Goal: Task Accomplishment & Management: Use online tool/utility

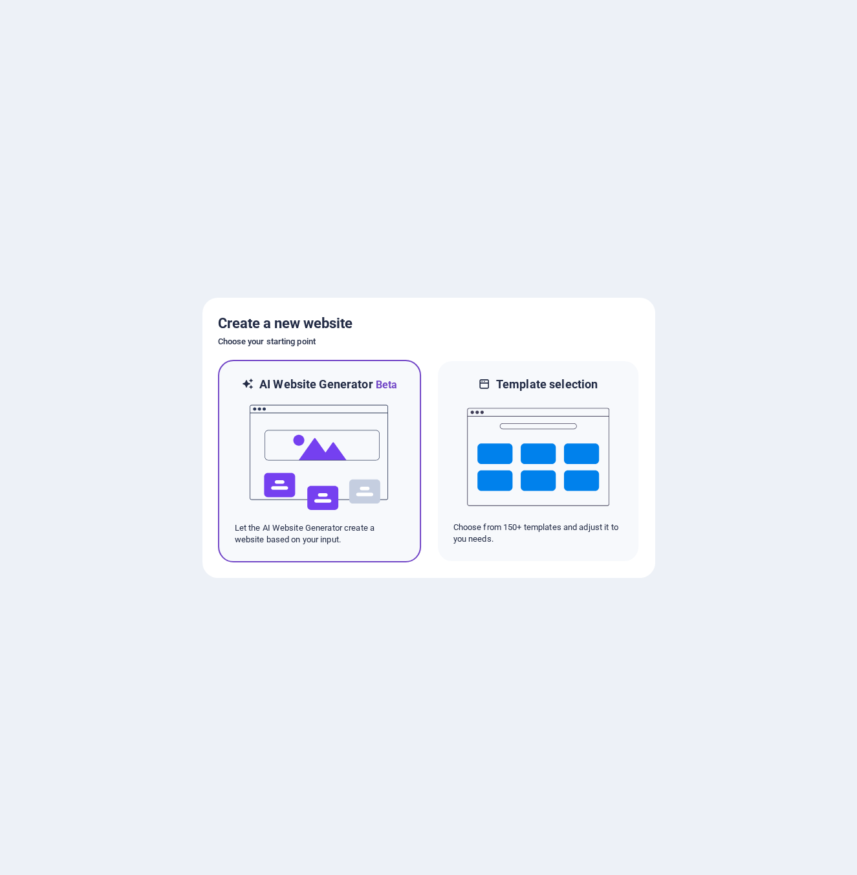
click at [324, 442] on img at bounding box center [319, 457] width 142 height 129
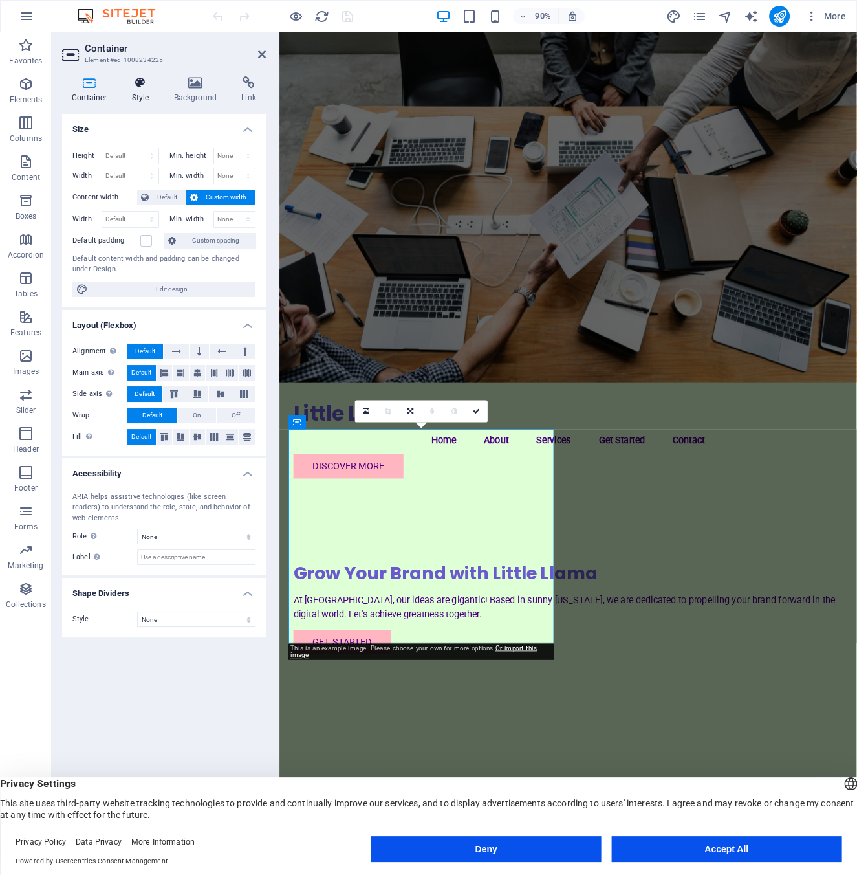
click at [142, 88] on icon at bounding box center [140, 82] width 37 height 13
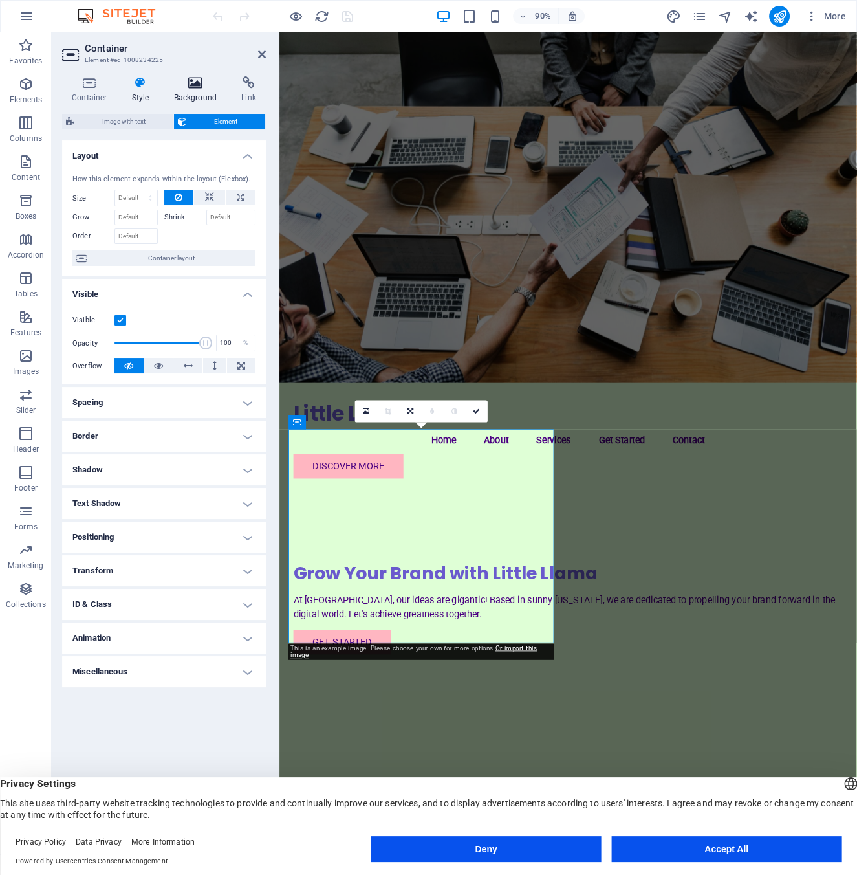
click at [196, 87] on icon at bounding box center [195, 82] width 63 height 13
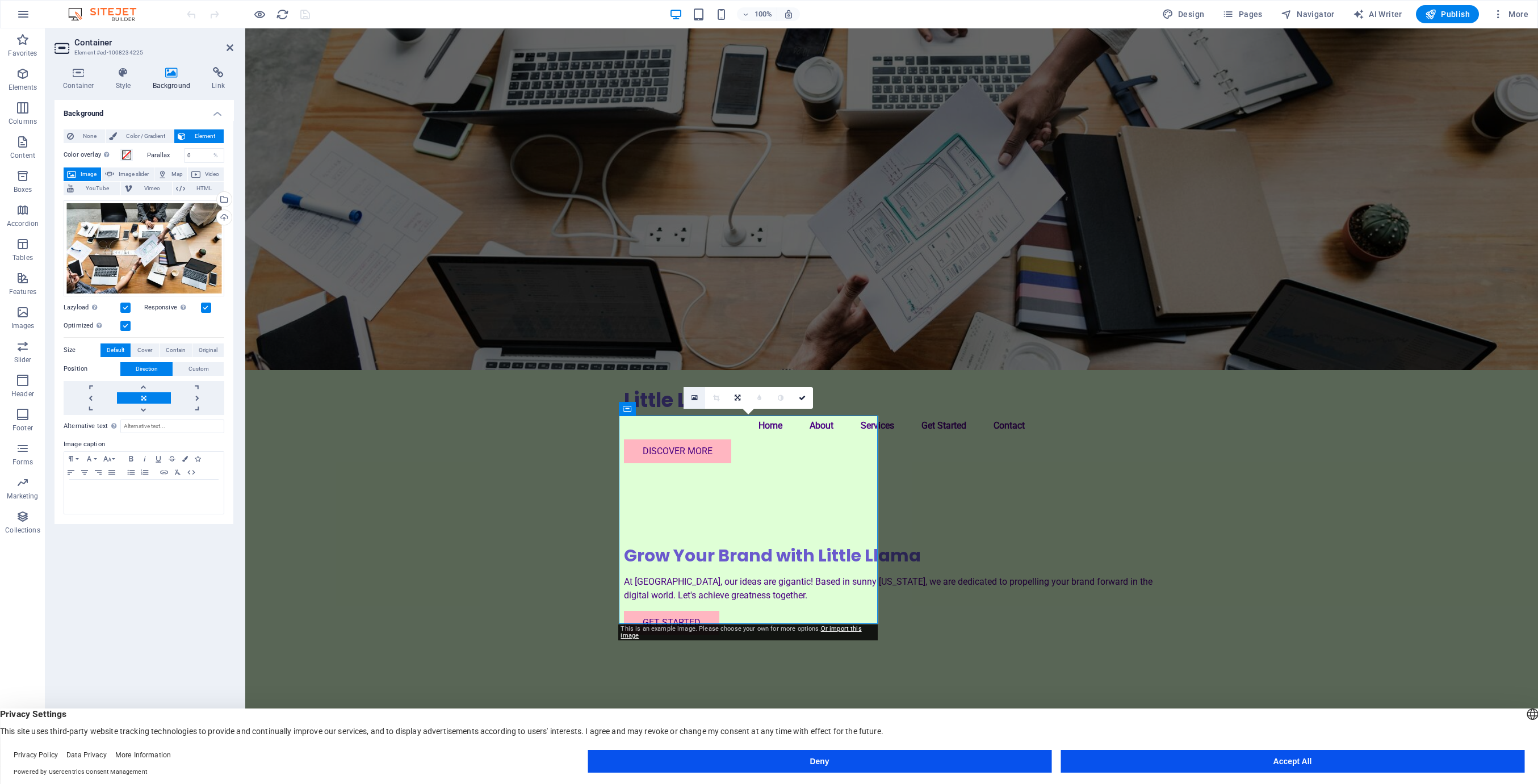
click at [691, 402] on link at bounding box center [694, 397] width 22 height 22
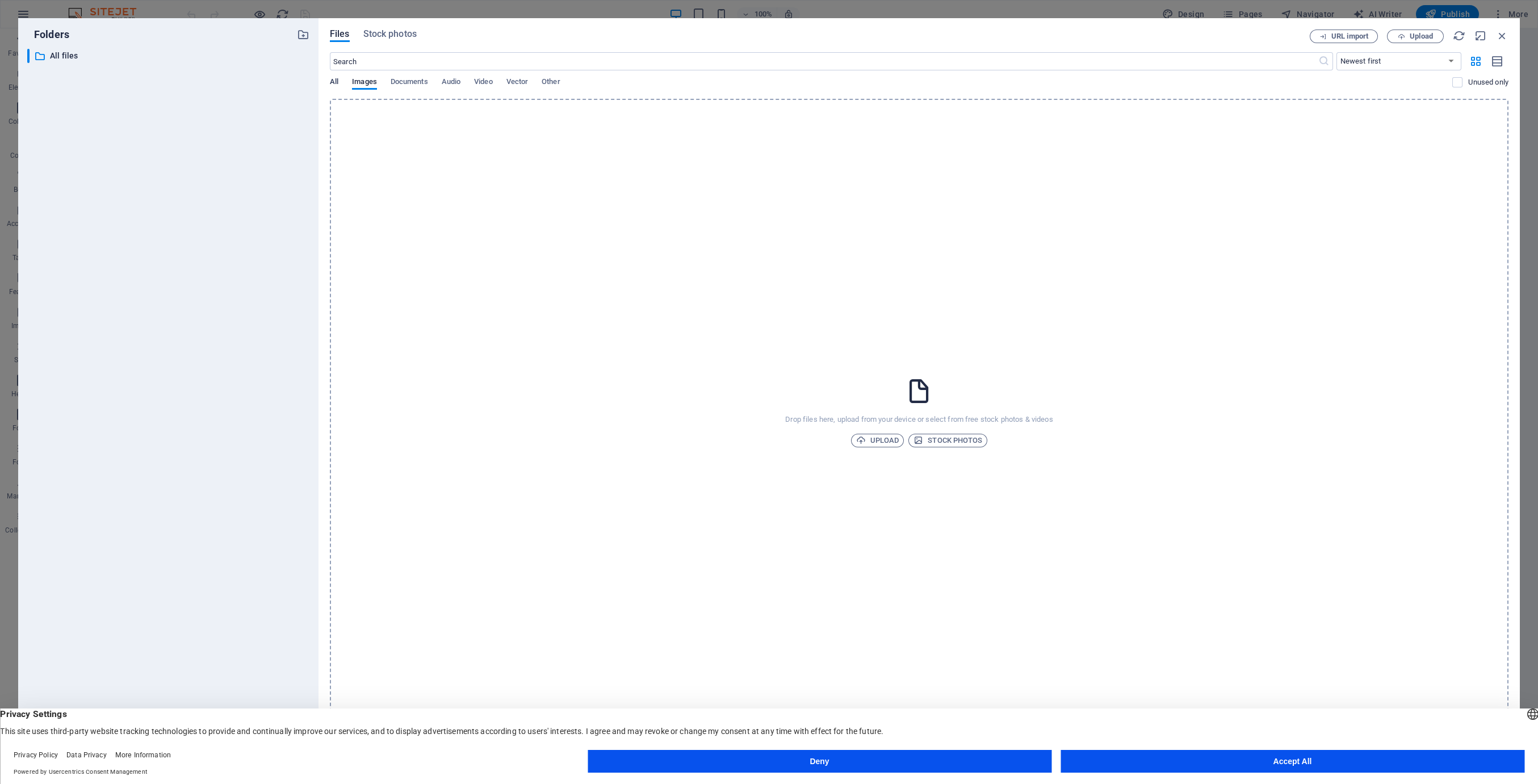
click at [334, 80] on span "All" at bounding box center [334, 82] width 9 height 16
click at [391, 32] on span "Stock photos" at bounding box center [390, 34] width 54 height 14
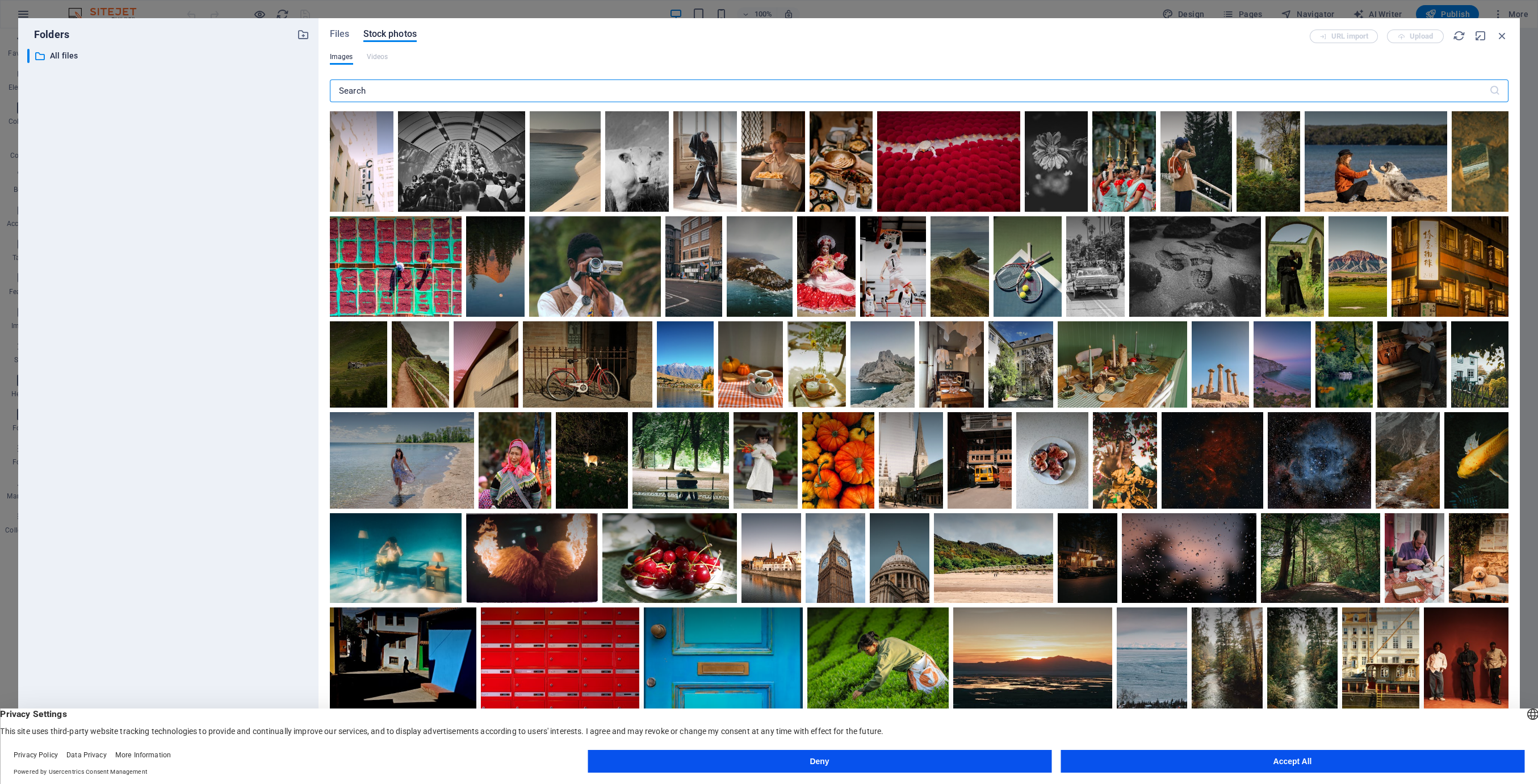
click at [420, 89] on input "text" at bounding box center [909, 91] width 1159 height 23
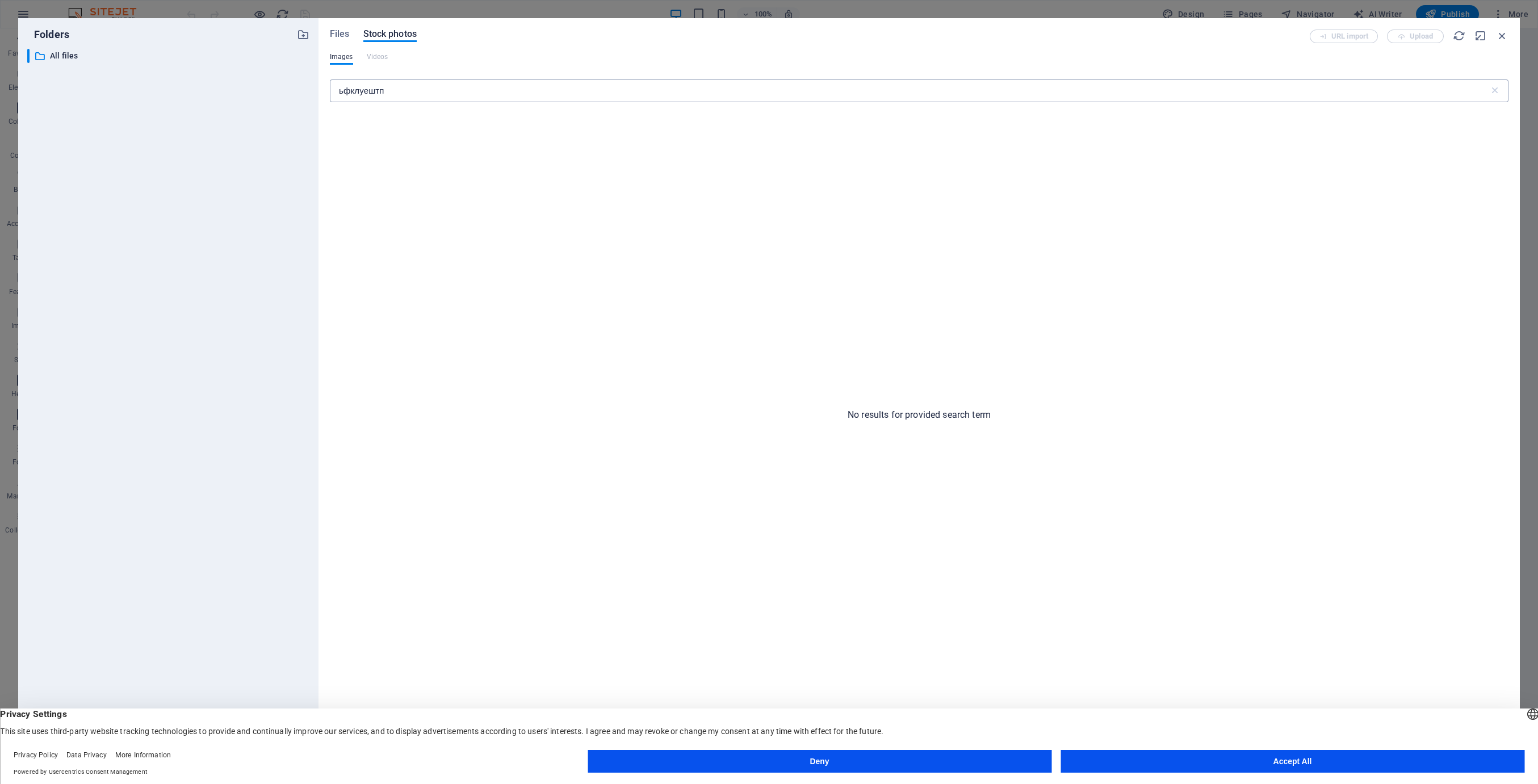
click at [361, 96] on input "ьфклуештп" at bounding box center [909, 91] width 1159 height 23
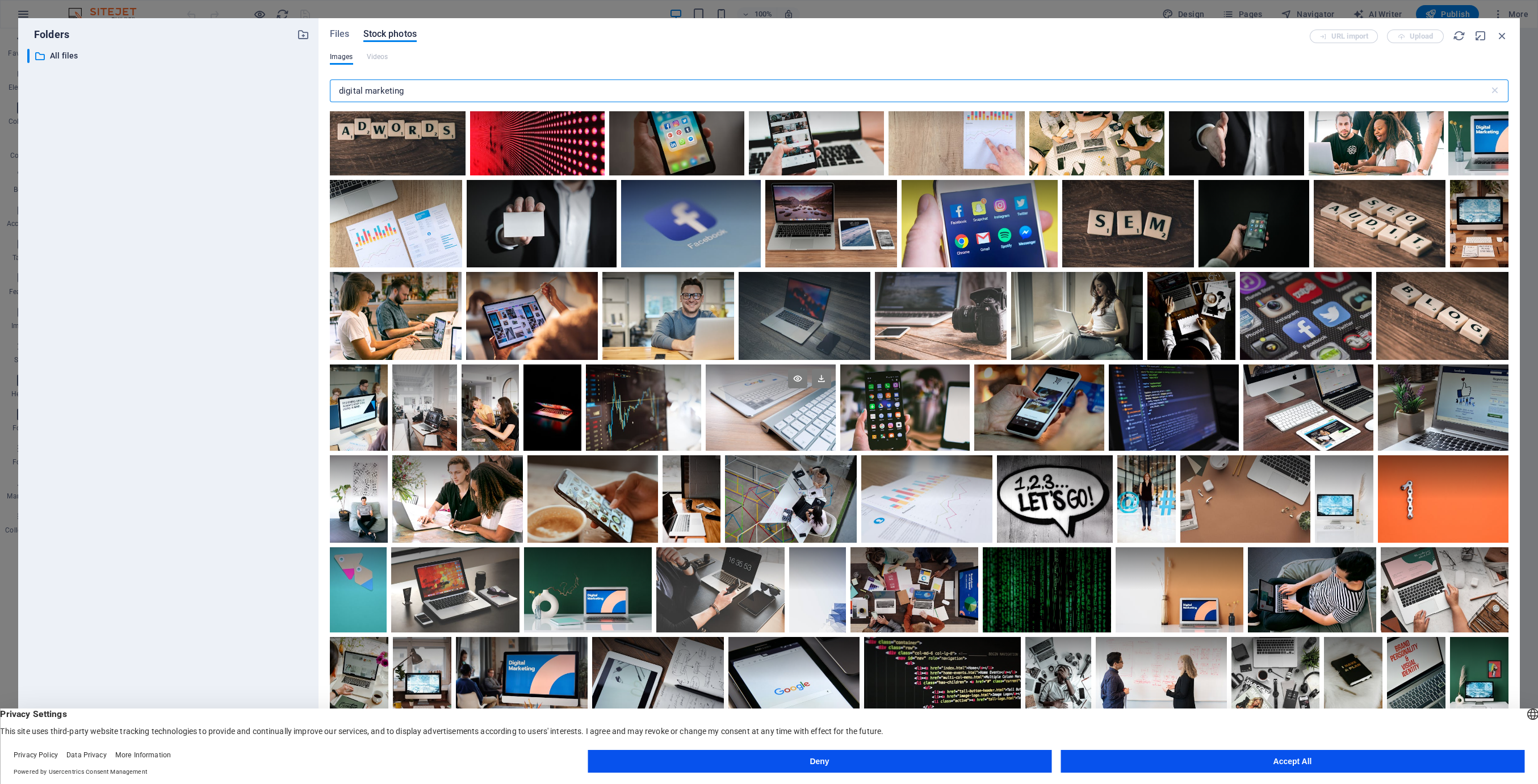
scroll to position [152, 0]
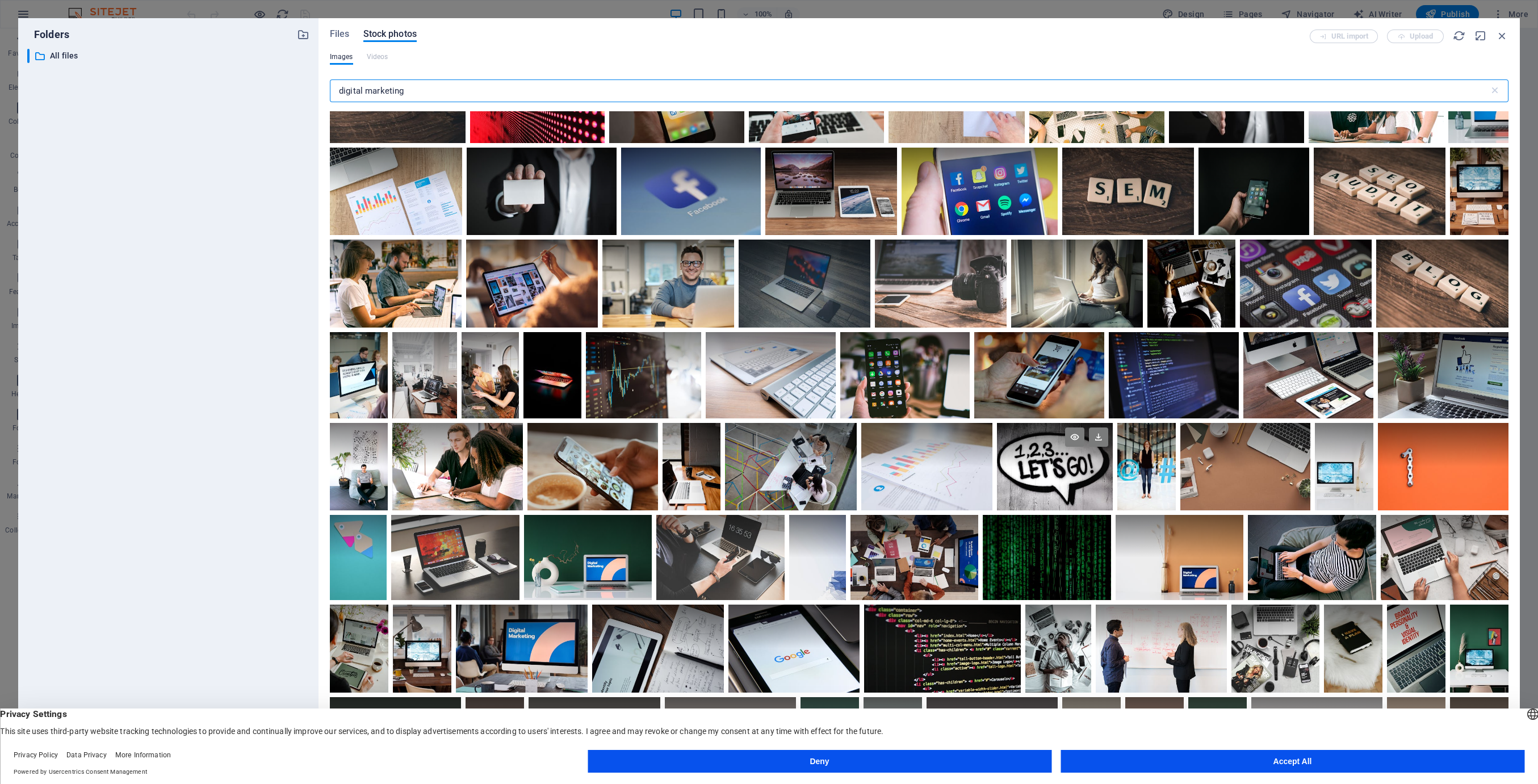
type input "digital marketing"
click at [752, 462] on div at bounding box center [1055, 445] width 116 height 44
click at [752, 477] on div at bounding box center [1055, 488] width 116 height 44
click at [752, 477] on div at bounding box center [1055, 466] width 116 height 87
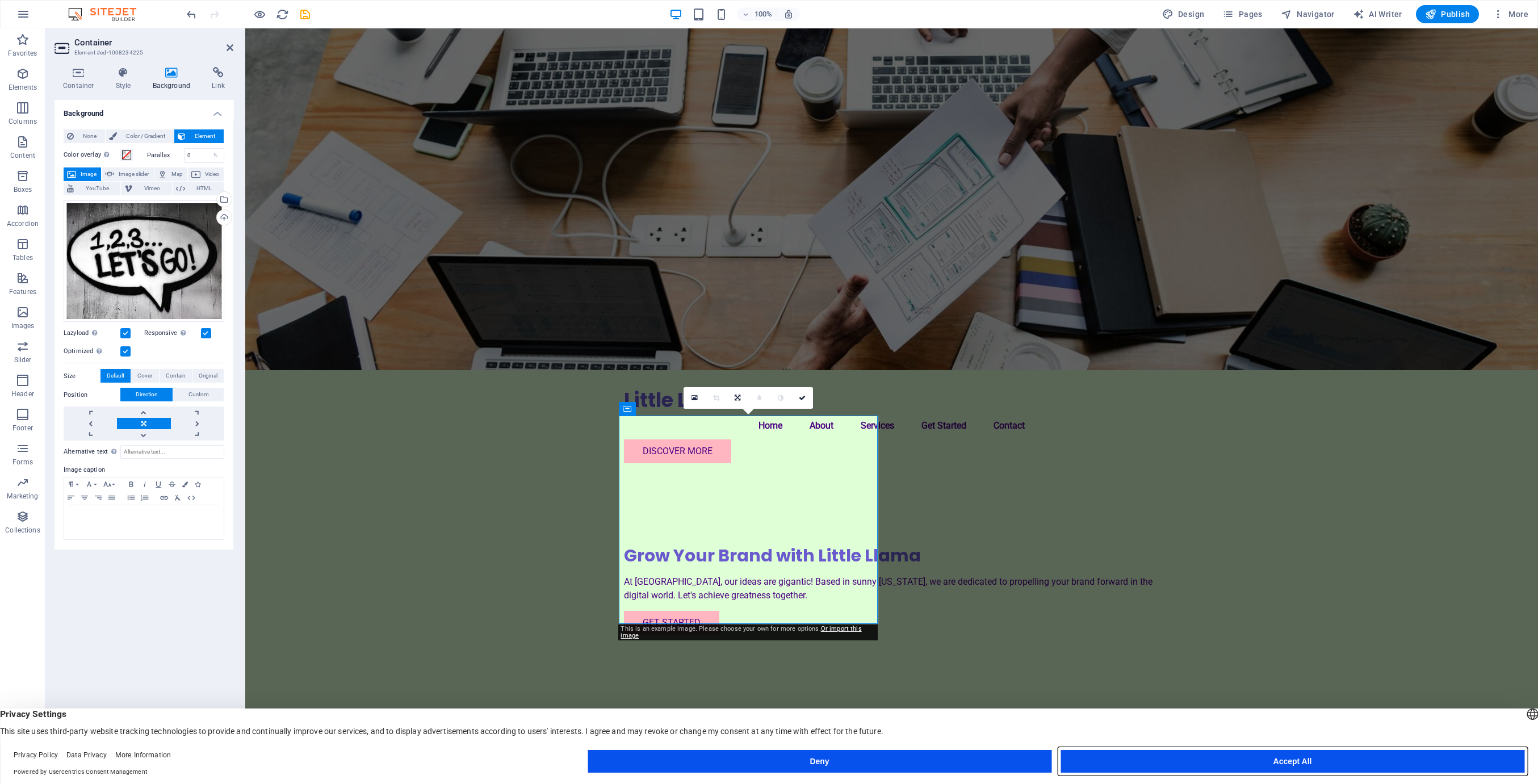
drag, startPoint x: 1254, startPoint y: 758, endPoint x: 1009, endPoint y: 729, distance: 246.7
click at [752, 758] on button "Accept All" at bounding box center [1292, 761] width 464 height 23
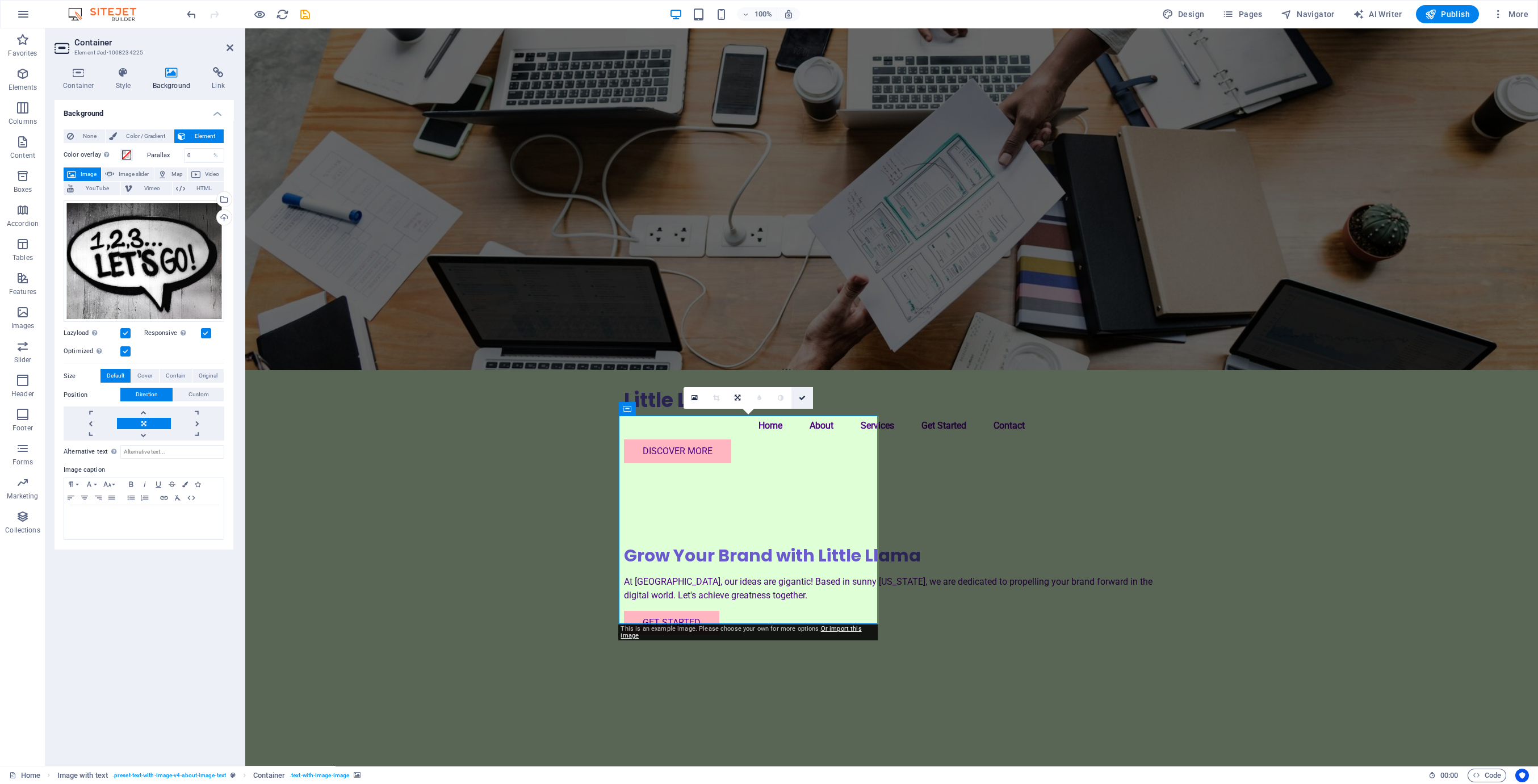
click at [752, 398] on icon at bounding box center [802, 398] width 7 height 7
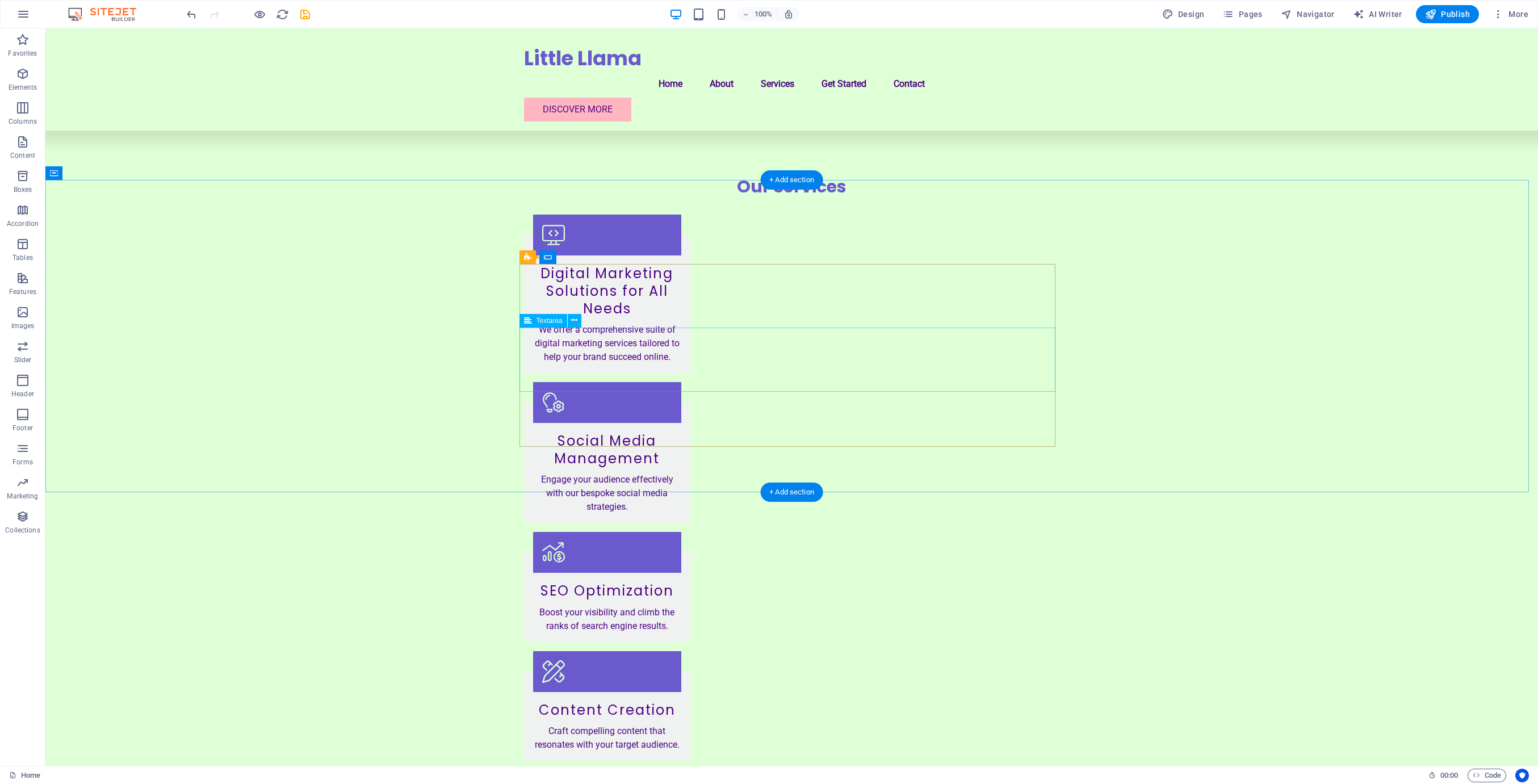
scroll to position [1099, 0]
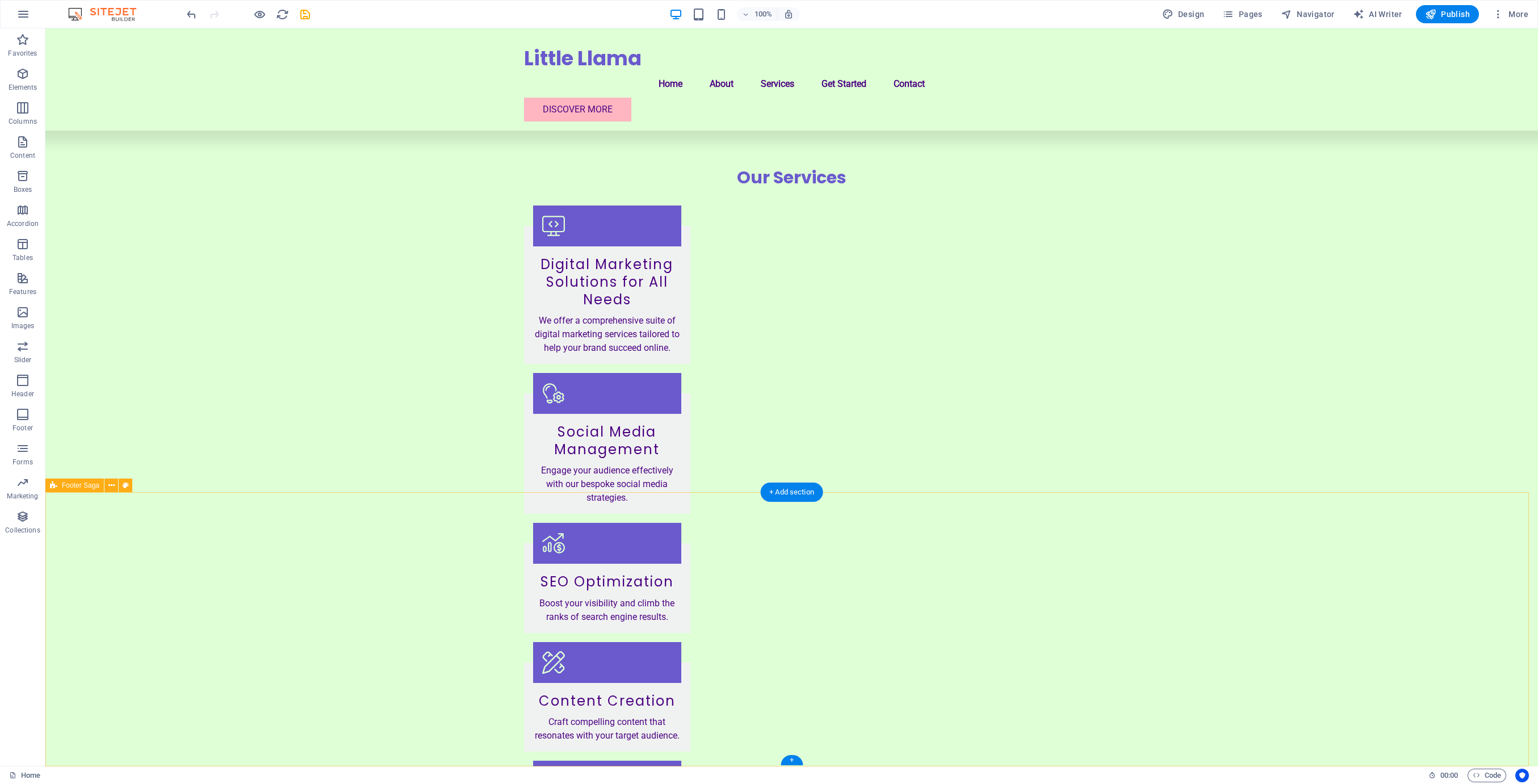
drag, startPoint x: 1113, startPoint y: 569, endPoint x: 1062, endPoint y: 555, distance: 52.9
click at [752, 532] on button at bounding box center [1015, 531] width 14 height 14
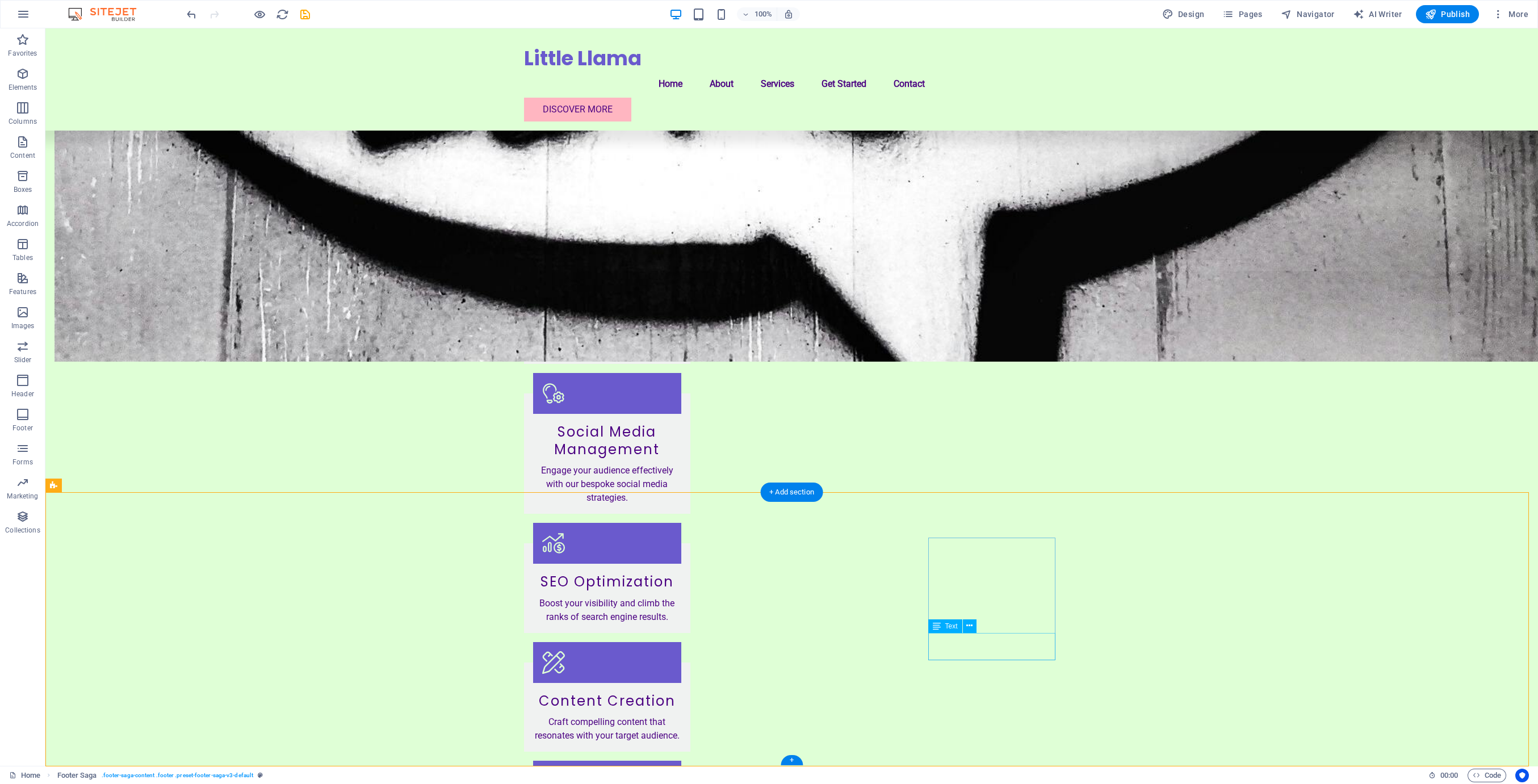
click at [752, 627] on icon at bounding box center [969, 626] width 6 height 12
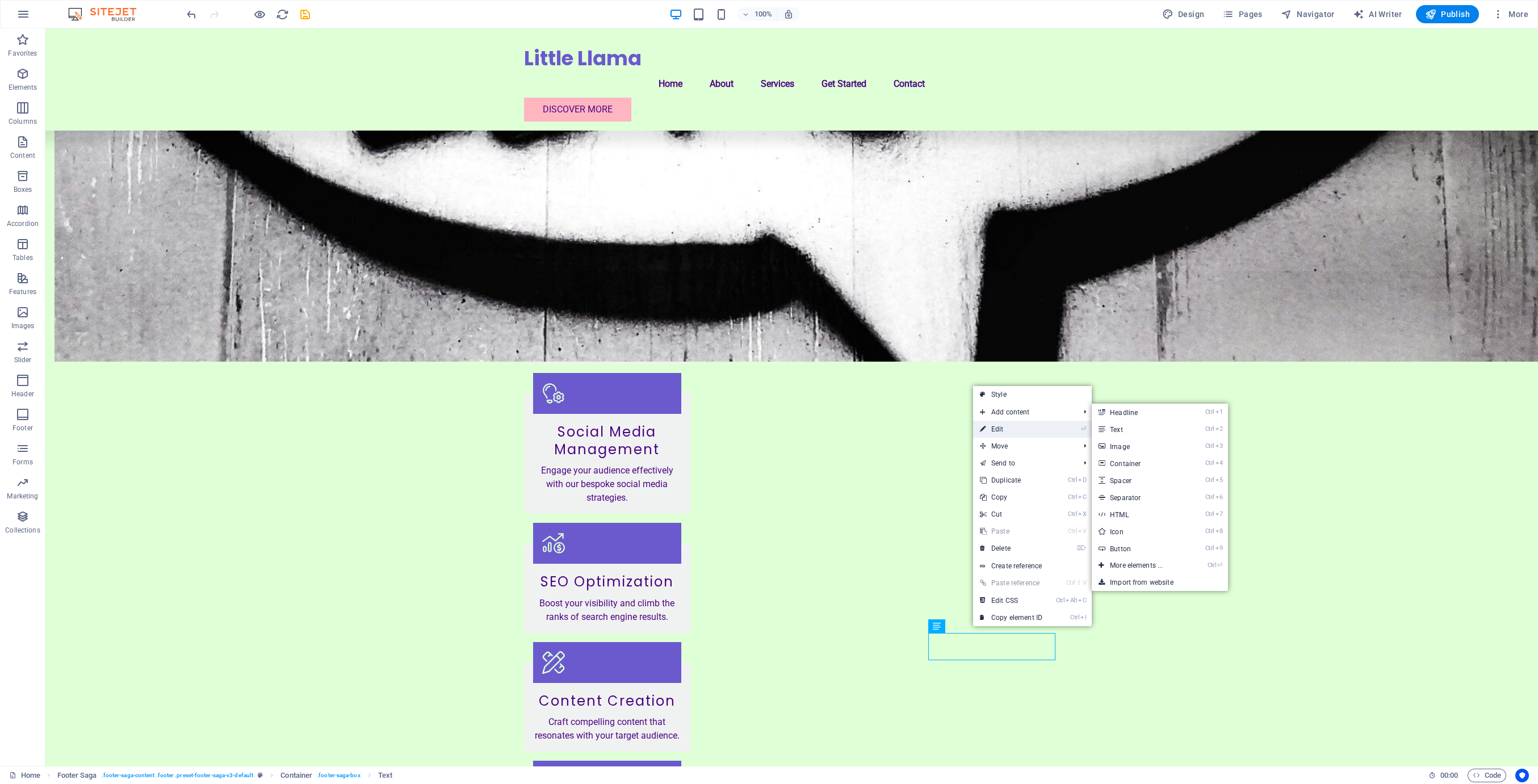
click at [752, 431] on link "⏎ Edit" at bounding box center [1011, 428] width 76 height 17
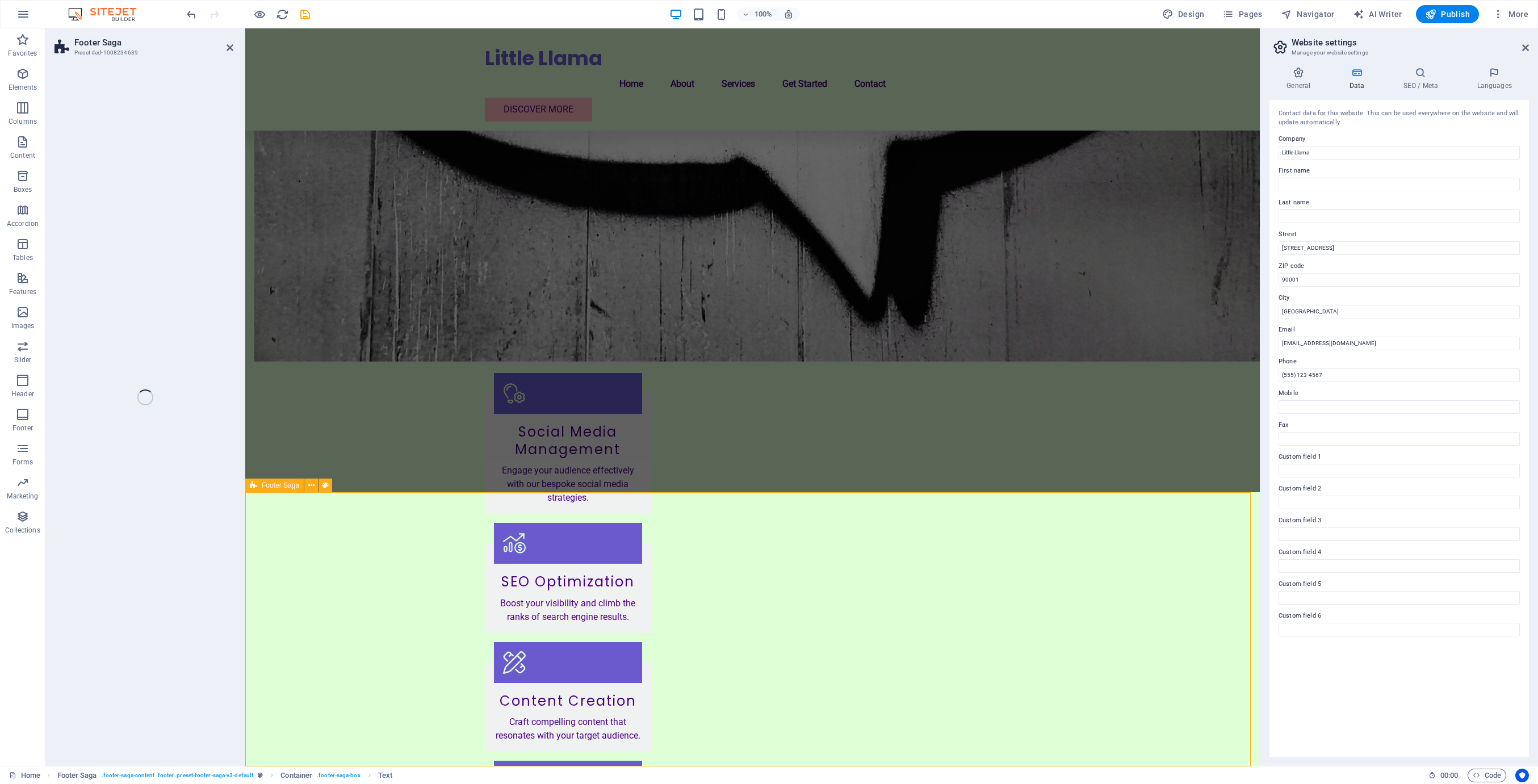
select select "footer"
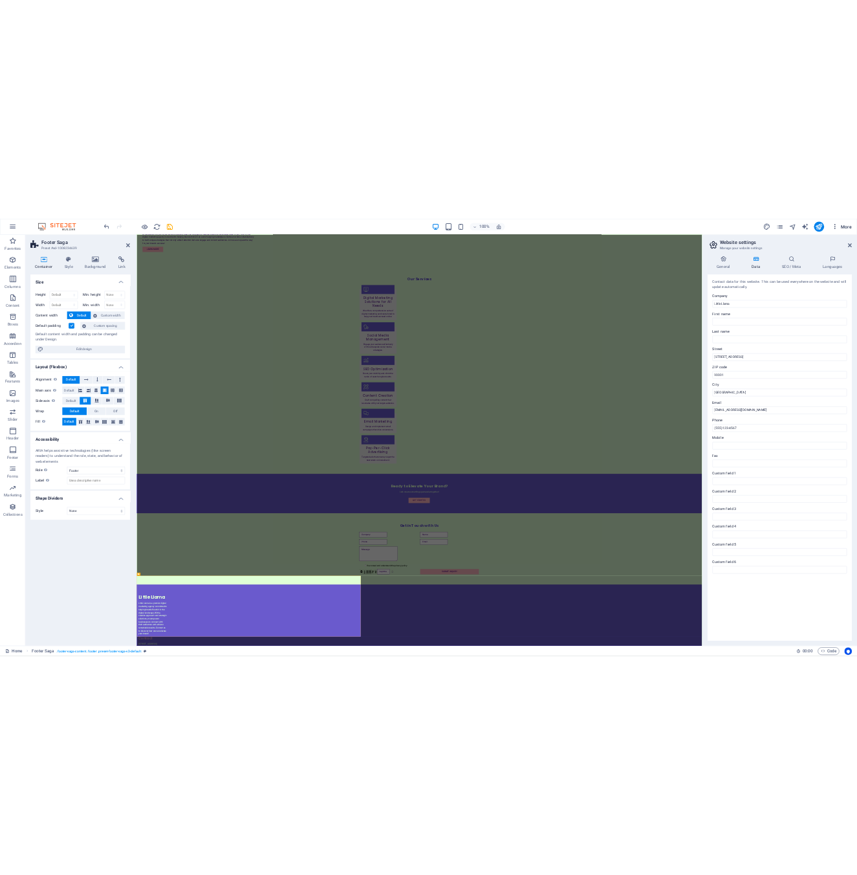
scroll to position [38, 0]
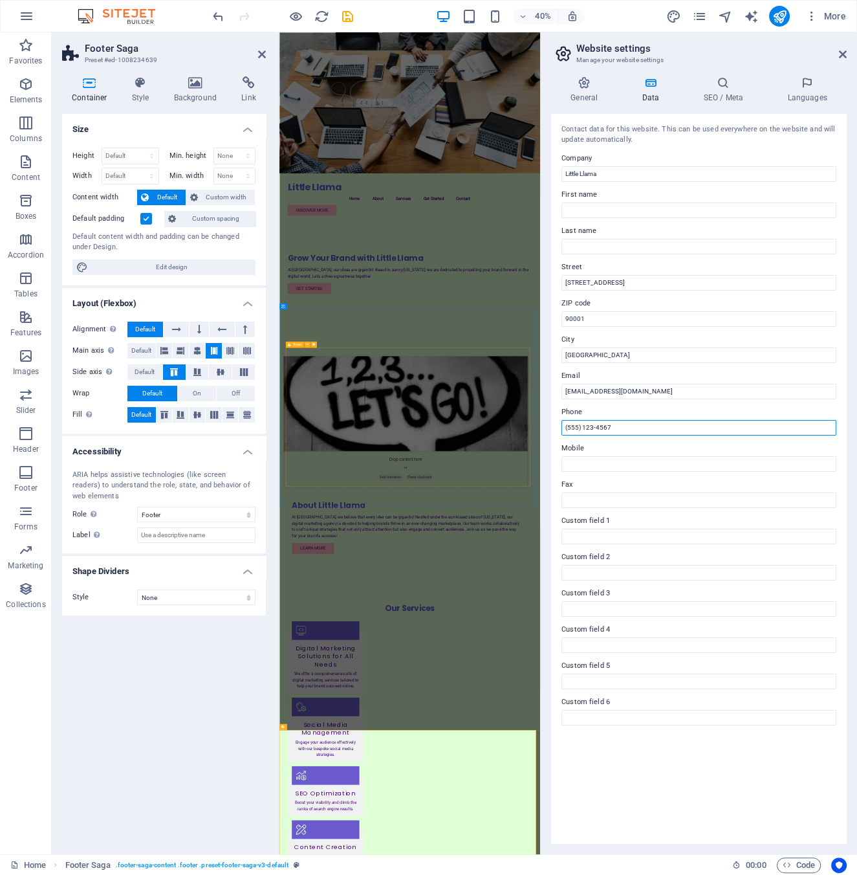
drag, startPoint x: 896, startPoint y: 459, endPoint x: 848, endPoint y: 1037, distance: 580.4
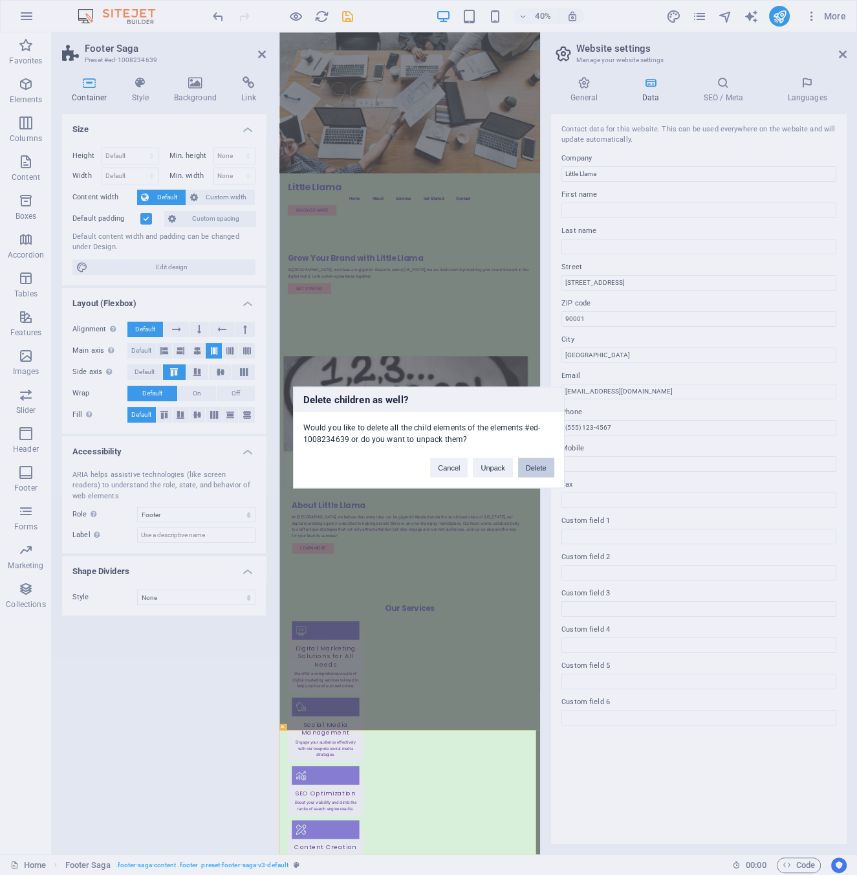
click at [534, 466] on button "Delete" at bounding box center [536, 467] width 36 height 19
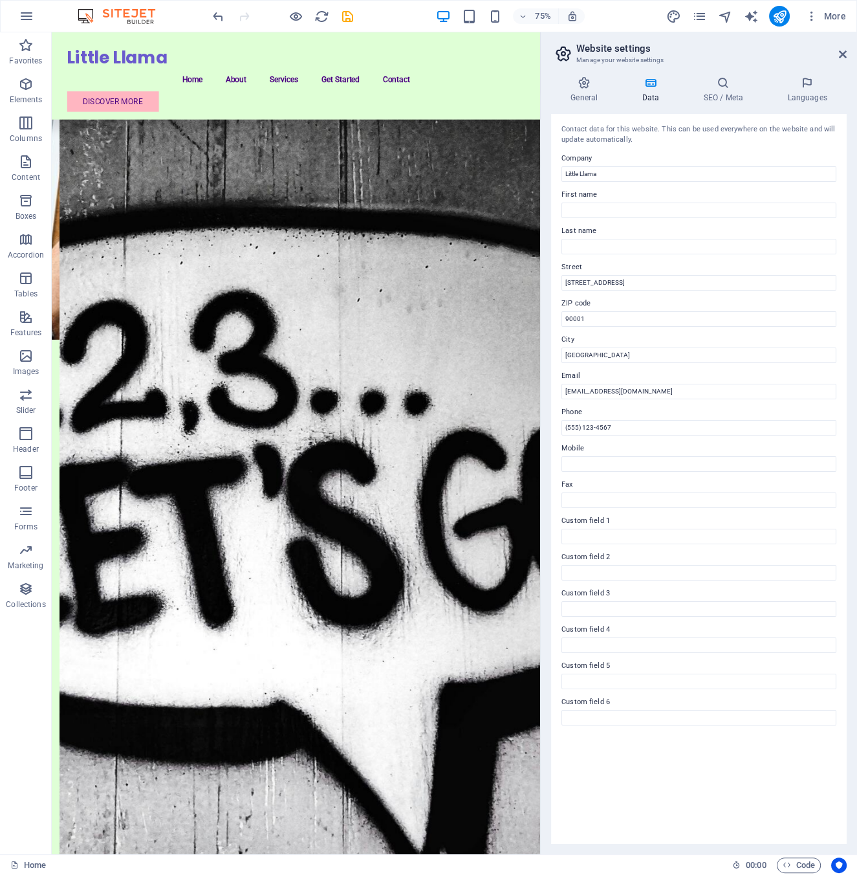
click at [631, 415] on label "Phone" at bounding box center [699, 412] width 275 height 16
click at [631, 420] on input "(555) 123-4567" at bounding box center [699, 428] width 275 height 16
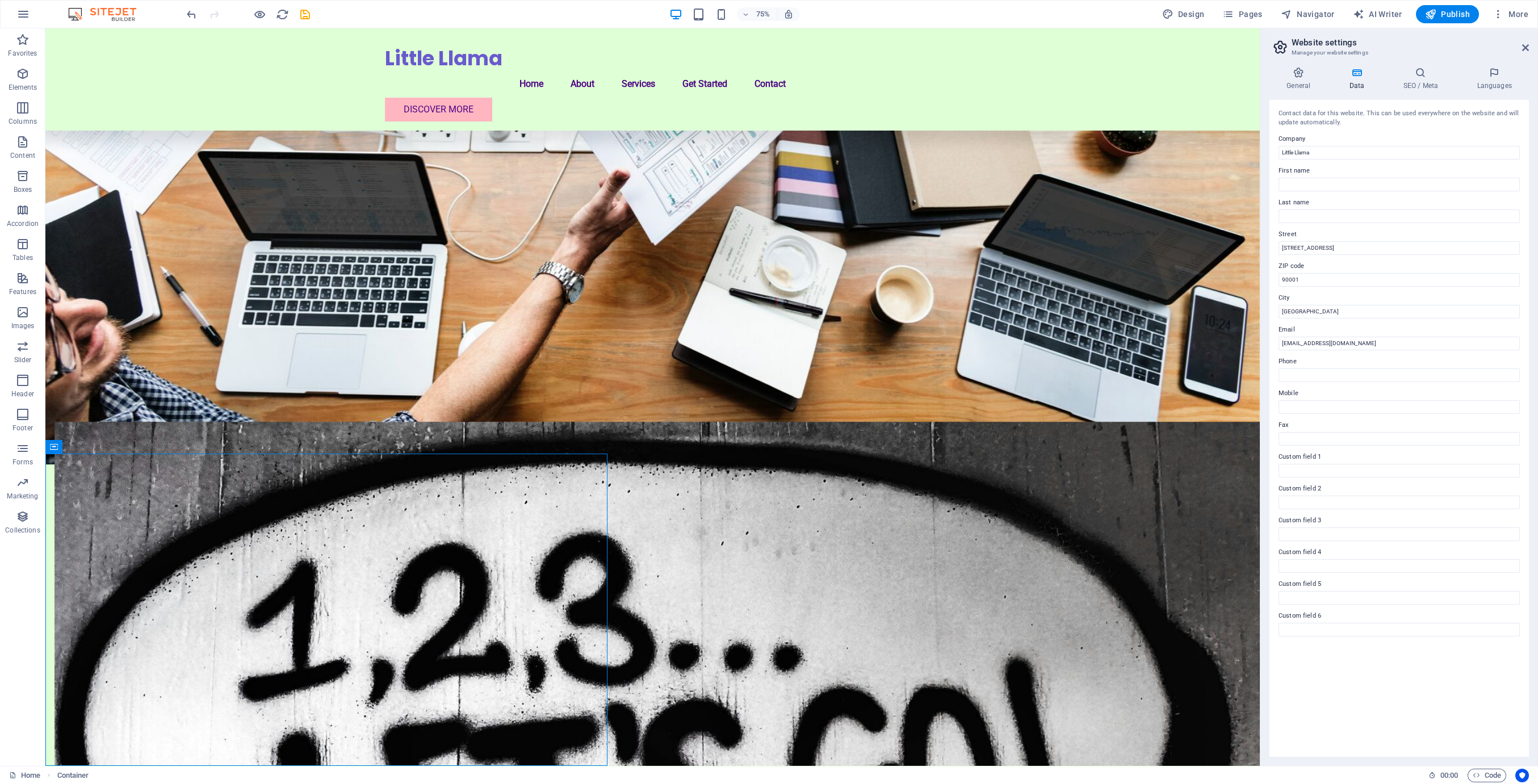
scroll to position [825, 0]
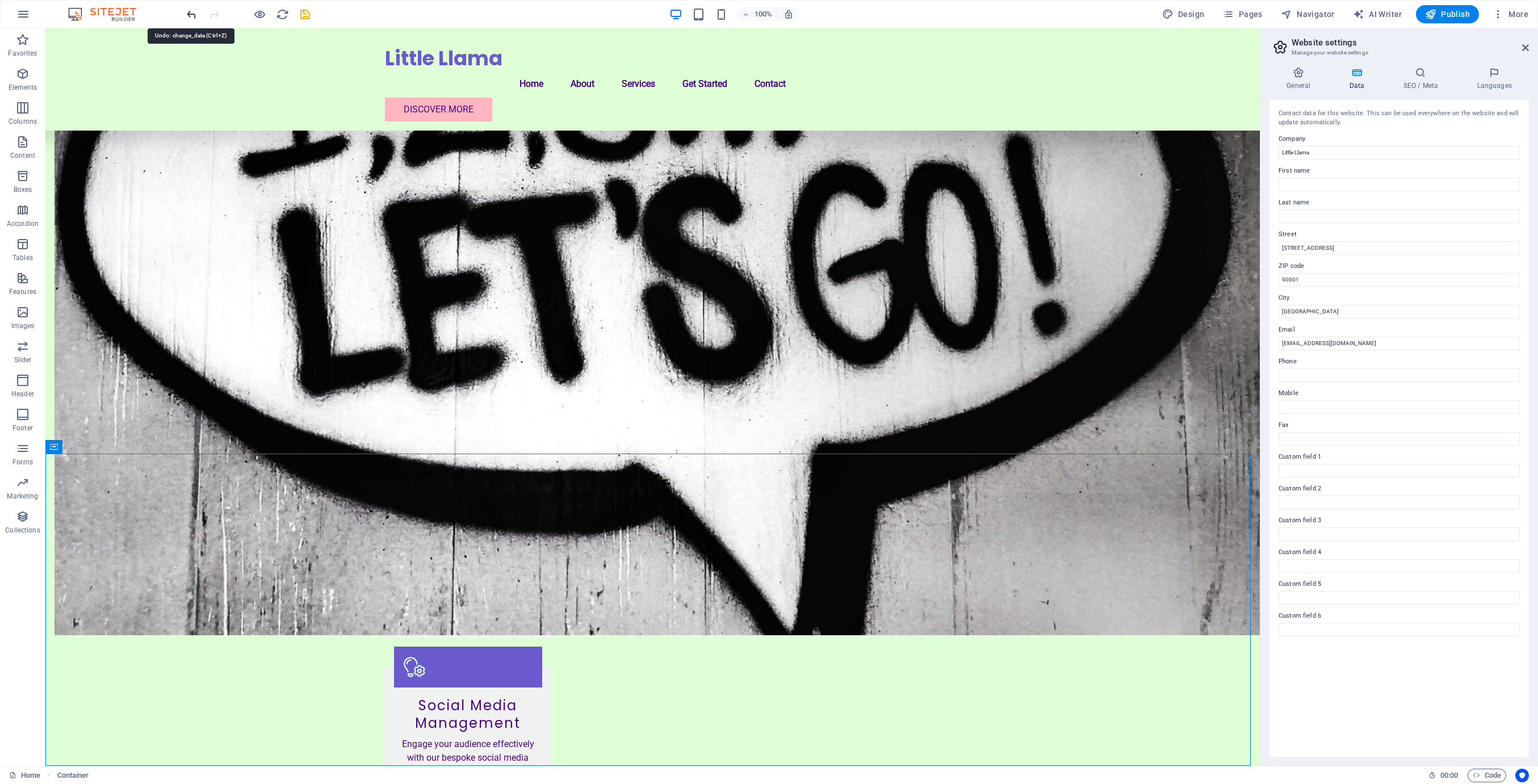
click at [190, 10] on icon "undo" at bounding box center [191, 14] width 13 height 13
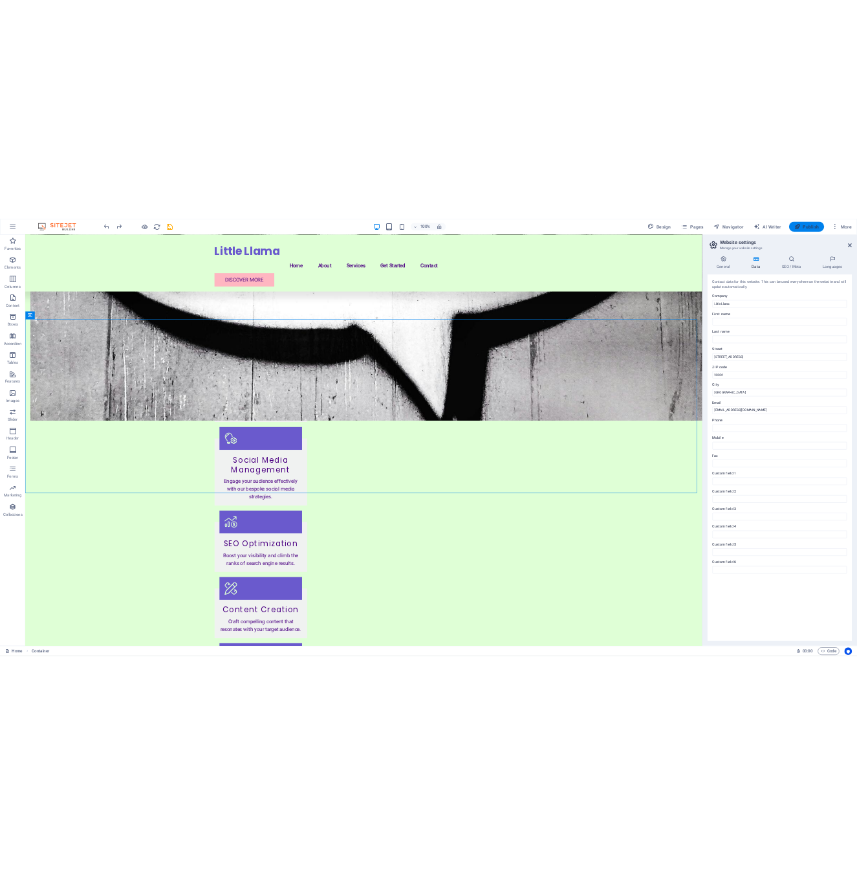
scroll to position [998, 0]
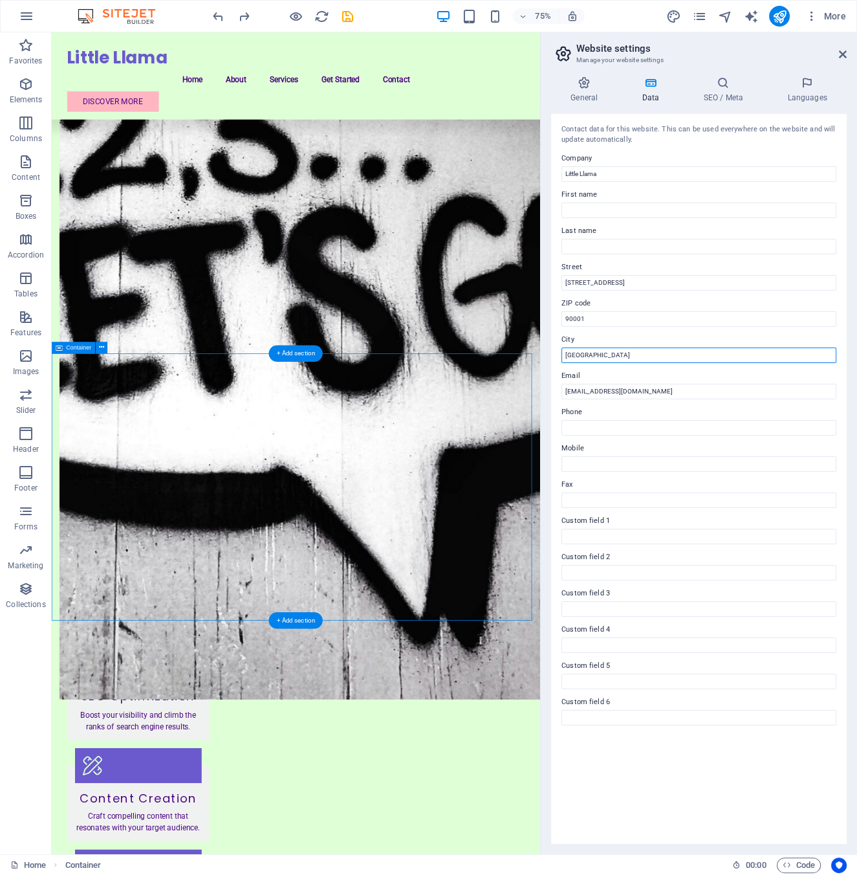
drag, startPoint x: 664, startPoint y: 390, endPoint x: 657, endPoint y: 469, distance: 79.3
click at [604, 352] on input "[GEOGRAPHIC_DATA]" at bounding box center [699, 355] width 275 height 16
drag, startPoint x: 604, startPoint y: 353, endPoint x: 542, endPoint y: 348, distance: 62.3
click at [542, 348] on aside "Website settings Manage your website settings General Data SEO / Meta Languages…" at bounding box center [698, 443] width 317 height 822
paste input "[GEOGRAPHIC_DATA]"
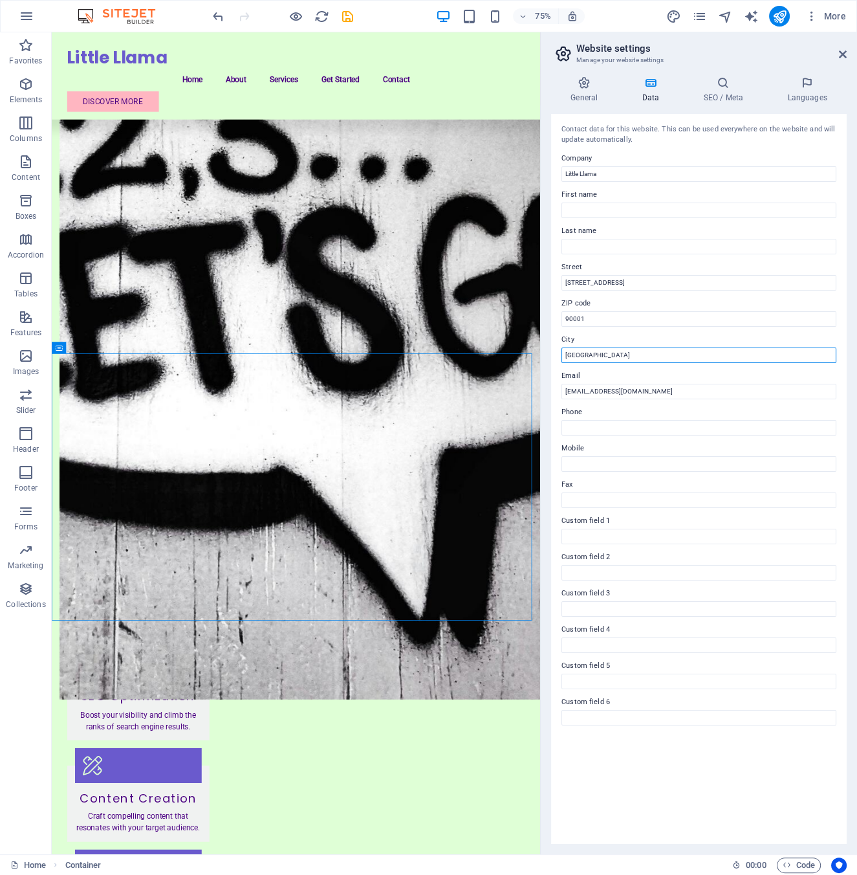
type input "[GEOGRAPHIC_DATA]"
drag, startPoint x: 584, startPoint y: 317, endPoint x: 561, endPoint y: 320, distance: 23.5
click at [562, 320] on input "90001" at bounding box center [699, 319] width 275 height 16
paste input "284"
type input "92841"
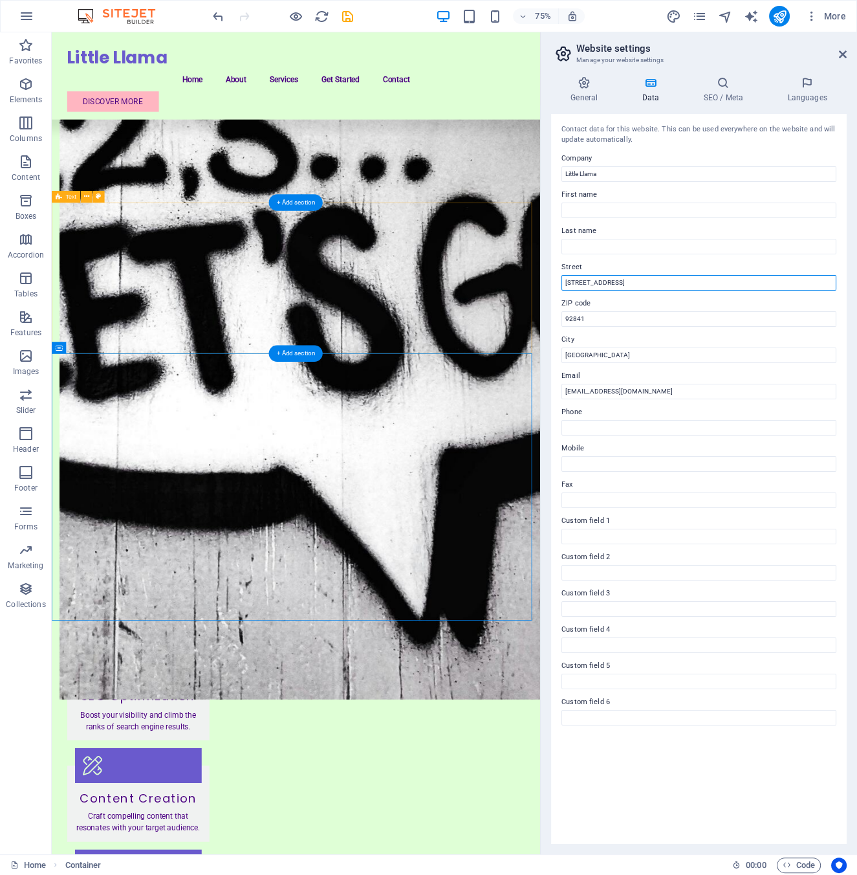
drag, startPoint x: 695, startPoint y: 315, endPoint x: 681, endPoint y: 373, distance: 59.3
paste input "[STREET_ADDRESS][PERSON_NAME]"
type input "[STREET_ADDRESS][PERSON_NAME]"
click at [732, 89] on icon at bounding box center [723, 82] width 79 height 13
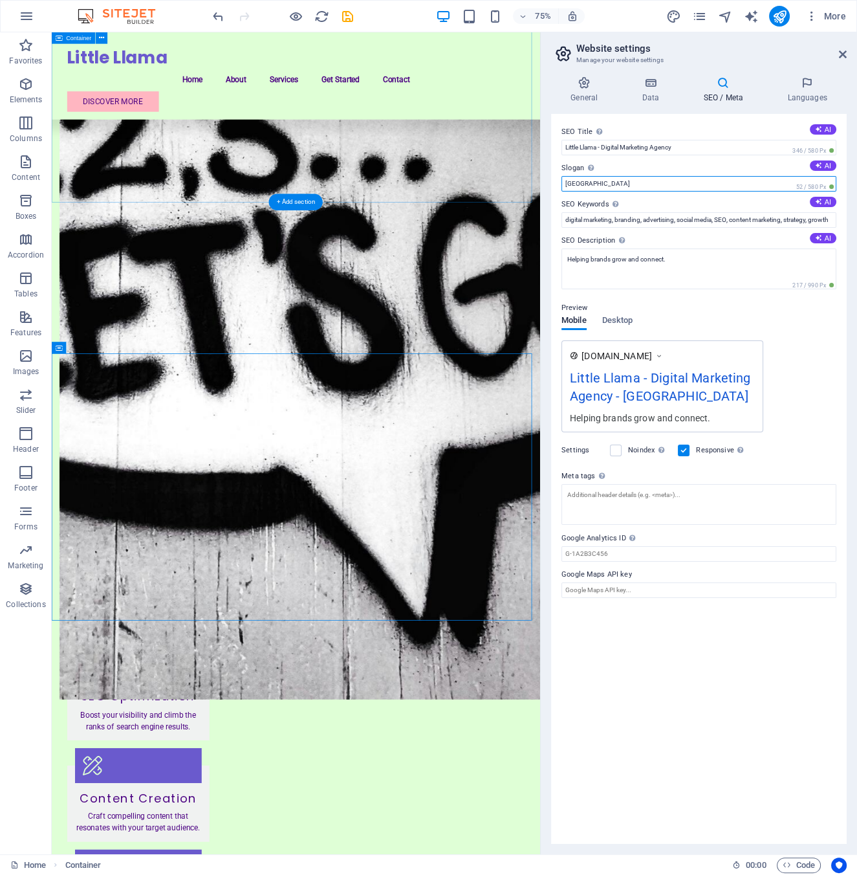
drag, startPoint x: 653, startPoint y: 217, endPoint x: 690, endPoint y: 235, distance: 40.8
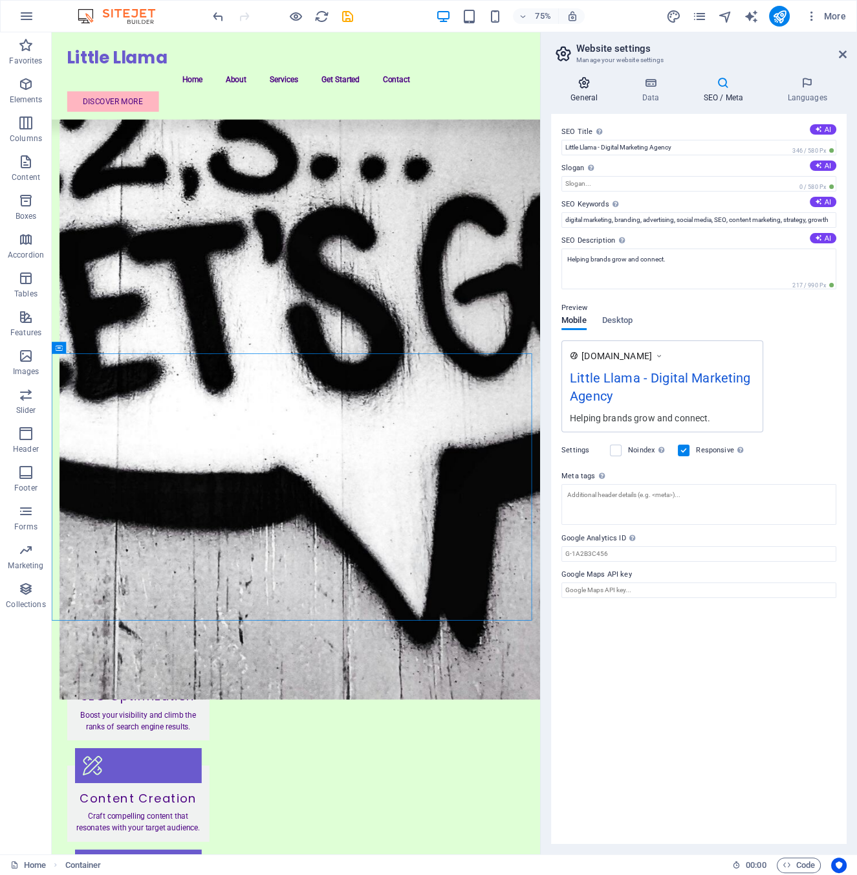
click at [582, 84] on icon at bounding box center [584, 82] width 66 height 13
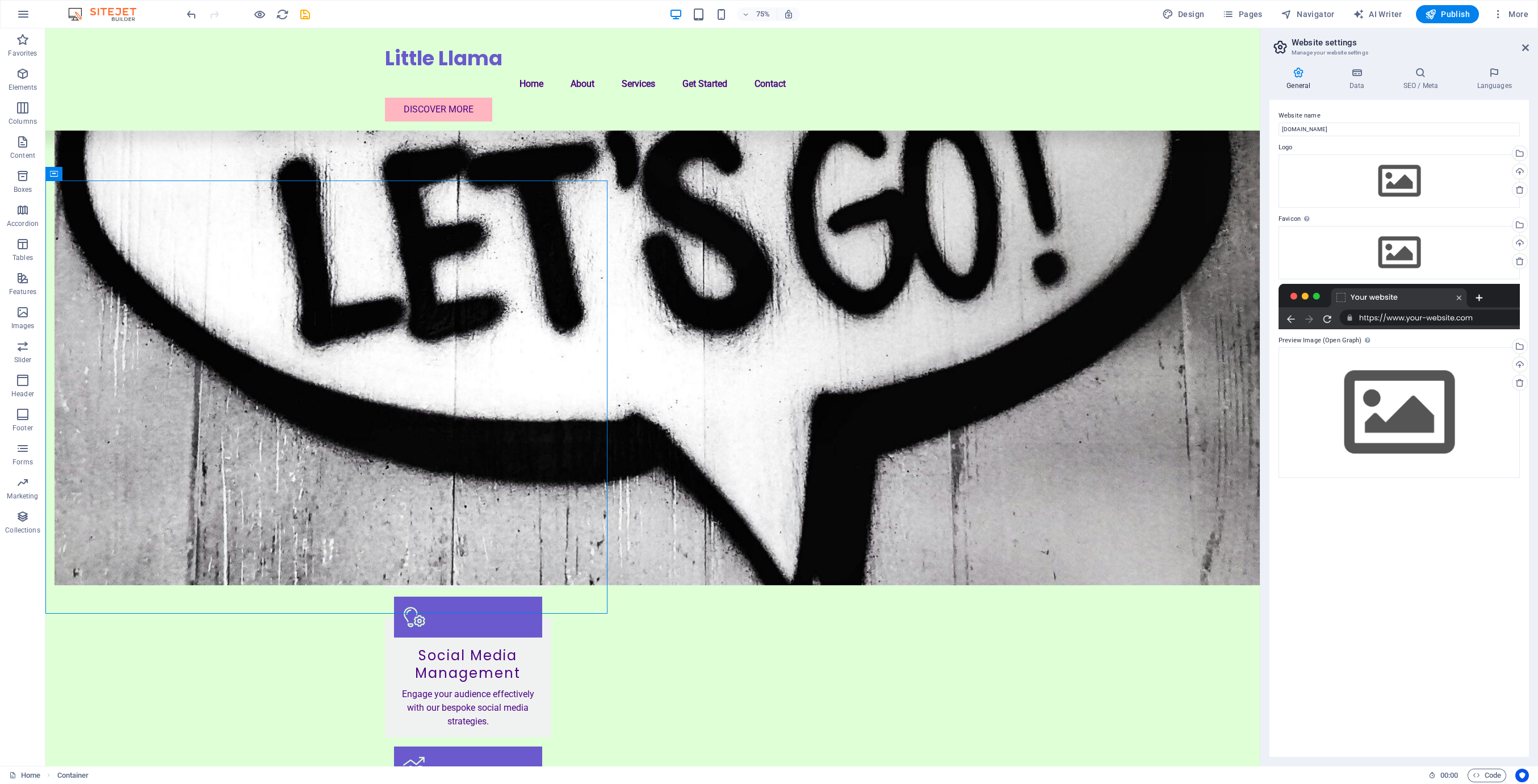
scroll to position [488, 0]
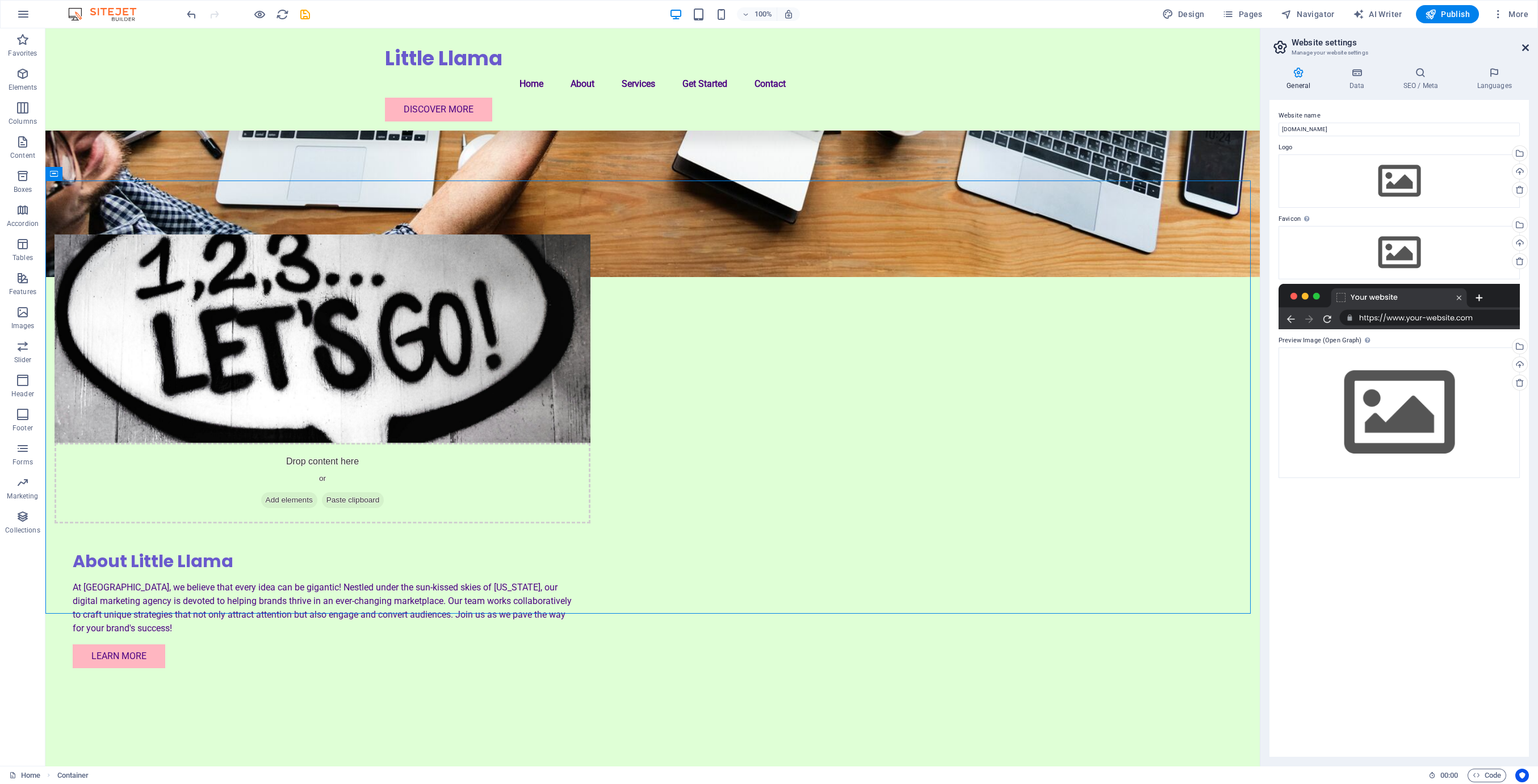
click at [752, 48] on icon at bounding box center [1526, 47] width 7 height 9
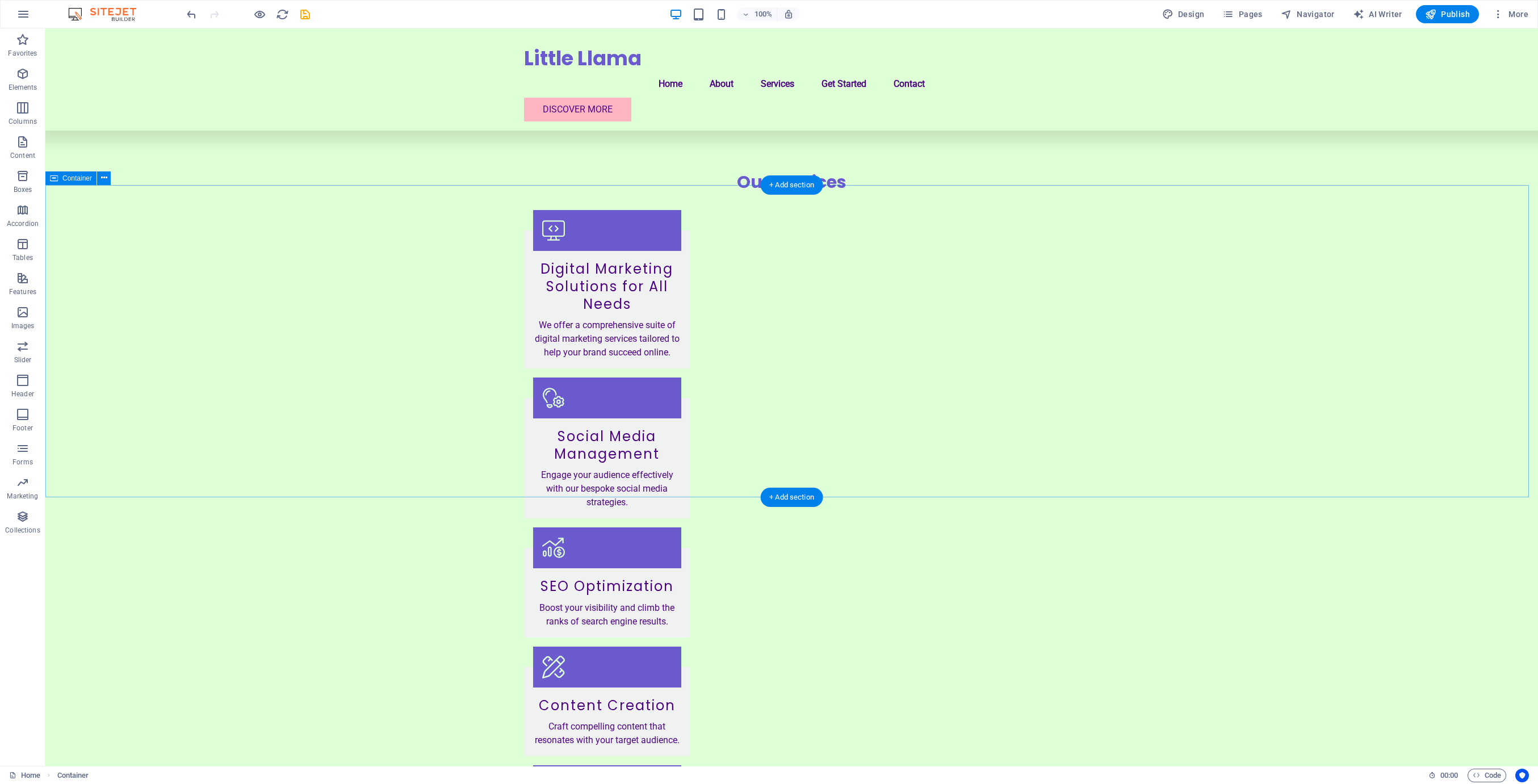
scroll to position [1099, 0]
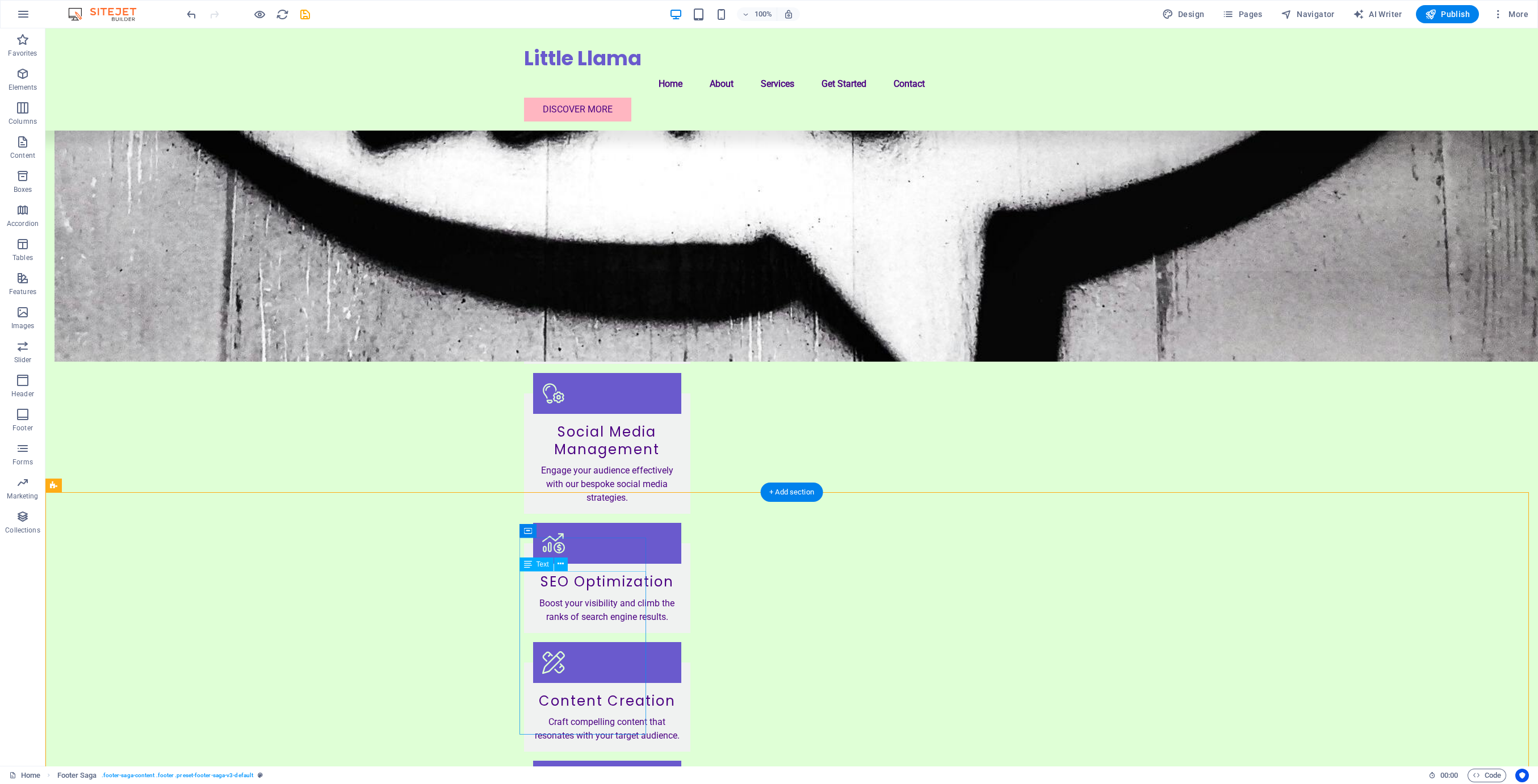
click at [752, 494] on div "+ Add section" at bounding box center [791, 492] width 63 height 19
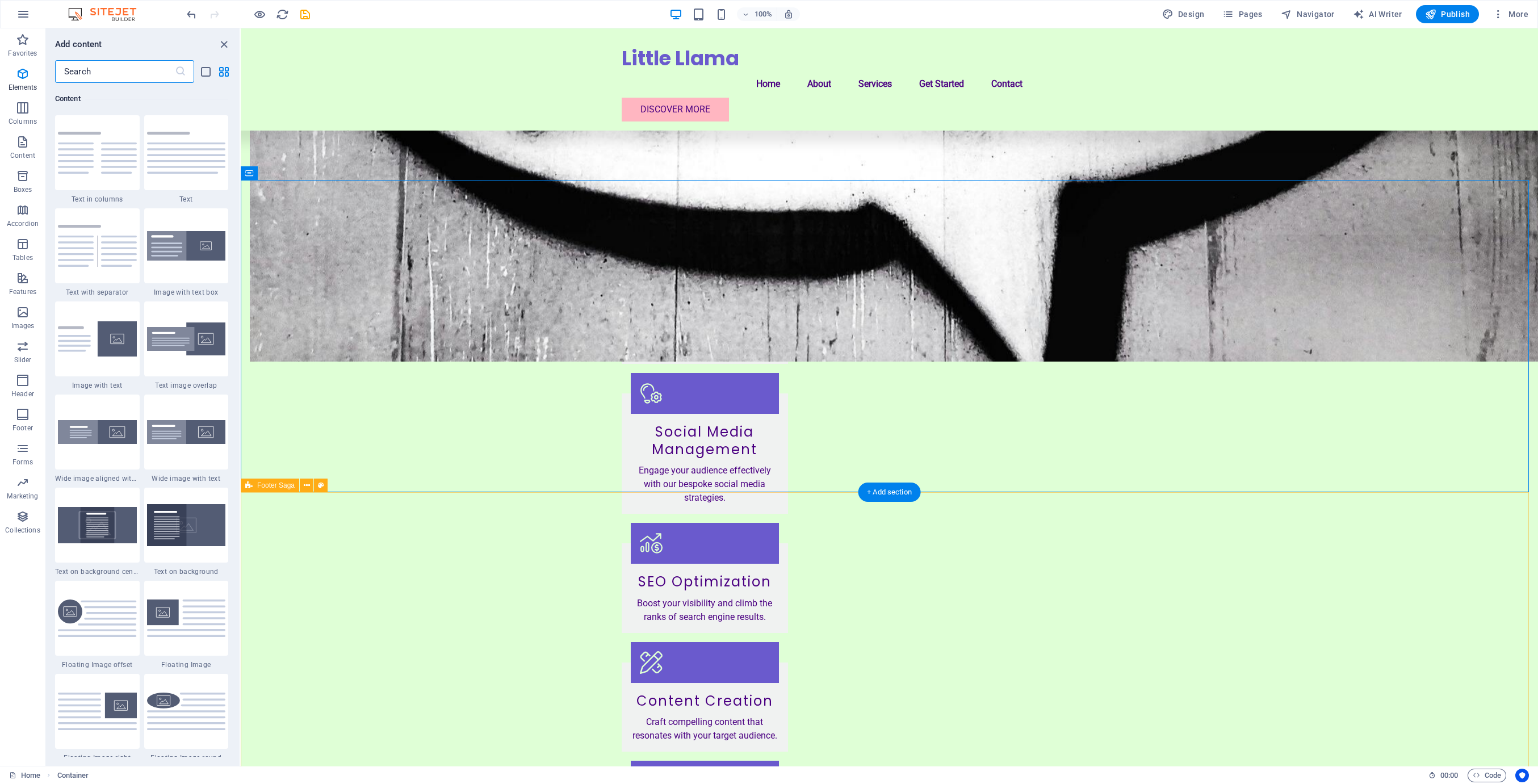
scroll to position [1985, 0]
click at [16, 410] on icon "button" at bounding box center [23, 415] width 14 height 14
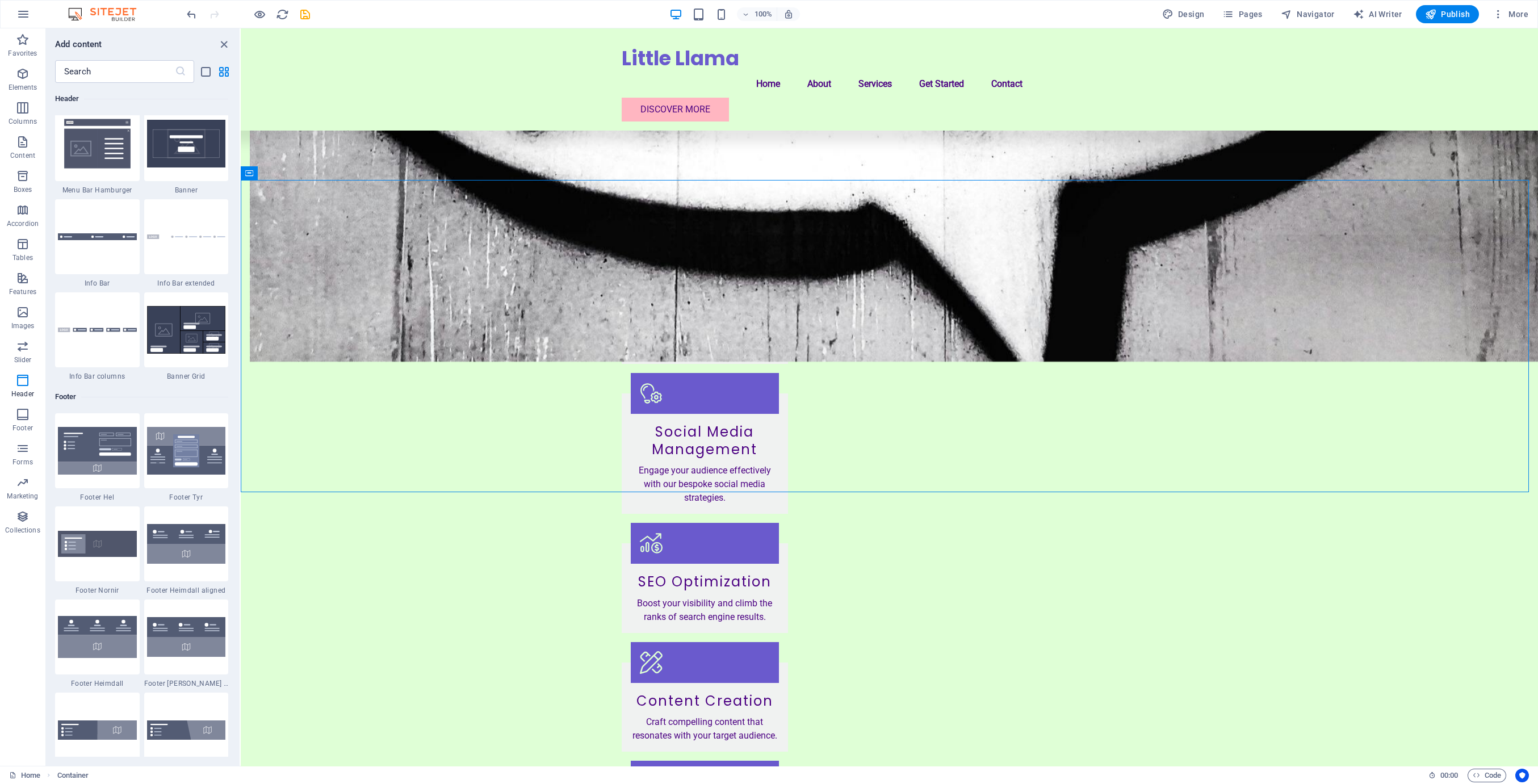
scroll to position [7151, 0]
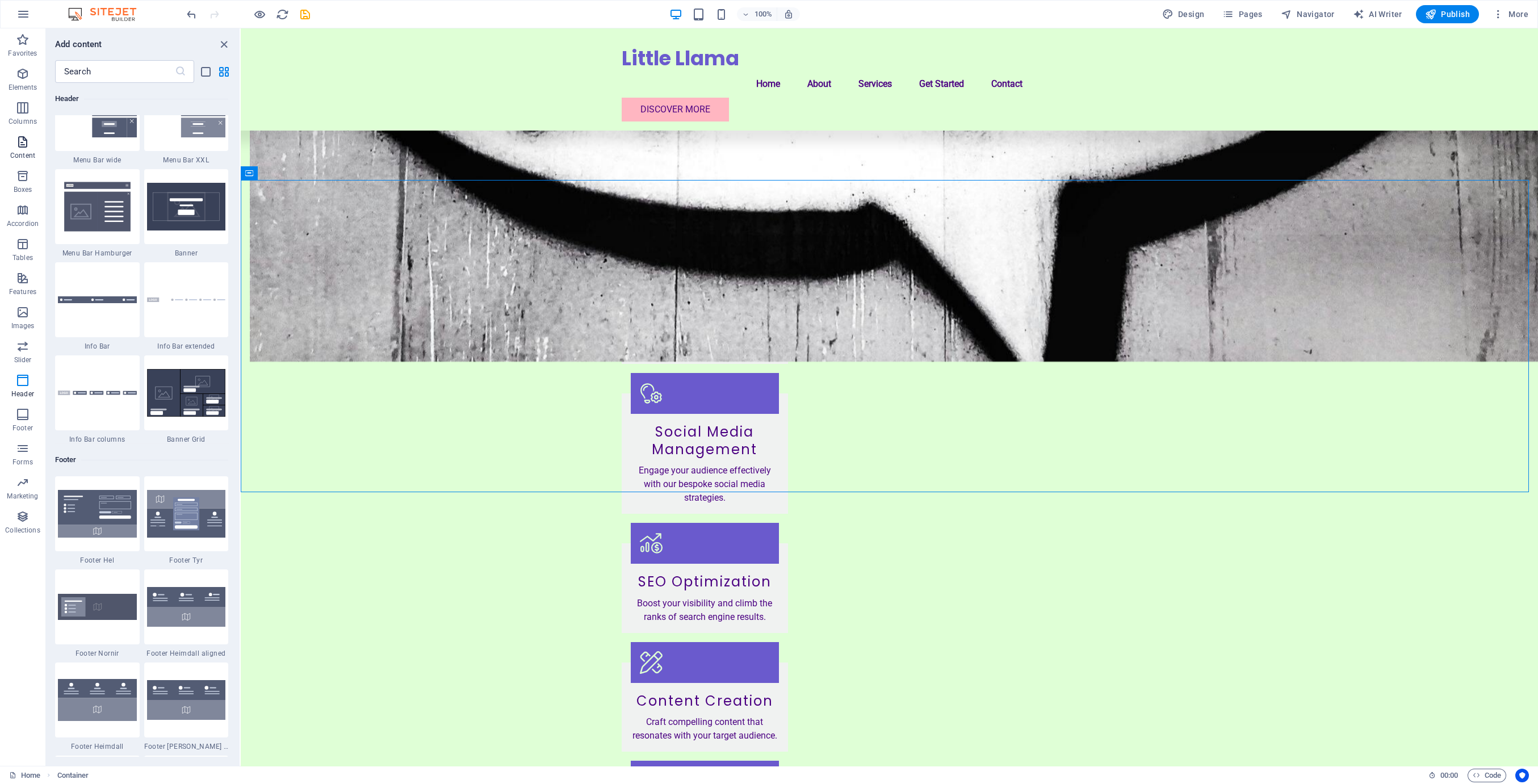
click at [28, 141] on icon "button" at bounding box center [23, 142] width 14 height 14
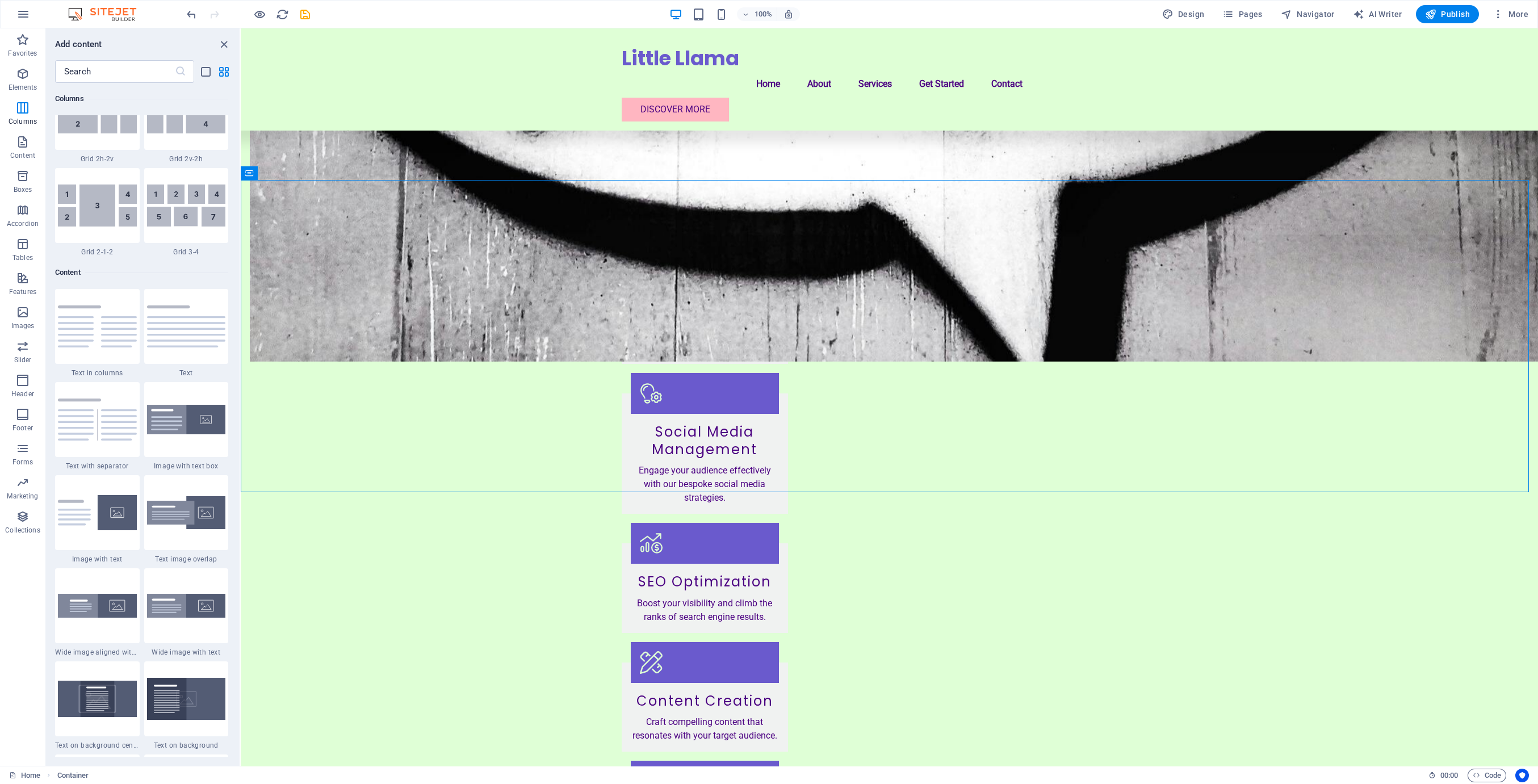
scroll to position [1805, 0]
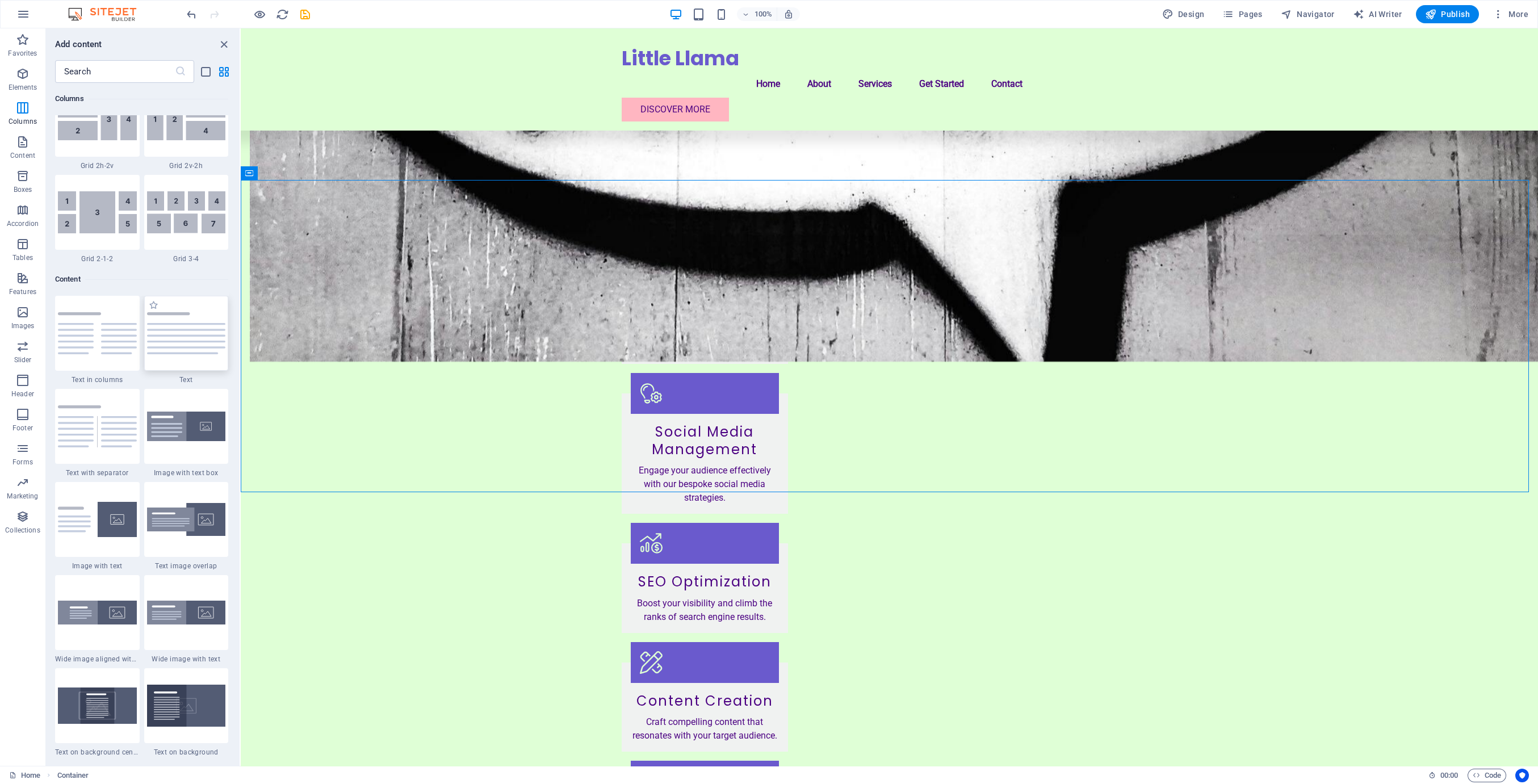
click at [168, 345] on img at bounding box center [187, 333] width 79 height 42
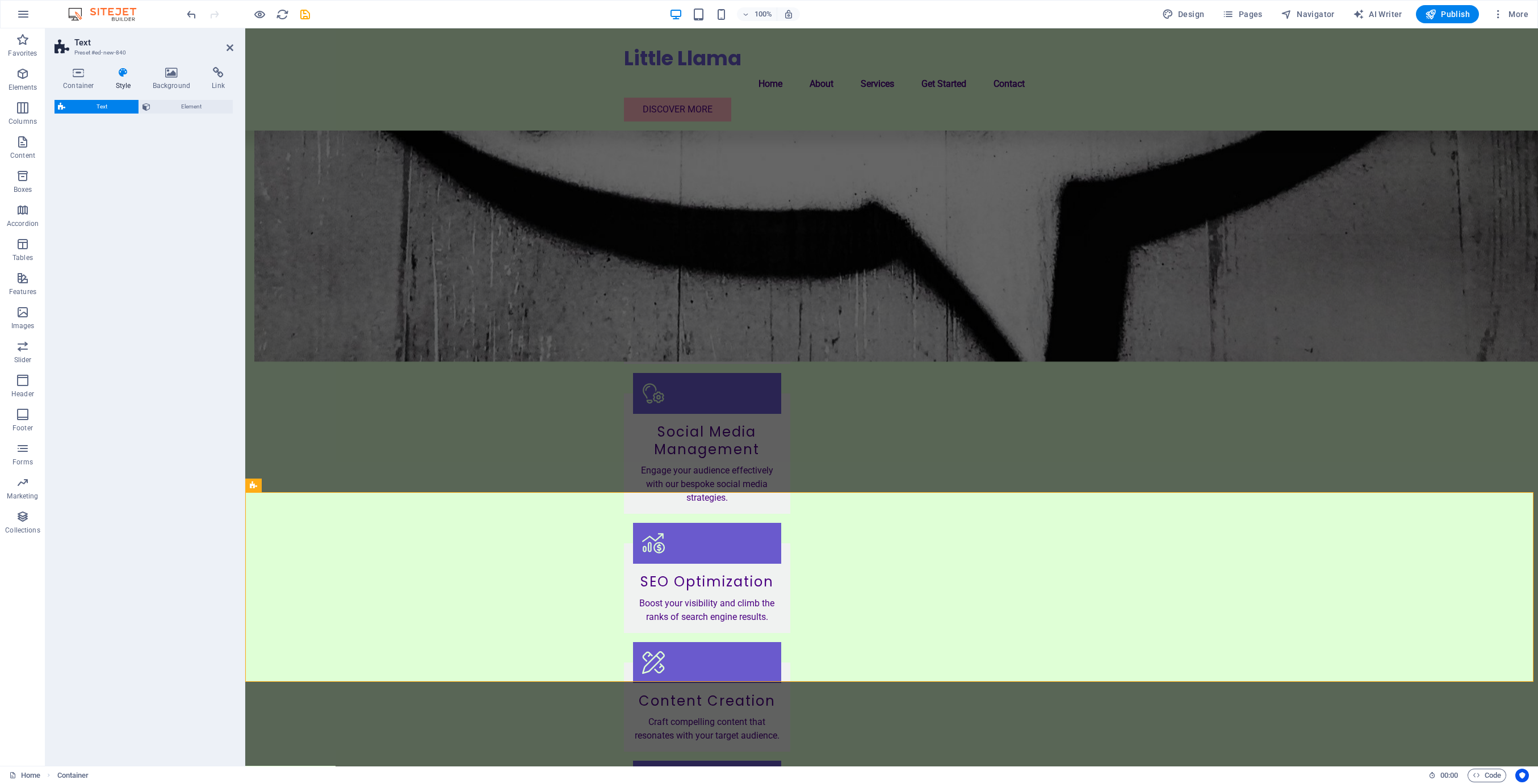
select select "preset-text-v2-default"
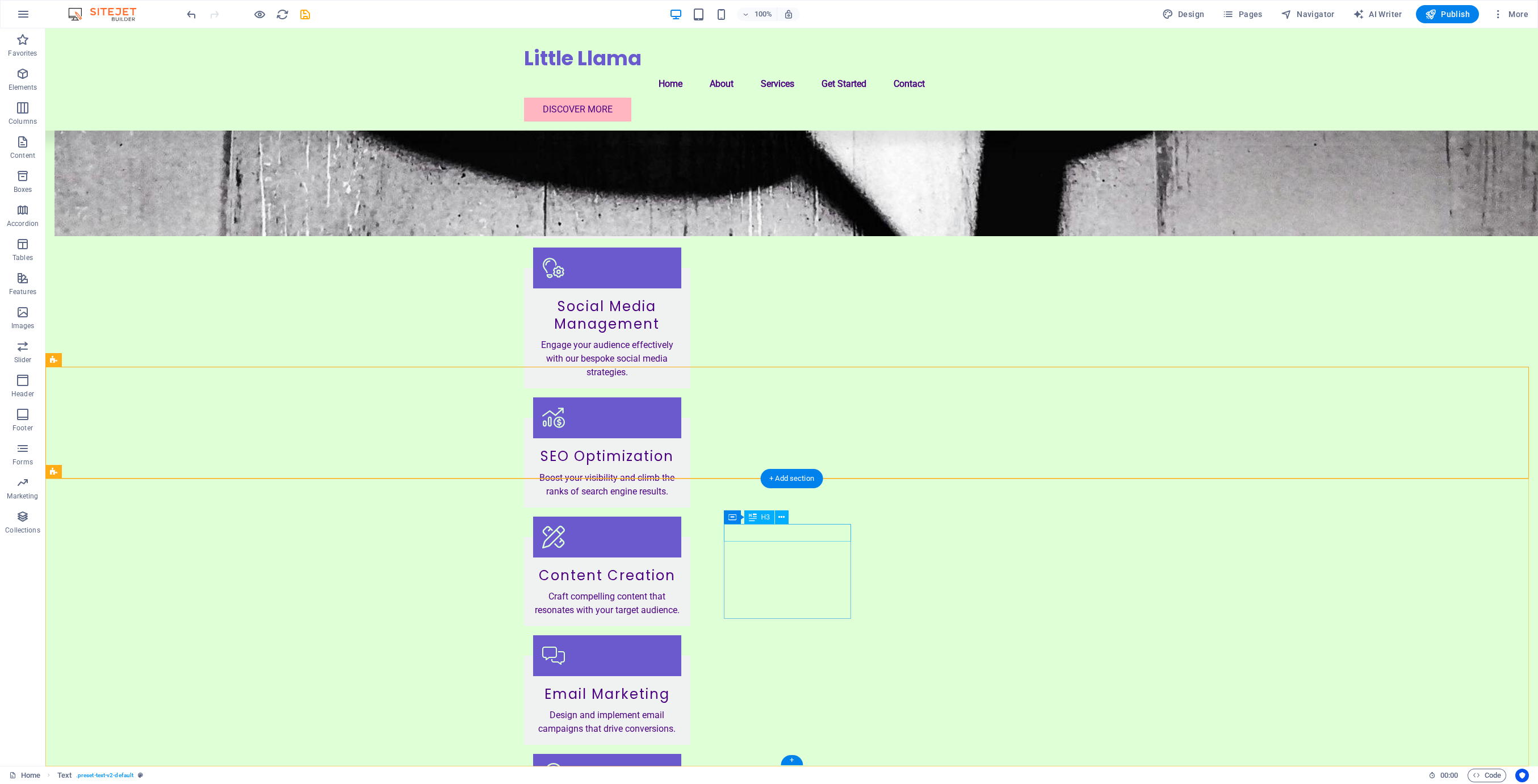
scroll to position [1224, 0]
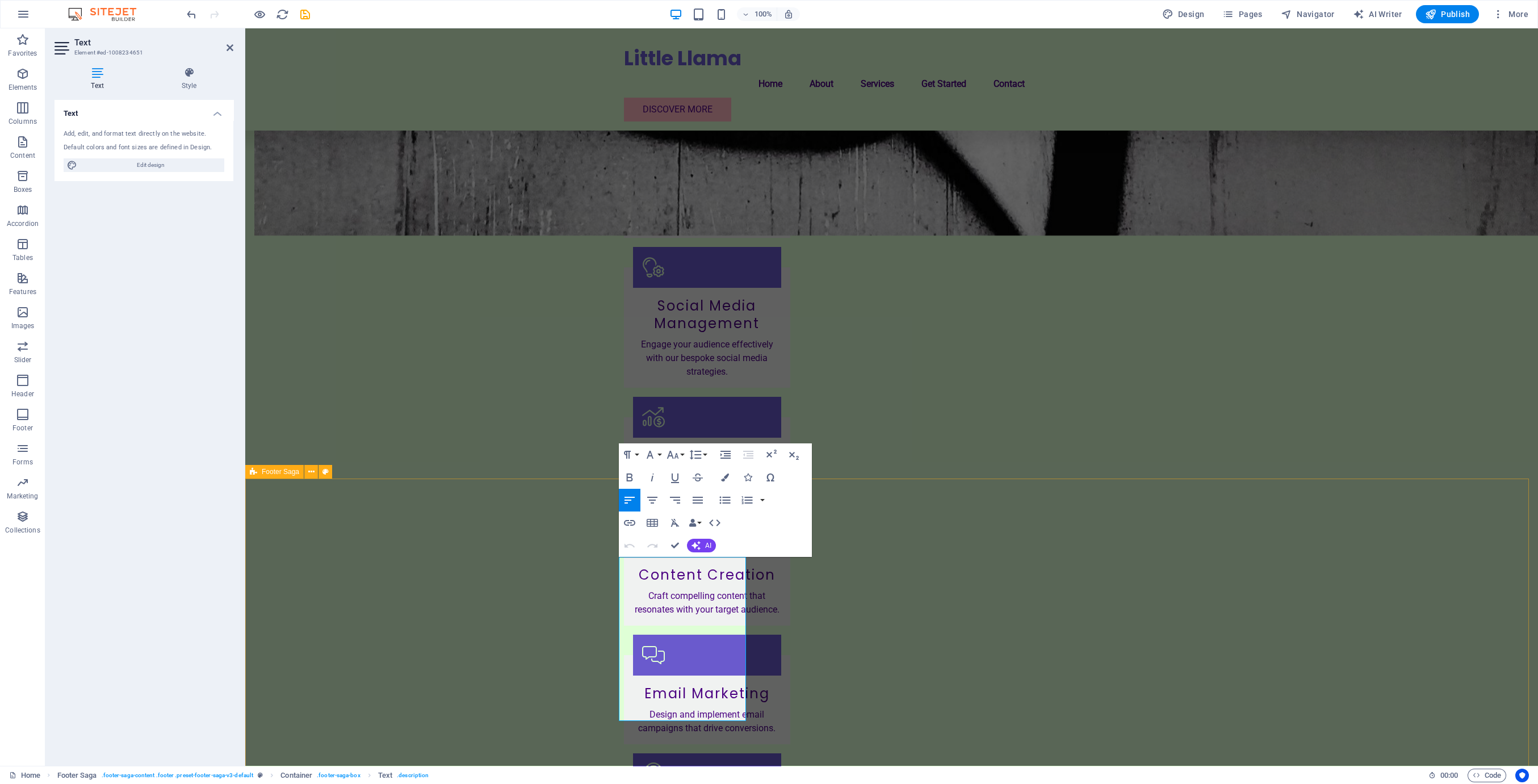
drag, startPoint x: 715, startPoint y: 714, endPoint x: 614, endPoint y: 717, distance: 101.0
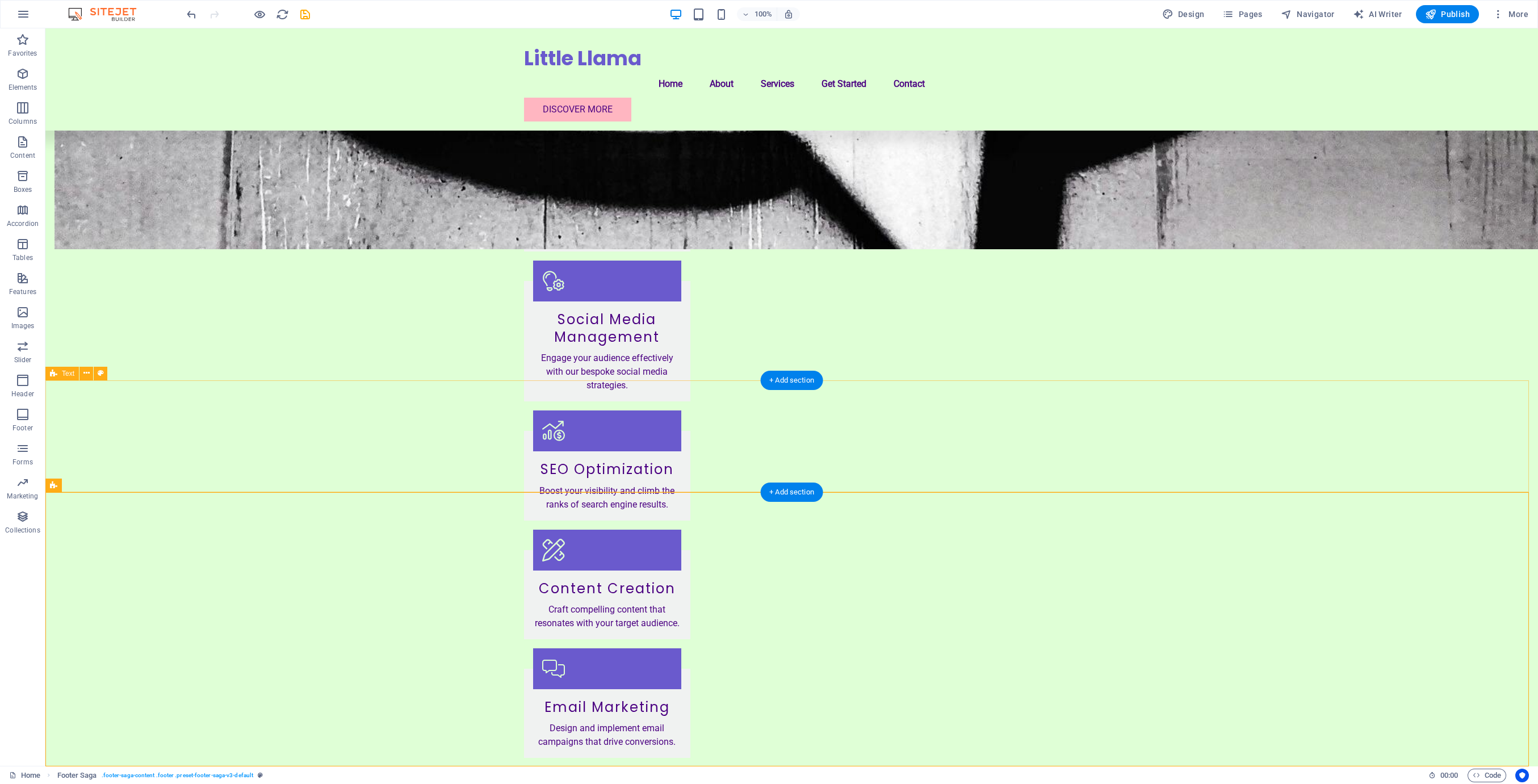
drag, startPoint x: 696, startPoint y: 403, endPoint x: 696, endPoint y: 392, distance: 11.0
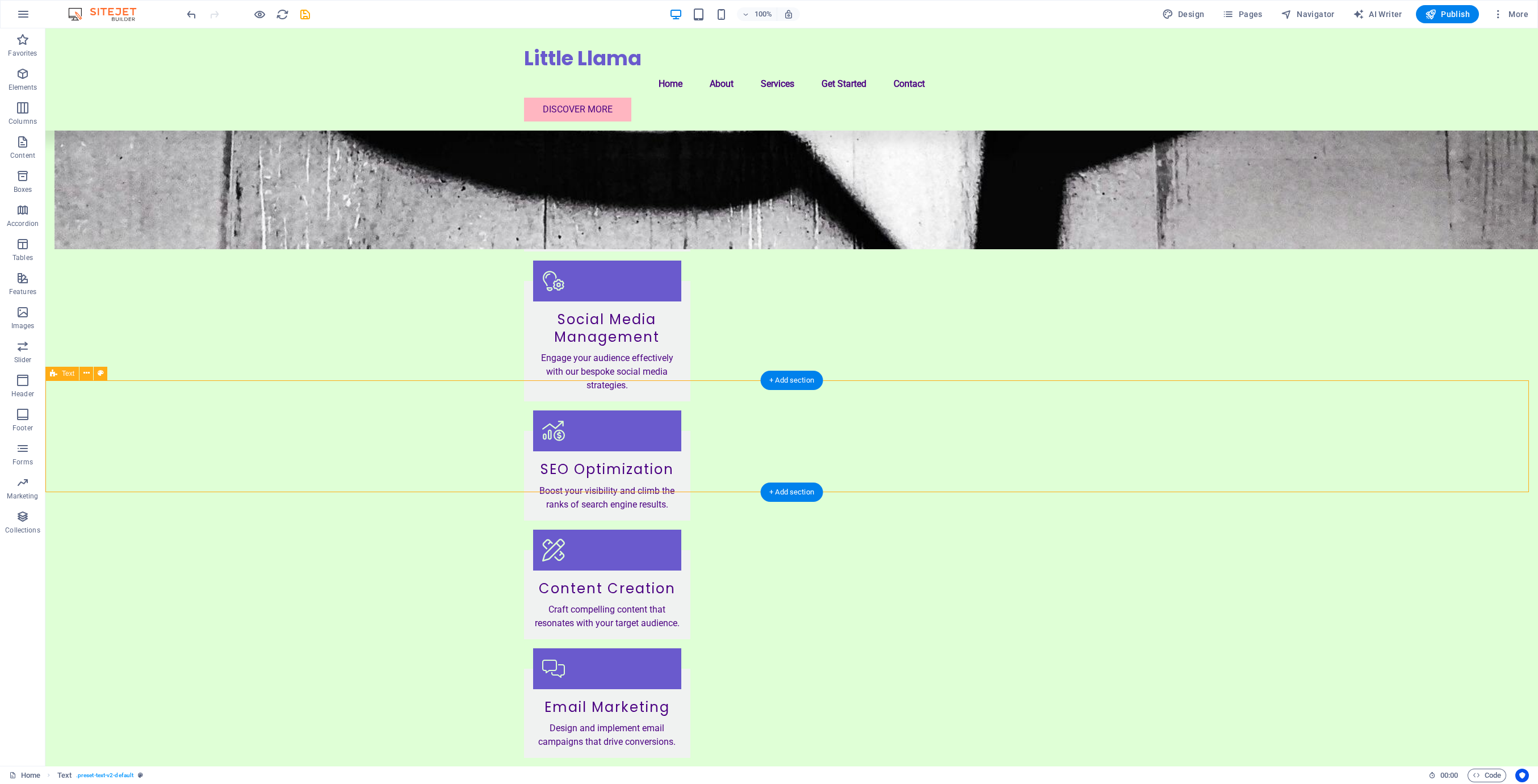
select select "preset-text-v2-default"
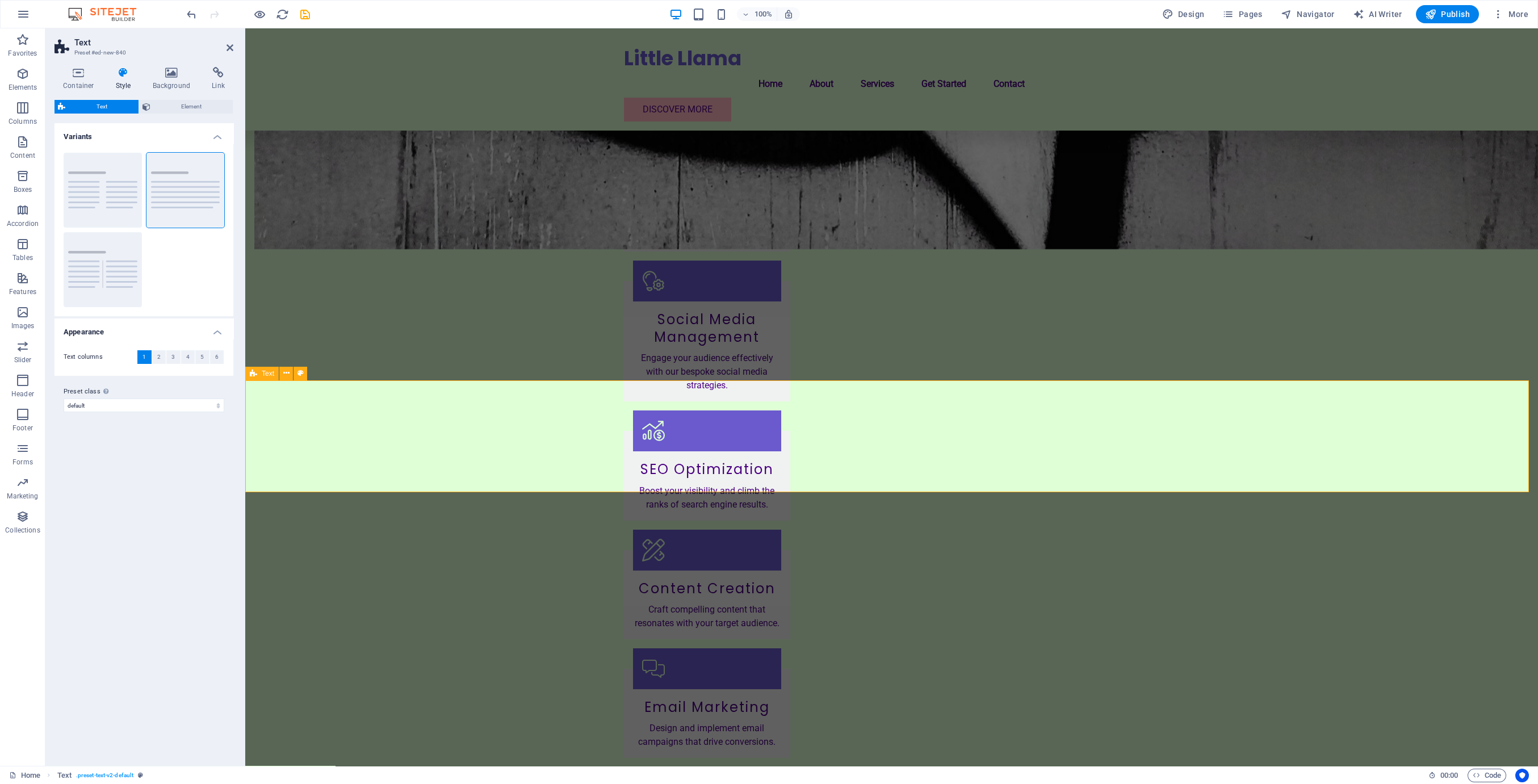
click at [182, 104] on span "Element" at bounding box center [191, 107] width 76 height 14
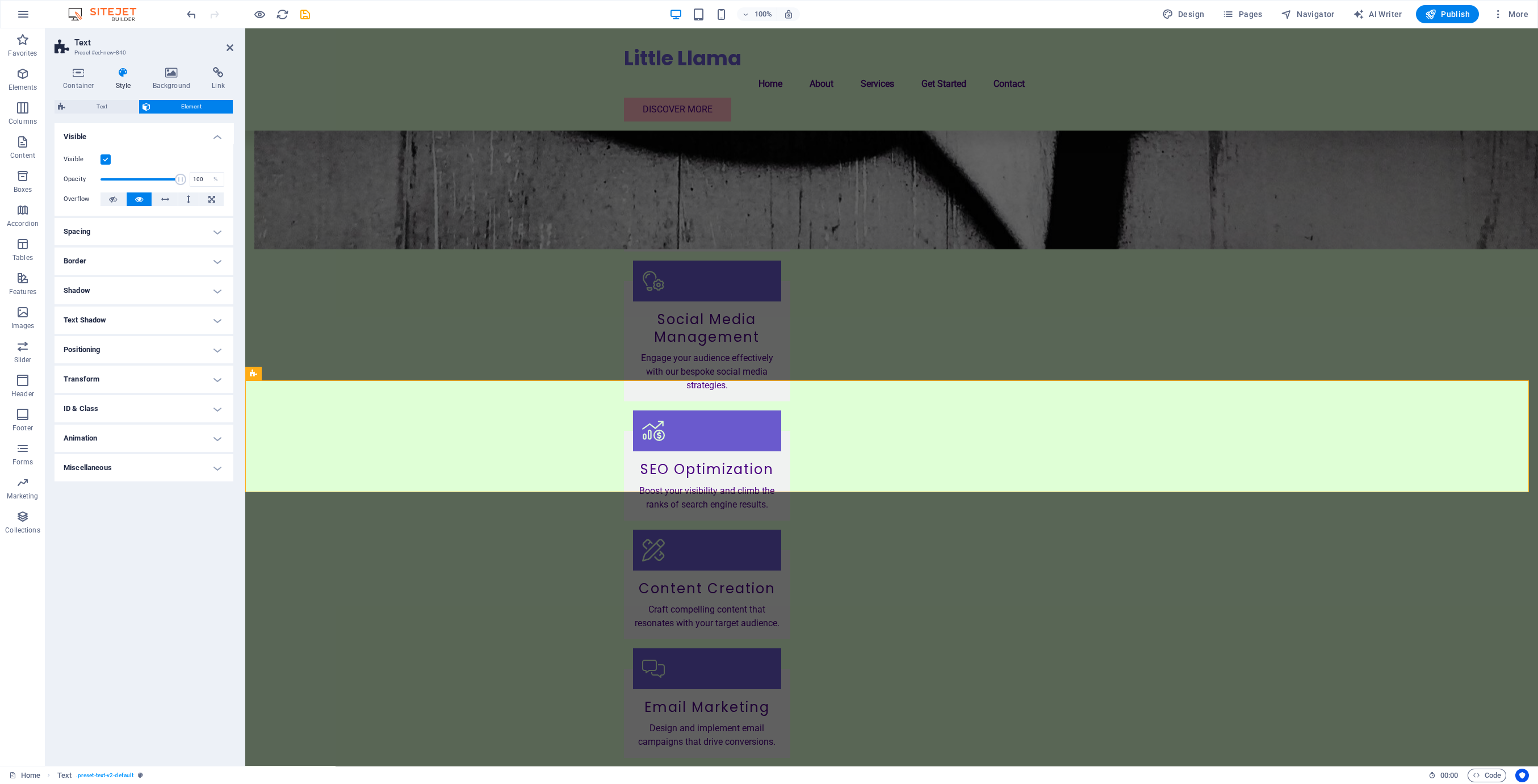
click at [202, 226] on h4 "Spacing" at bounding box center [144, 231] width 179 height 27
click at [200, 310] on h4 "Border" at bounding box center [144, 306] width 179 height 27
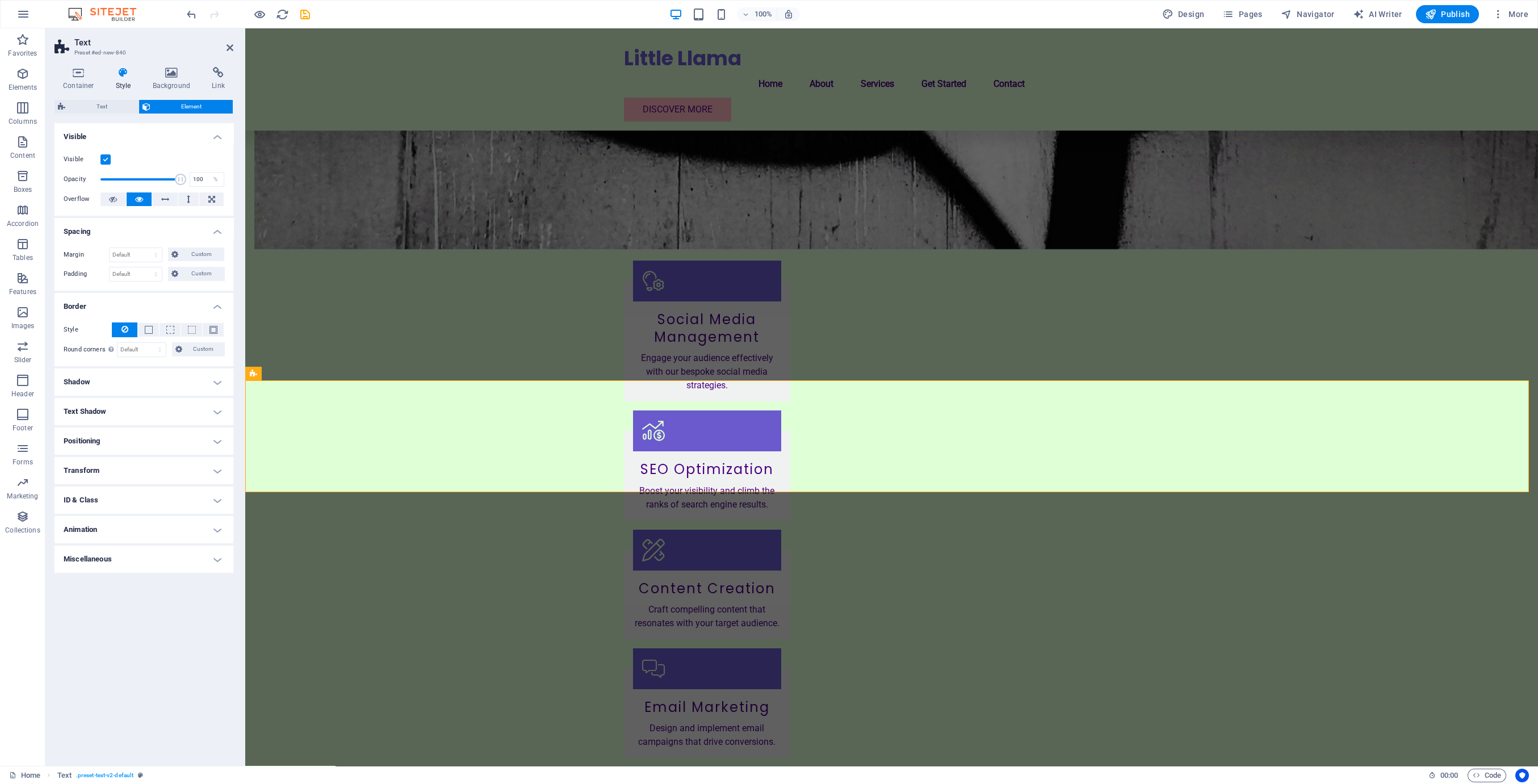
click at [205, 377] on h4 "Shadow" at bounding box center [144, 381] width 179 height 27
click at [198, 435] on h4 "Text Shadow" at bounding box center [144, 437] width 179 height 27
click at [200, 490] on h4 "Positioning" at bounding box center [144, 491] width 179 height 27
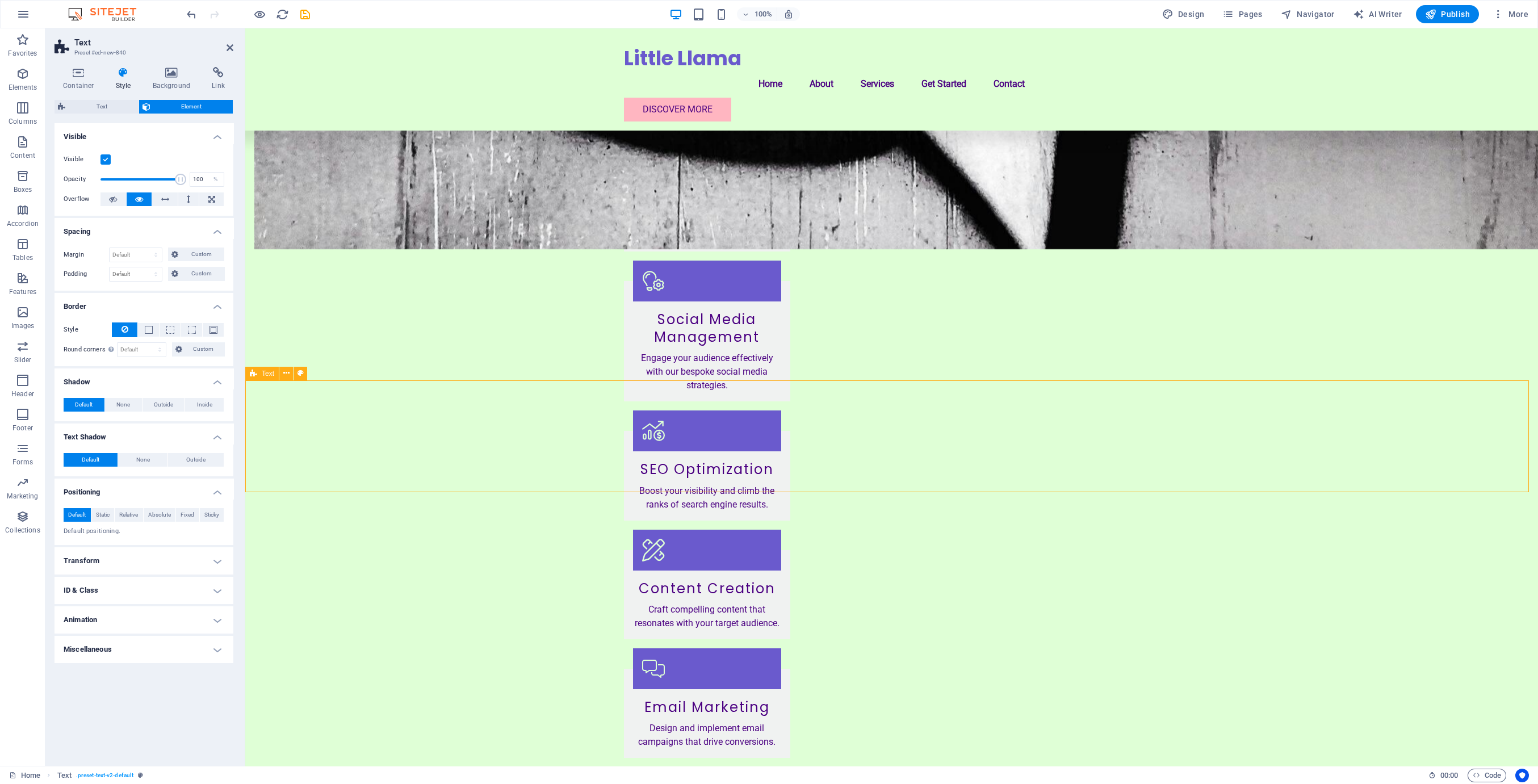
drag, startPoint x: 480, startPoint y: 601, endPoint x: 479, endPoint y: 253, distance: 348.0
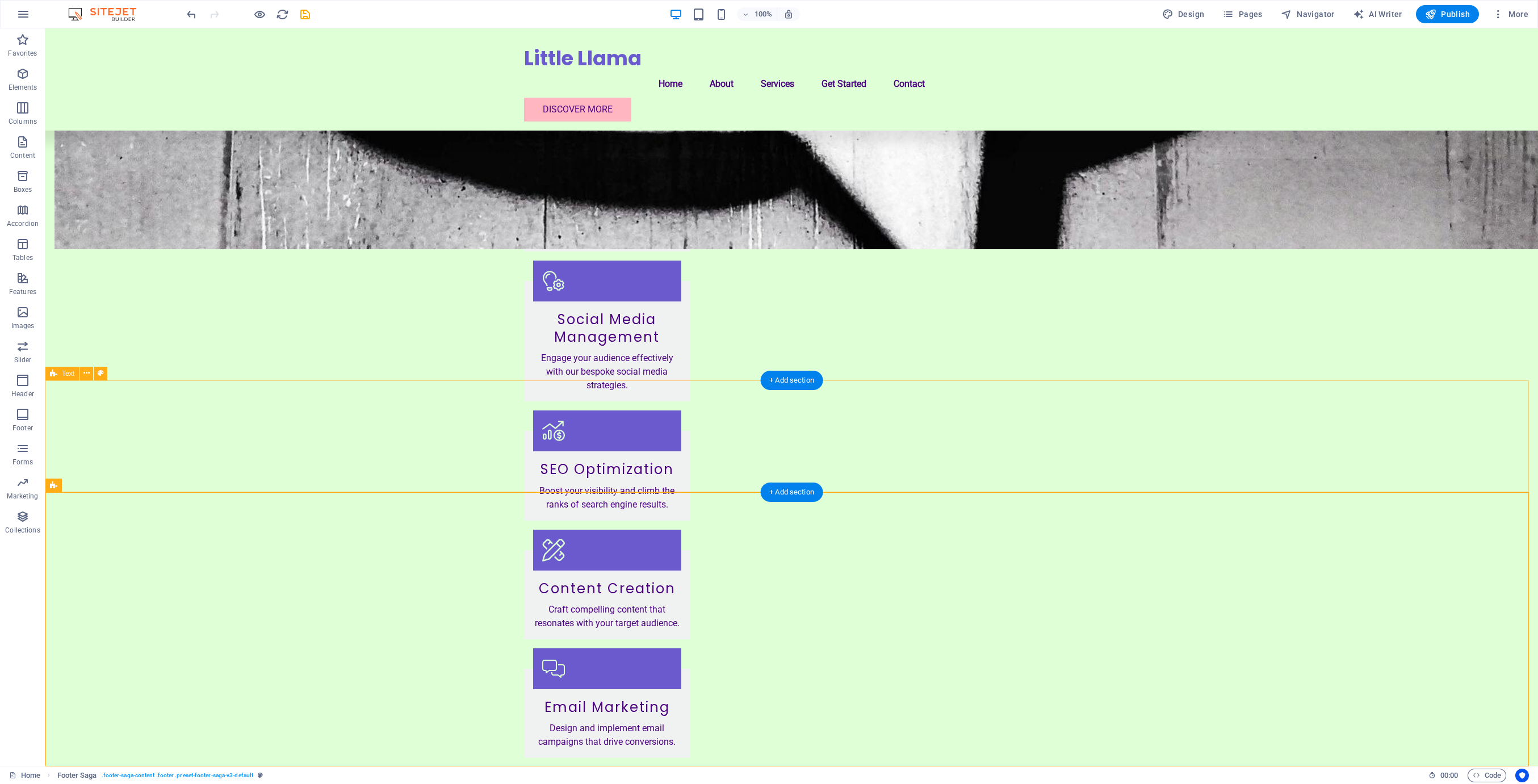
drag, startPoint x: 705, startPoint y: 471, endPoint x: 505, endPoint y: 473, distance: 200.0
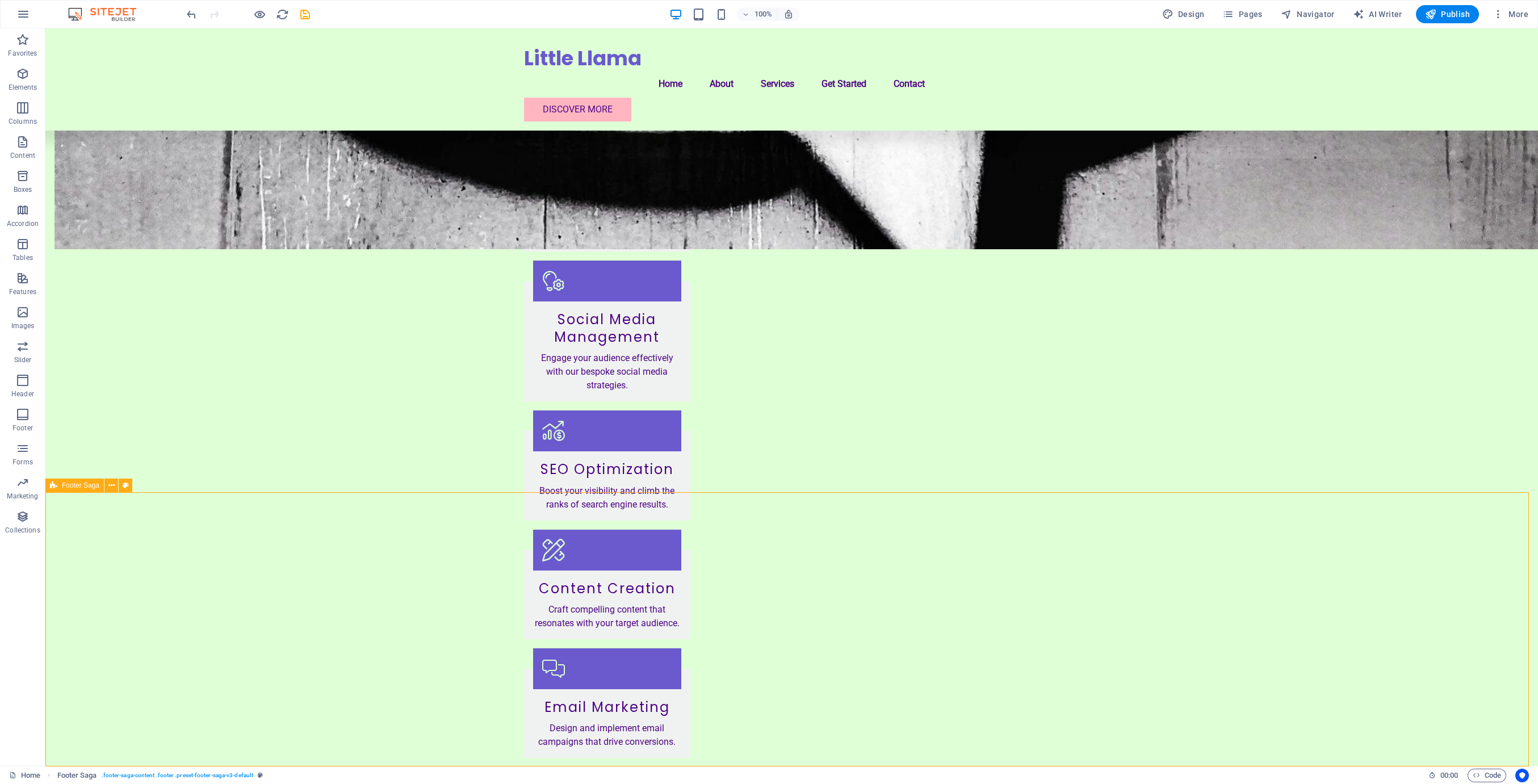
click at [194, 12] on icon "undo" at bounding box center [191, 14] width 13 height 13
click at [582, 531] on icon at bounding box center [581, 531] width 6 height 12
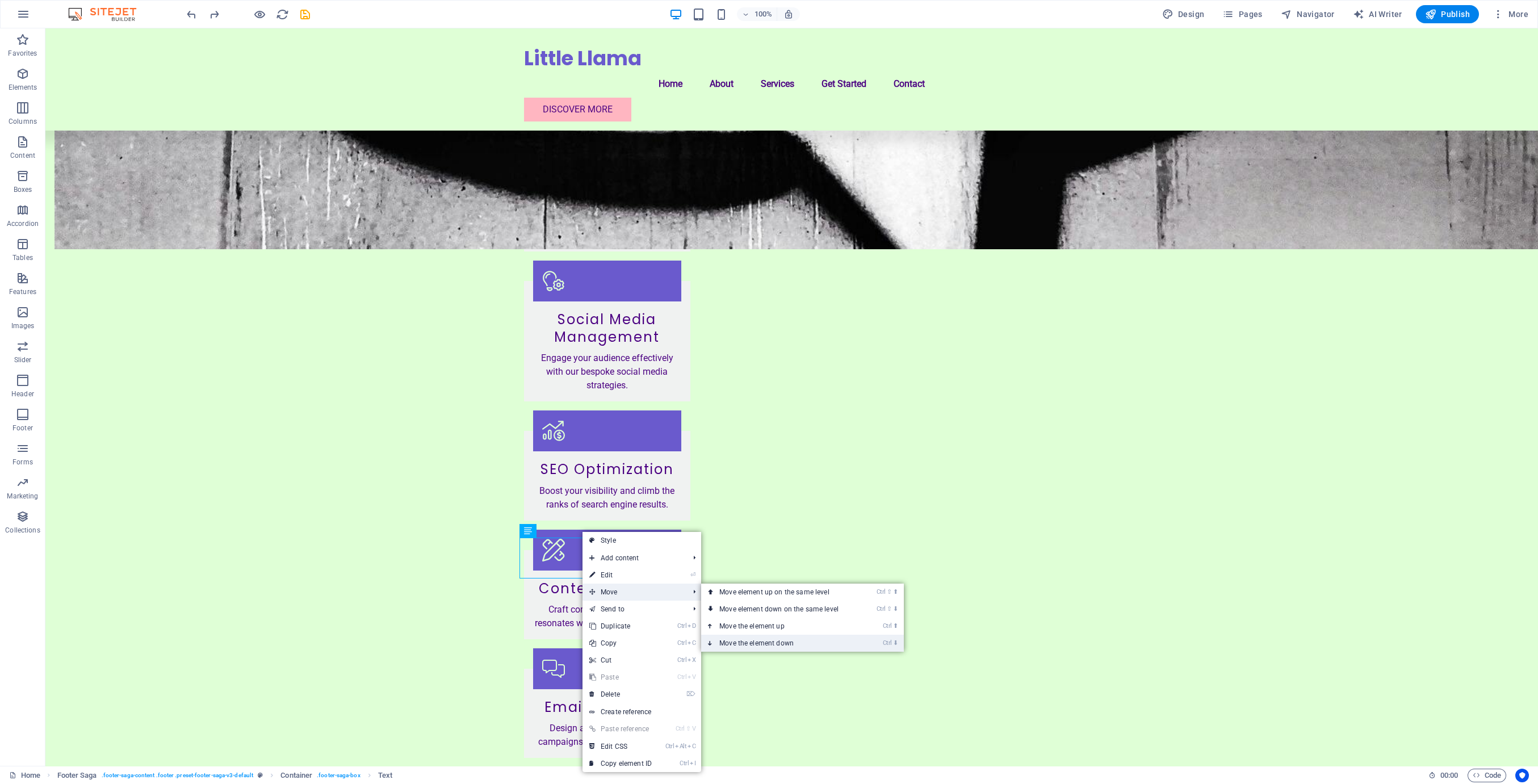
click at [740, 639] on link "Ctrl ⬇ Move the element down" at bounding box center [781, 642] width 160 height 17
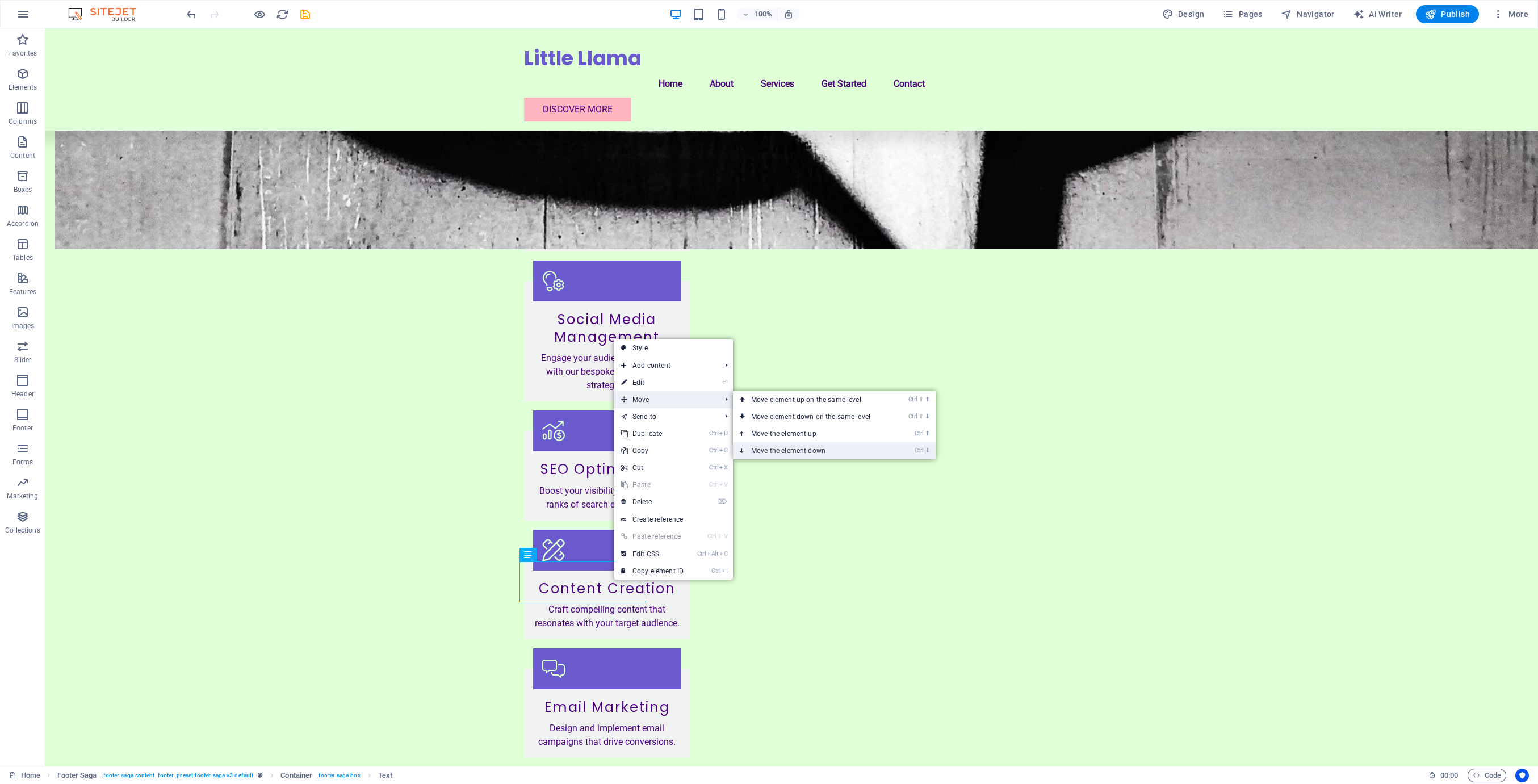
click at [752, 451] on link "Ctrl ⬇ Move the element down" at bounding box center [812, 450] width 160 height 17
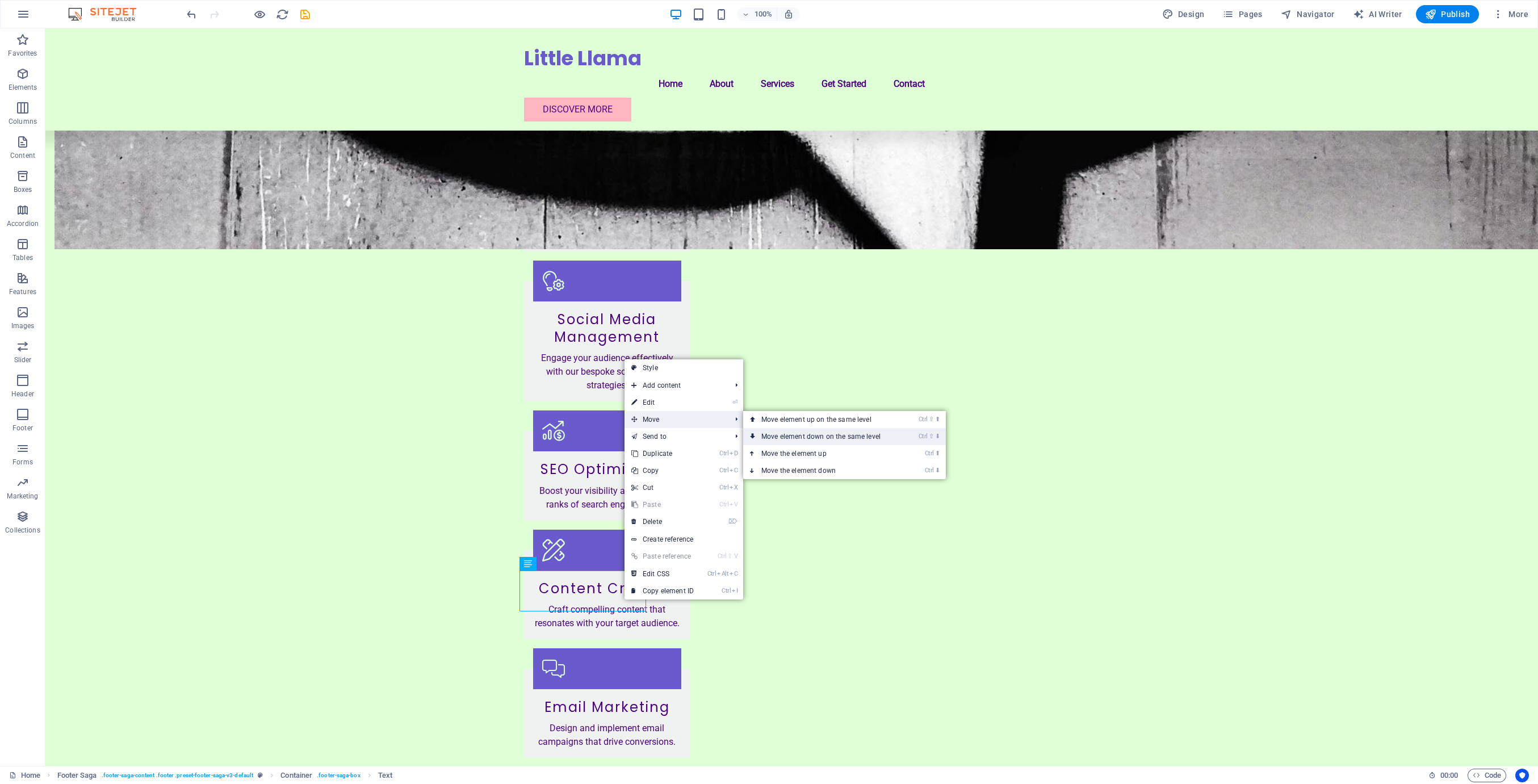
click at [752, 441] on link "Ctrl ⇧ ⬇ Move element down on the same level" at bounding box center [823, 436] width 160 height 17
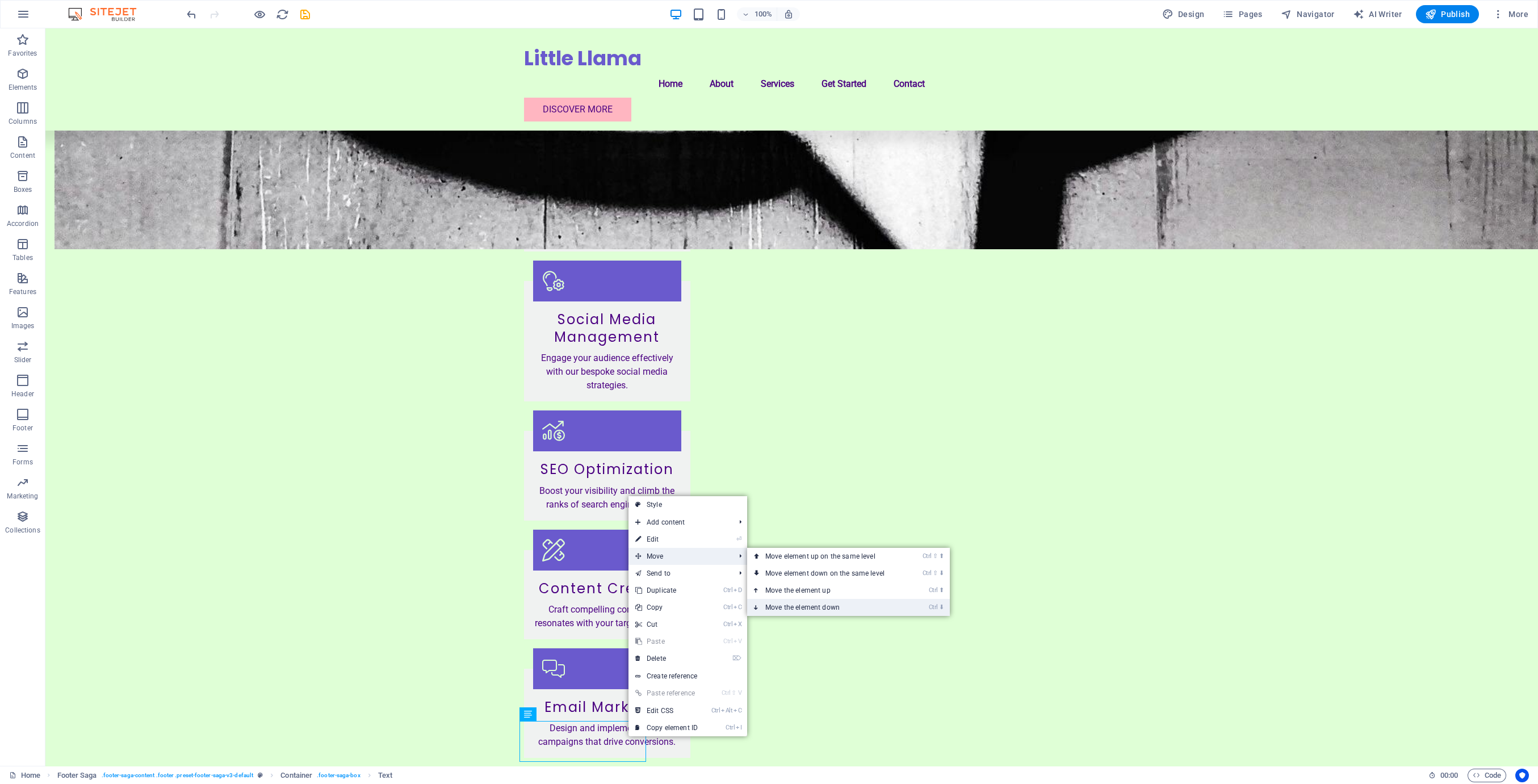
click at [752, 599] on link "Ctrl ⬇ Move the element down" at bounding box center [826, 607] width 160 height 17
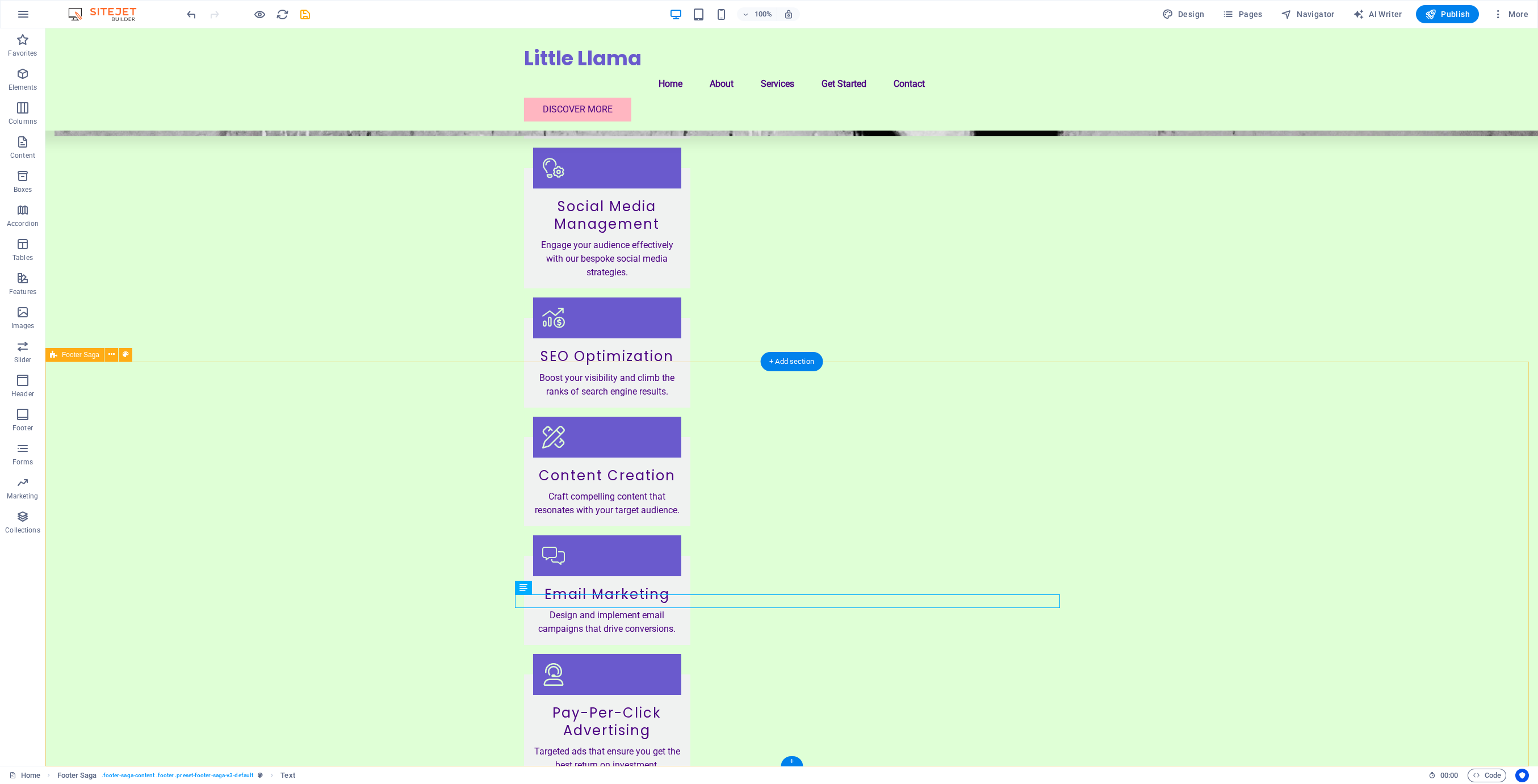
scroll to position [1342, 0]
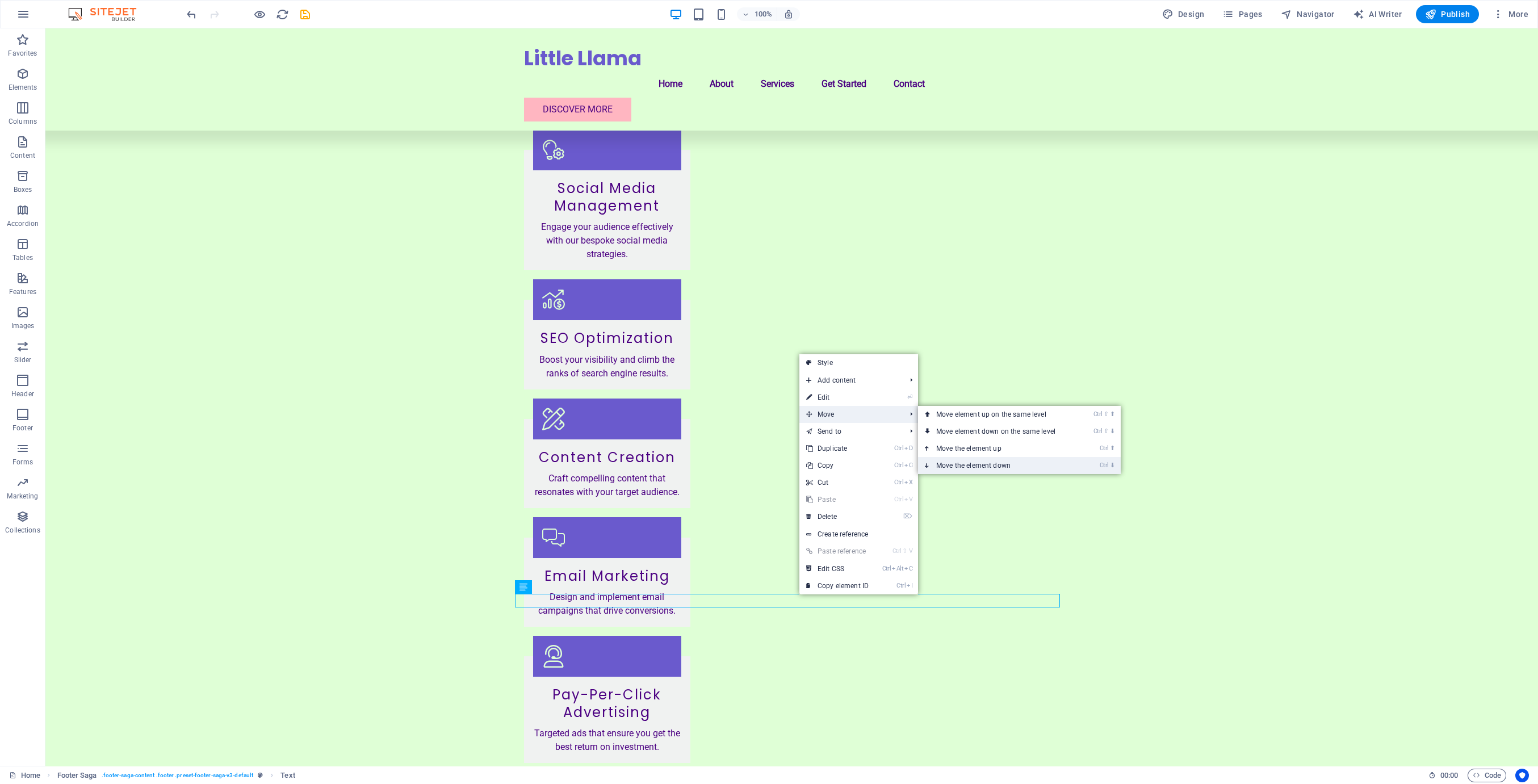
click at [752, 461] on link "Ctrl ⬇ Move the element down" at bounding box center [998, 465] width 160 height 17
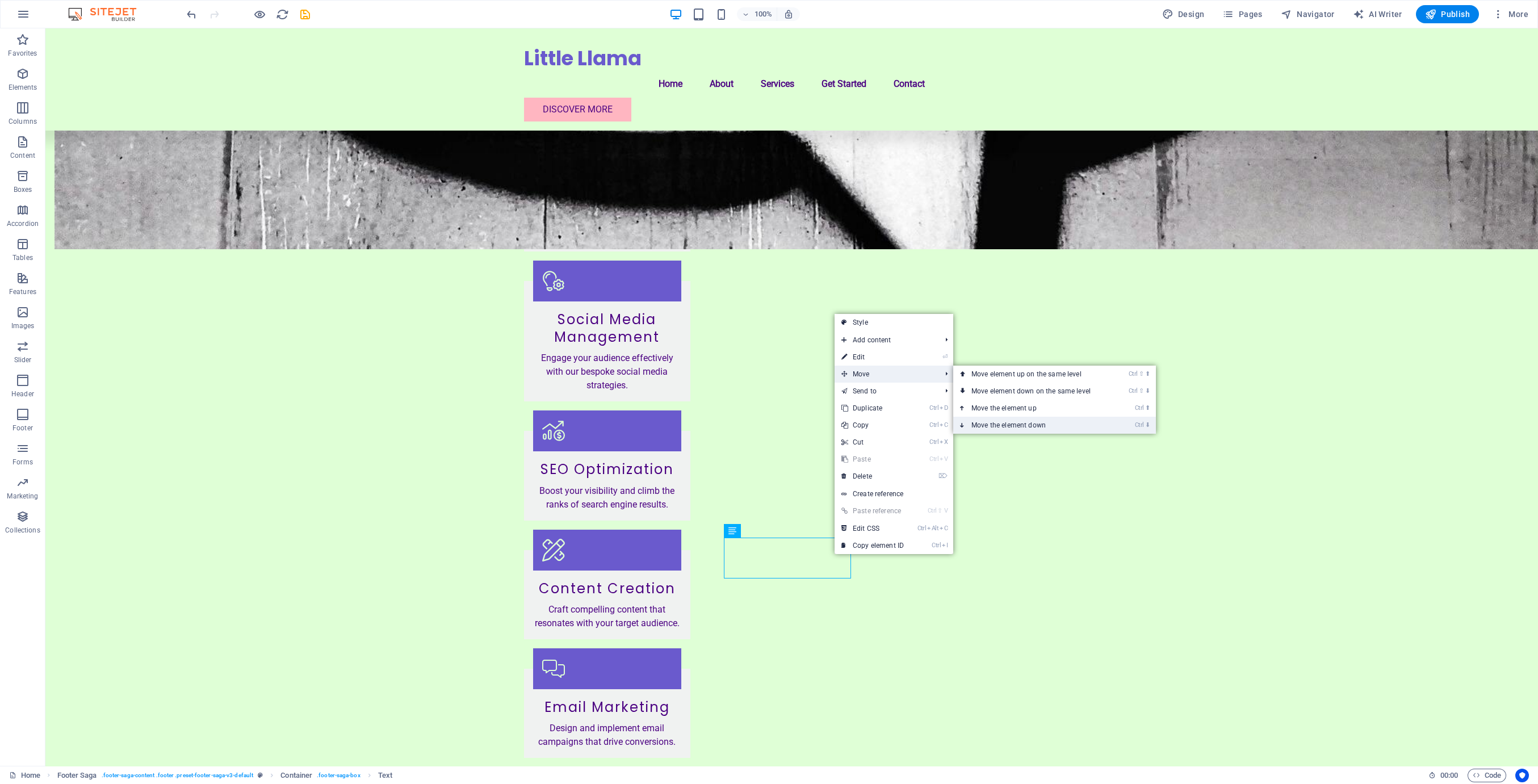
click at [752, 424] on link "Ctrl ⬇ Move the element down" at bounding box center [1033, 424] width 160 height 17
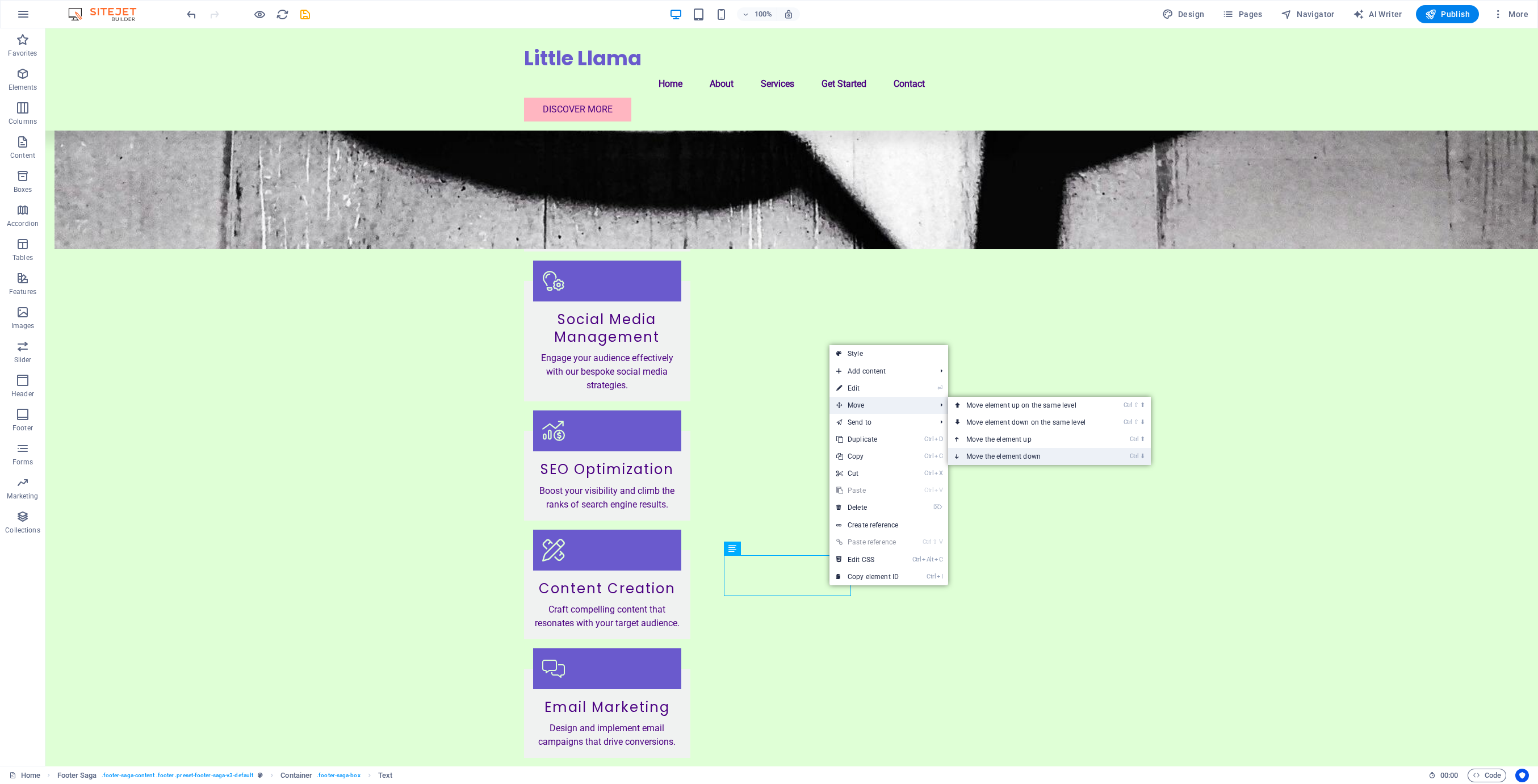
click at [752, 461] on link "Ctrl ⬇ Move the element down" at bounding box center [1028, 455] width 160 height 17
click at [752, 428] on link "Ctrl ⇧ ⬇ Move element down on the same level" at bounding box center [1029, 422] width 160 height 17
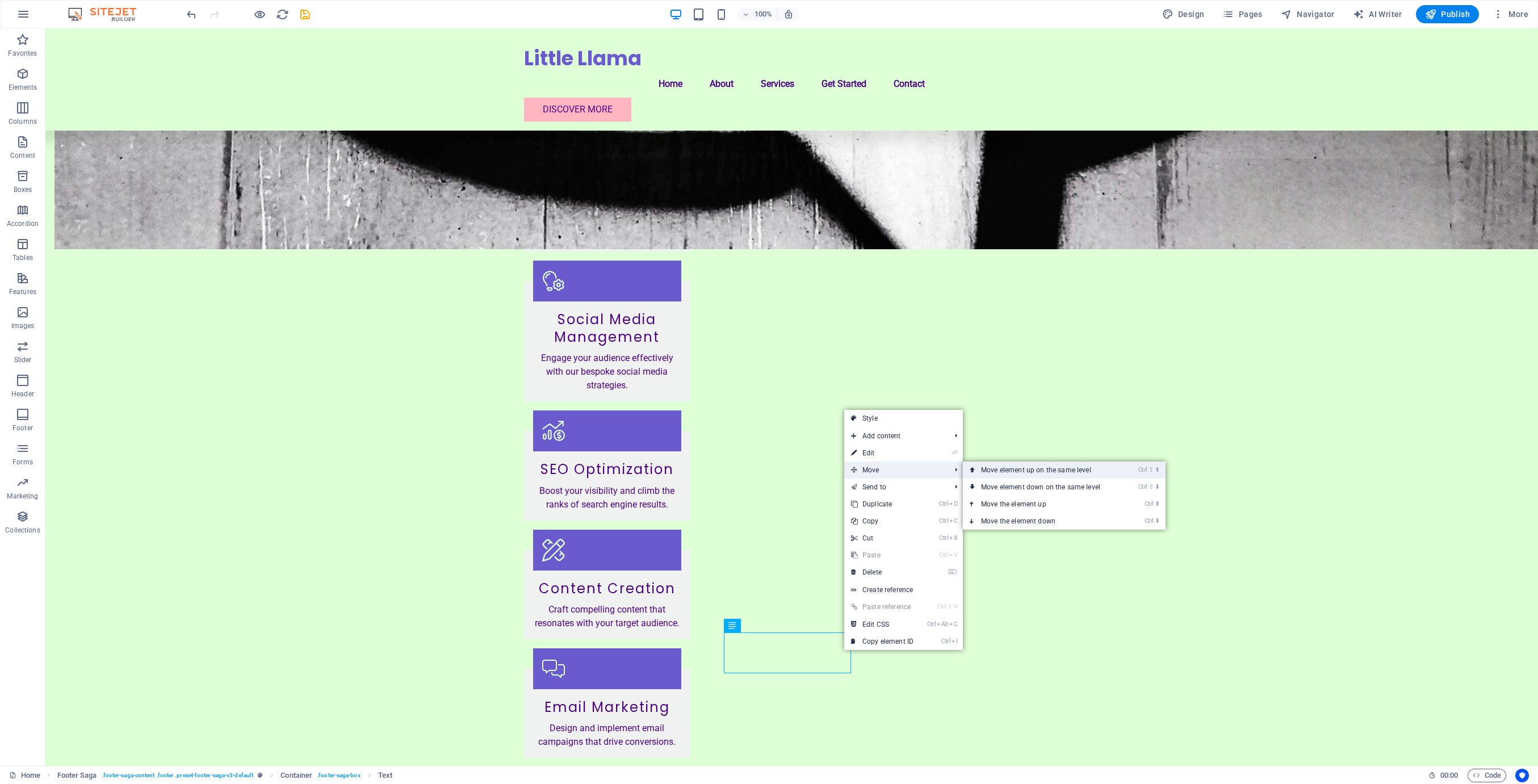
click at [752, 471] on link "Ctrl ⇧ ⬆ Move element up on the same level" at bounding box center [1042, 469] width 160 height 17
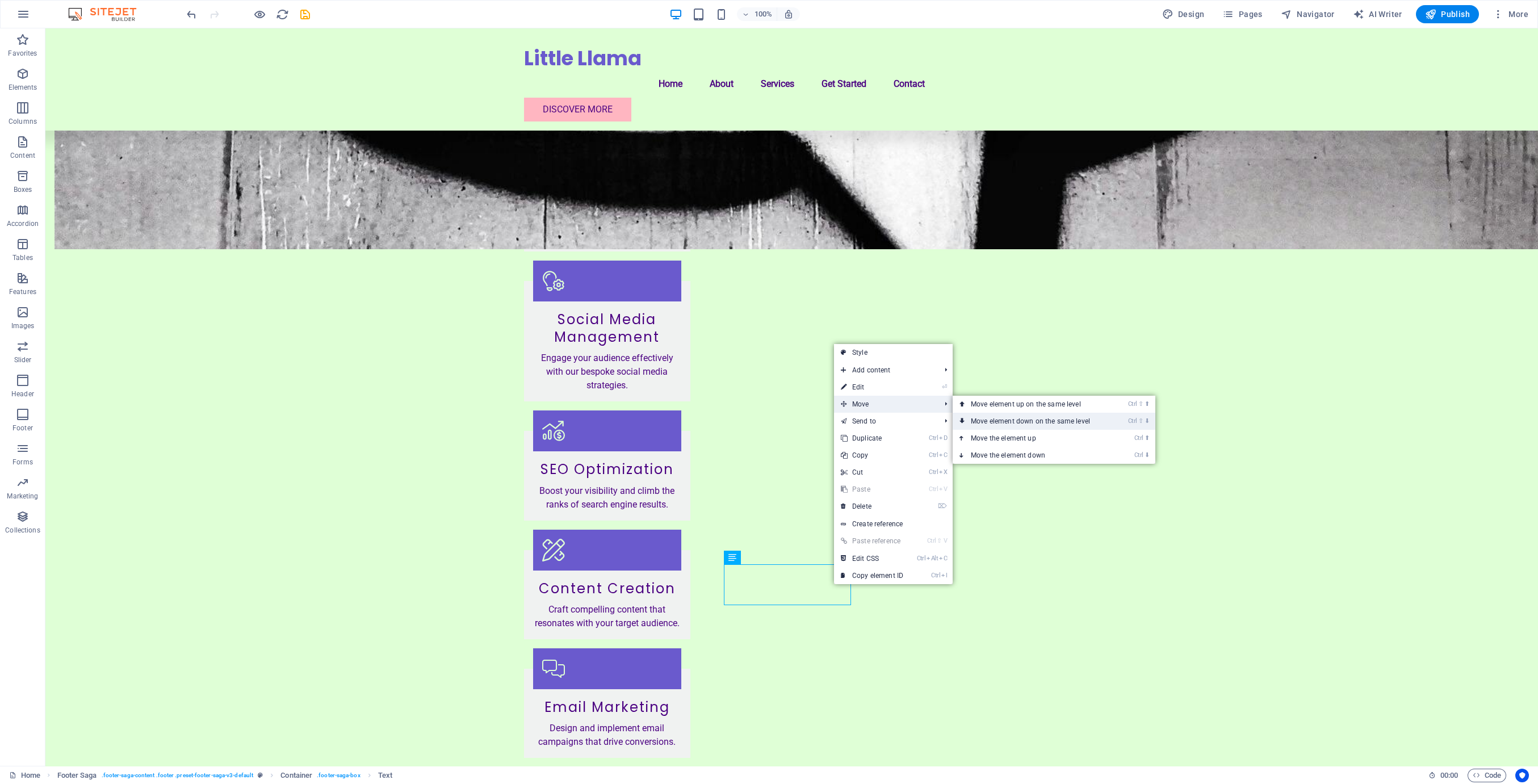
click at [752, 417] on link "Ctrl ⇧ ⬇ Move element down on the same level" at bounding box center [1033, 420] width 160 height 17
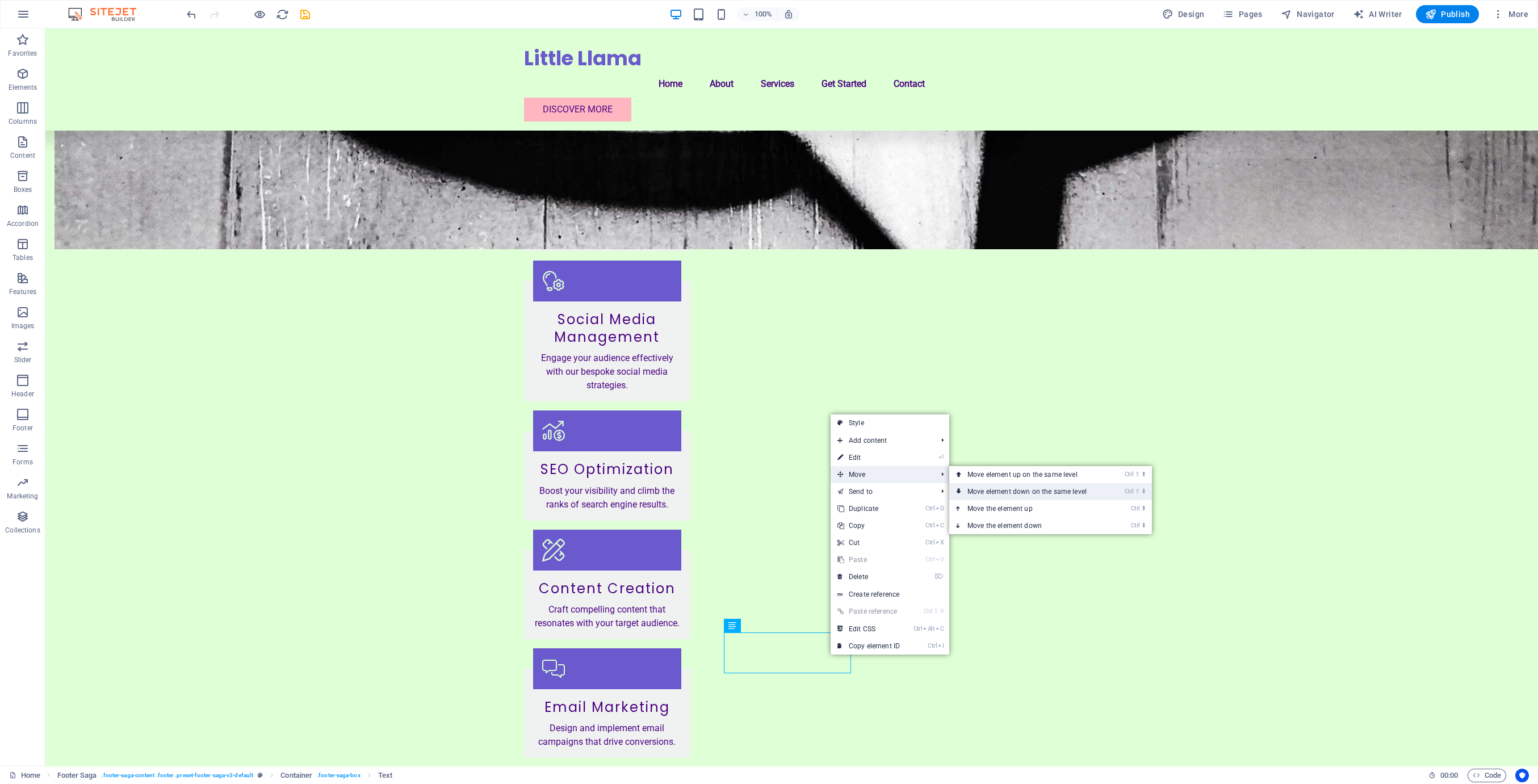
click at [752, 489] on link "Ctrl ⇧ ⬇ Move element down on the same level" at bounding box center [1029, 491] width 160 height 17
click at [752, 524] on link "Ctrl ⬇ Move the element down" at bounding box center [1019, 526] width 160 height 17
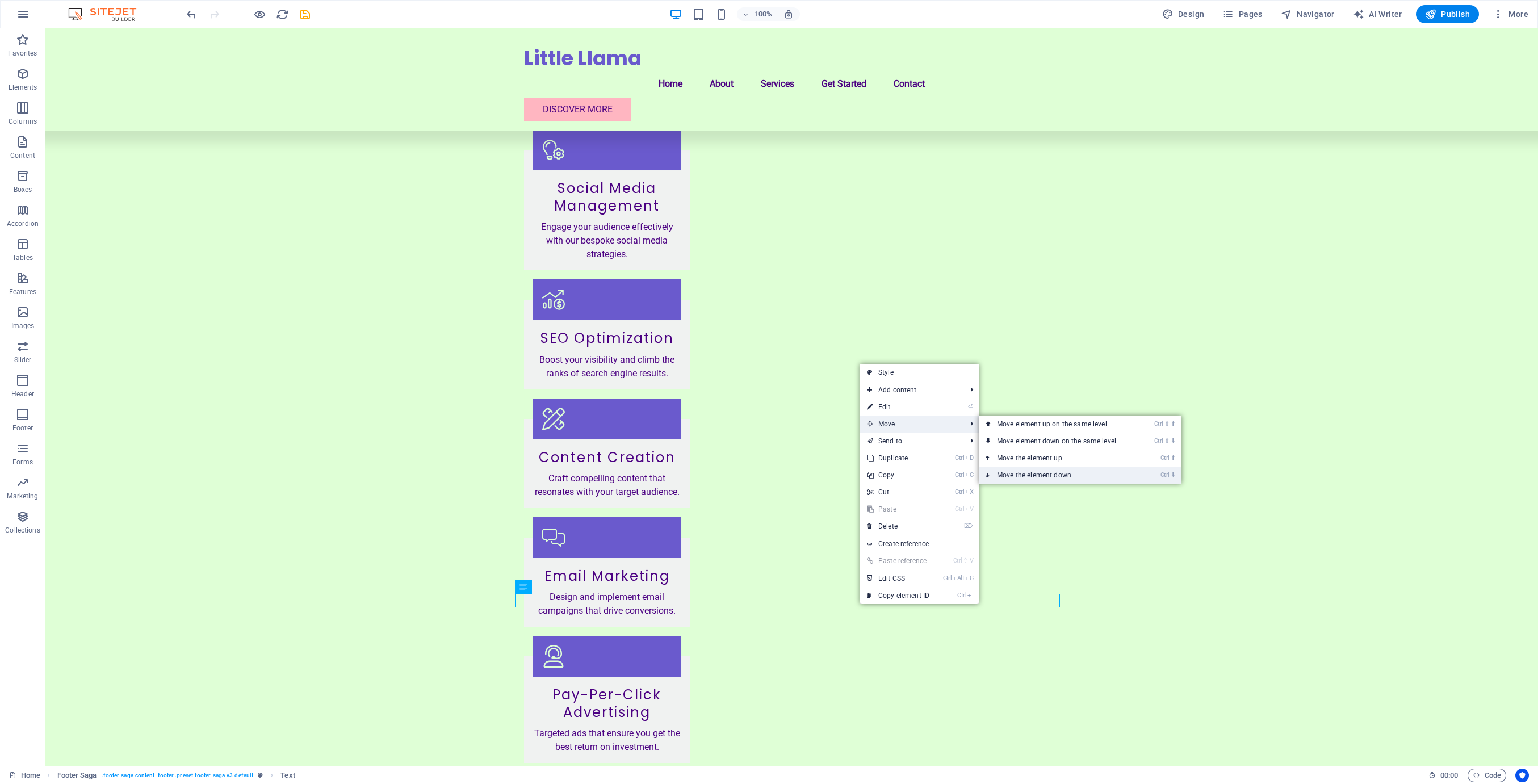
click at [752, 476] on link "Ctrl ⬇ Move the element down" at bounding box center [1058, 474] width 160 height 17
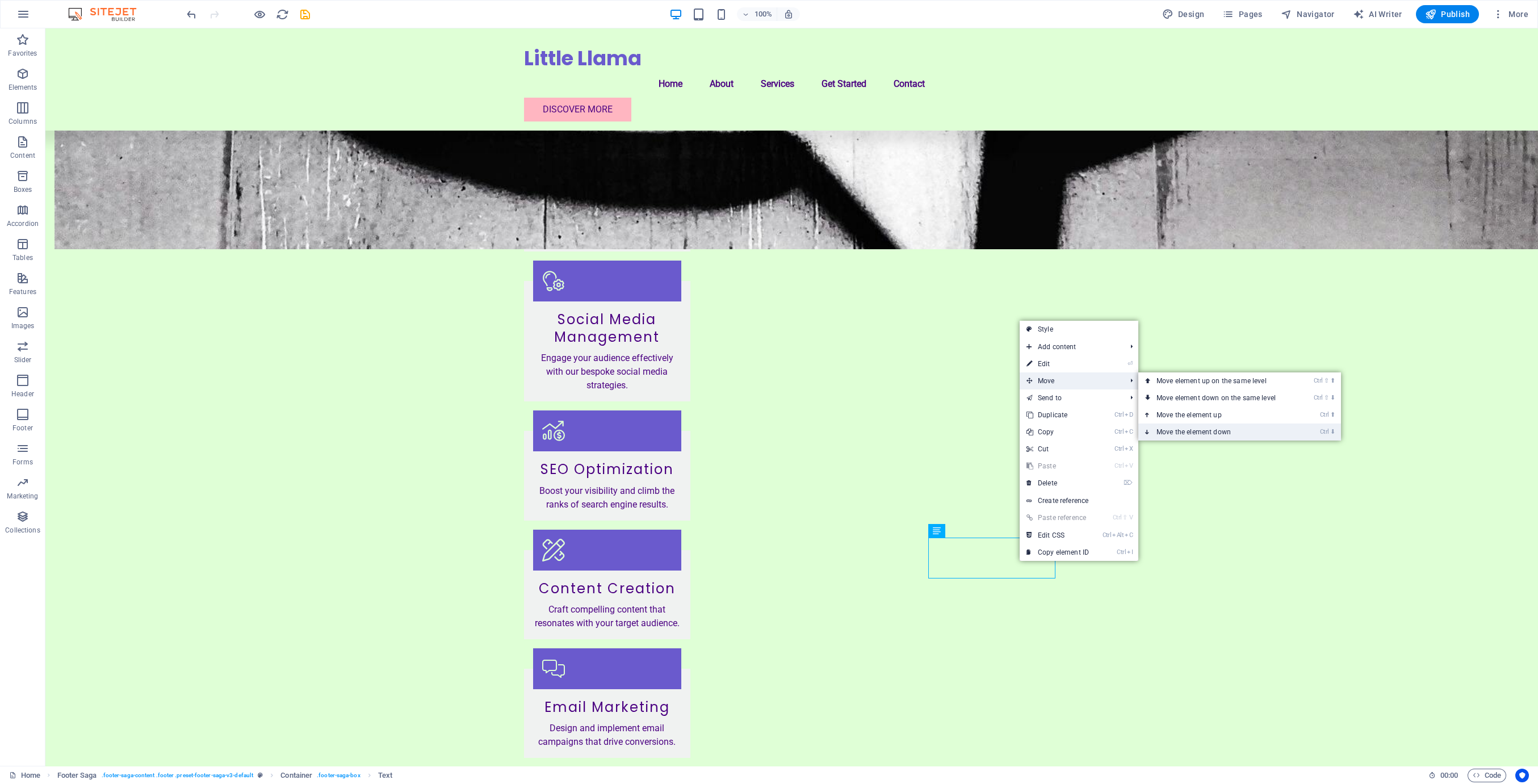
click at [752, 427] on link "Ctrl ⬇ Move the element down" at bounding box center [1218, 431] width 160 height 17
click at [752, 439] on link "Ctrl ⬇ Move the element down" at bounding box center [1218, 436] width 160 height 17
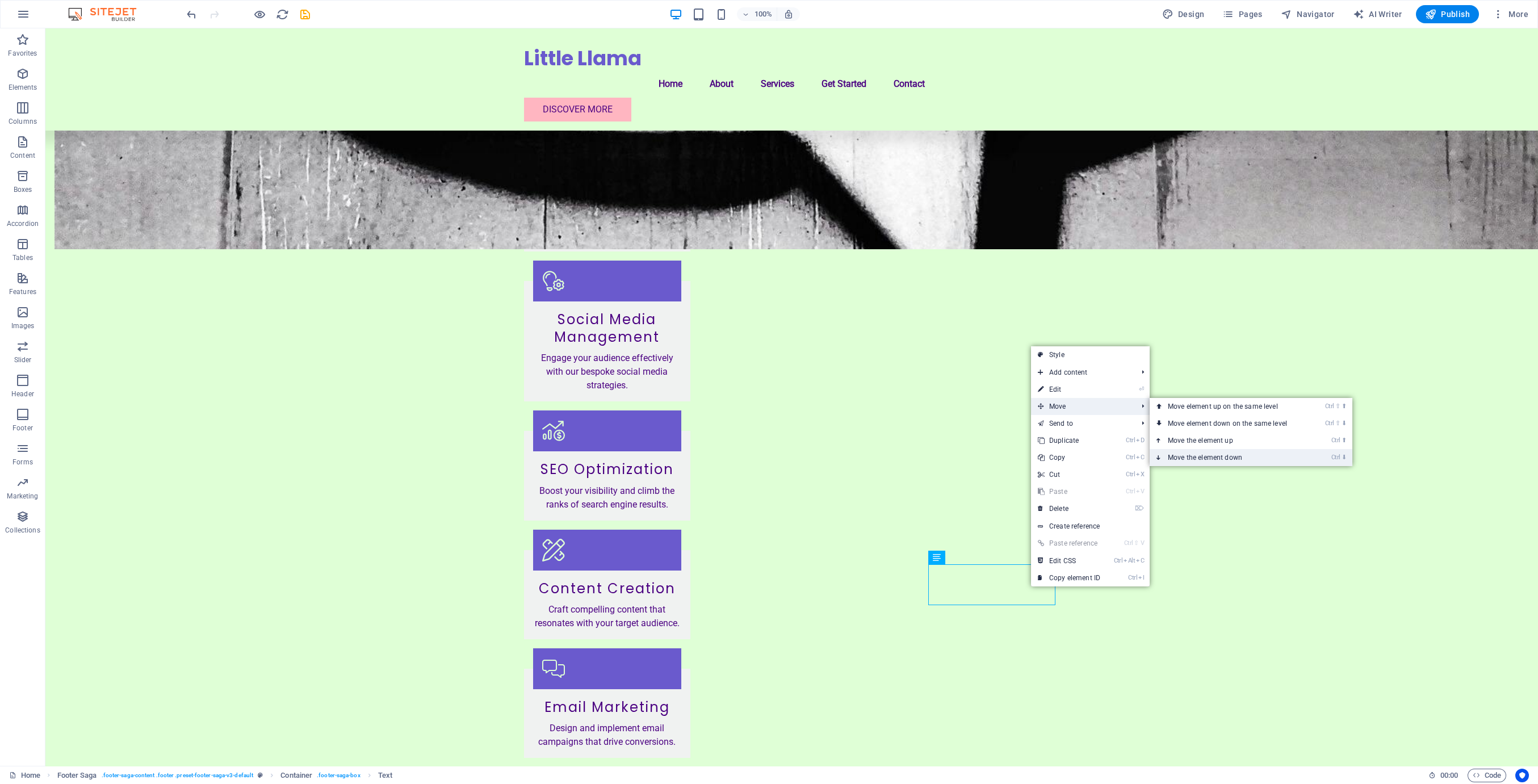
click at [752, 463] on link "Ctrl ⬇ Move the element down" at bounding box center [1229, 457] width 160 height 17
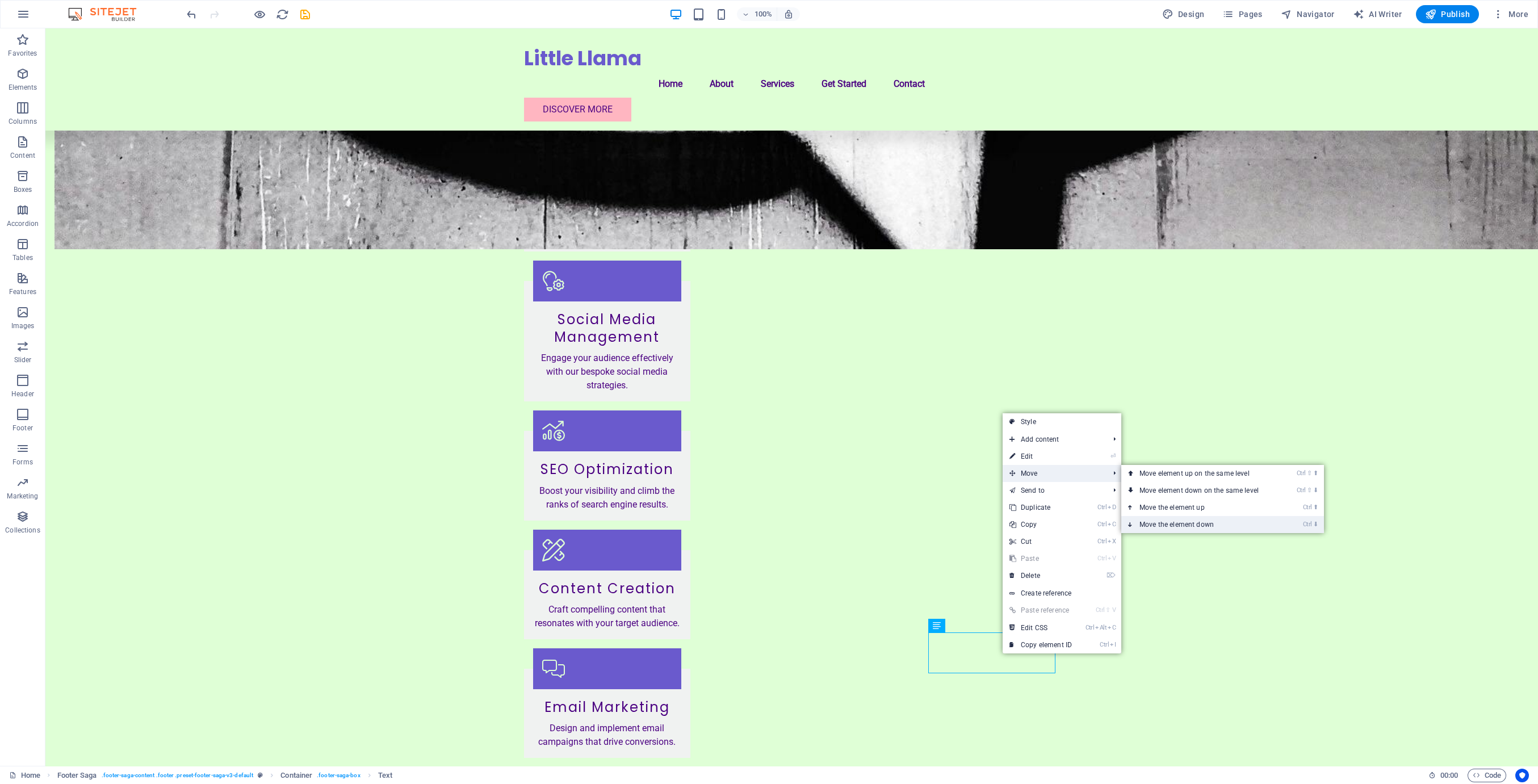
click at [752, 524] on link "Ctrl ⬇ Move the element down" at bounding box center [1201, 524] width 160 height 17
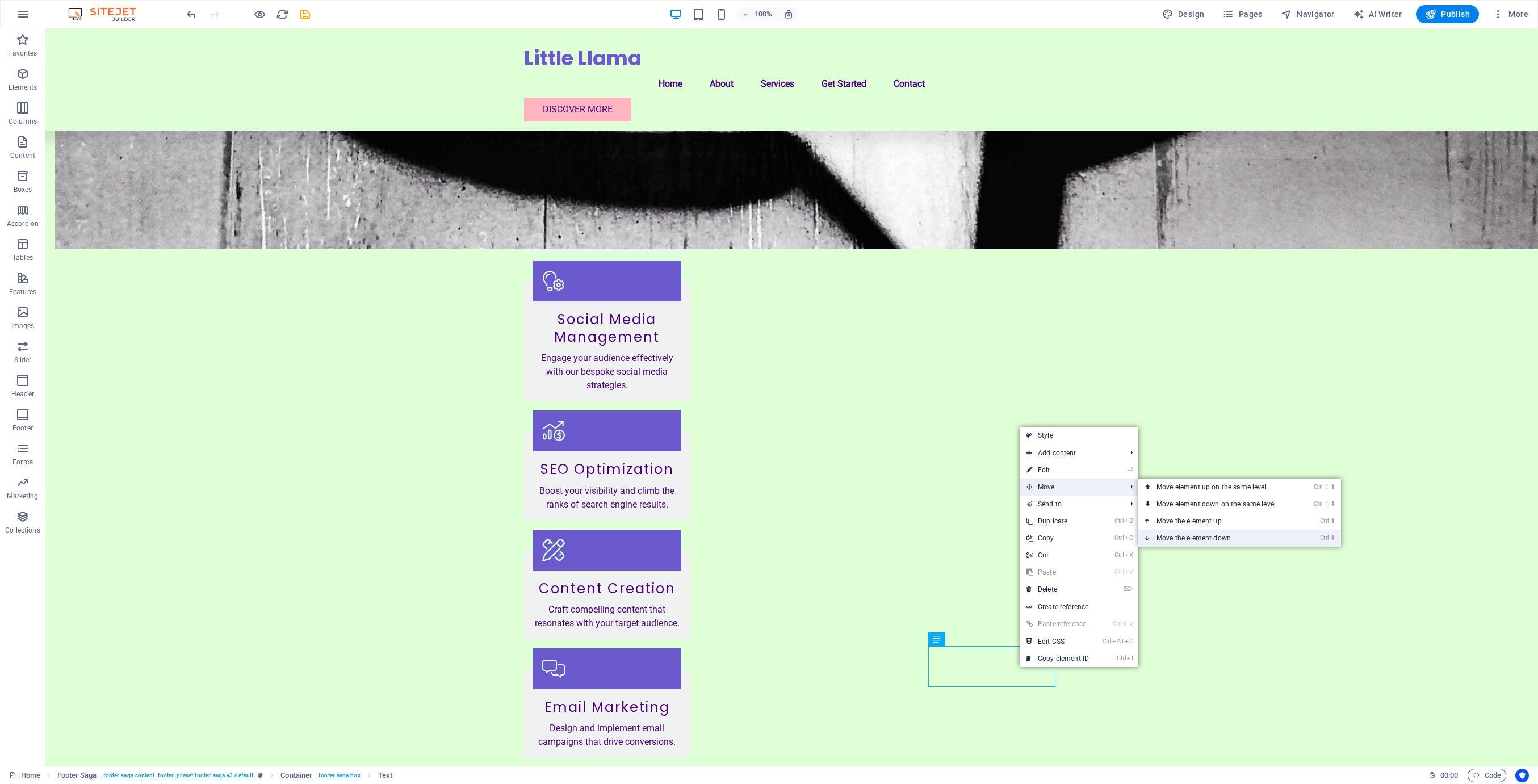
click at [752, 534] on link "Ctrl ⬇ Move the element down" at bounding box center [1218, 538] width 160 height 17
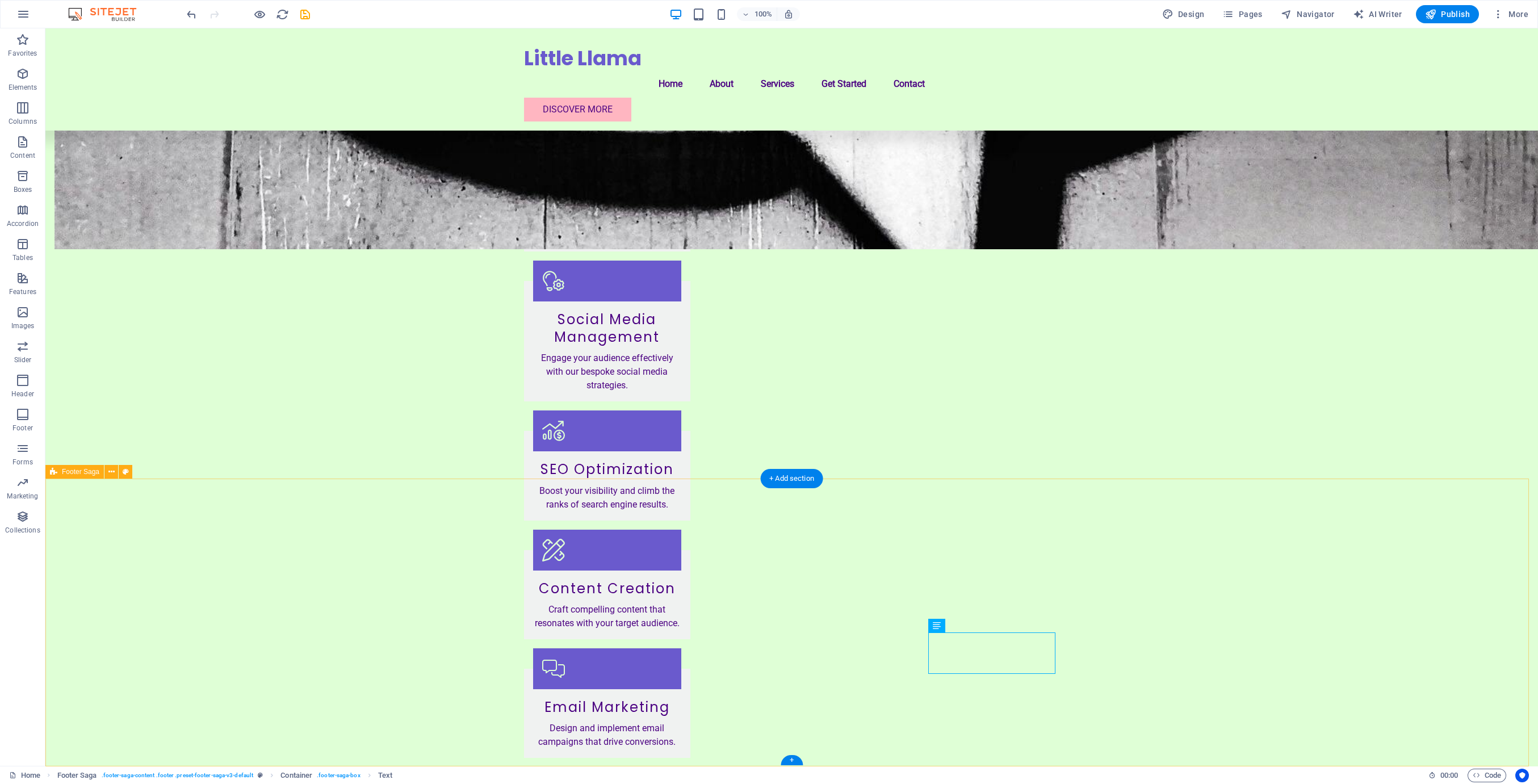
scroll to position [1224, 0]
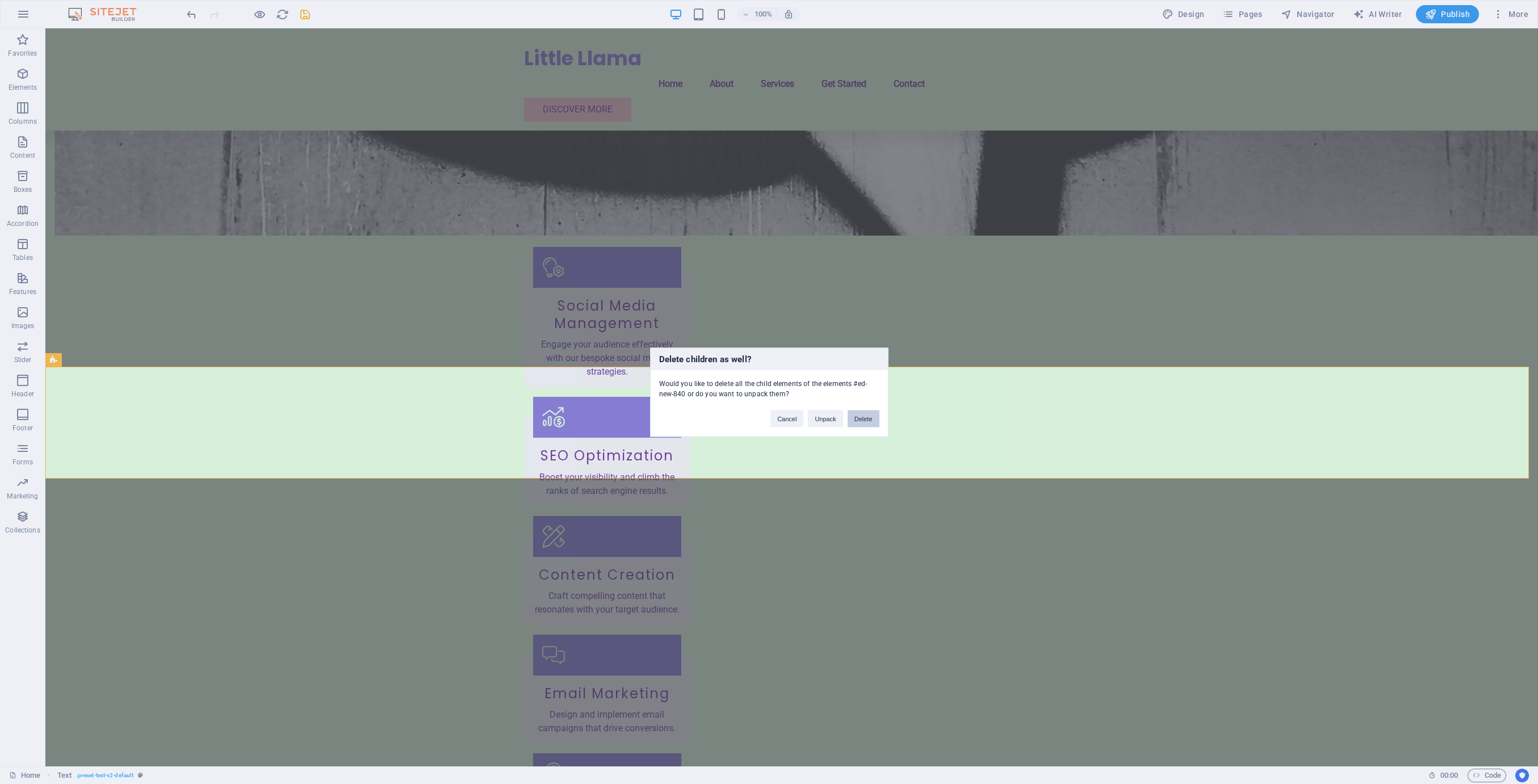
click at [752, 424] on button "Delete" at bounding box center [863, 417] width 32 height 17
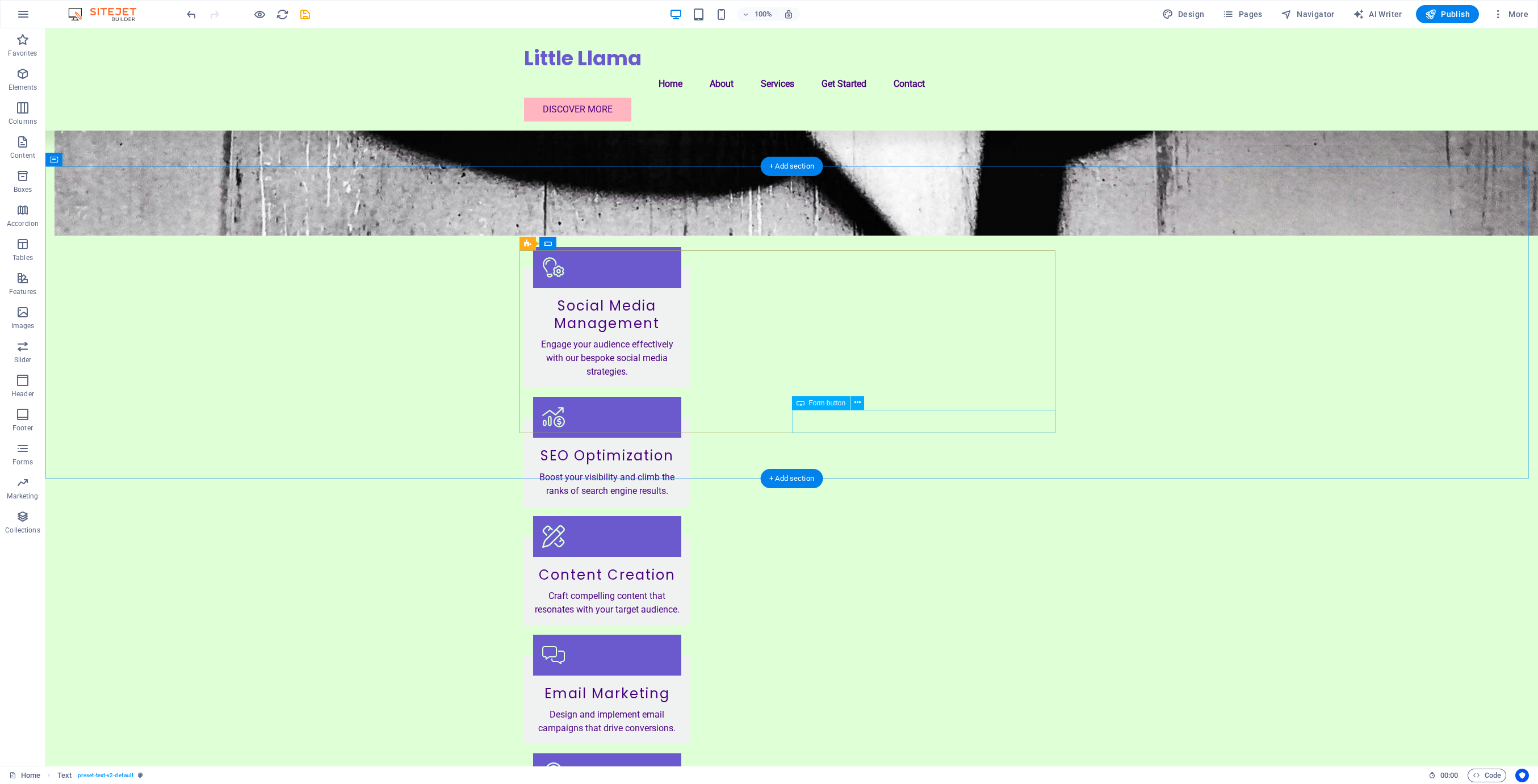
scroll to position [1112, 0]
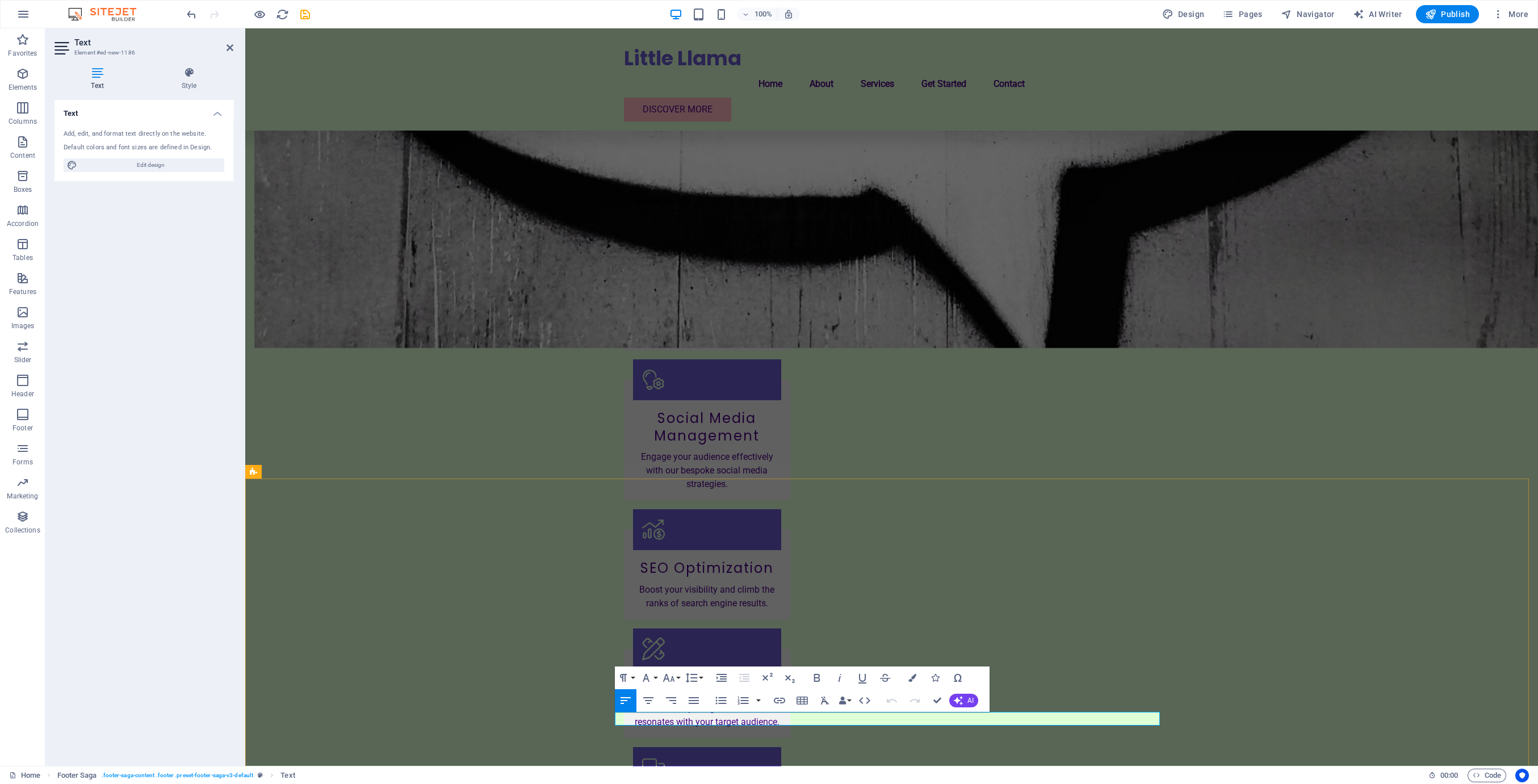
click at [752, 677] on icon "button" at bounding box center [816, 677] width 6 height 8
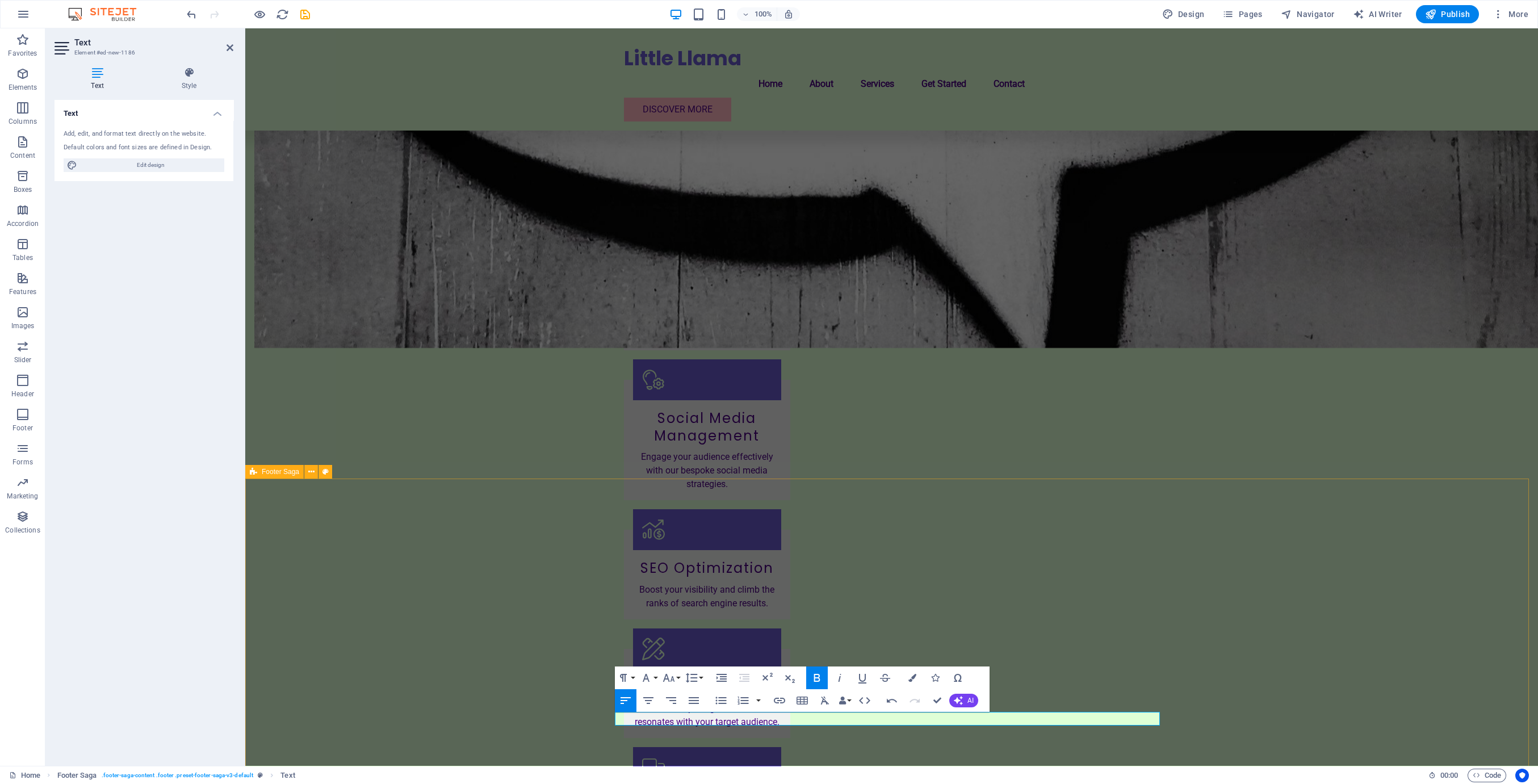
drag, startPoint x: 869, startPoint y: 717, endPoint x: 636, endPoint y: 726, distance: 233.2
drag, startPoint x: 854, startPoint y: 718, endPoint x: 607, endPoint y: 717, distance: 247.0
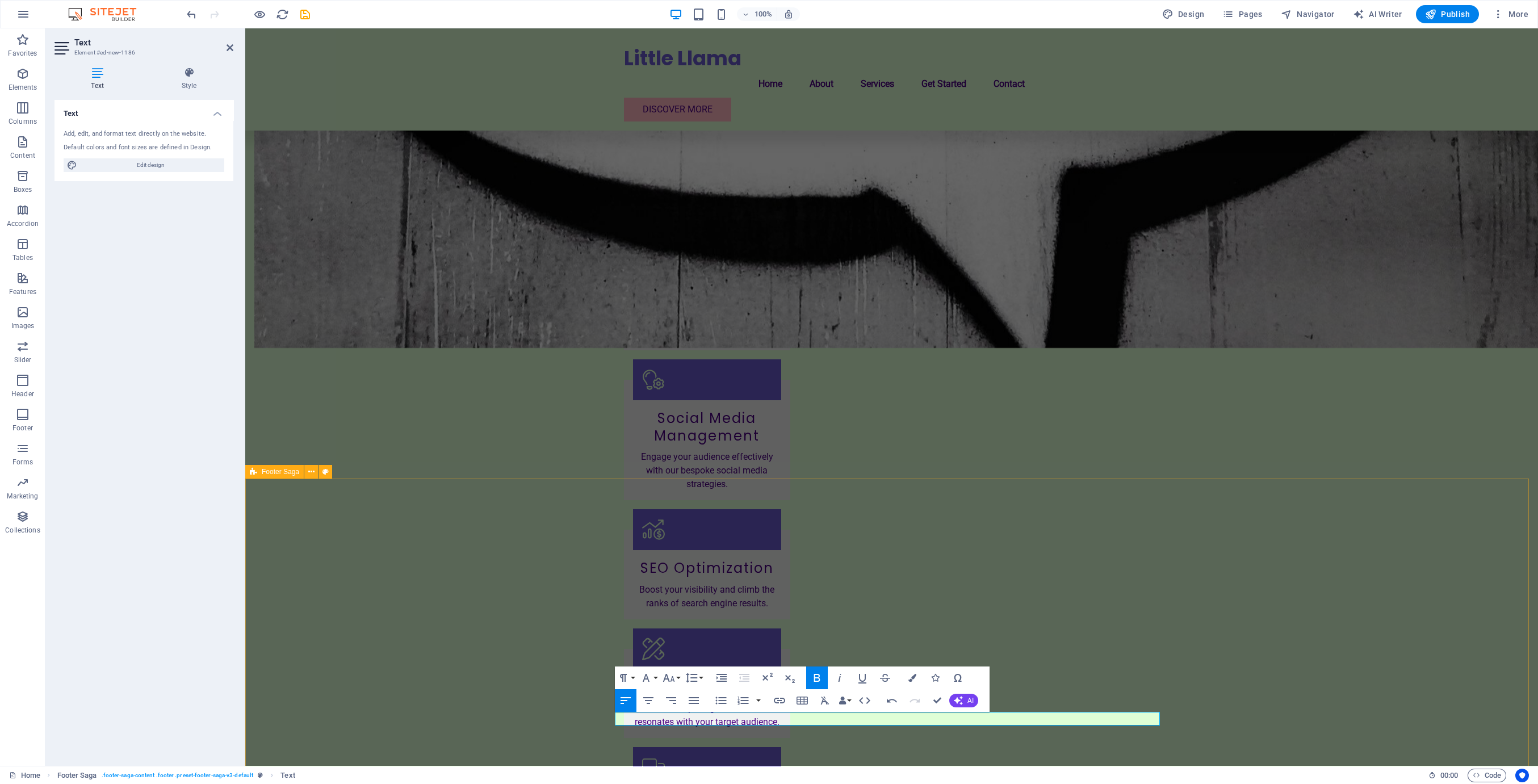
click at [655, 678] on button "Font Family" at bounding box center [648, 678] width 22 height 23
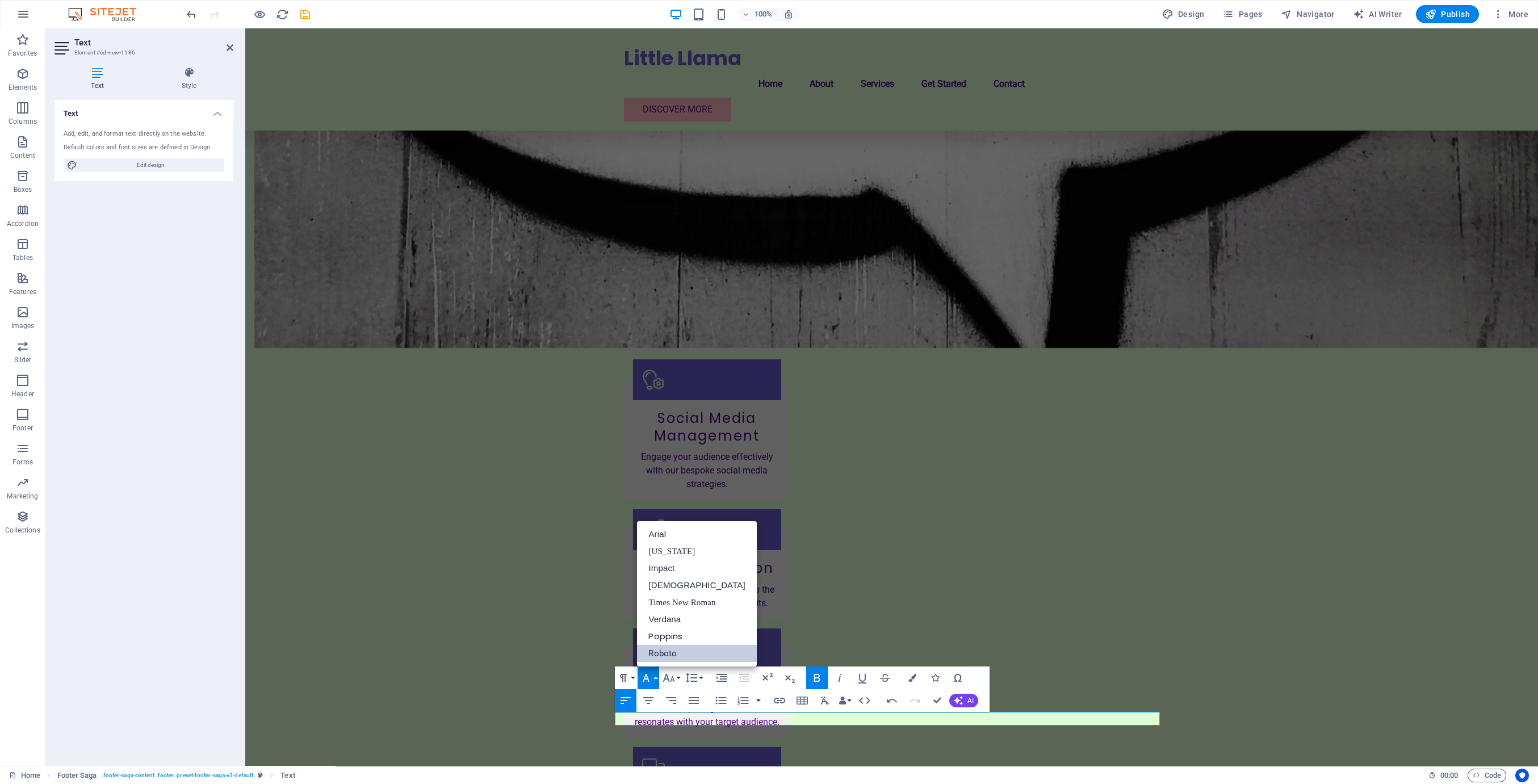
scroll to position [0, 0]
click at [686, 555] on link "[US_STATE]" at bounding box center [697, 551] width 119 height 17
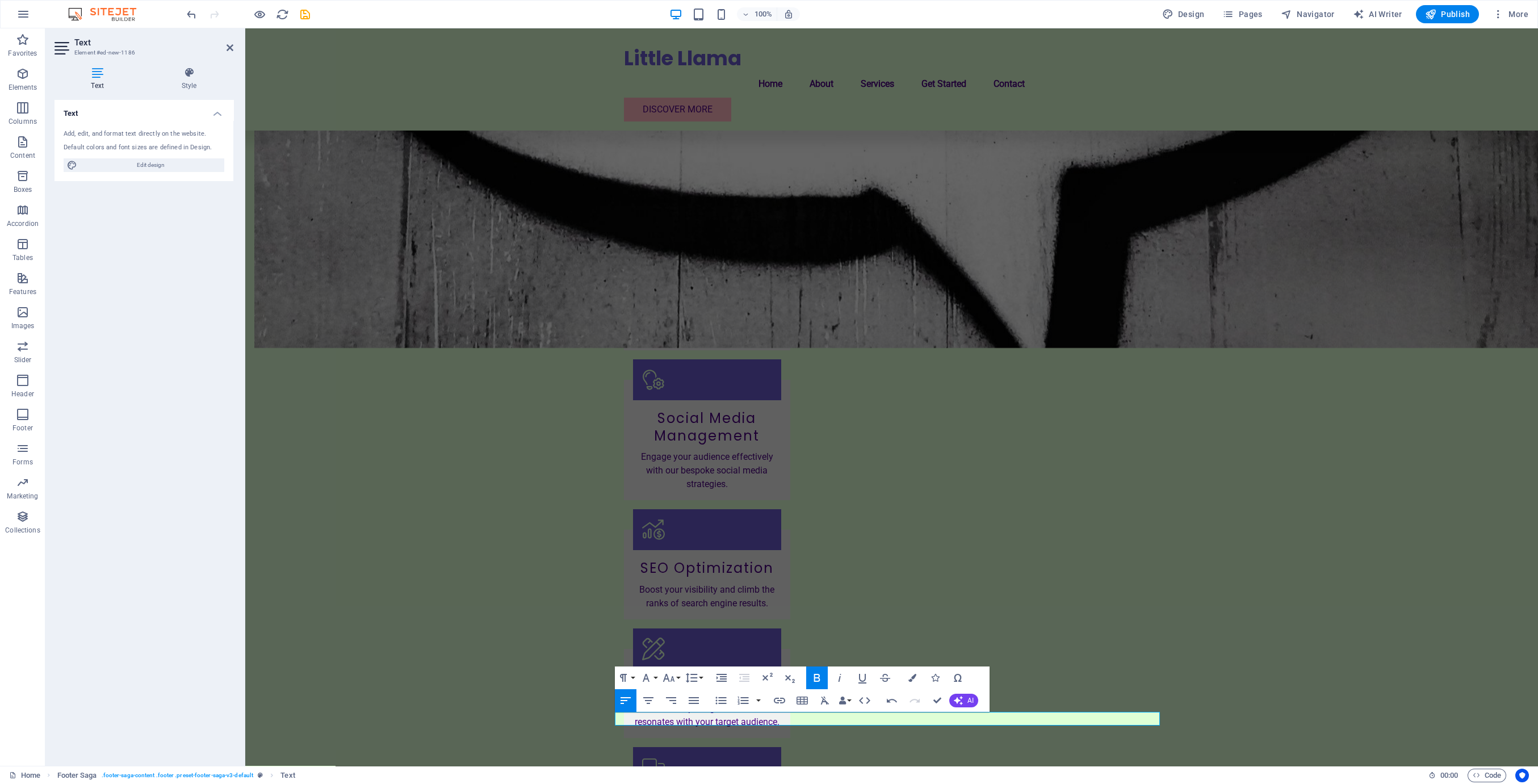
click at [752, 681] on icon "button" at bounding box center [817, 678] width 14 height 14
click at [752, 681] on icon "button" at bounding box center [817, 678] width 14 height 14
click at [666, 679] on icon "button" at bounding box center [669, 678] width 14 height 14
click at [681, 624] on link "18" at bounding box center [680, 624] width 41 height 17
click at [752, 674] on icon "button" at bounding box center [912, 677] width 8 height 8
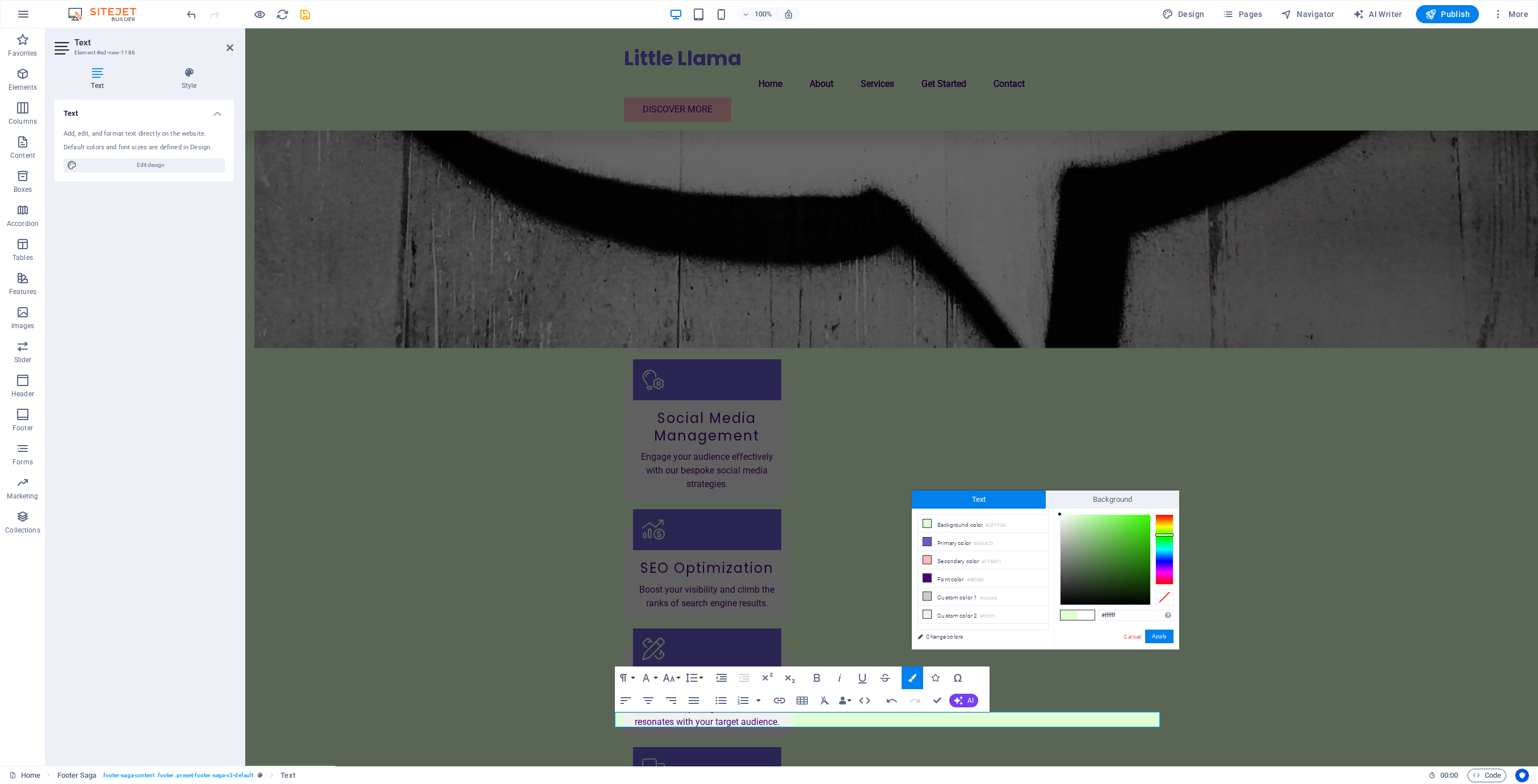
drag, startPoint x: 1070, startPoint y: 517, endPoint x: 1056, endPoint y: 511, distance: 15.2
click at [752, 511] on div "#ffffff Supported formats #0852ed rgb(8, 82, 237) rgba(8, 82, 237, 90%) hsv(221…" at bounding box center [1116, 661] width 125 height 305
click at [752, 515] on div at bounding box center [1059, 517] width 4 height 4
click at [752, 514] on div at bounding box center [1059, 514] width 4 height 4
type input "#ffffff"
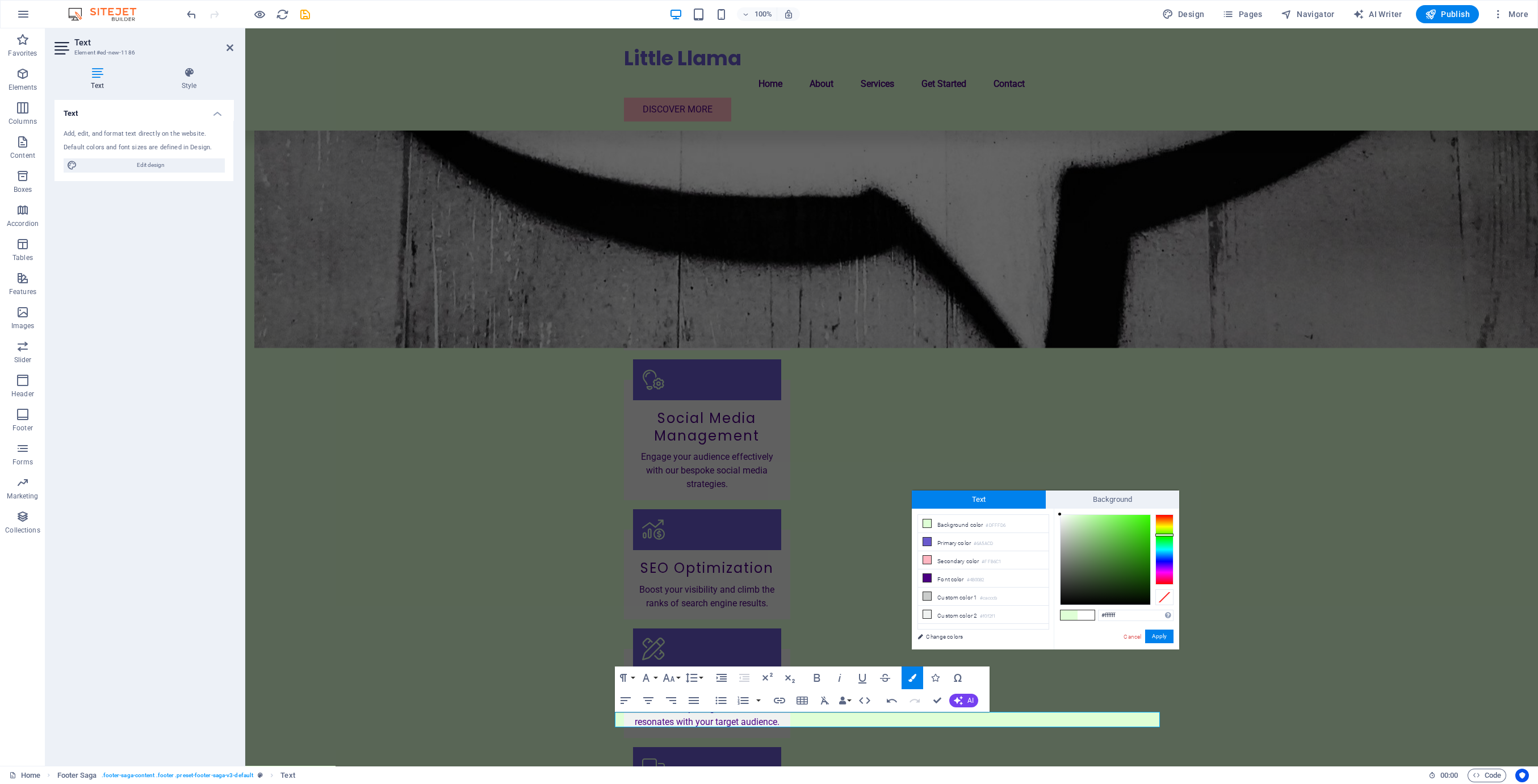
click at [752, 513] on div at bounding box center [1059, 514] width 4 height 4
click at [752, 512] on div at bounding box center [1059, 514] width 4 height 4
click at [752, 637] on button "Apply" at bounding box center [1159, 637] width 28 height 14
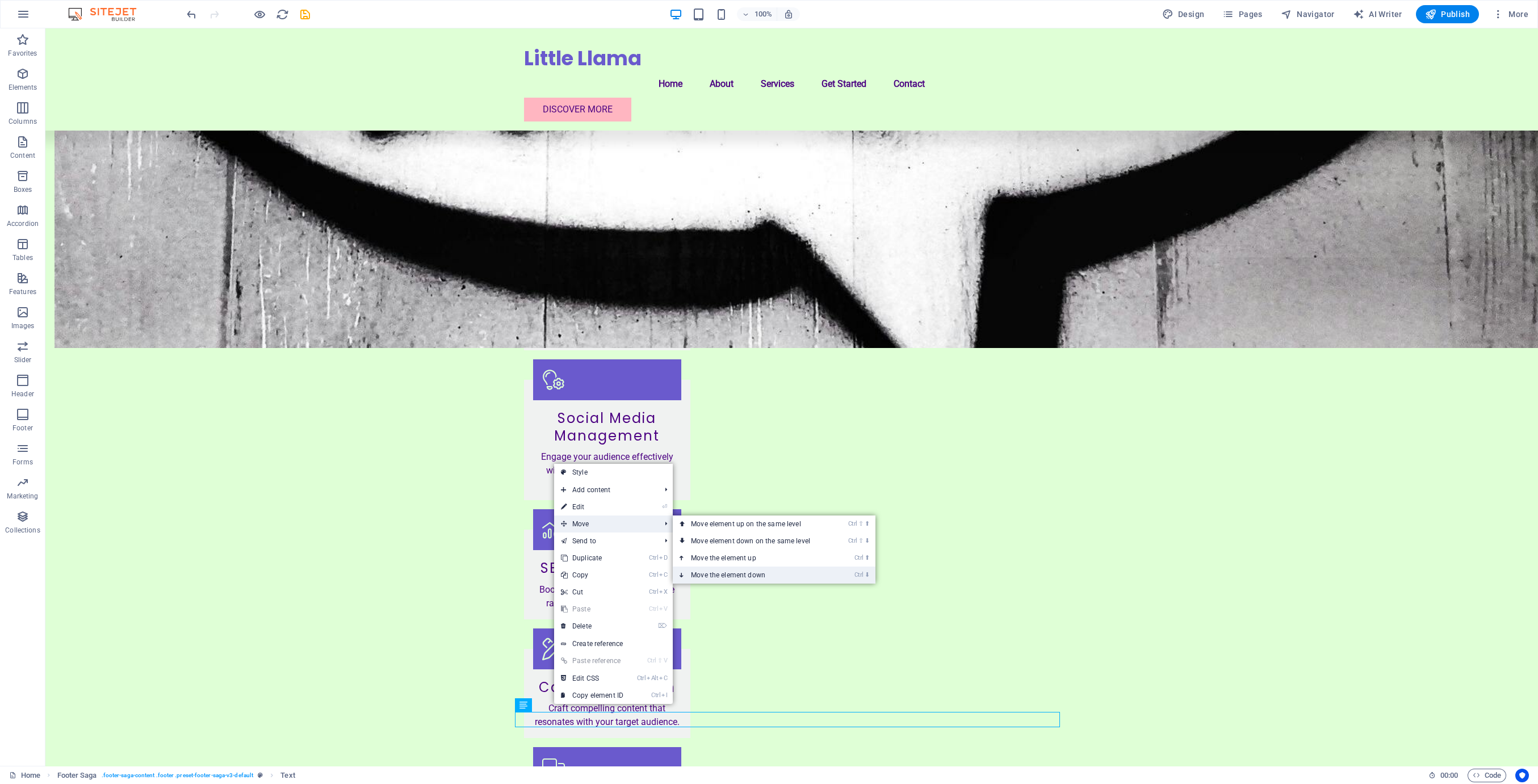
click at [737, 574] on link "Ctrl ⬇ Move the element down" at bounding box center [753, 574] width 160 height 17
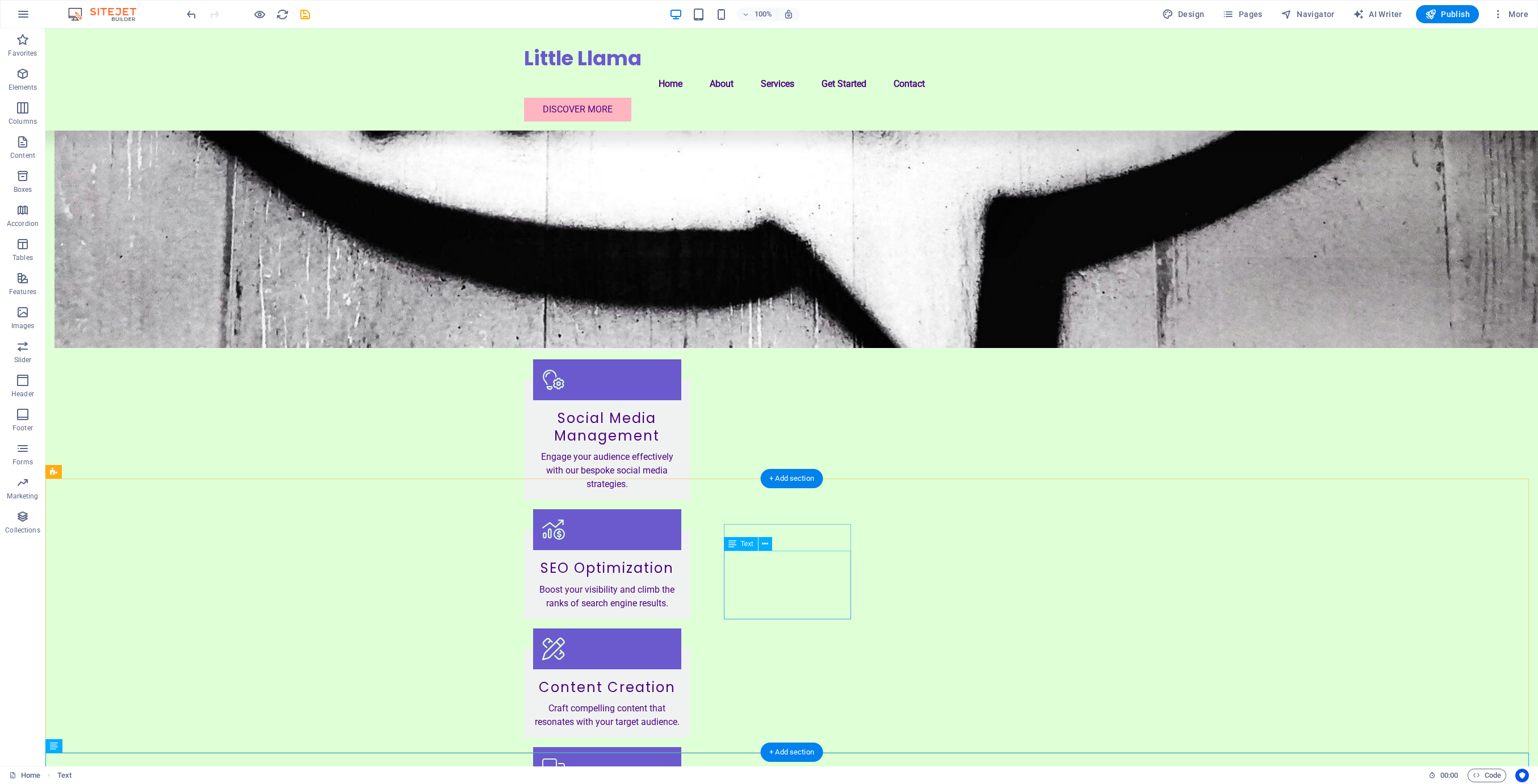
scroll to position [1114, 0]
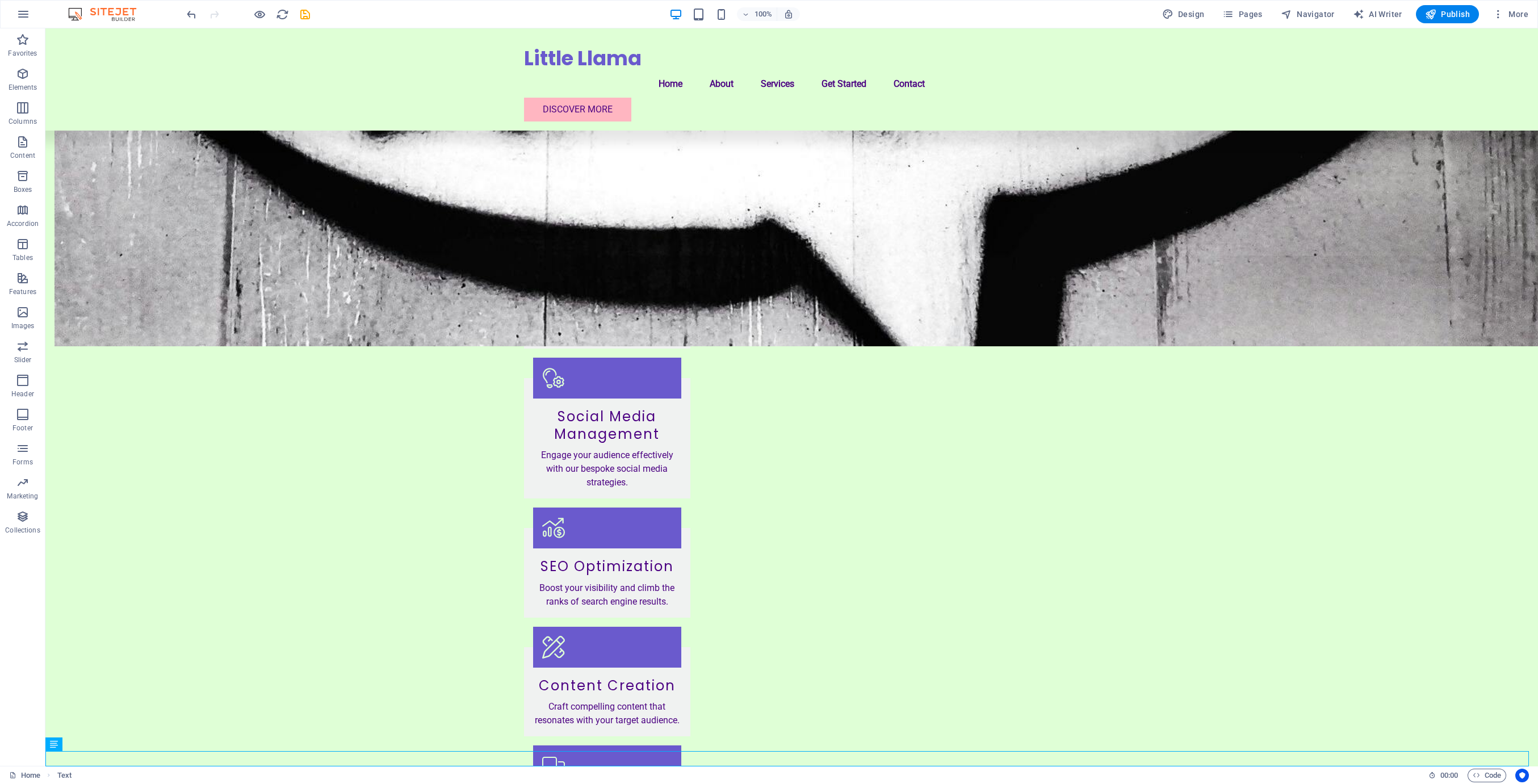
click at [183, 13] on div "100% Design Pages Navigator AI Writer Publish More" at bounding box center [769, 14] width 1536 height 27
click at [190, 12] on icon "undo" at bounding box center [191, 14] width 13 height 13
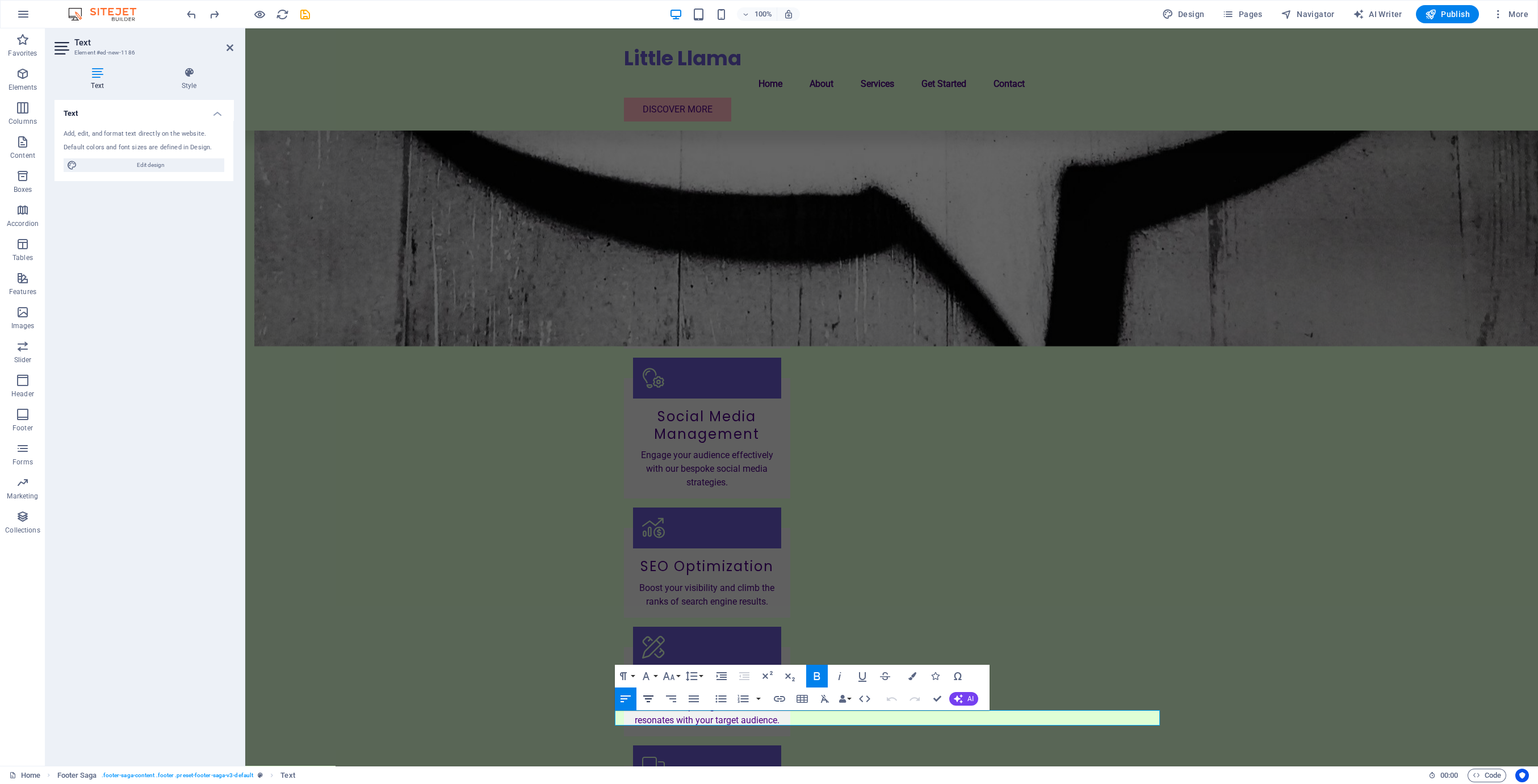
click at [654, 698] on icon "button" at bounding box center [648, 699] width 14 height 14
click at [752, 675] on icon "button" at bounding box center [817, 676] width 14 height 14
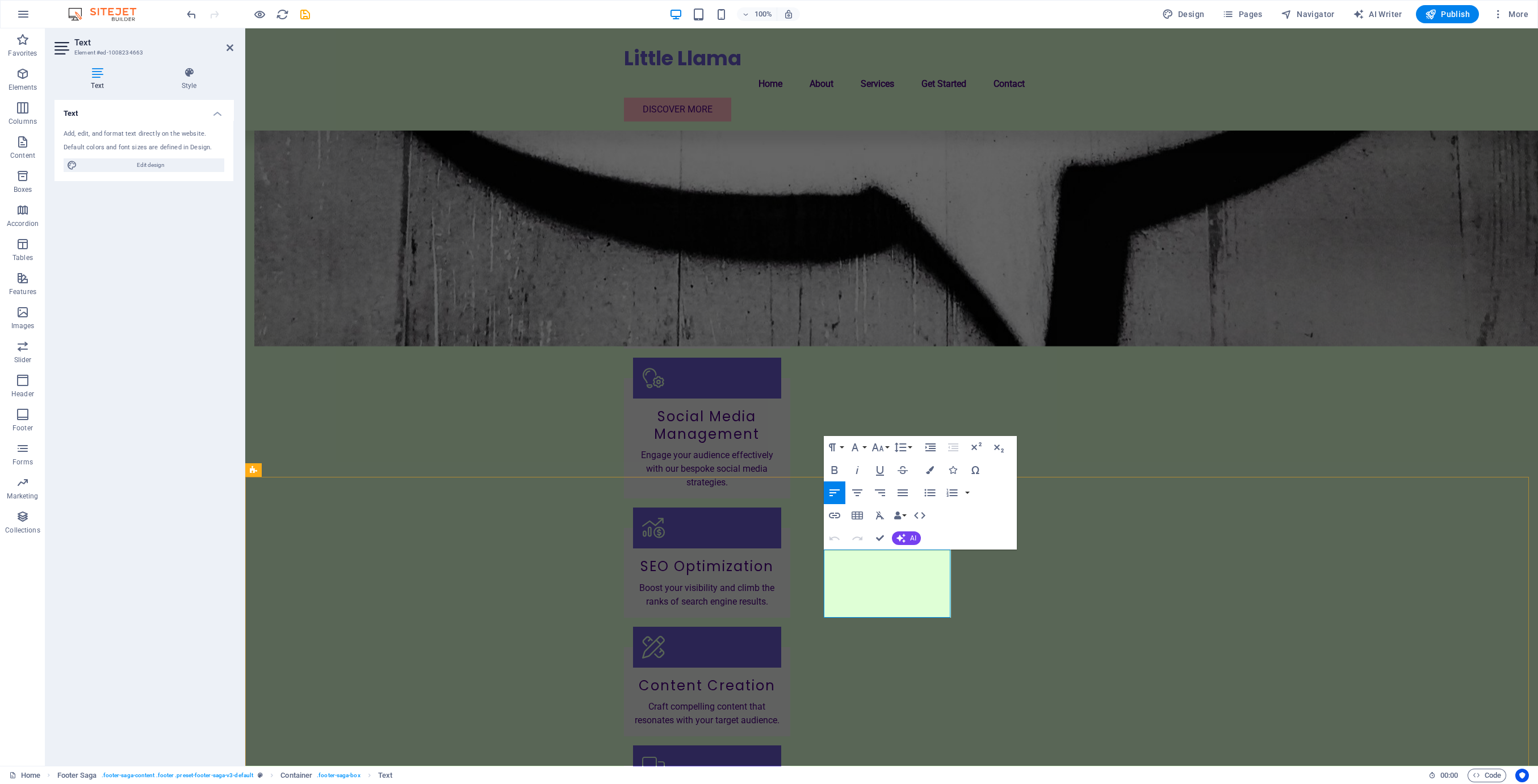
click at [752, 541] on icon "button" at bounding box center [834, 538] width 14 height 14
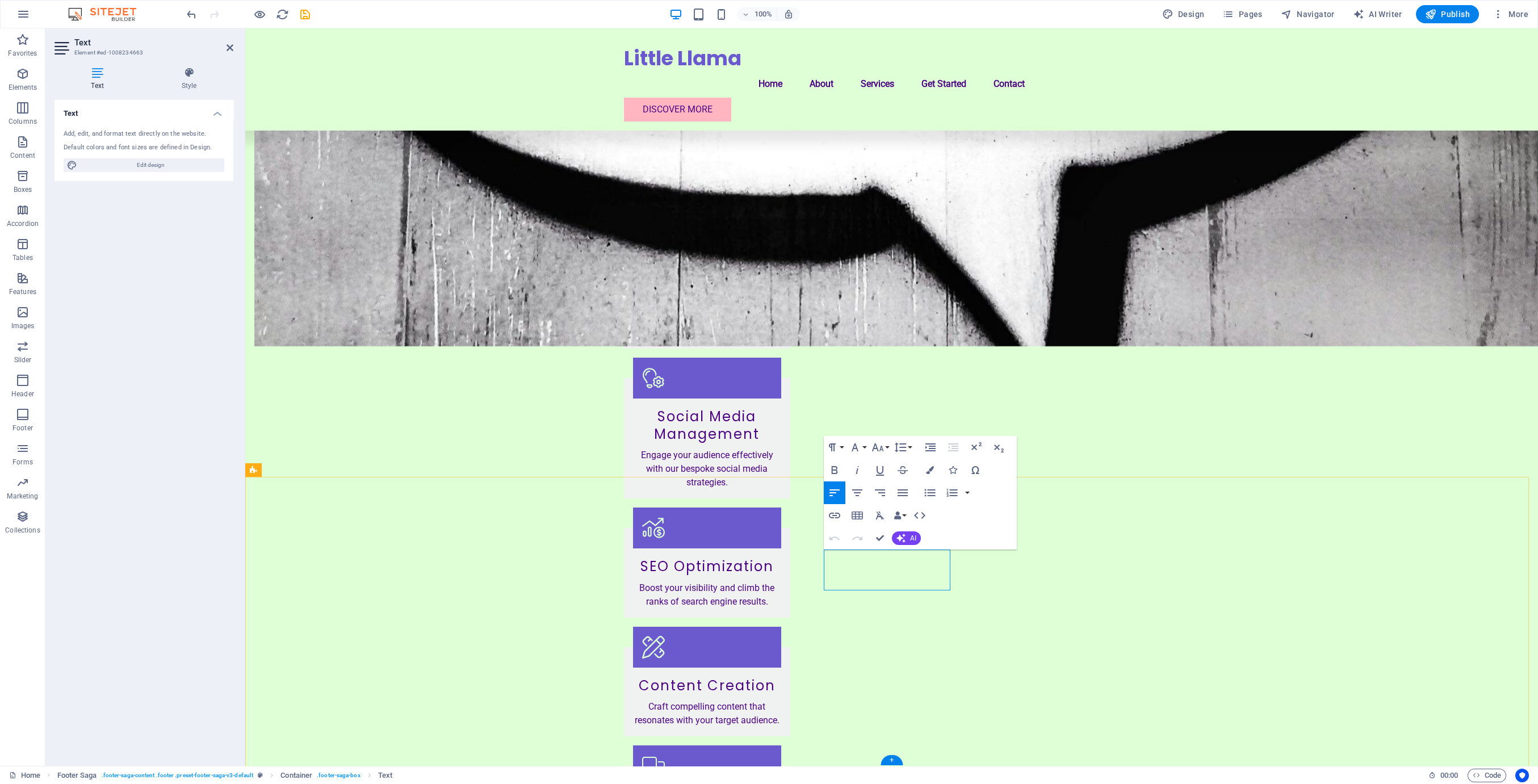
copy span "92841"
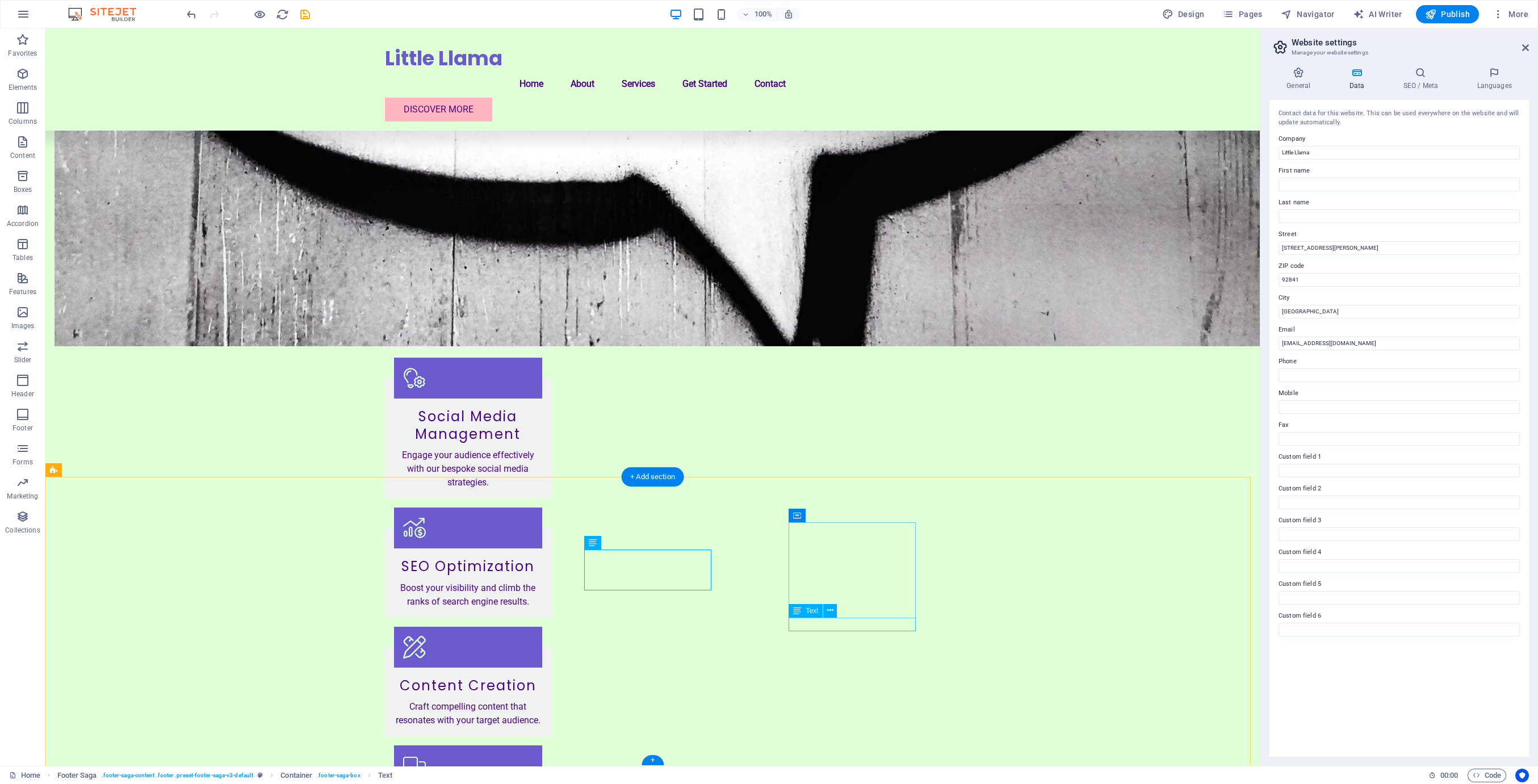
click at [752, 49] on aside "Website settings Manage your website settings General Data SEO / Meta Languages…" at bounding box center [1399, 396] width 278 height 737
click at [752, 47] on icon at bounding box center [1526, 47] width 7 height 9
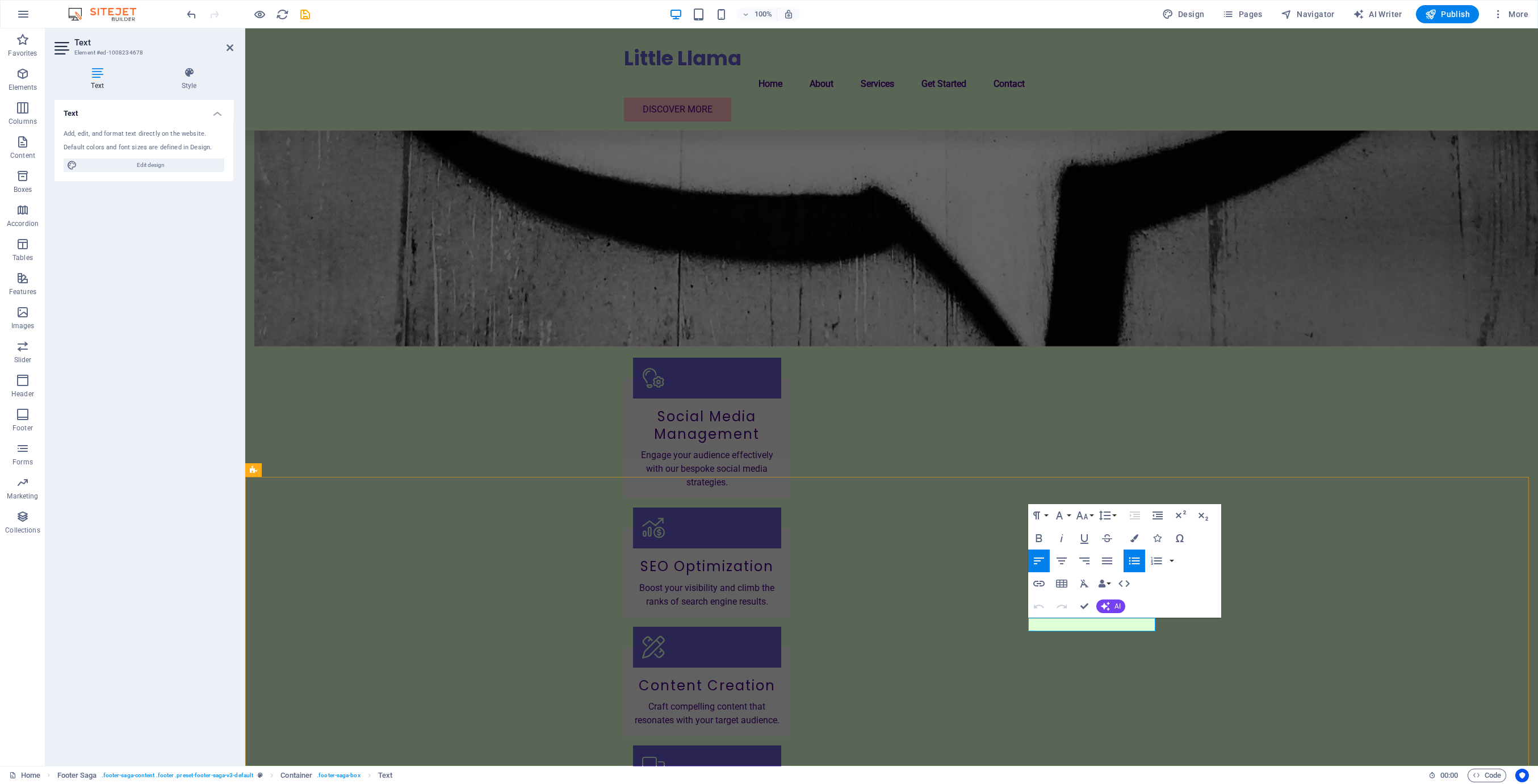
drag, startPoint x: 1067, startPoint y: 666, endPoint x: 1268, endPoint y: 666, distance: 201.0
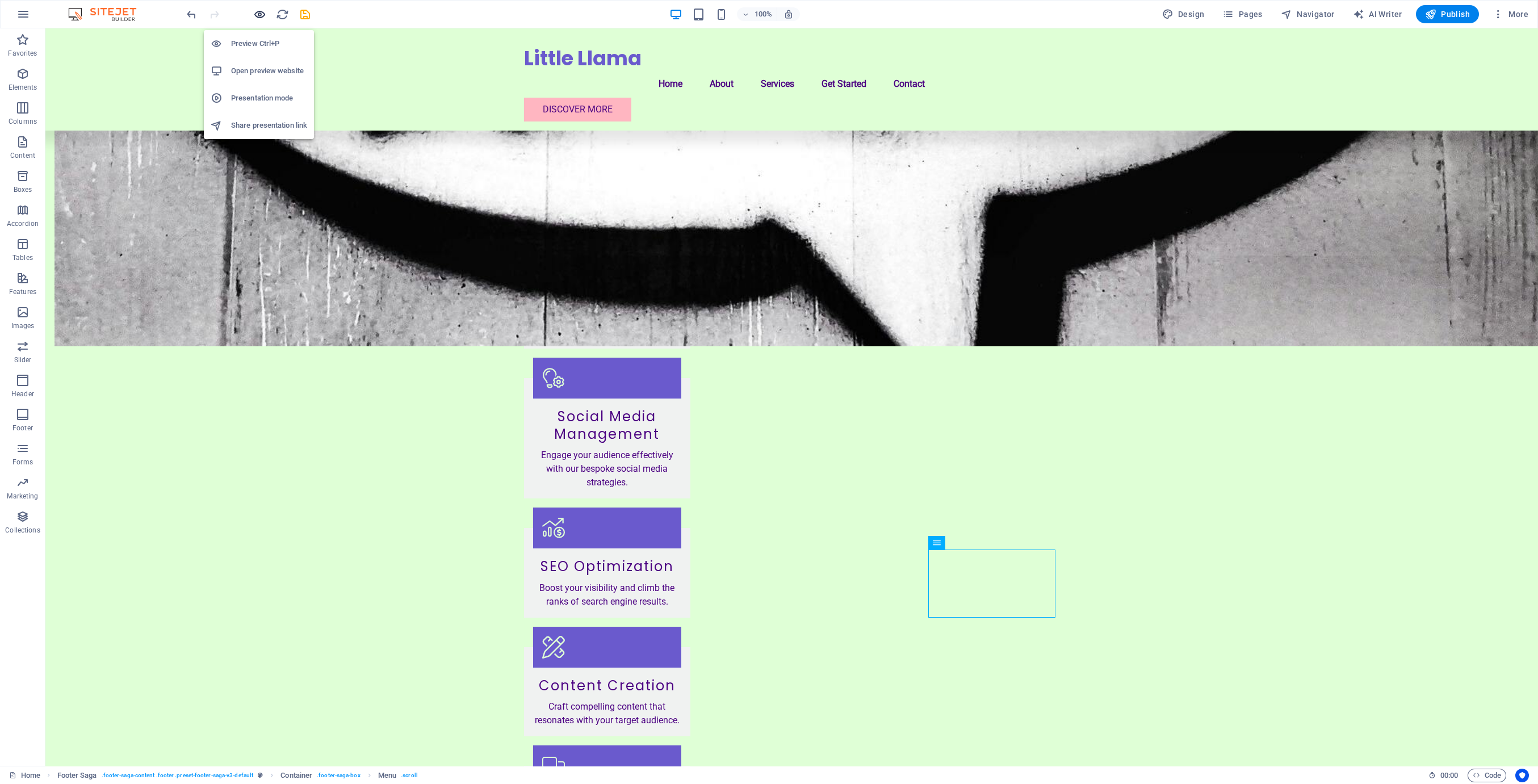
click at [261, 11] on icon "button" at bounding box center [260, 14] width 13 height 13
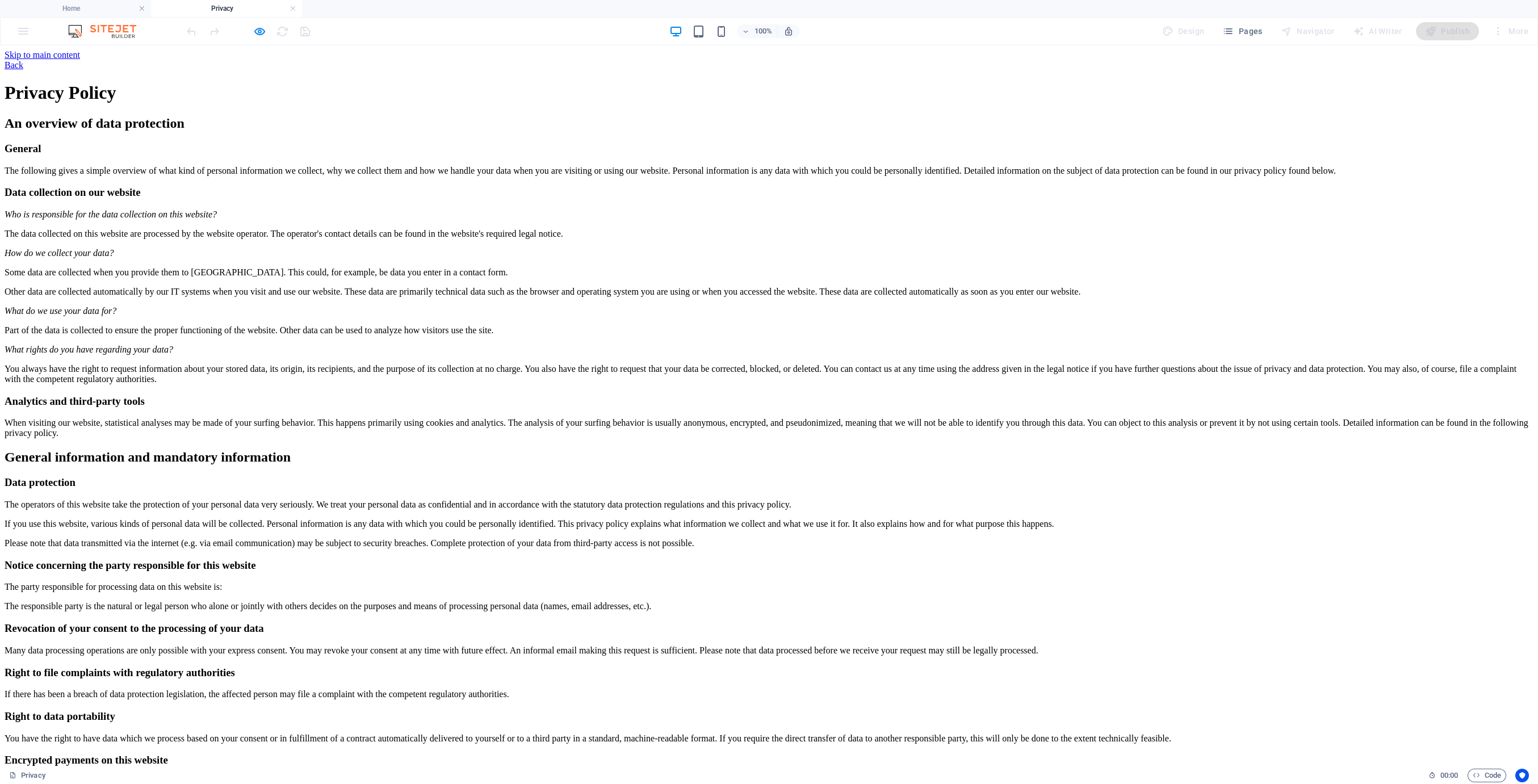
scroll to position [0, 0]
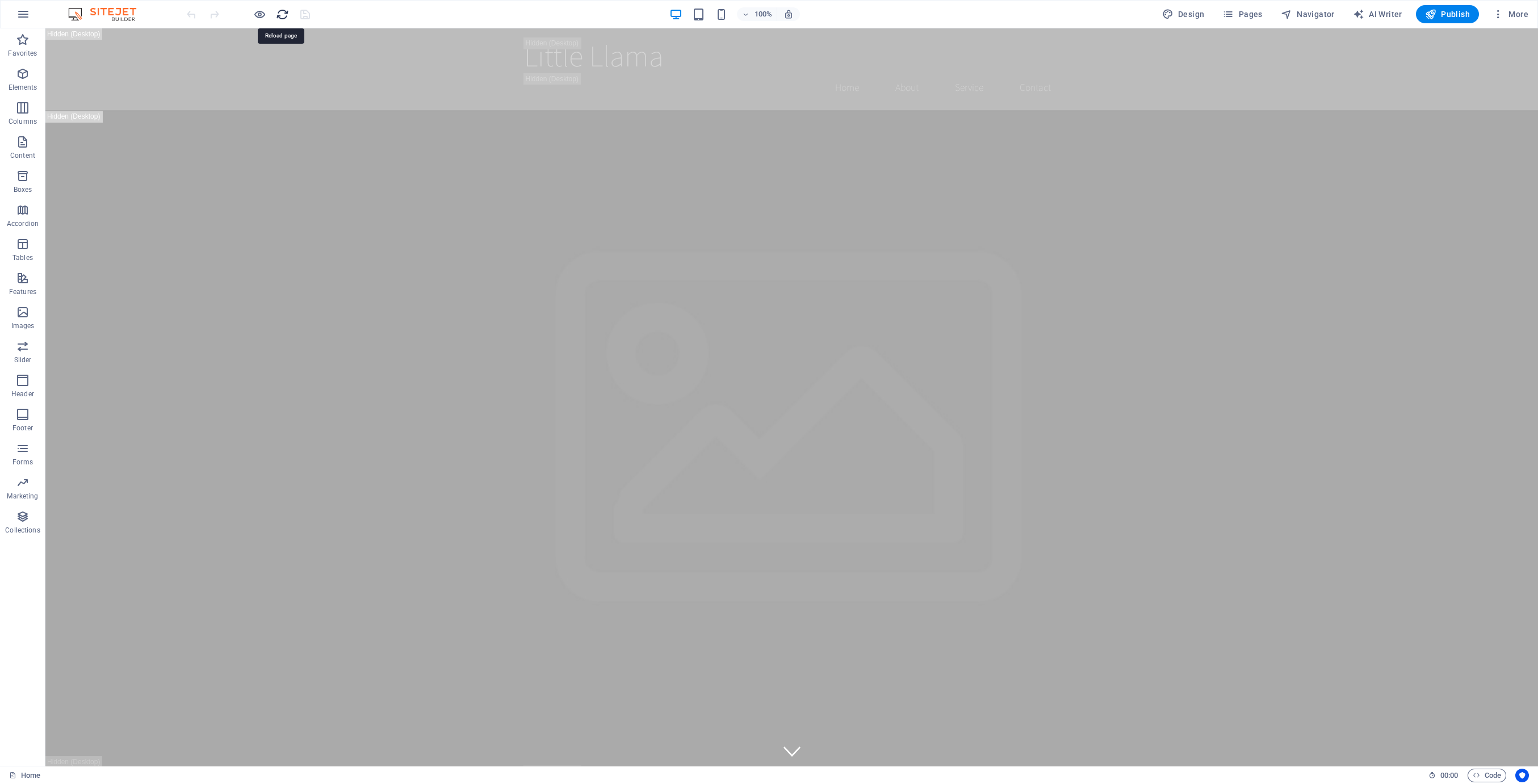
click at [277, 15] on icon "reload" at bounding box center [282, 14] width 13 height 13
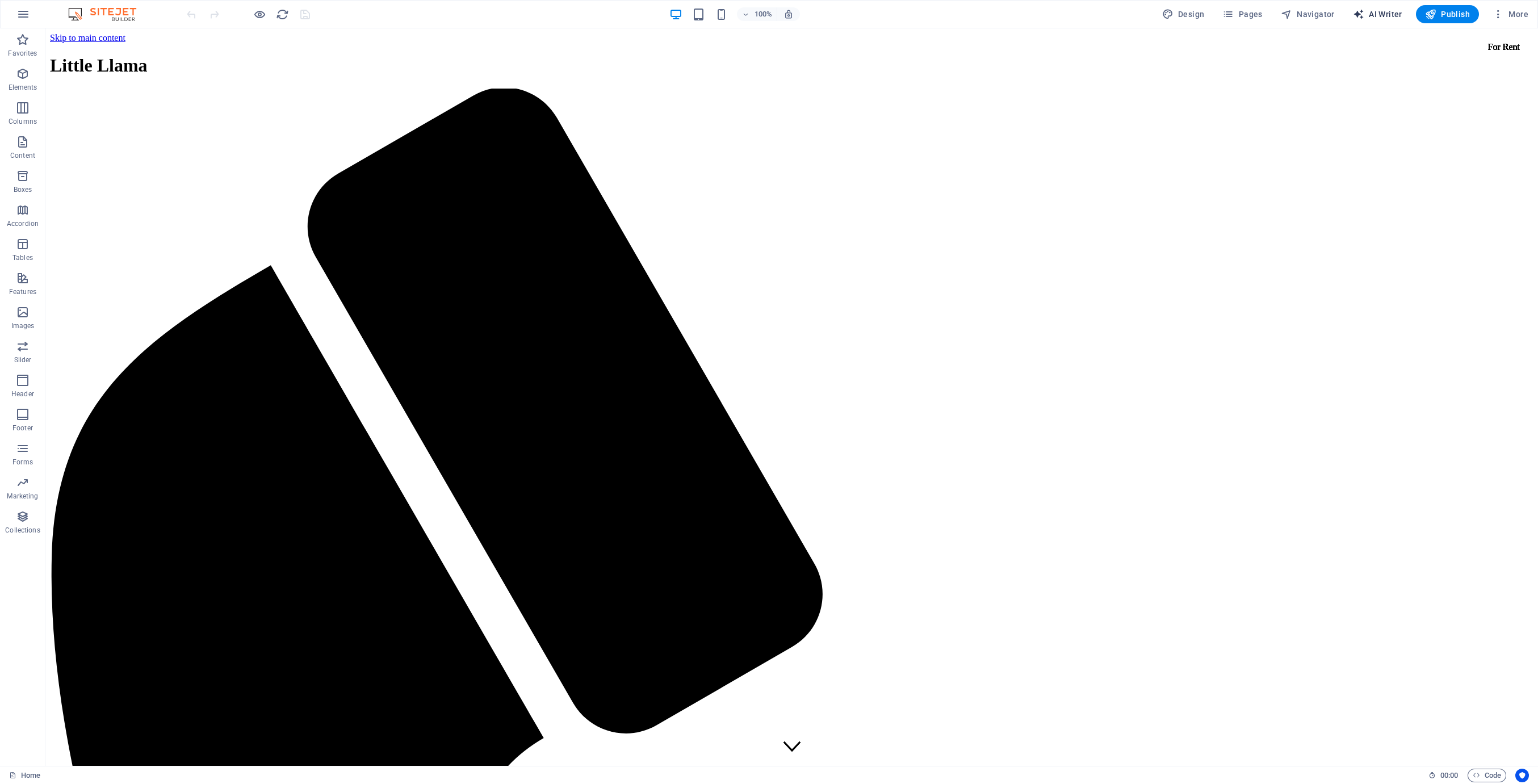
click at [1387, 10] on span "AI Writer" at bounding box center [1377, 14] width 49 height 11
select select "English"
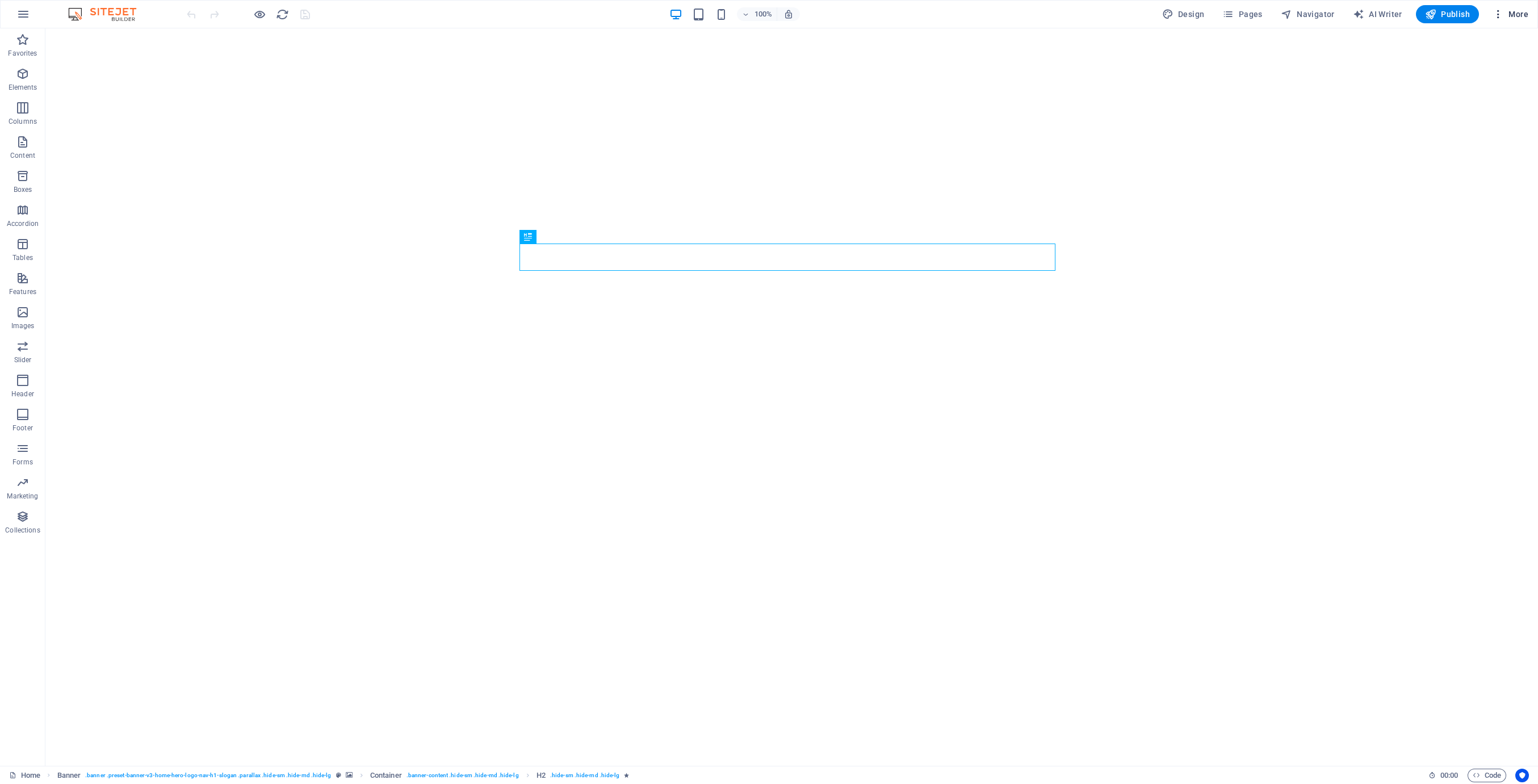
click at [1517, 15] on span "More" at bounding box center [1510, 14] width 36 height 11
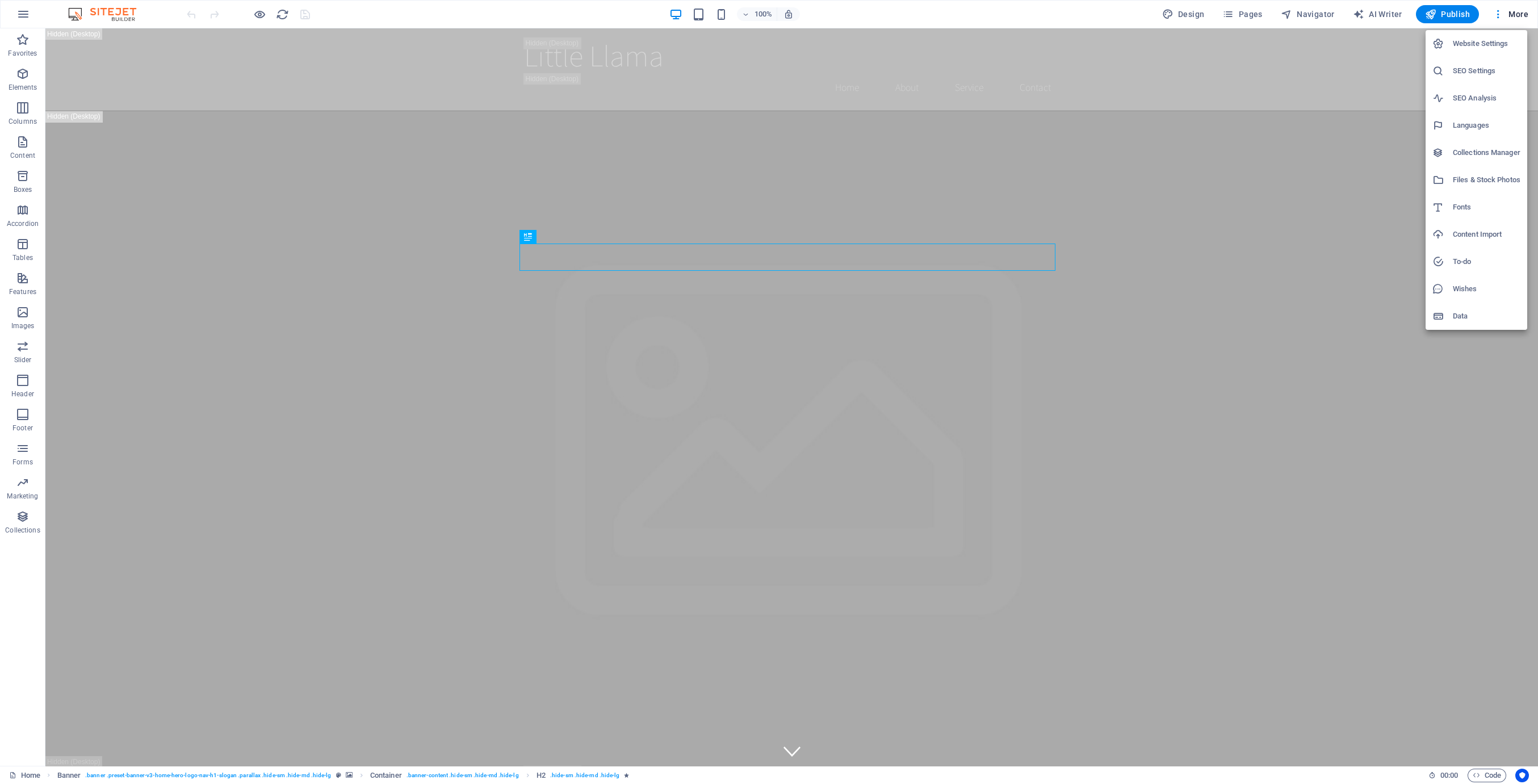
click at [1387, 13] on div at bounding box center [769, 392] width 1538 height 784
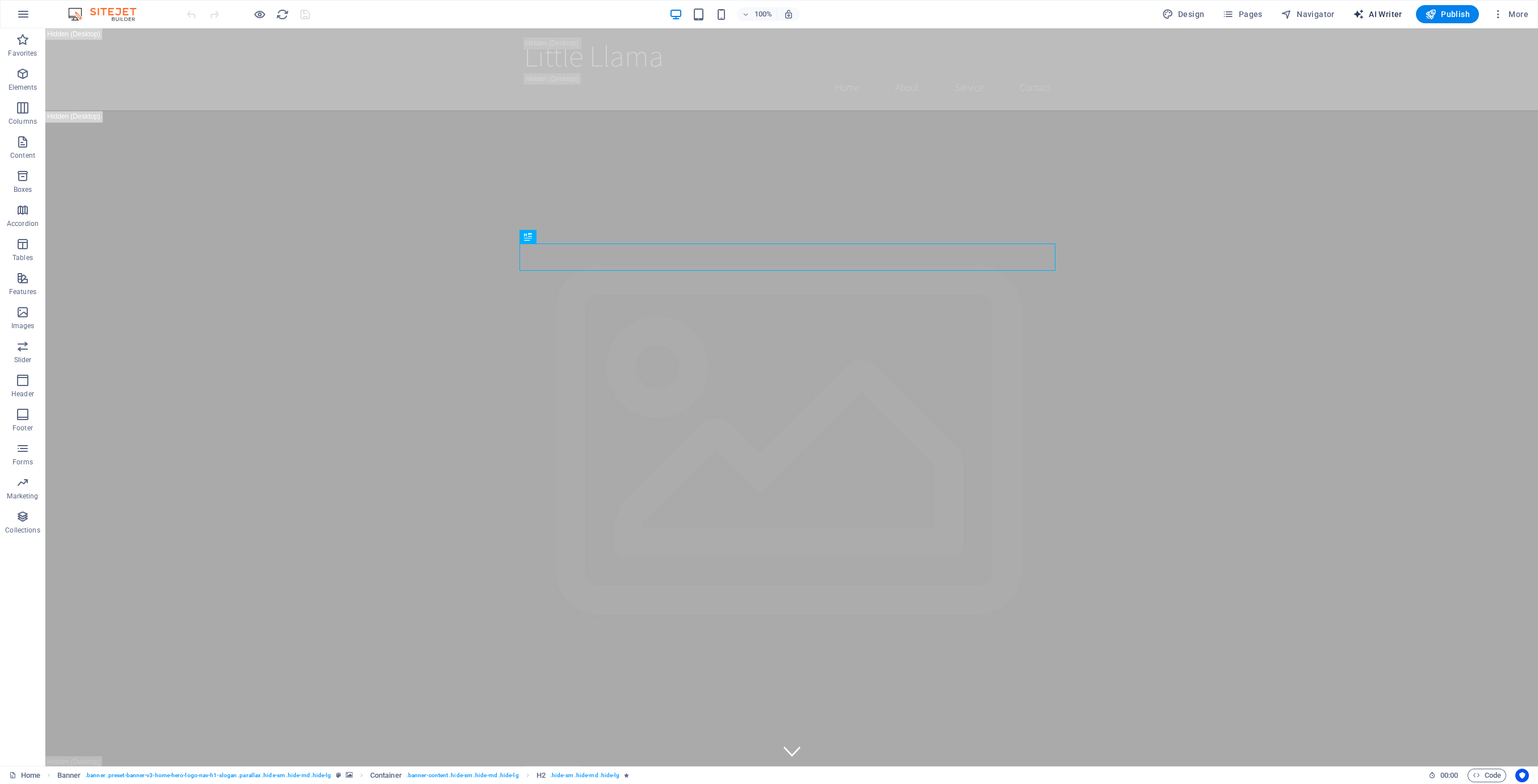
click at [1384, 12] on span "AI Writer" at bounding box center [1377, 14] width 49 height 11
select select "English"
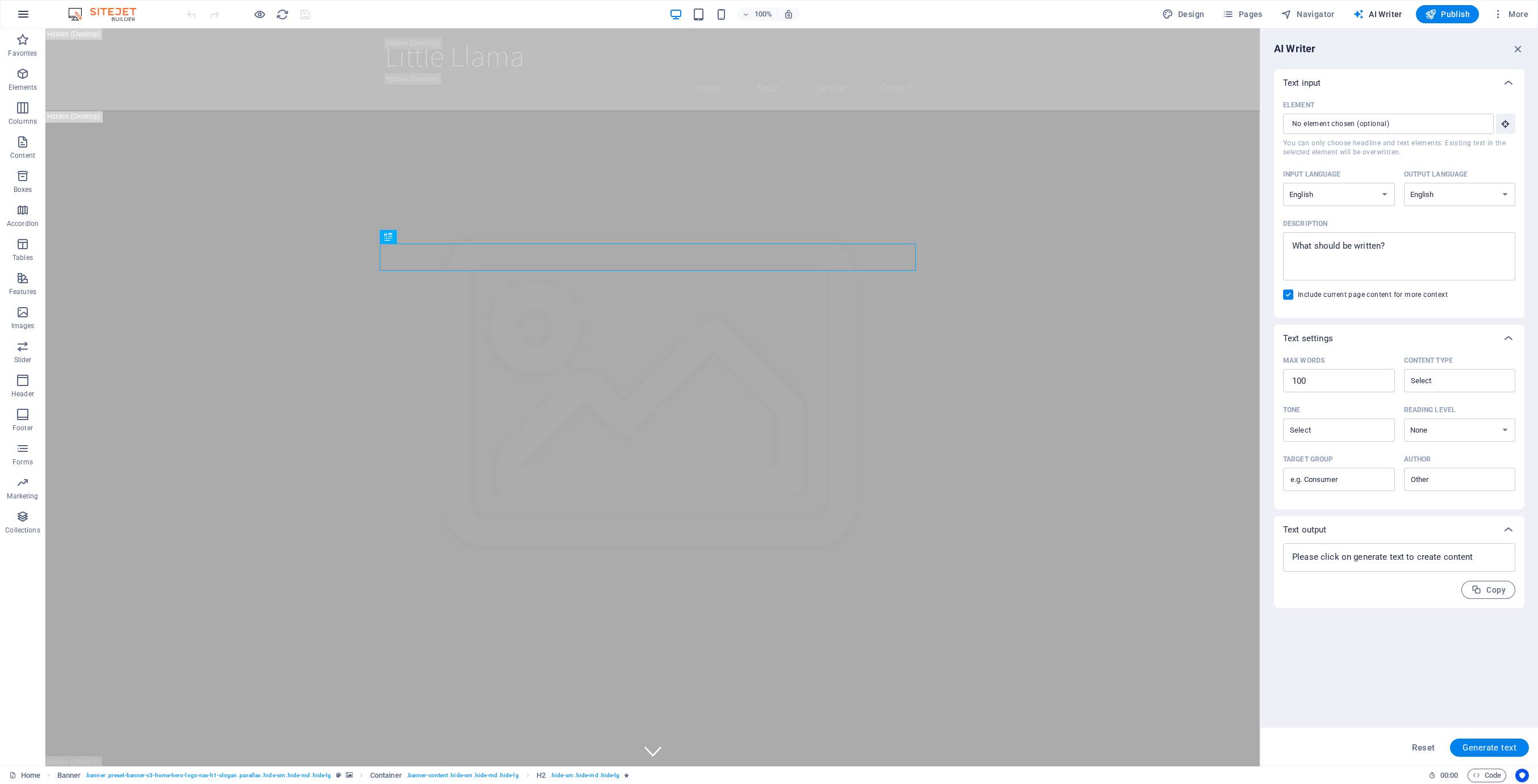
click at [22, 17] on icon "button" at bounding box center [24, 14] width 14 height 14
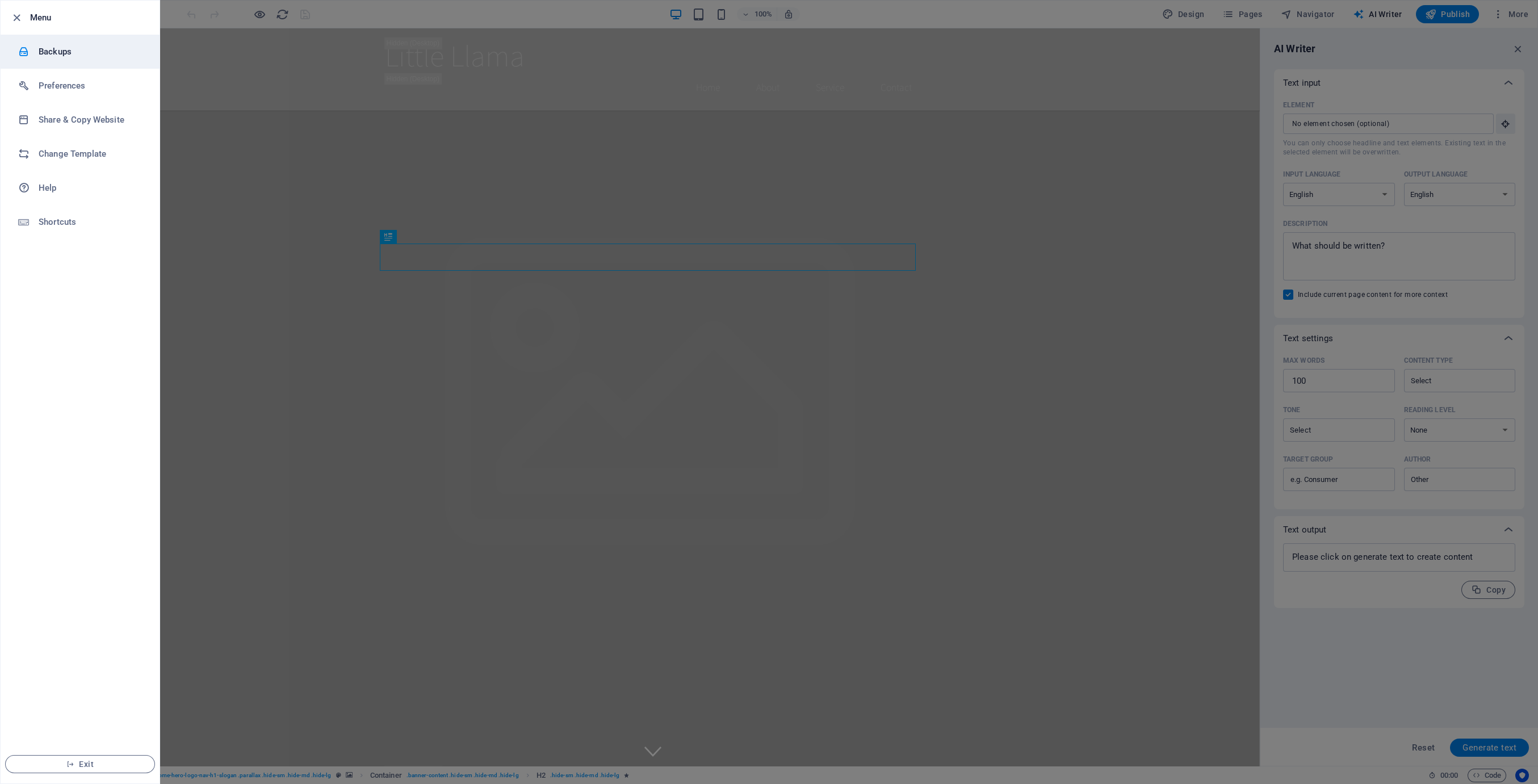
click at [44, 47] on h6 "Backups" at bounding box center [91, 52] width 105 height 14
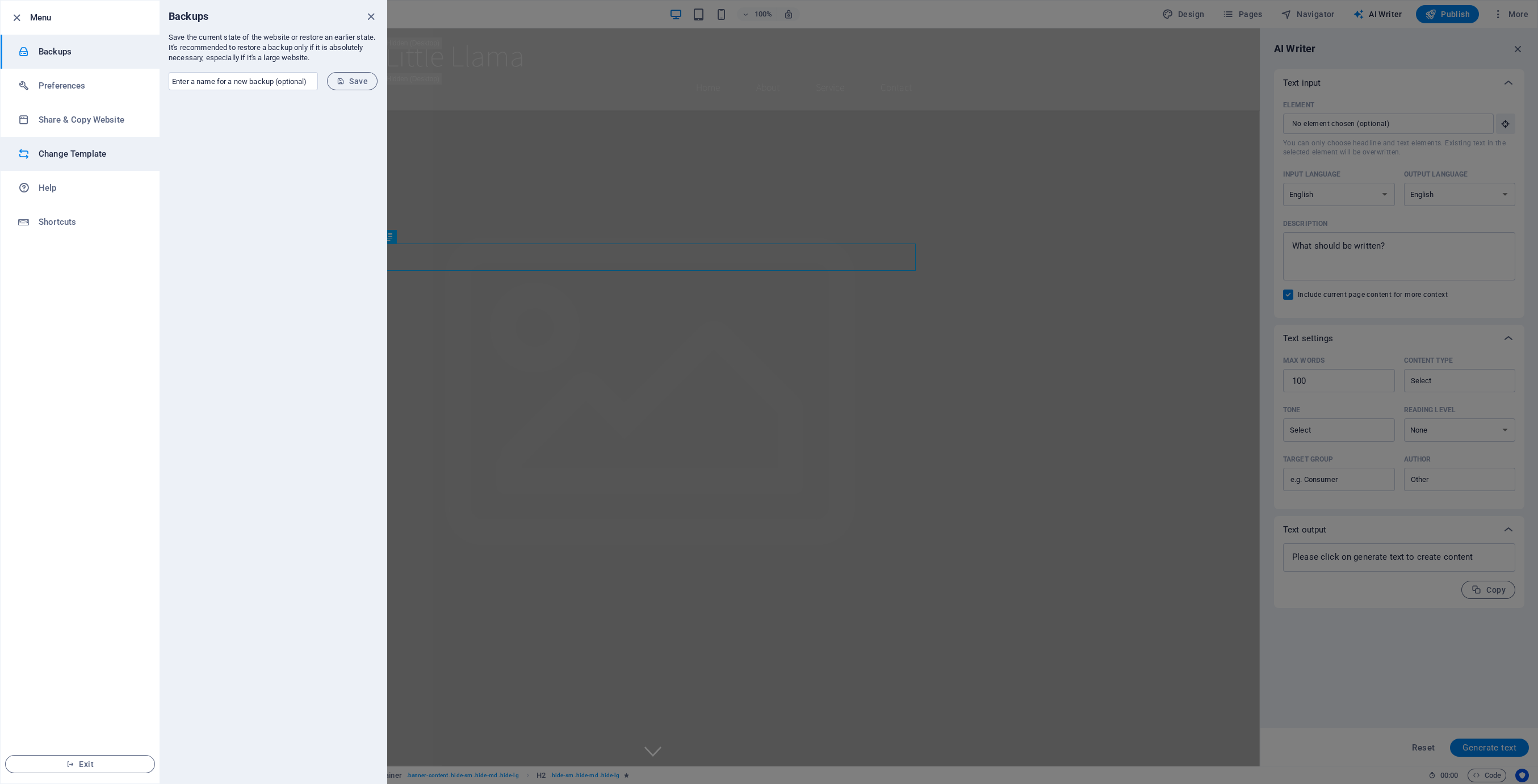
click at [78, 146] on li "Change Template" at bounding box center [80, 153] width 159 height 34
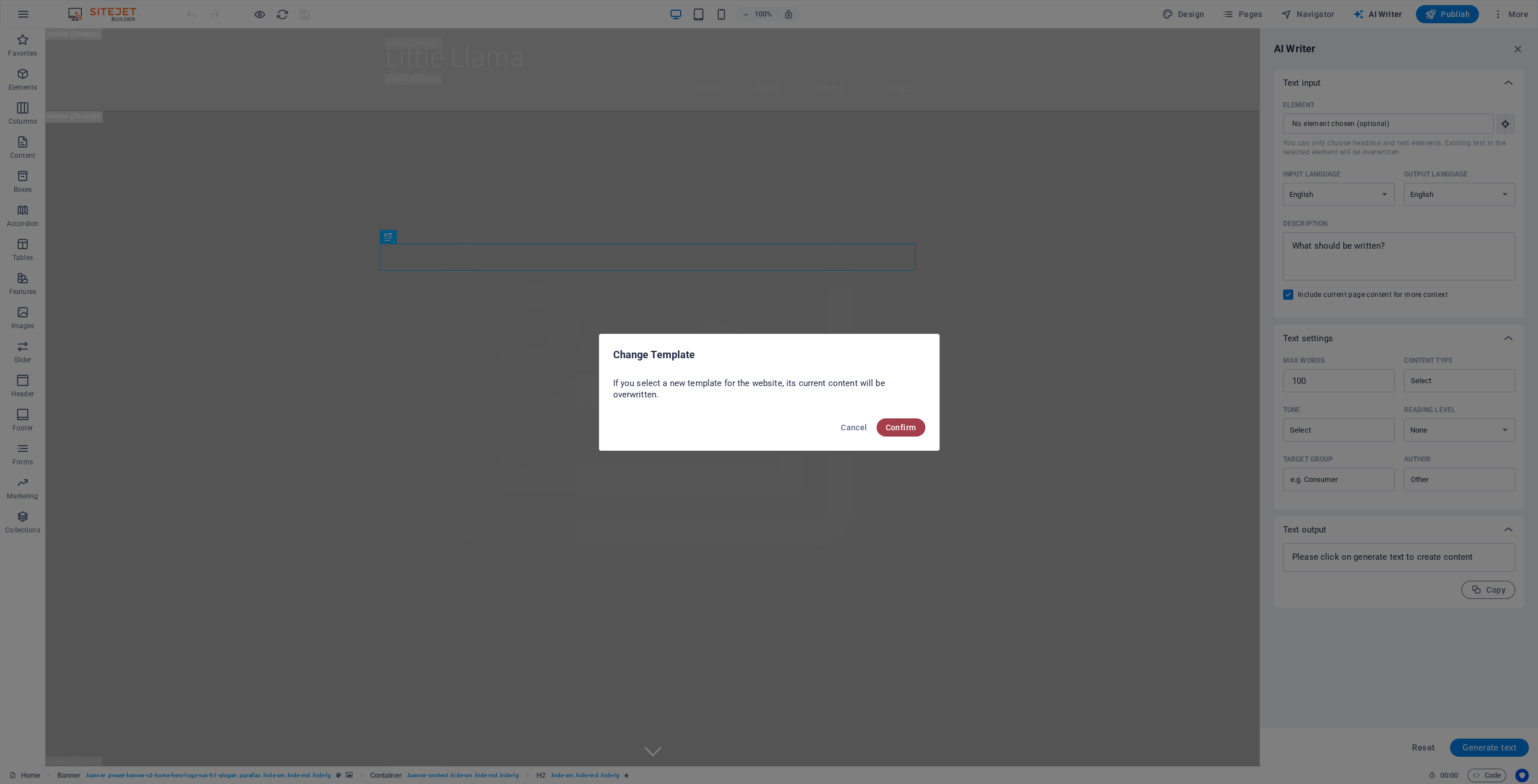
click at [906, 431] on span "Confirm" at bounding box center [900, 427] width 31 height 9
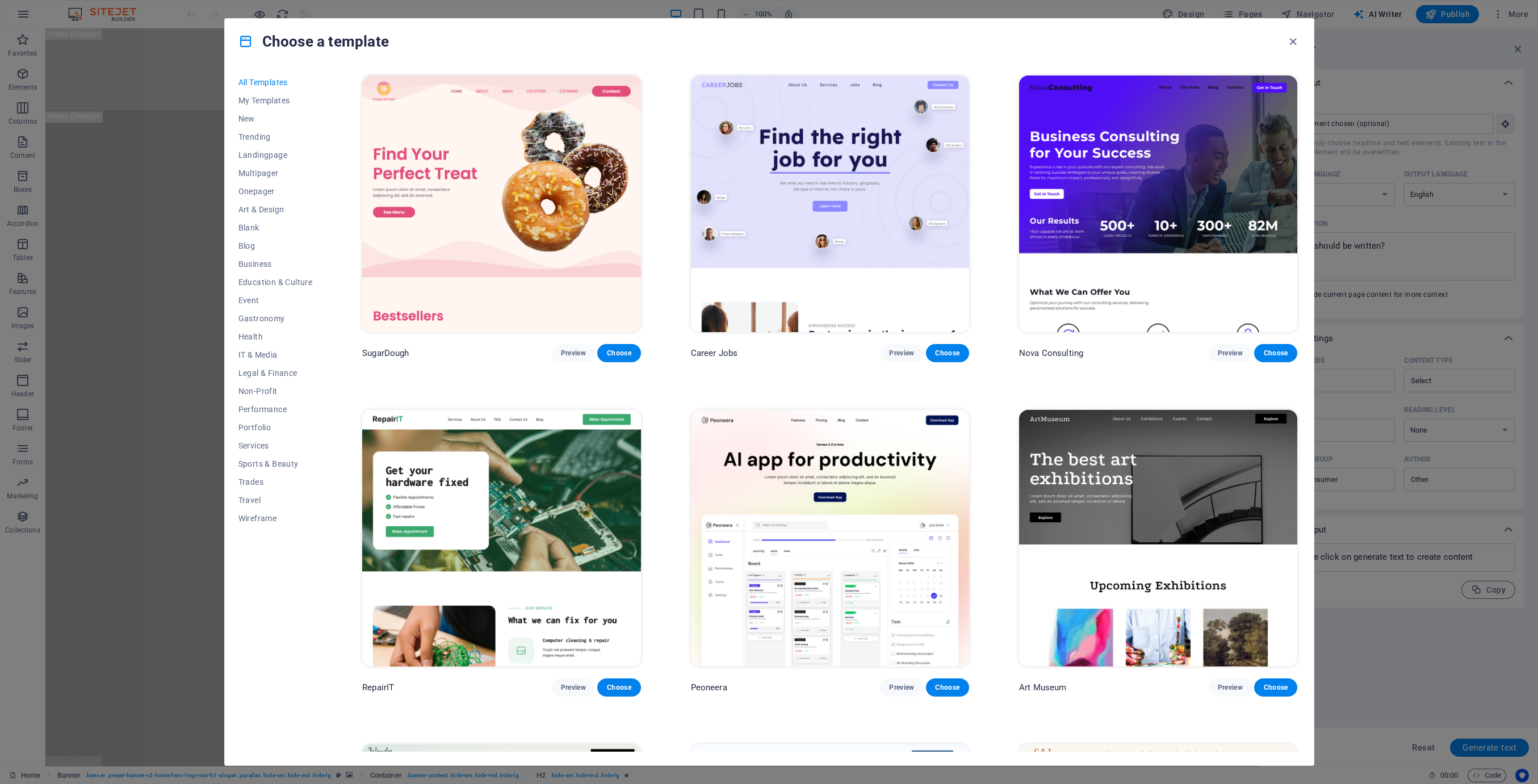
click at [1223, 274] on img at bounding box center [1157, 203] width 278 height 256
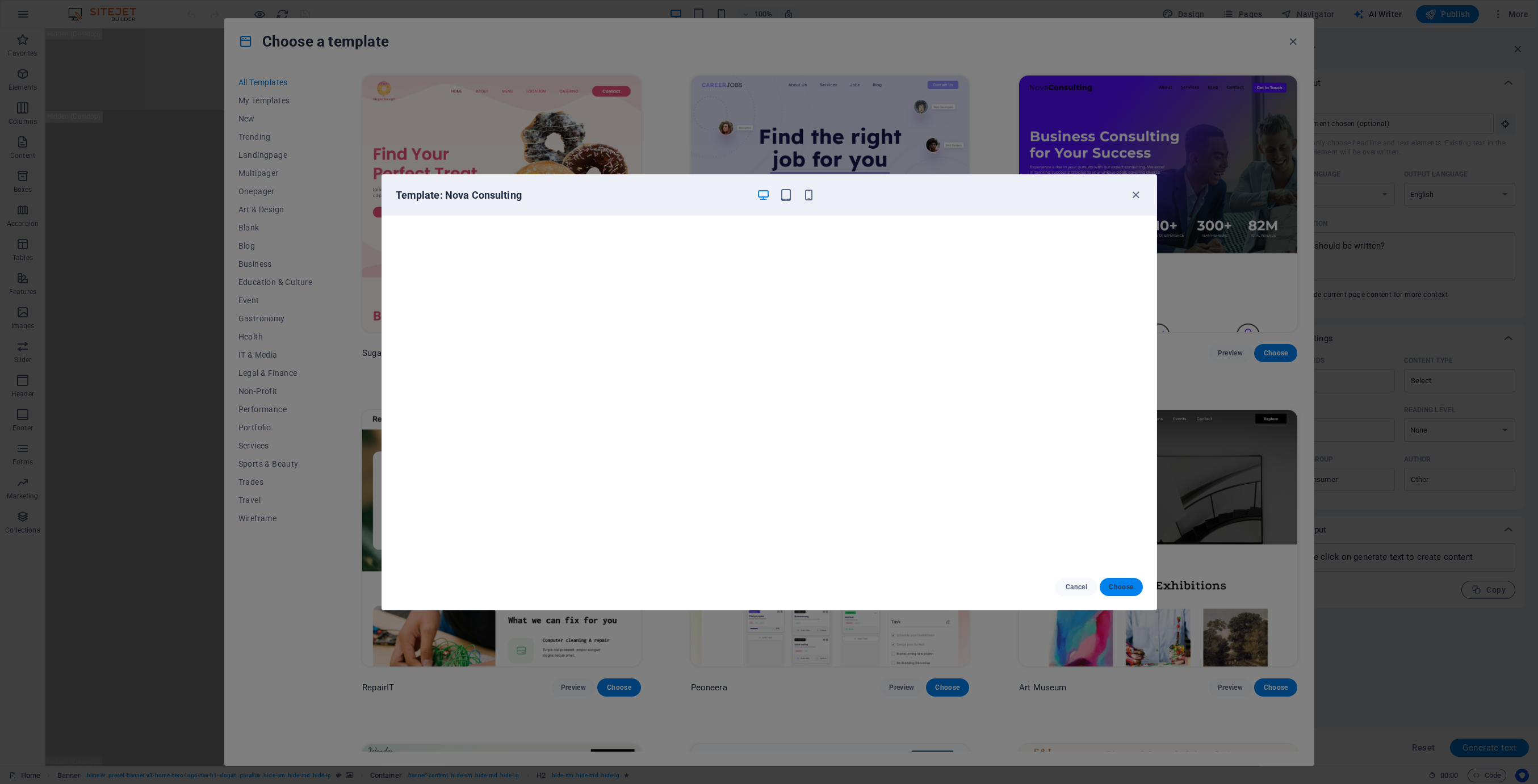
click at [1136, 589] on button "Choose" at bounding box center [1120, 587] width 43 height 18
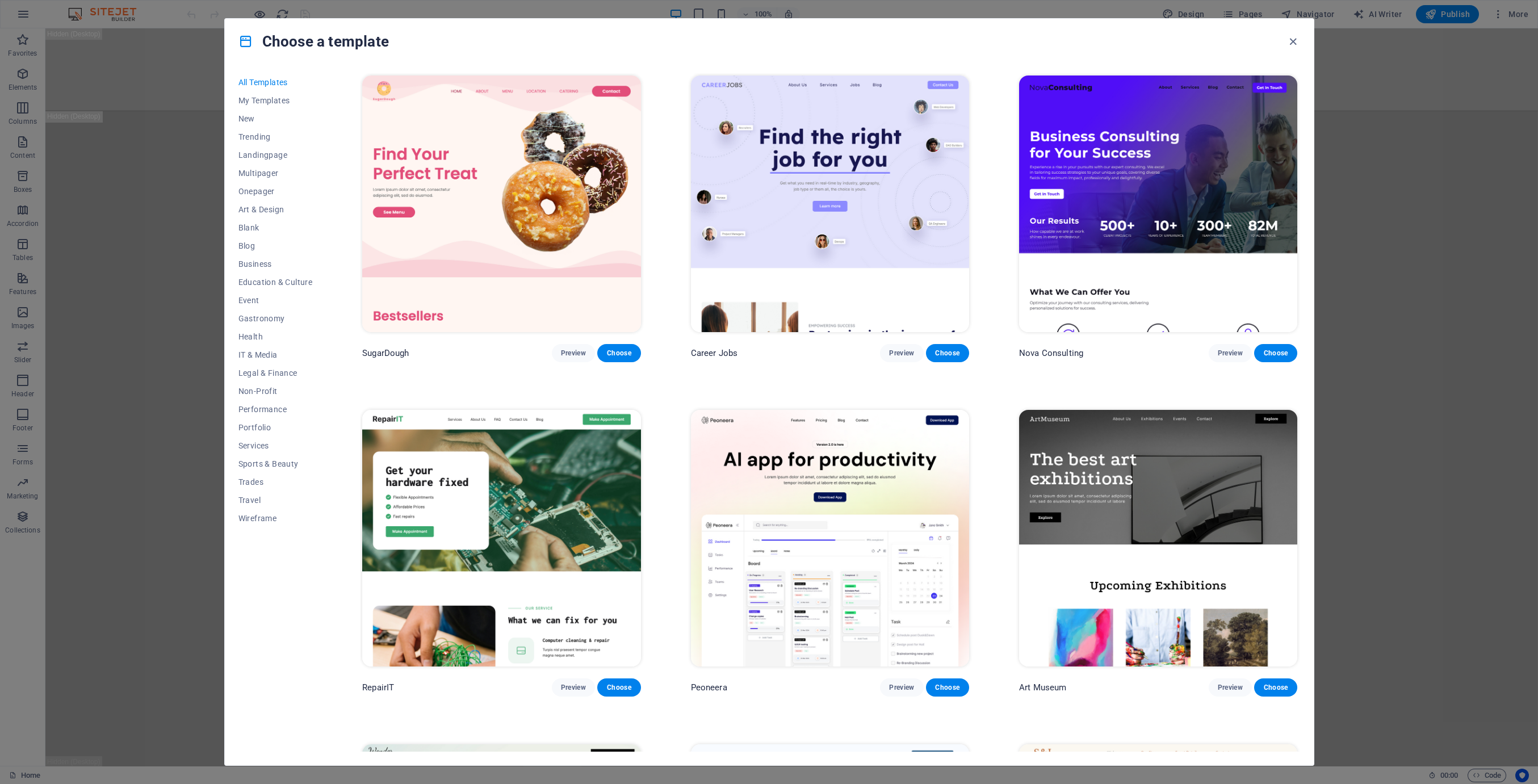
click at [1116, 589] on img at bounding box center [1157, 538] width 278 height 256
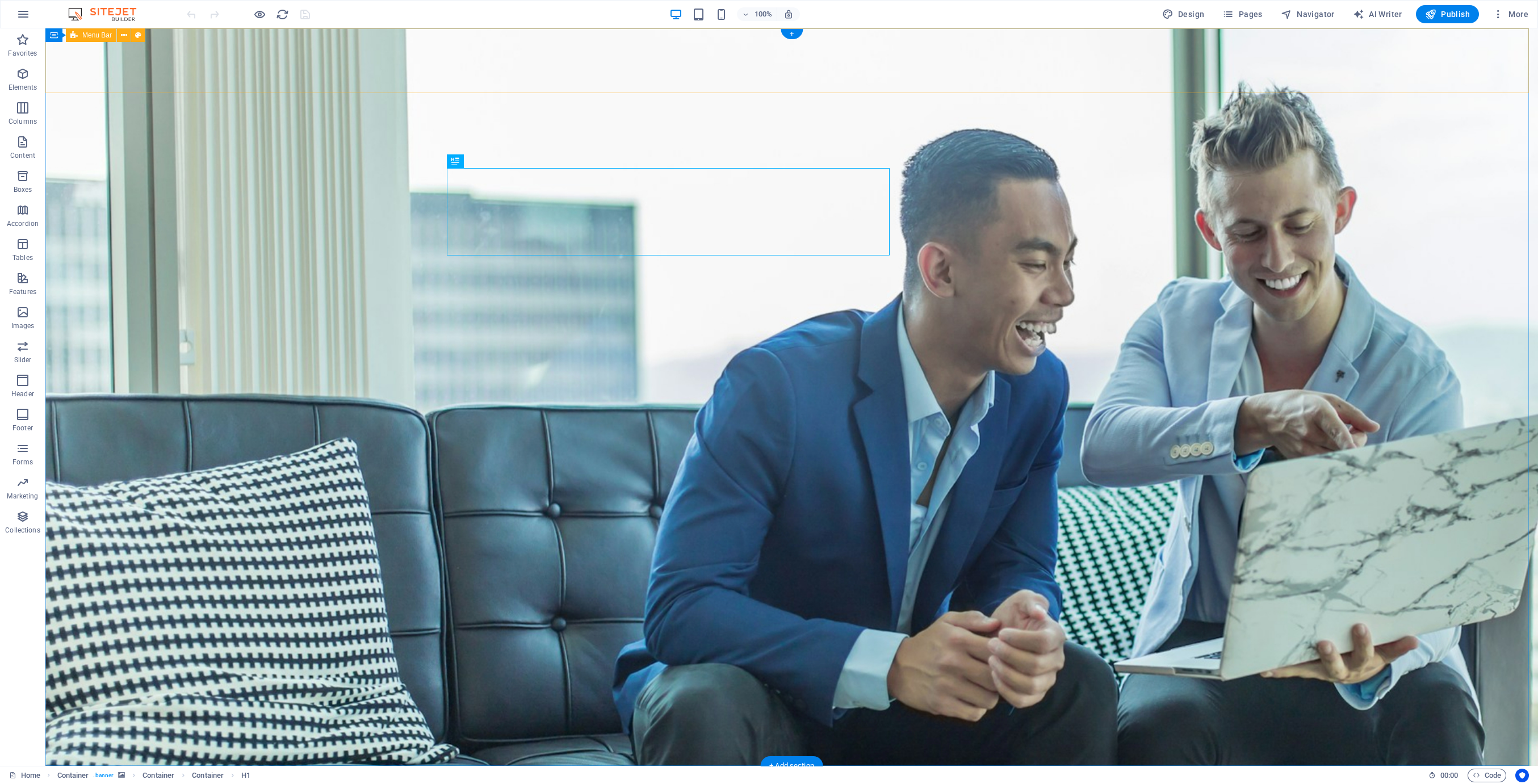
click at [467, 41] on span "Logo" at bounding box center [472, 45] width 15 height 7
click at [470, 42] on span "Logo" at bounding box center [472, 45] width 15 height 7
select select "px"
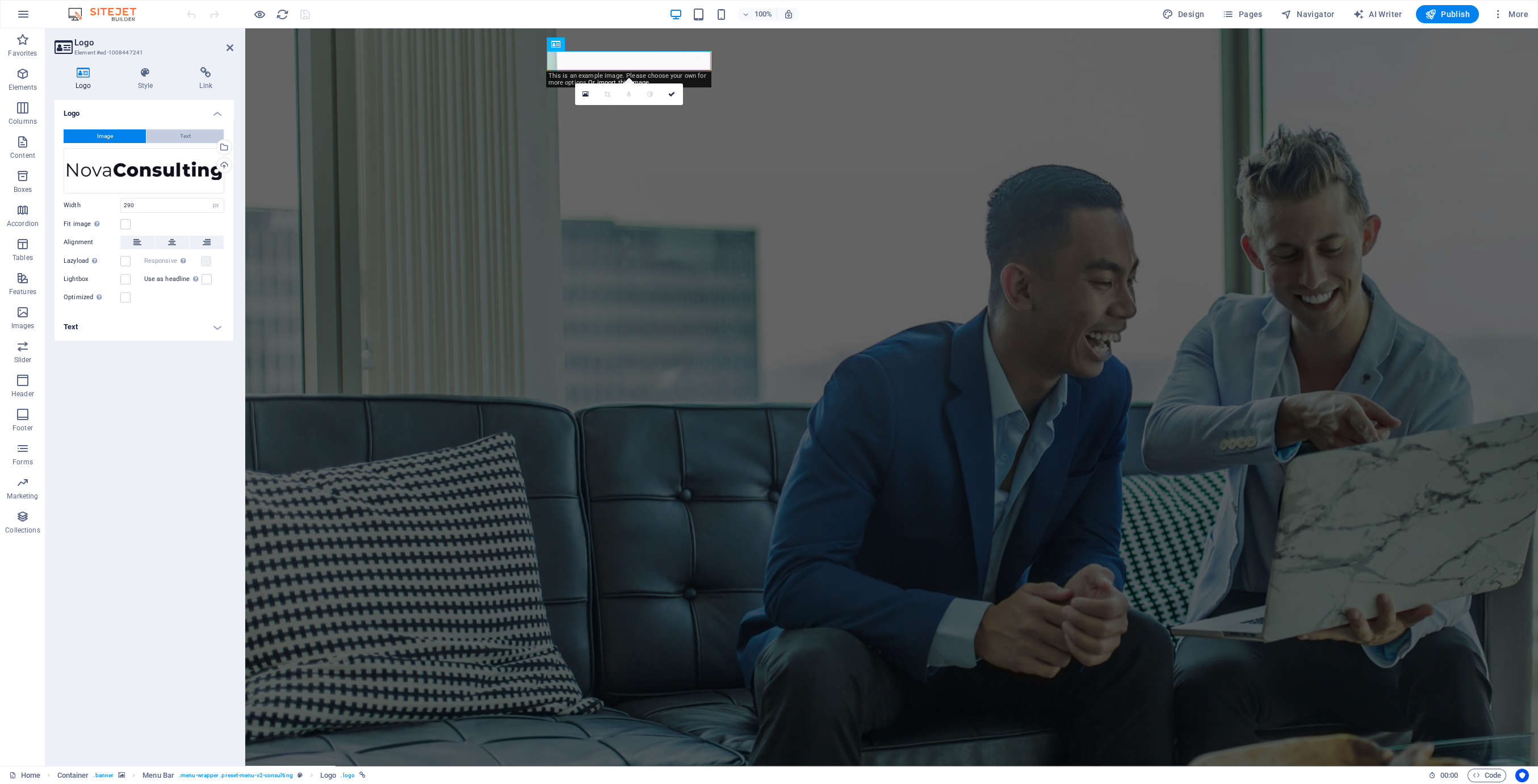
click at [163, 132] on button "Text" at bounding box center [185, 137] width 77 height 14
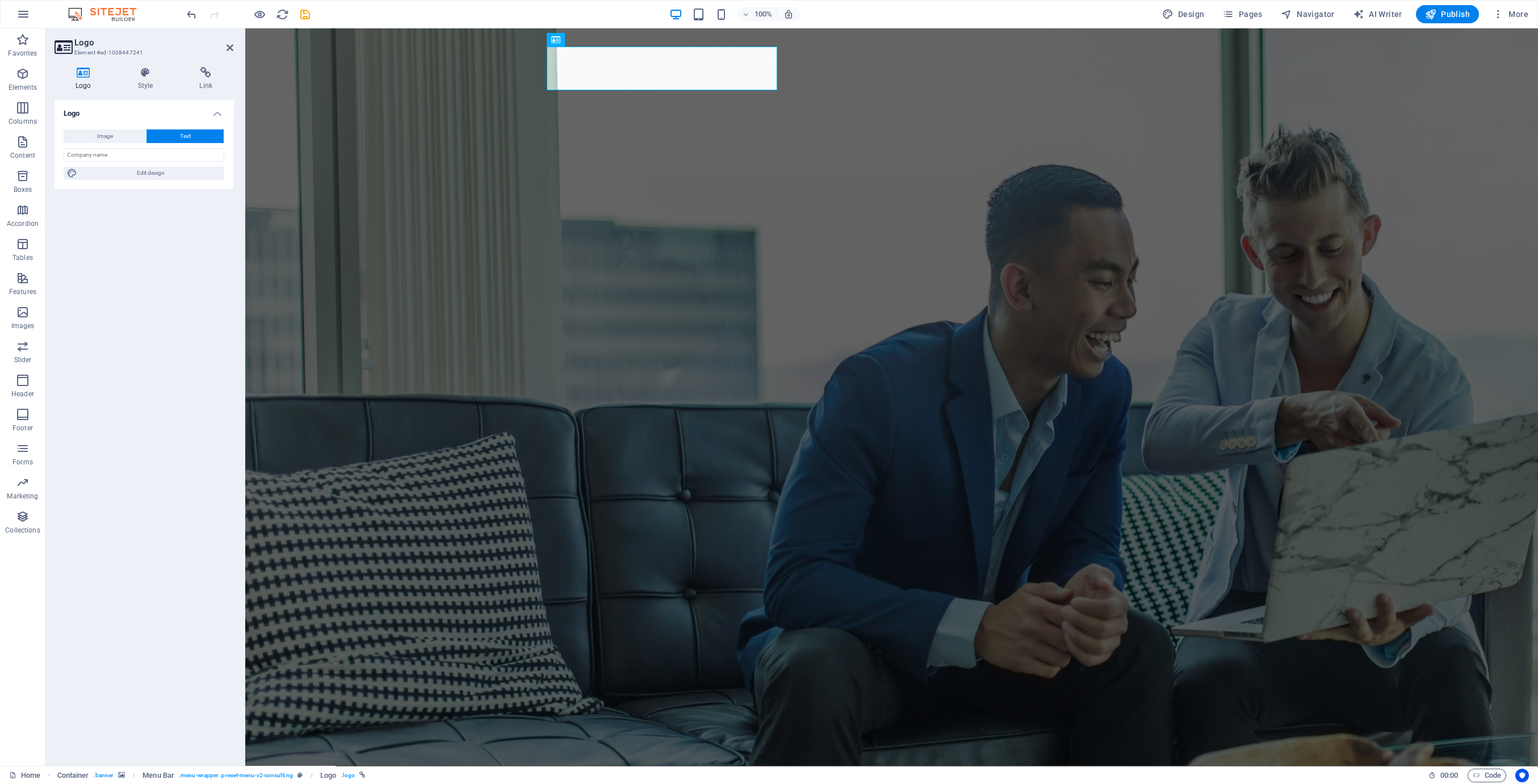
click at [125, 276] on div "Logo Image Text Drag files here, click to choose files or select files from Fil…" at bounding box center [144, 428] width 179 height 657
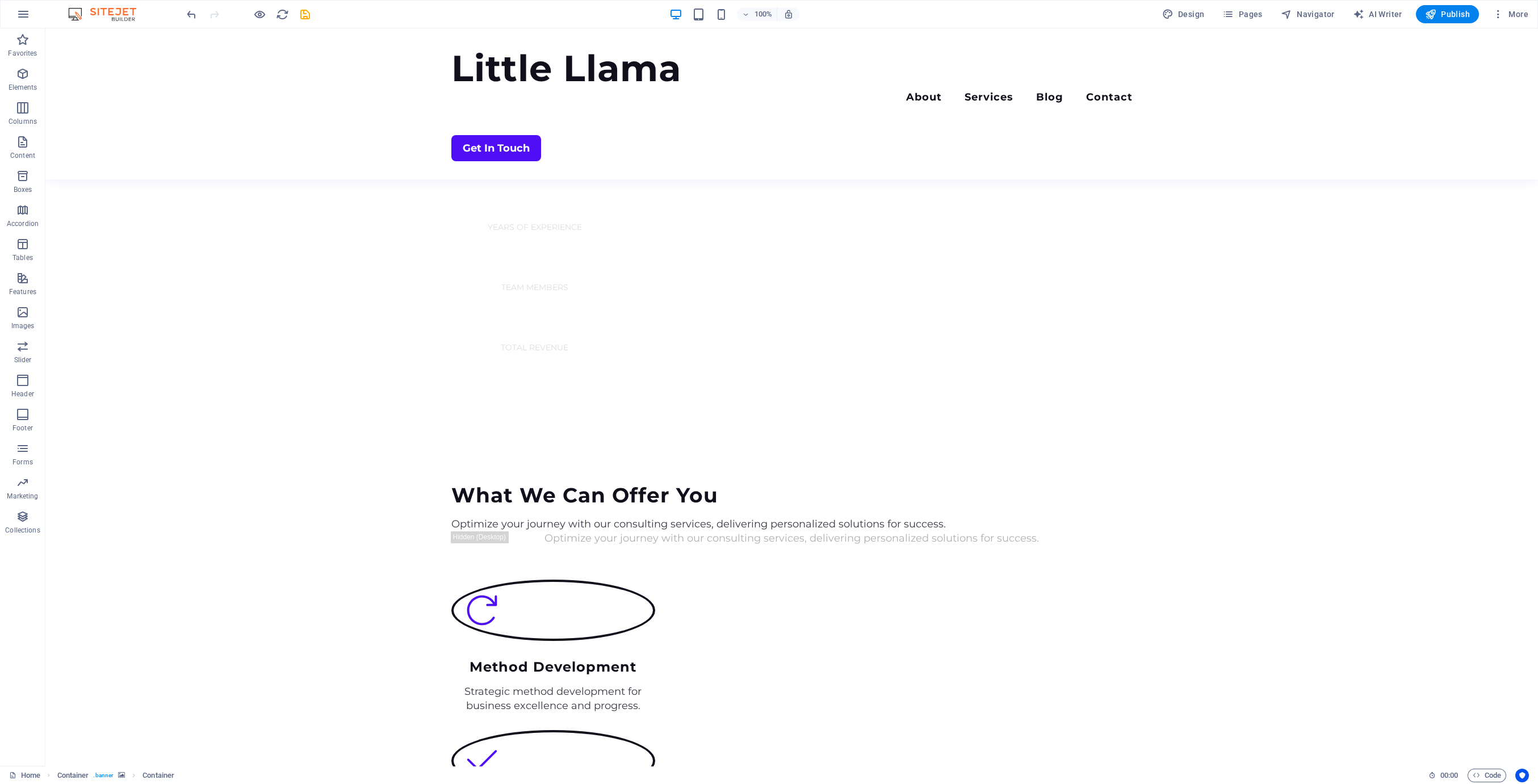
scroll to position [1080, 0]
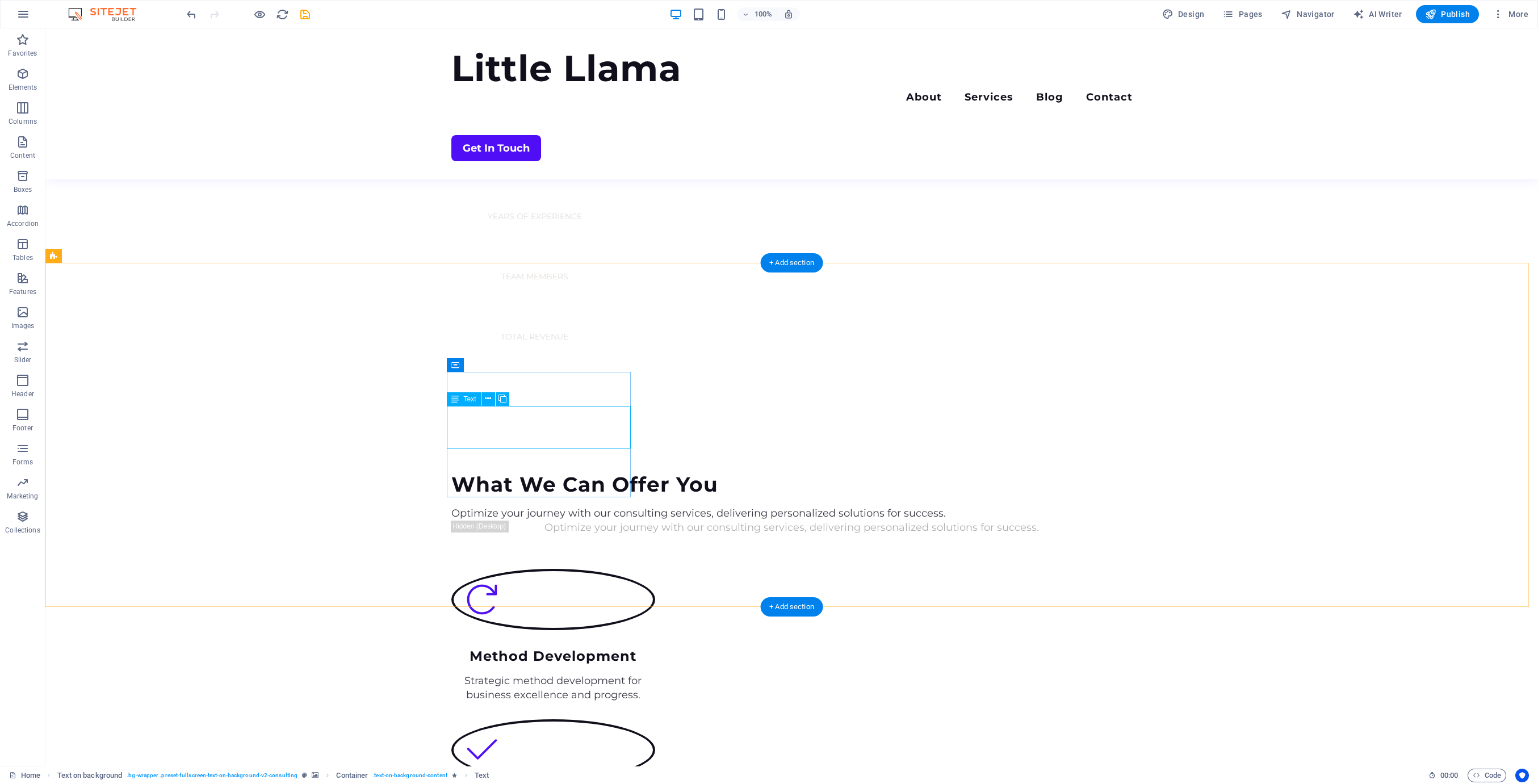
click at [486, 393] on icon at bounding box center [488, 399] width 6 height 12
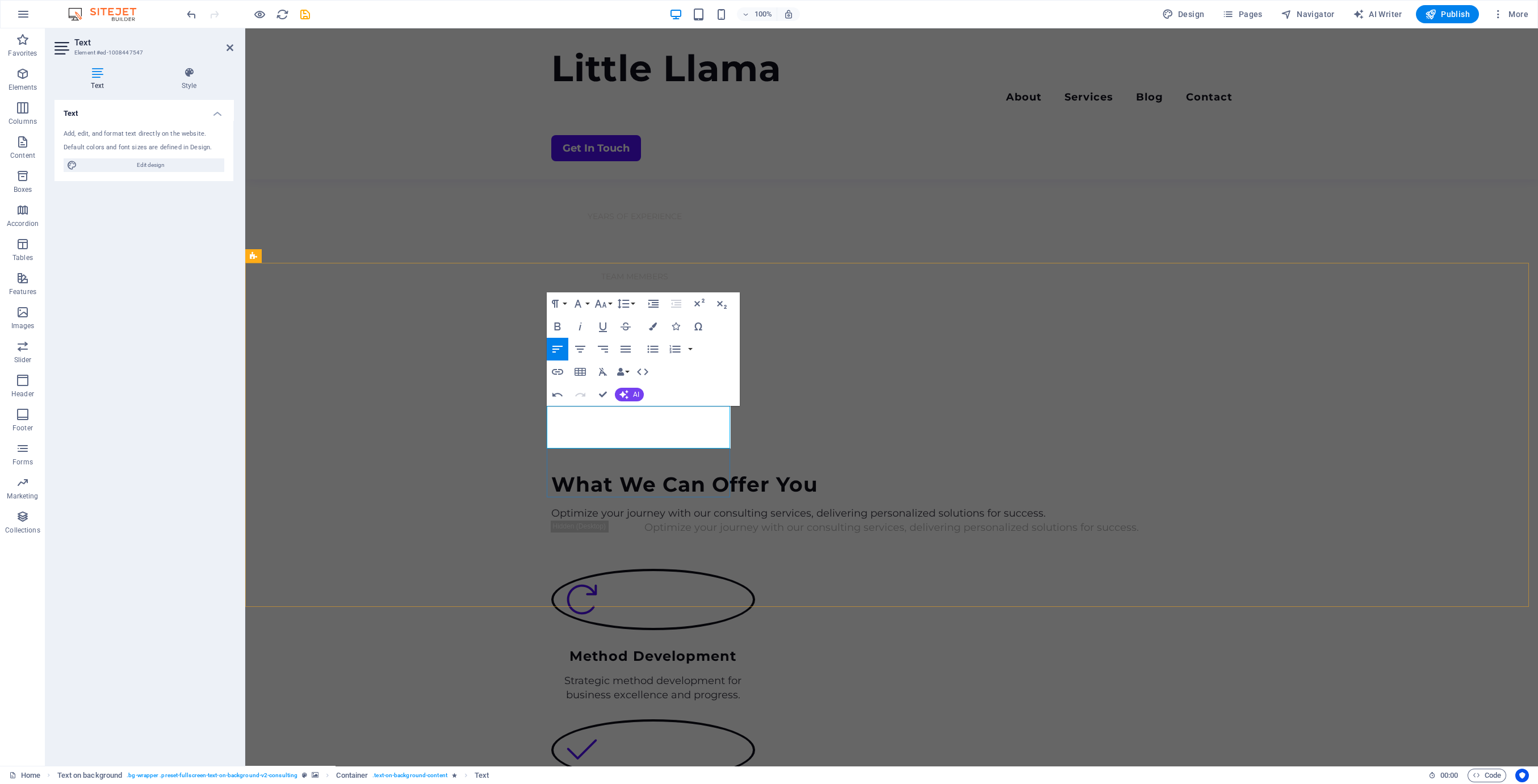
drag, startPoint x: 604, startPoint y: 396, endPoint x: 561, endPoint y: 369, distance: 50.8
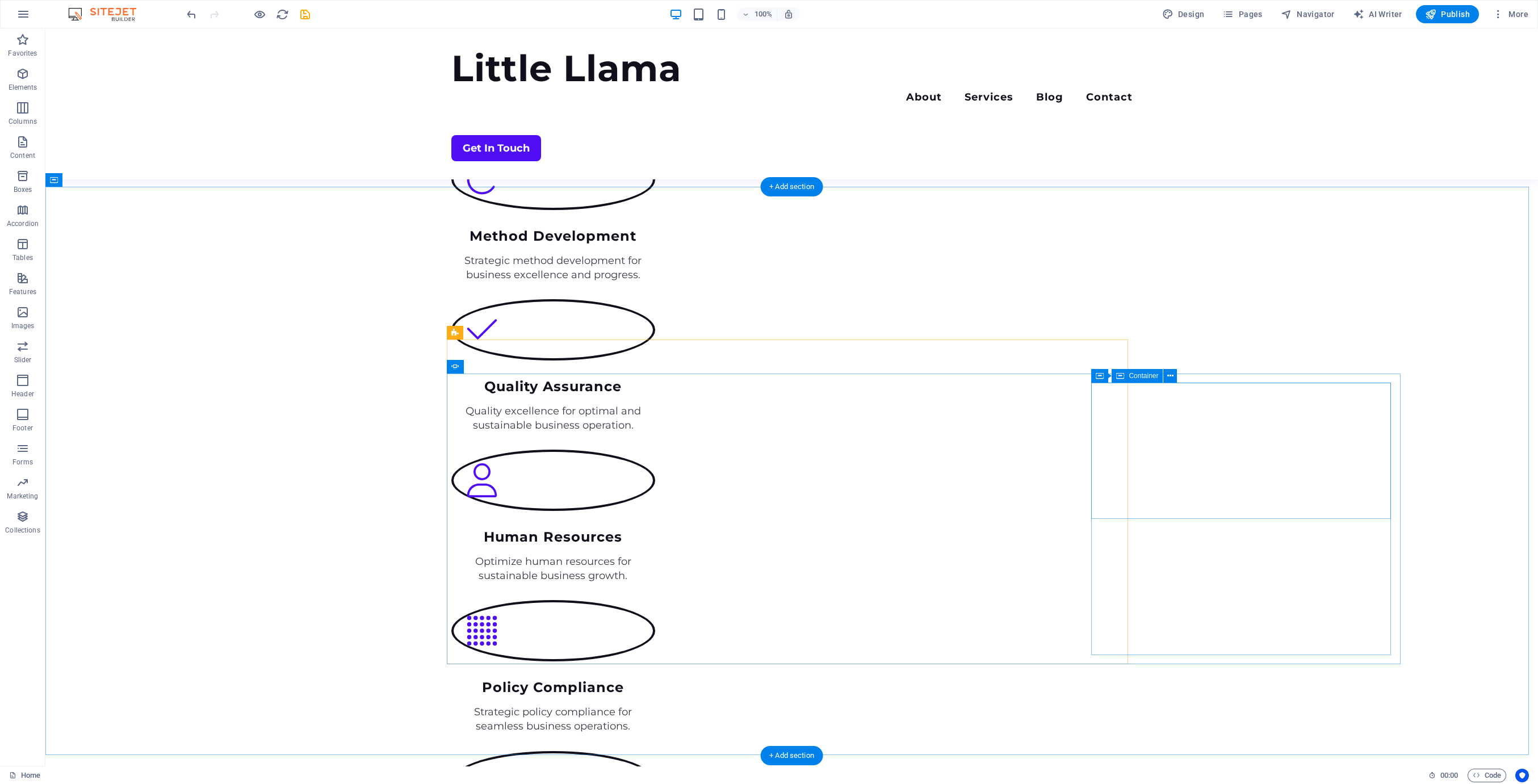
scroll to position [1500, 0]
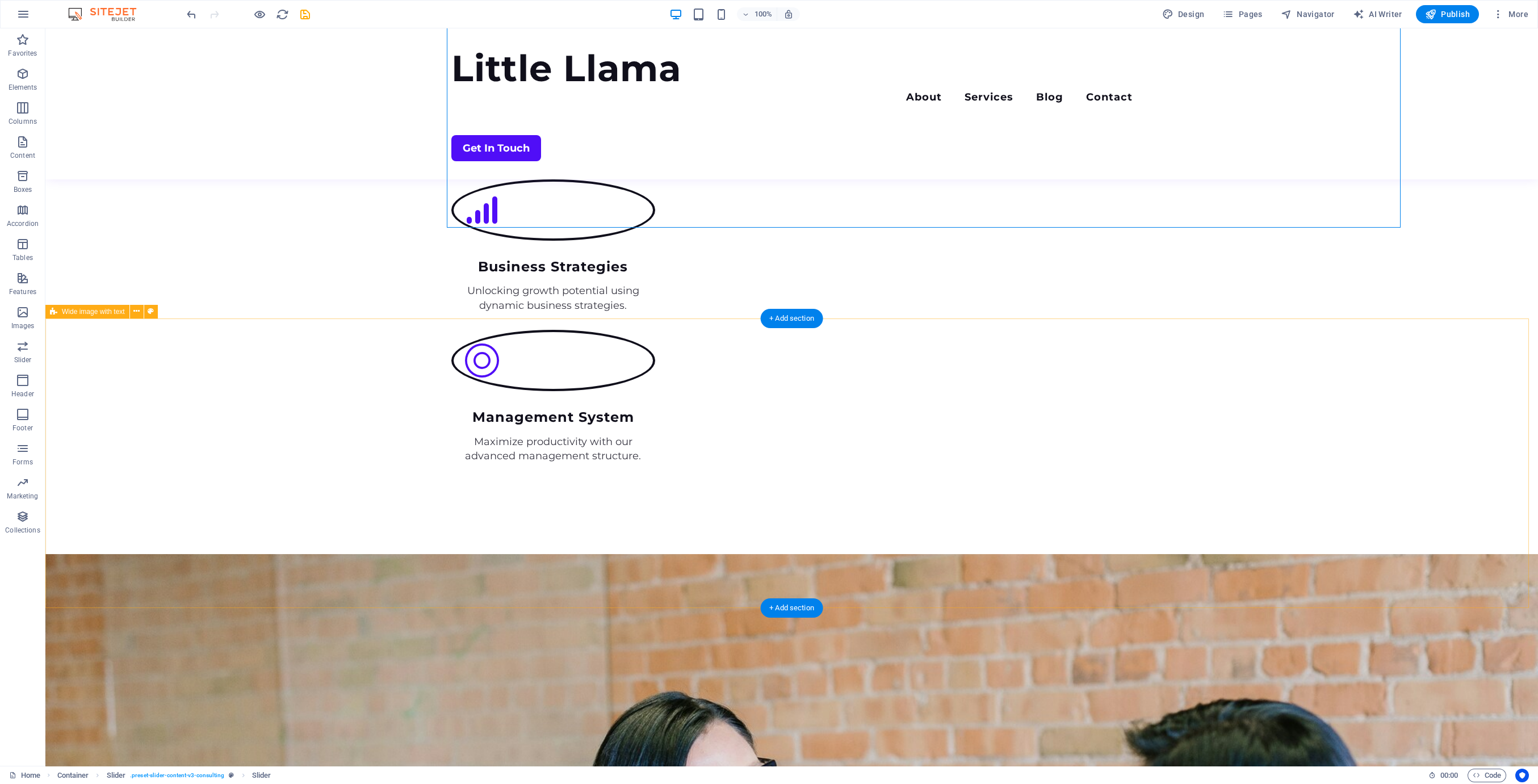
scroll to position [2282, 0]
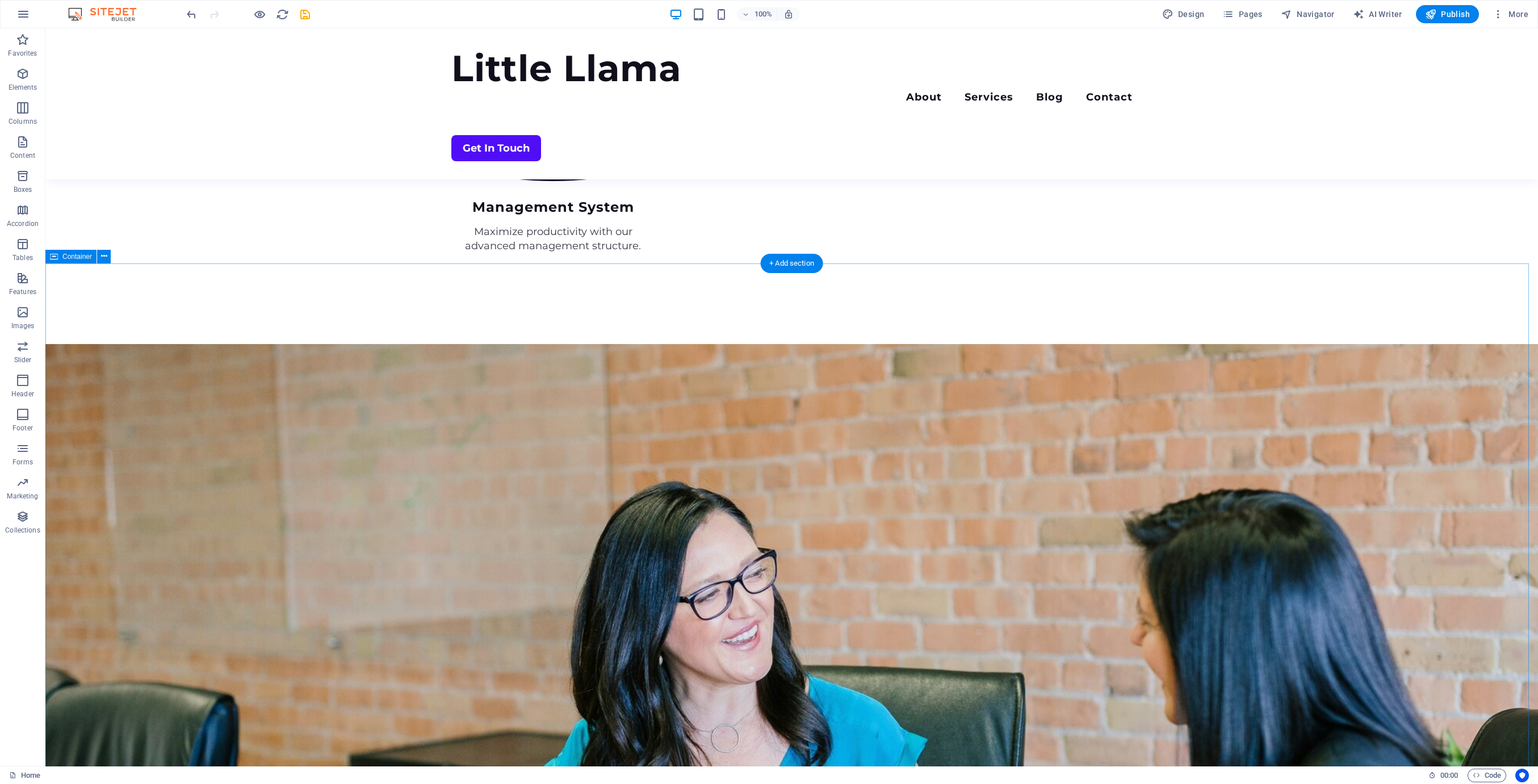
click at [104, 257] on icon at bounding box center [104, 256] width 6 height 12
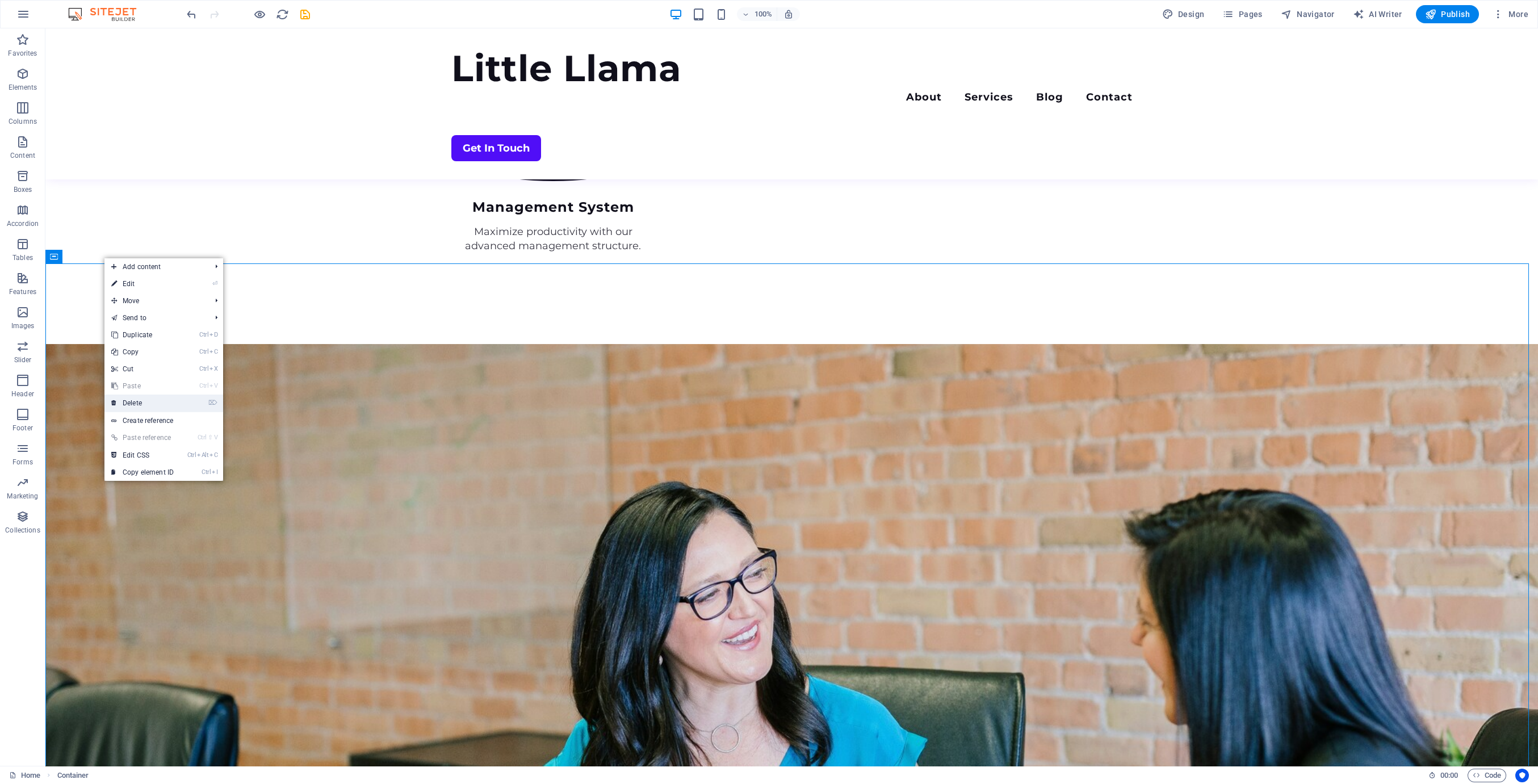
click at [142, 401] on link "⌦ Delete" at bounding box center [142, 403] width 76 height 17
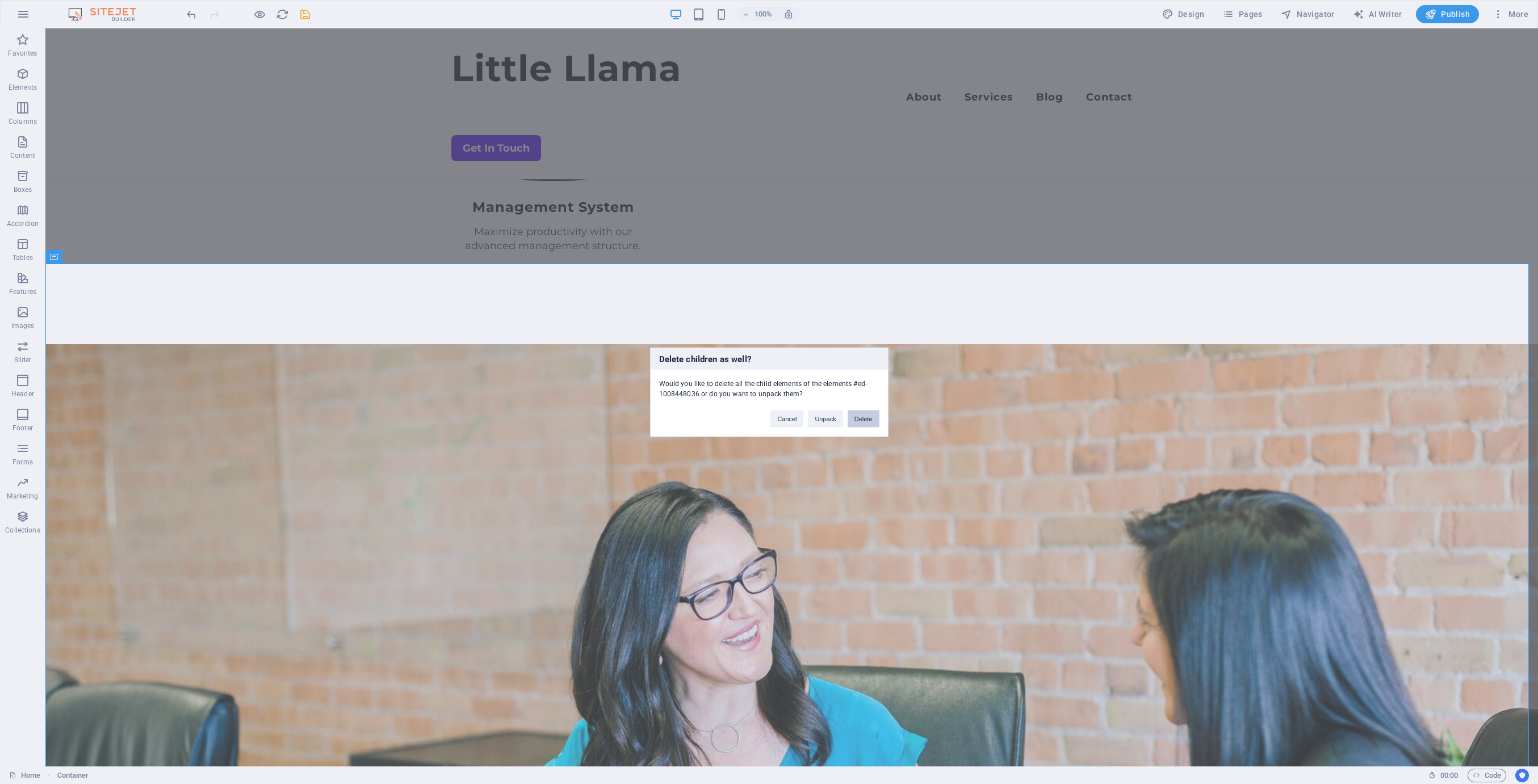
click at [874, 417] on button "Delete" at bounding box center [863, 417] width 32 height 17
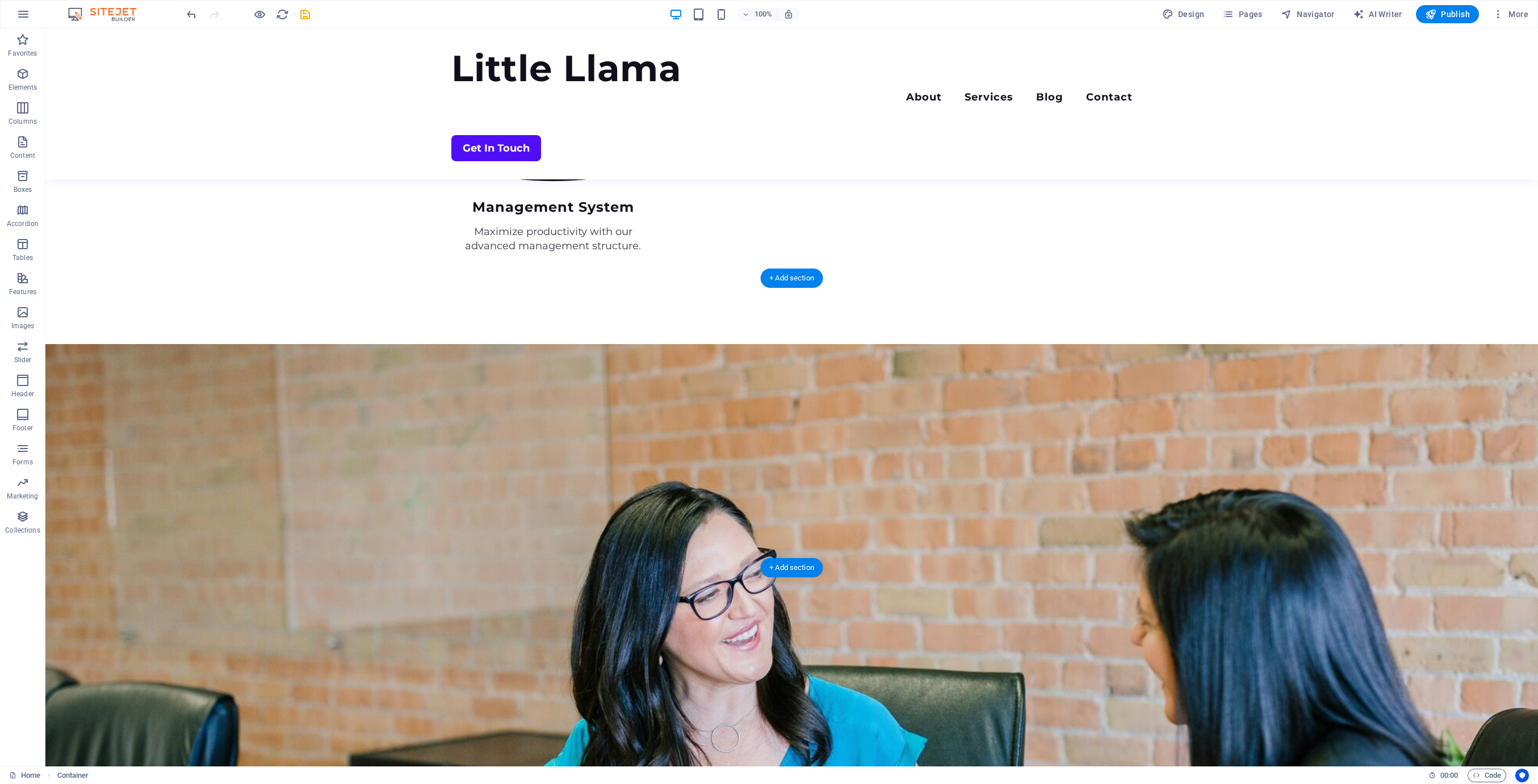
scroll to position [1978, 0]
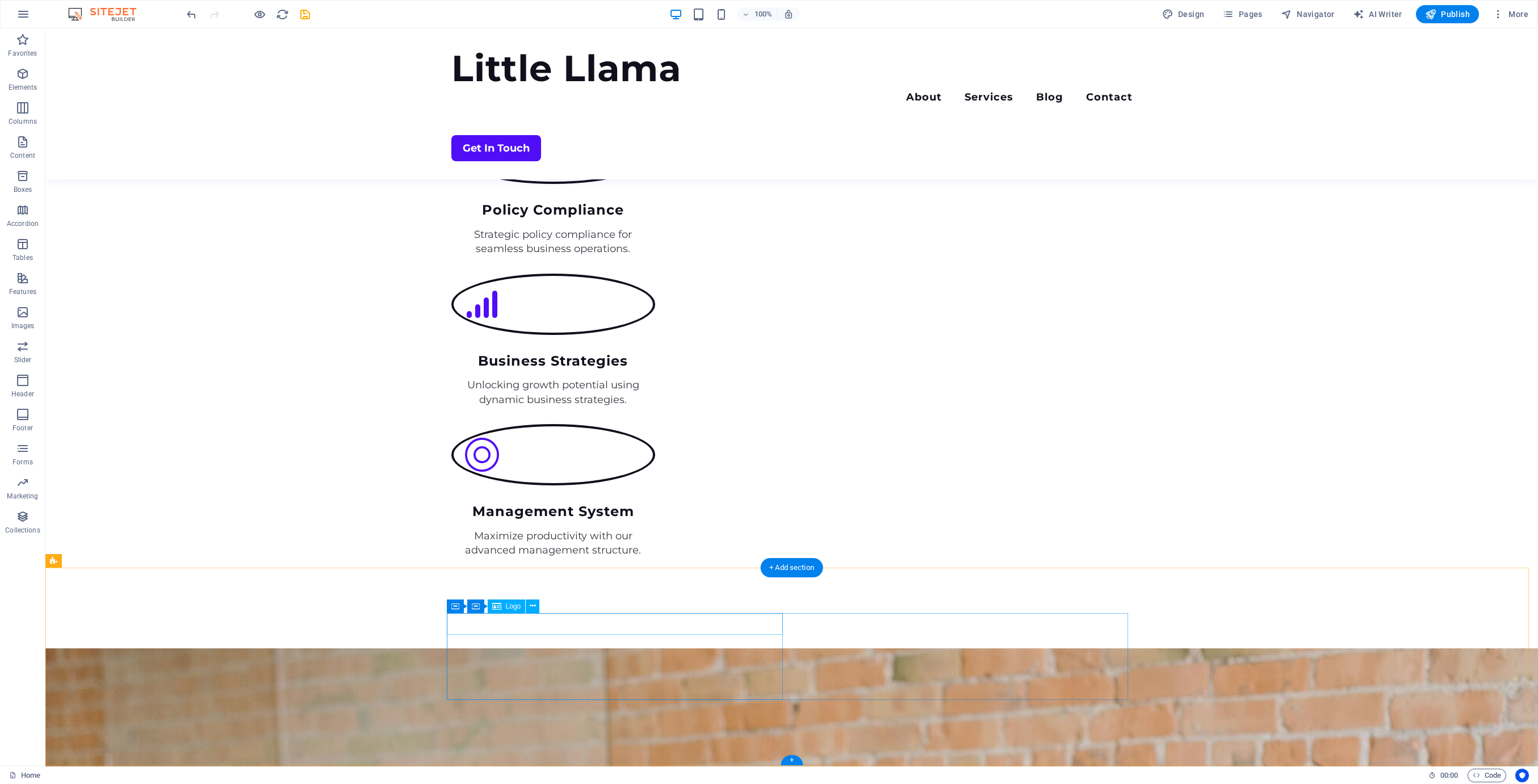
click at [512, 605] on span "Logo" at bounding box center [512, 606] width 15 height 7
select select "px"
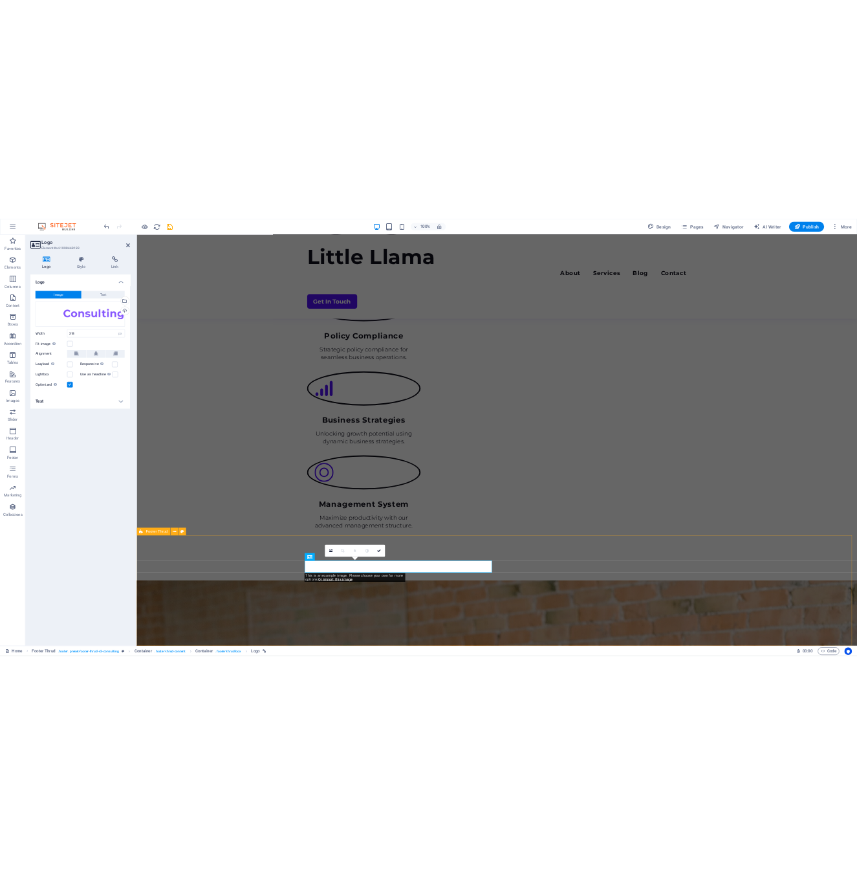
scroll to position [2238, 0]
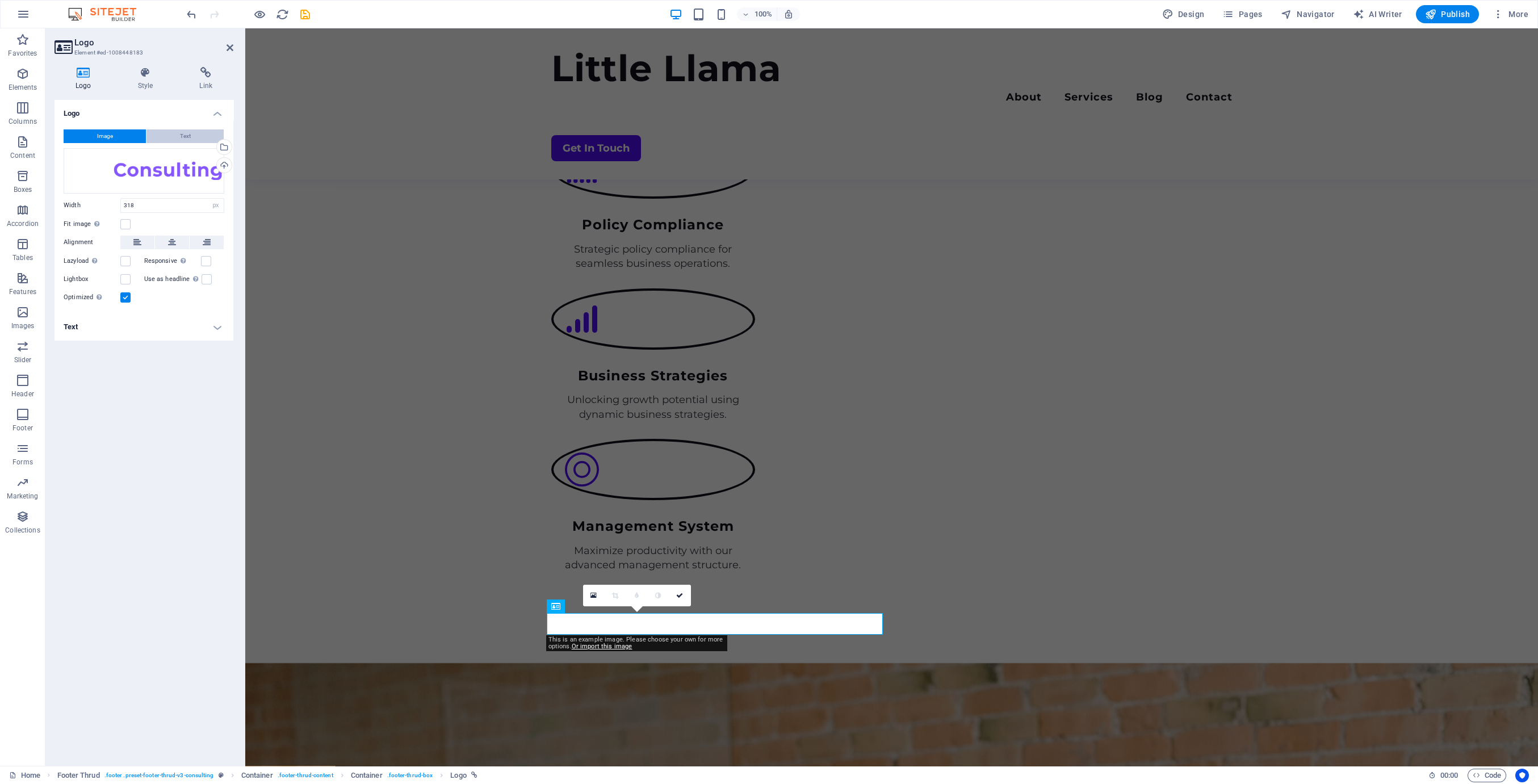
click at [169, 133] on button "Text" at bounding box center [185, 137] width 77 height 14
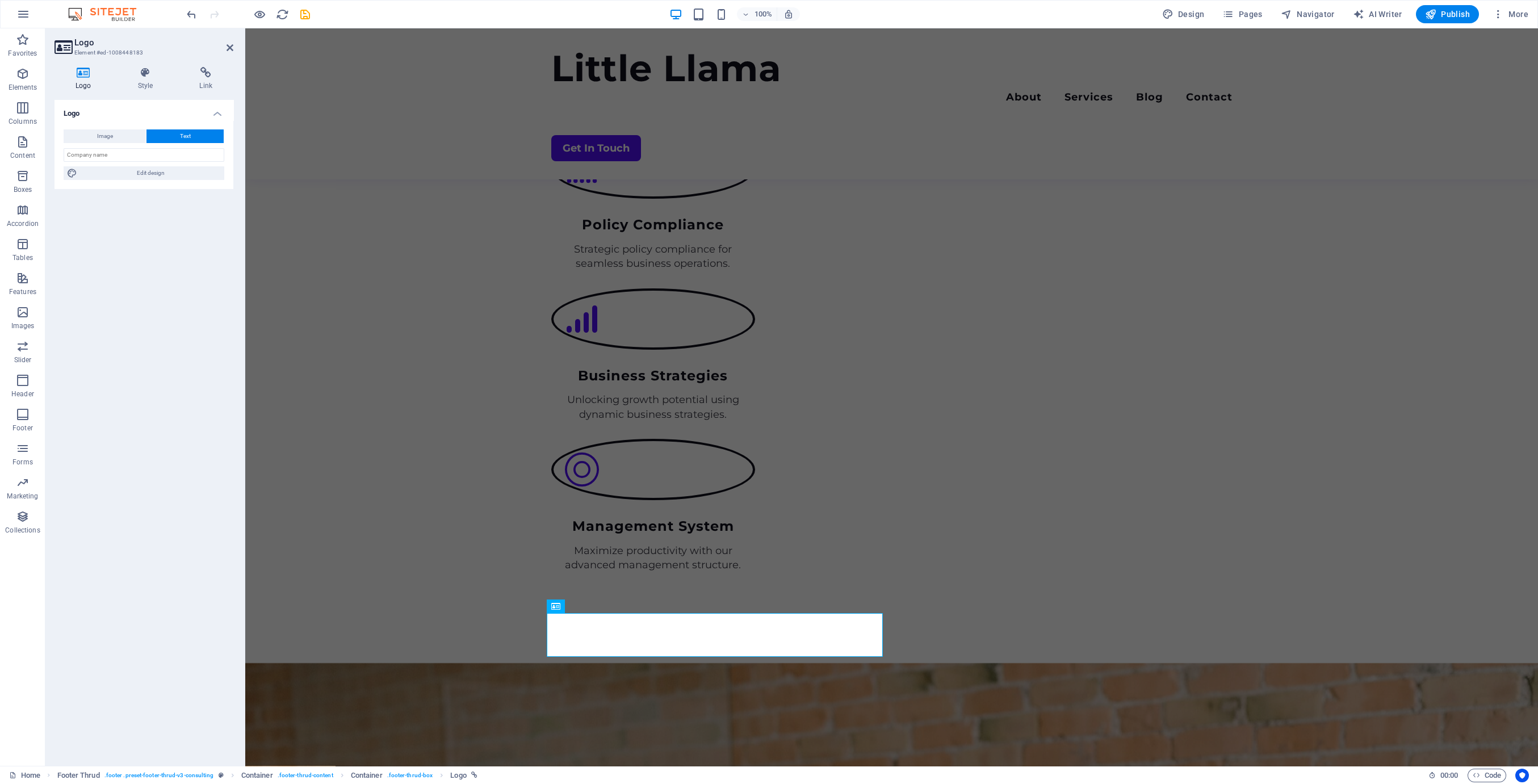
click at [180, 398] on div "Logo Image Text Drag files here, click to choose files or select files from Fil…" at bounding box center [144, 428] width 179 height 657
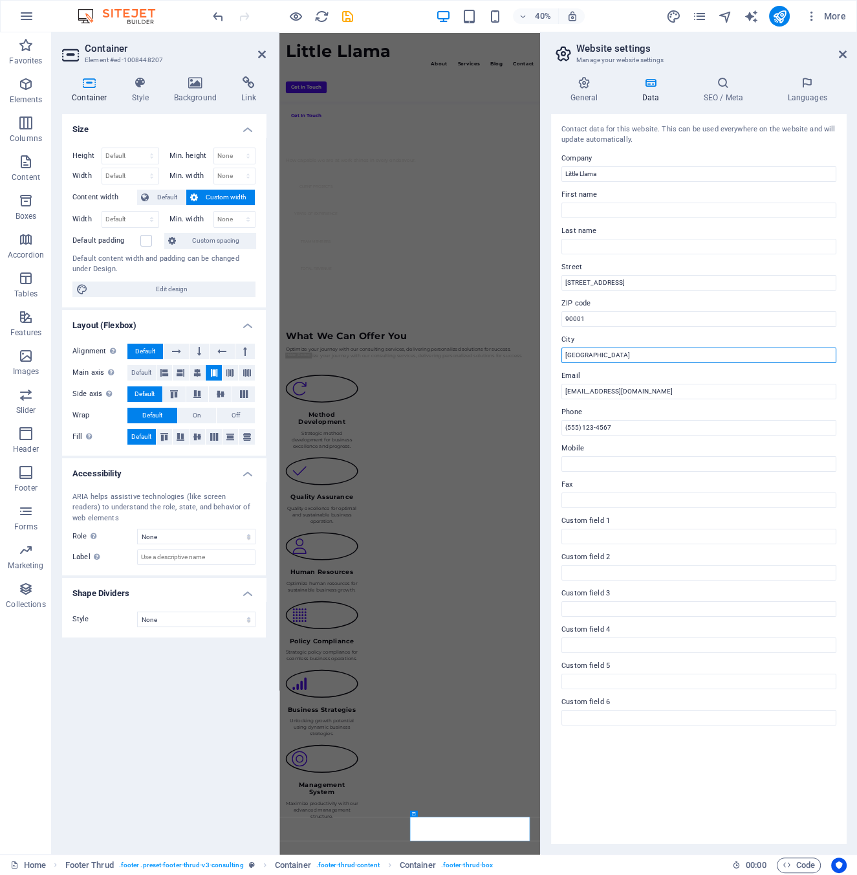
drag, startPoint x: 904, startPoint y: 842, endPoint x: 884, endPoint y: 839, distance: 20.3
paste input "[GEOGRAPHIC_DATA]"
type input "[GEOGRAPHIC_DATA]"
click at [597, 321] on input "90001" at bounding box center [699, 319] width 275 height 16
type input "92841"
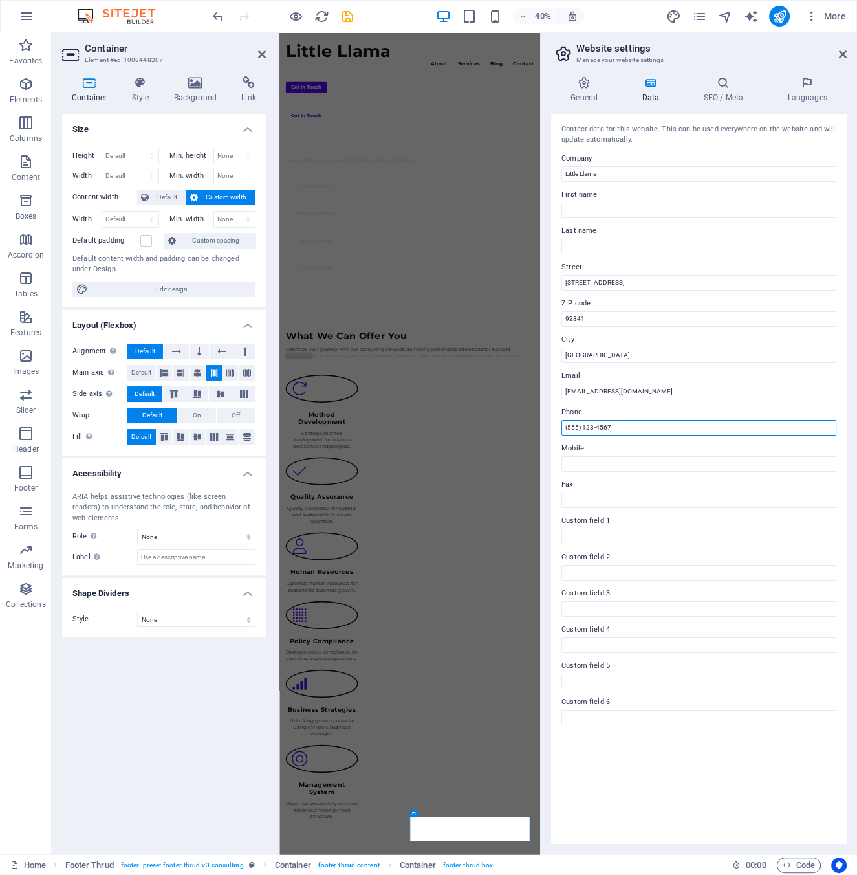
click at [622, 425] on input "(555) 123-4567" at bounding box center [699, 428] width 275 height 16
type input "("
drag, startPoint x: 639, startPoint y: 285, endPoint x: 566, endPoint y: 284, distance: 72.5
click at [566, 284] on input "[STREET_ADDRESS]" at bounding box center [699, 283] width 275 height 16
paste input "[STREET_ADDRESS][PERSON_NAME]"
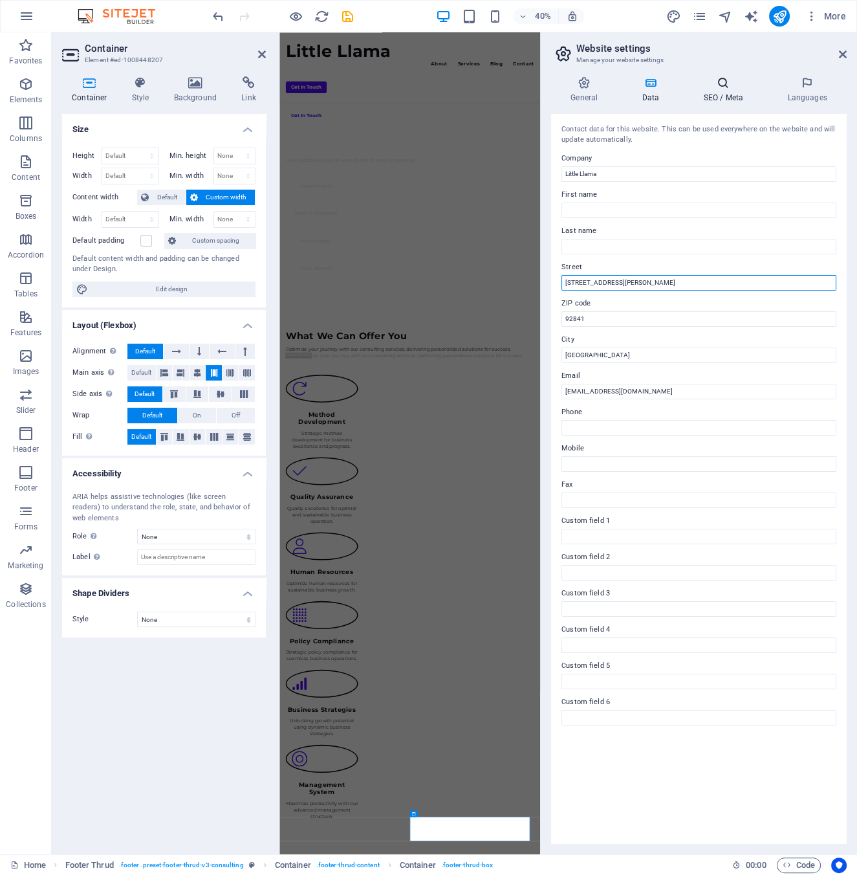
type input "[STREET_ADDRESS][PERSON_NAME]"
click at [716, 96] on h4 "SEO / Meta" at bounding box center [726, 89] width 84 height 27
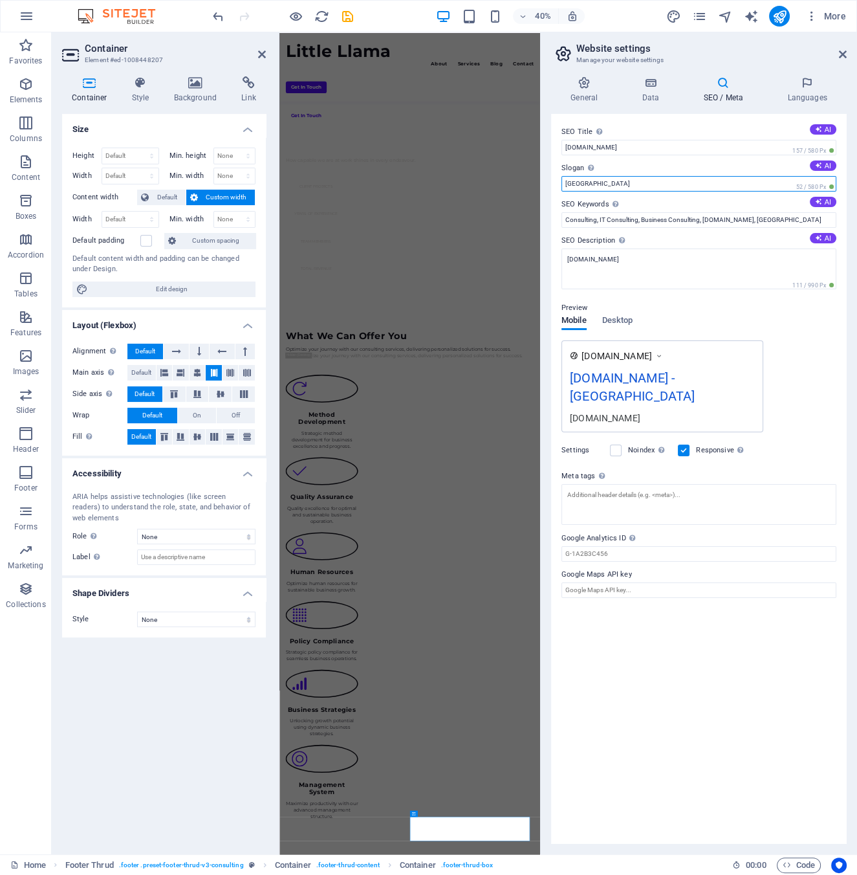
drag, startPoint x: 589, startPoint y: 184, endPoint x: 561, endPoint y: 188, distance: 28.8
click at [562, 188] on input "[GEOGRAPHIC_DATA]" at bounding box center [699, 184] width 275 height 16
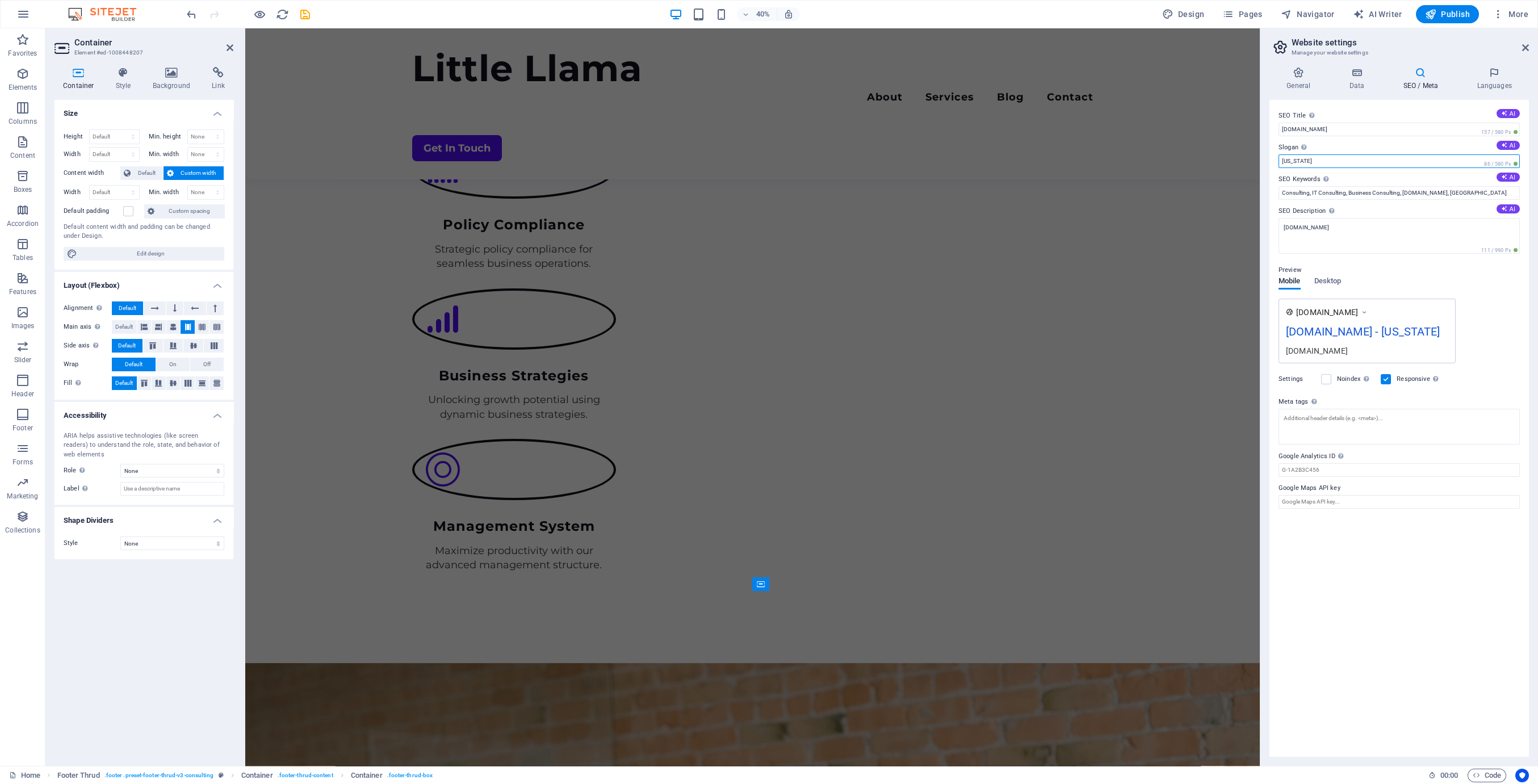
scroll to position [1985, 0]
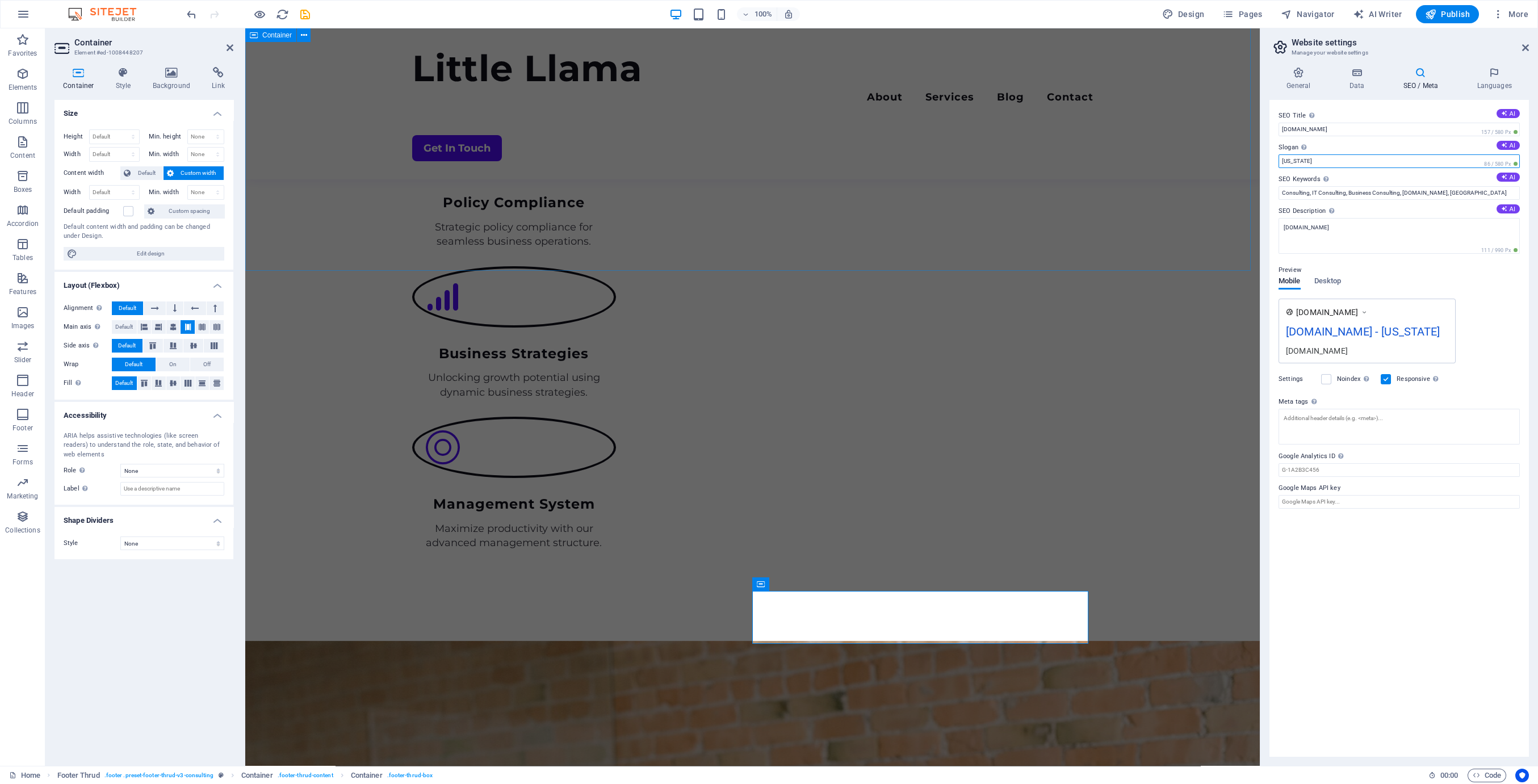
type input "[US_STATE]"
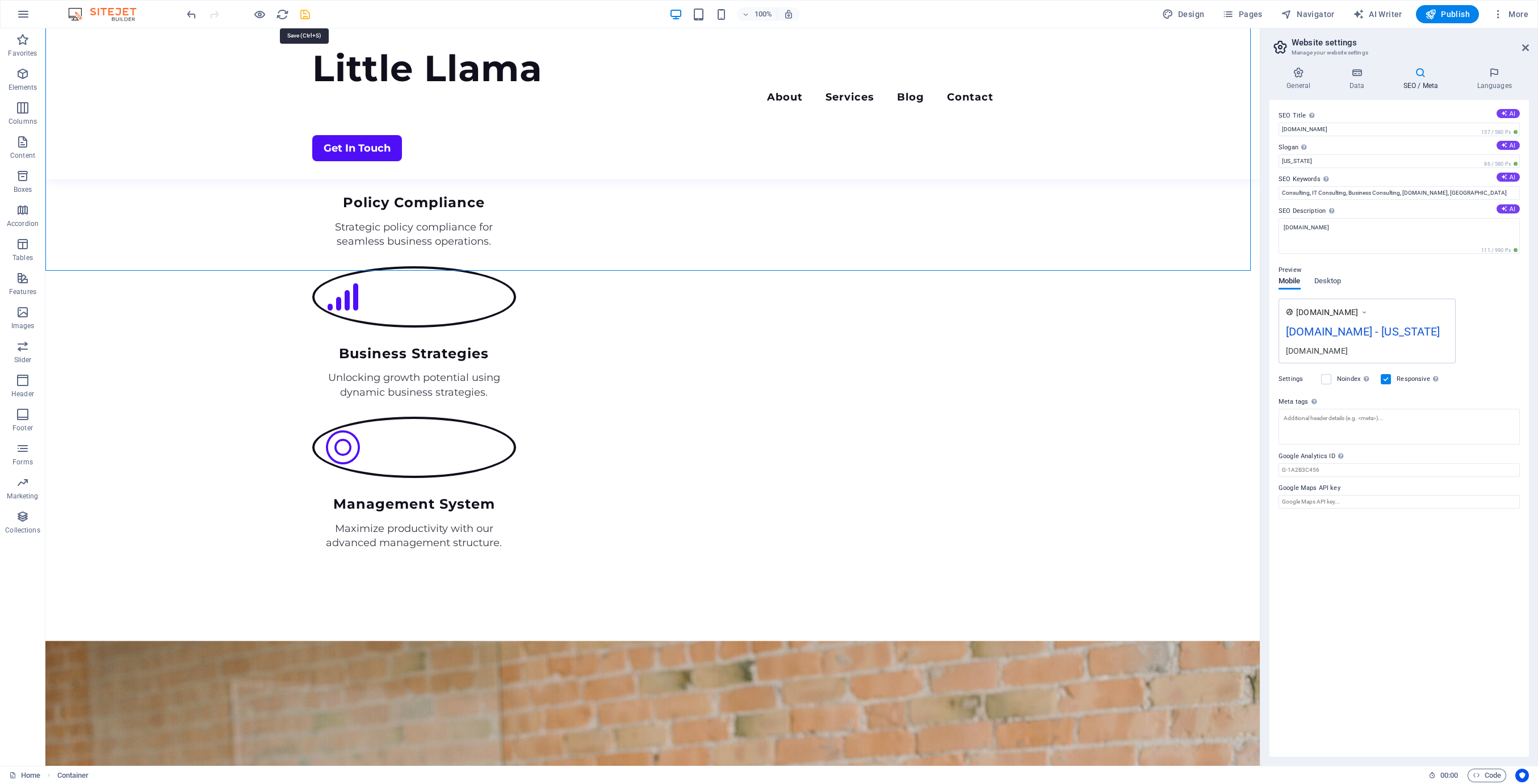
click at [301, 15] on icon "save" at bounding box center [304, 14] width 13 height 13
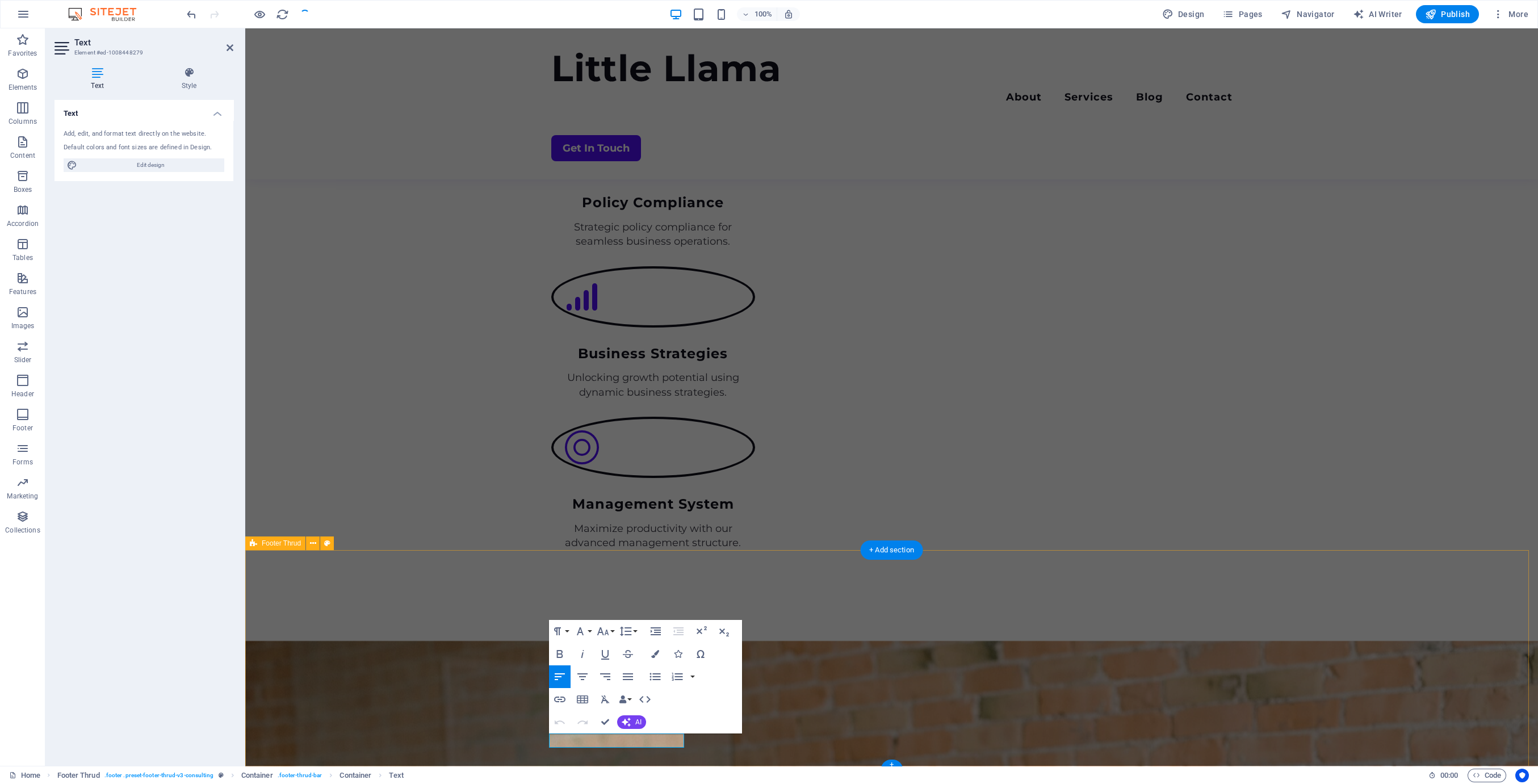
scroll to position [1980, 0]
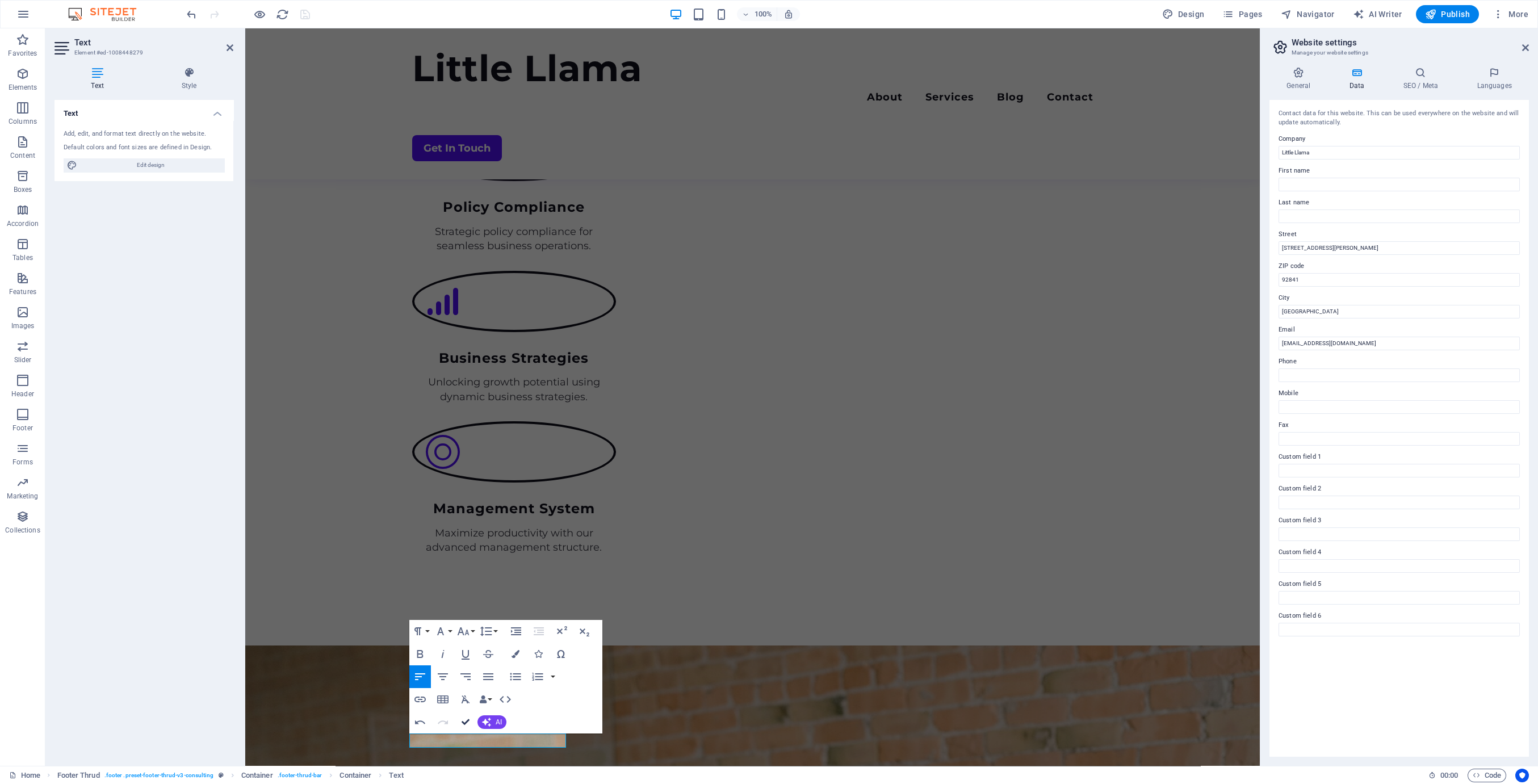
drag, startPoint x: 466, startPoint y: 723, endPoint x: 462, endPoint y: 698, distance: 25.3
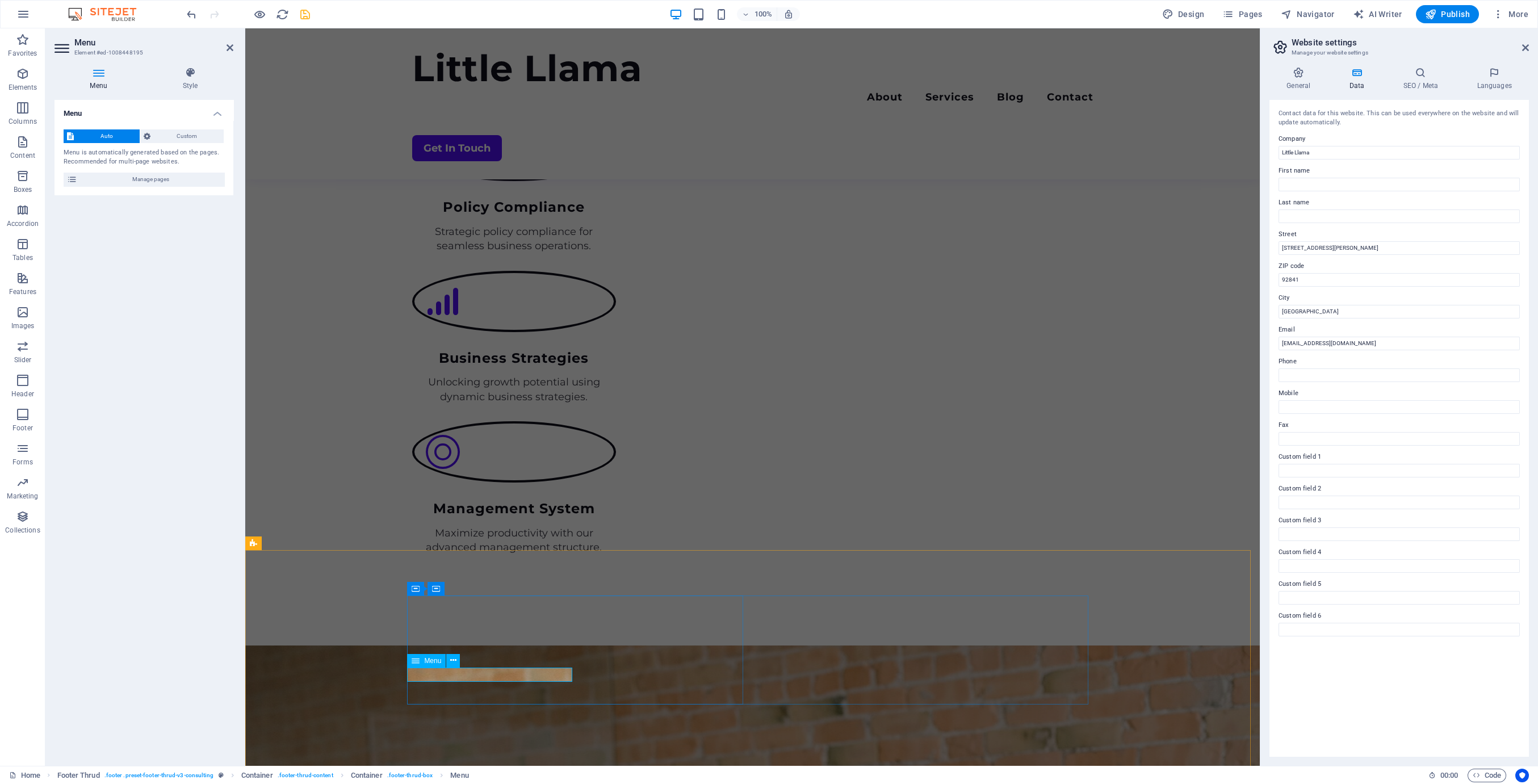
click at [430, 659] on span "Menu" at bounding box center [432, 660] width 17 height 7
click at [182, 131] on span "Custom" at bounding box center [187, 137] width 67 height 14
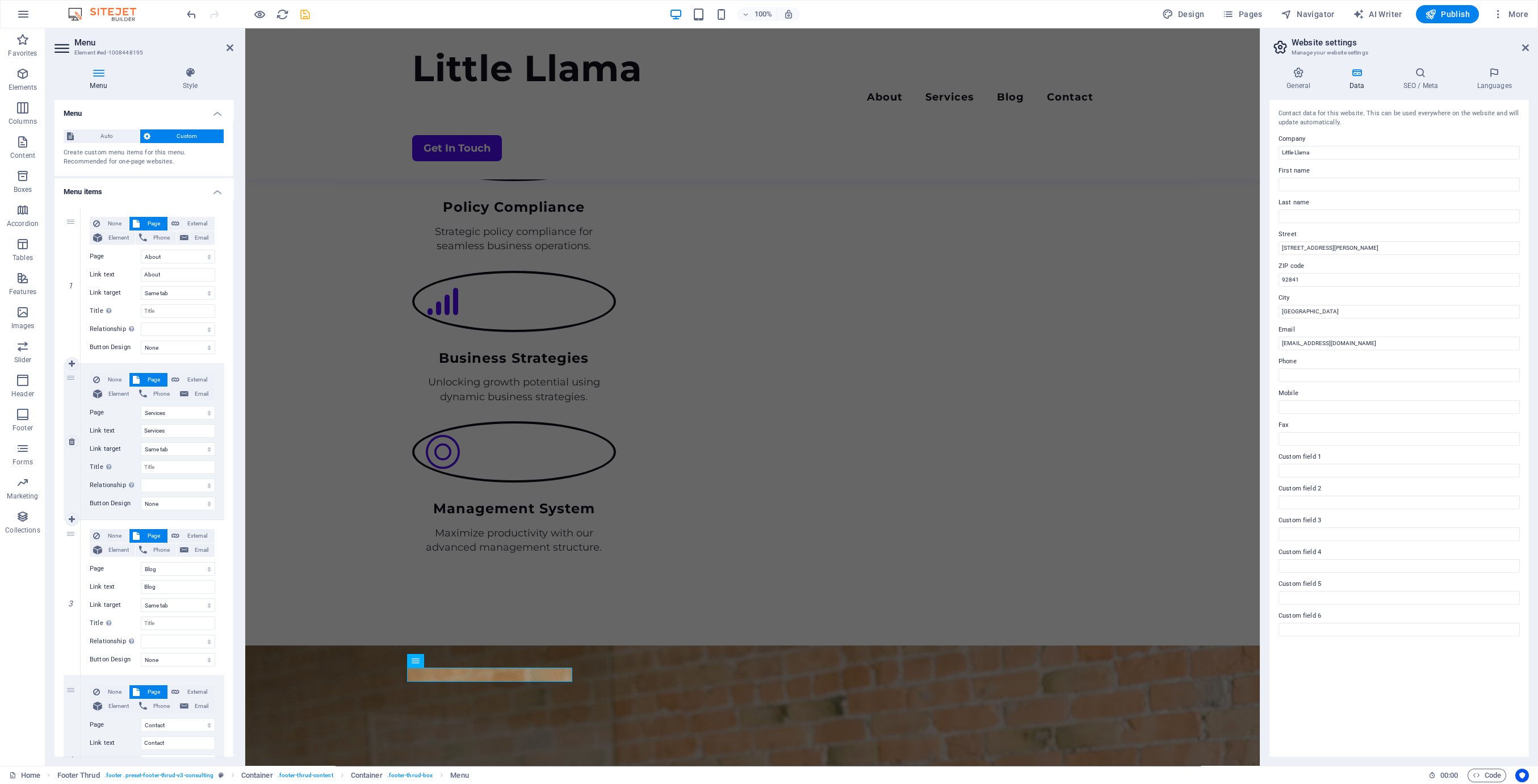
scroll to position [105, 0]
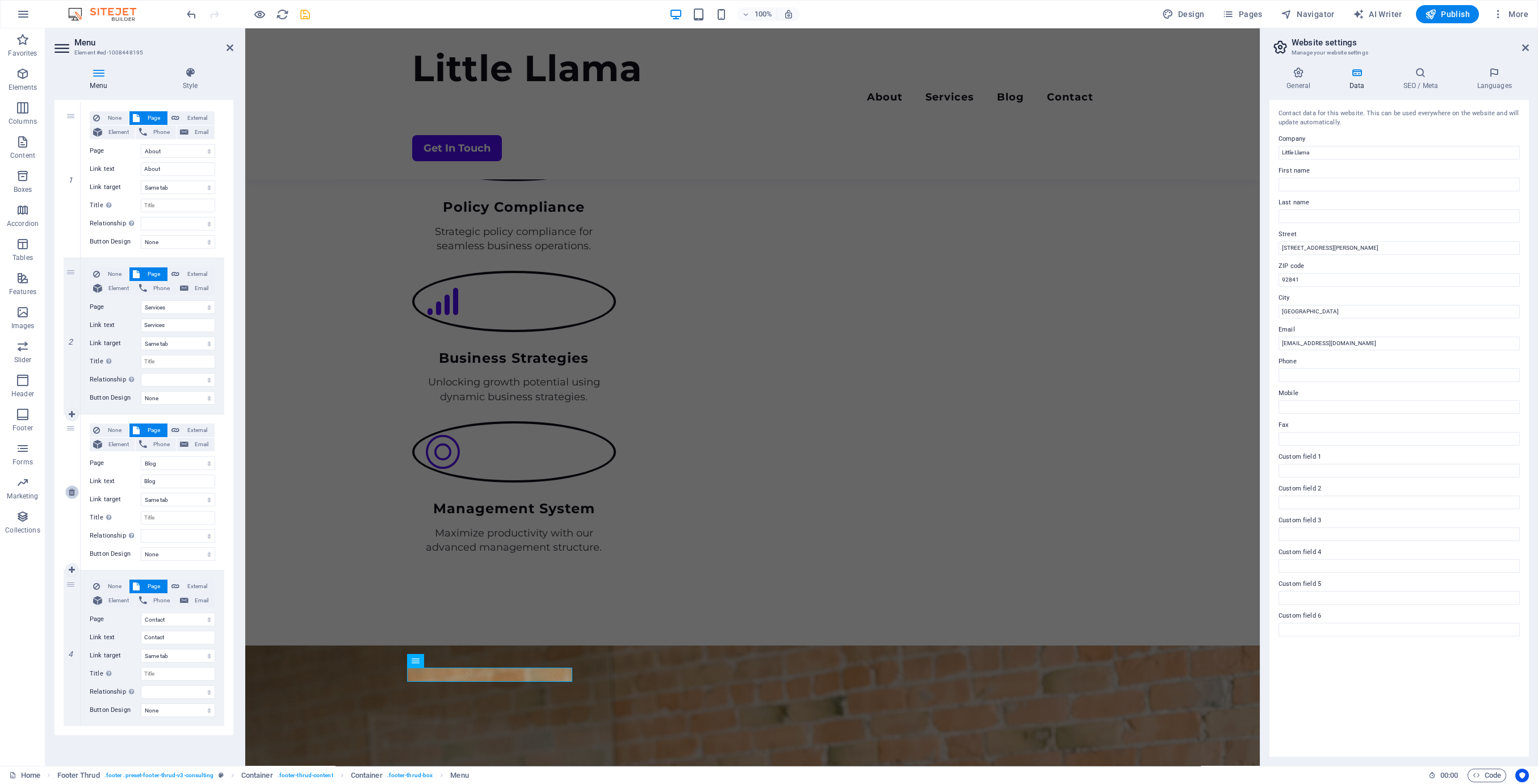
click at [71, 494] on icon at bounding box center [71, 491] width 6 height 8
select select
select select "4"
type input "Contact"
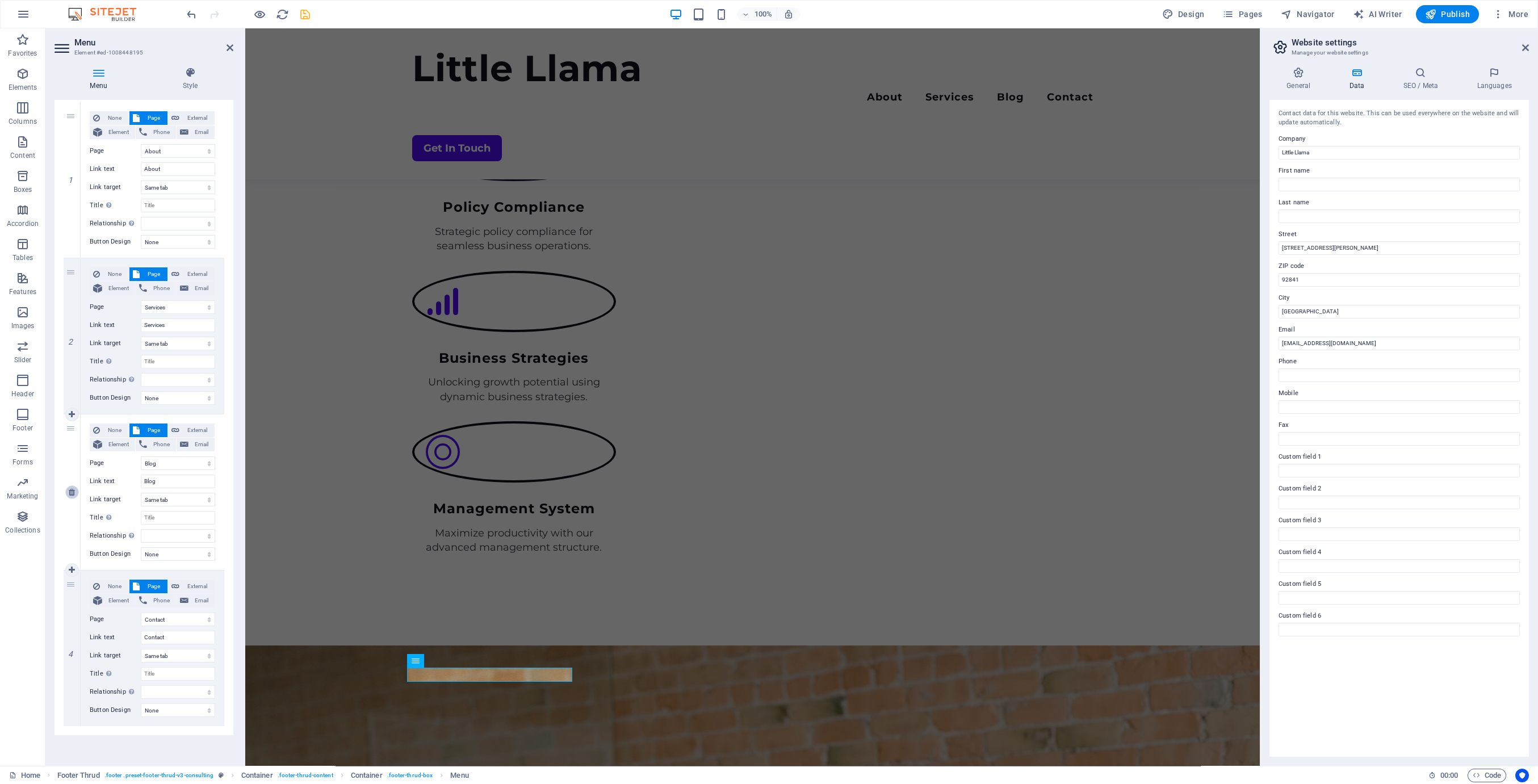
select select
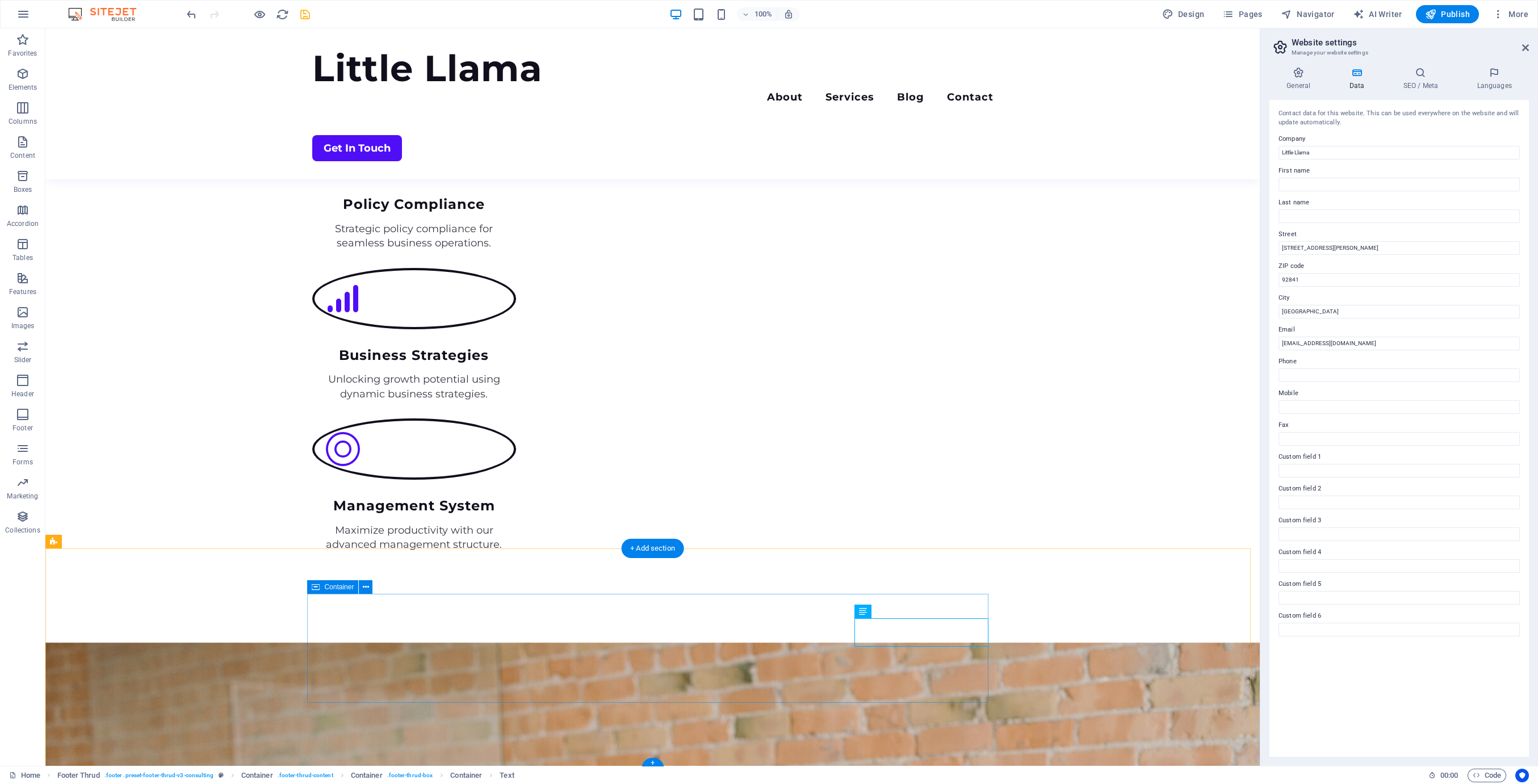
scroll to position [1985, 0]
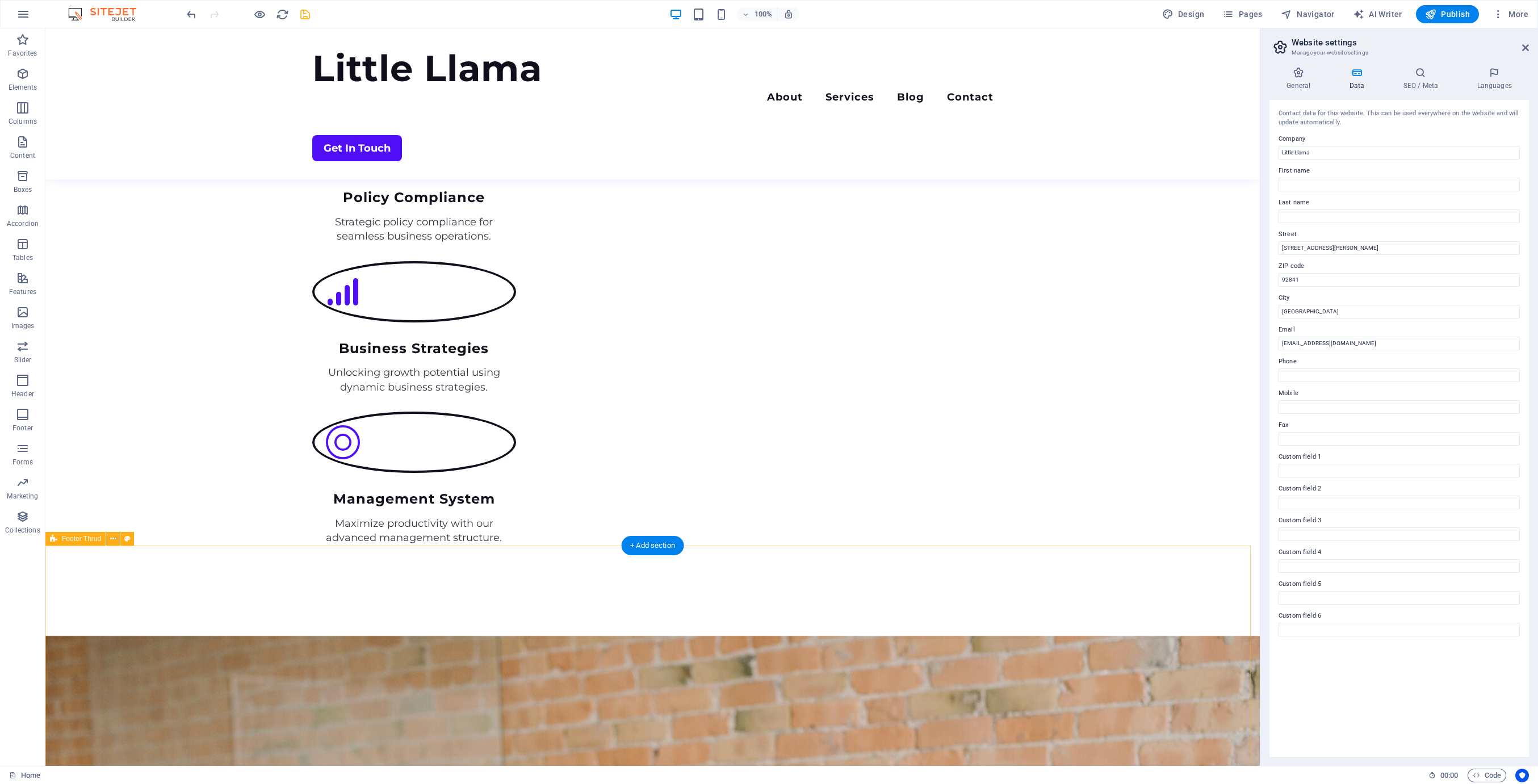
scroll to position [2044, 0]
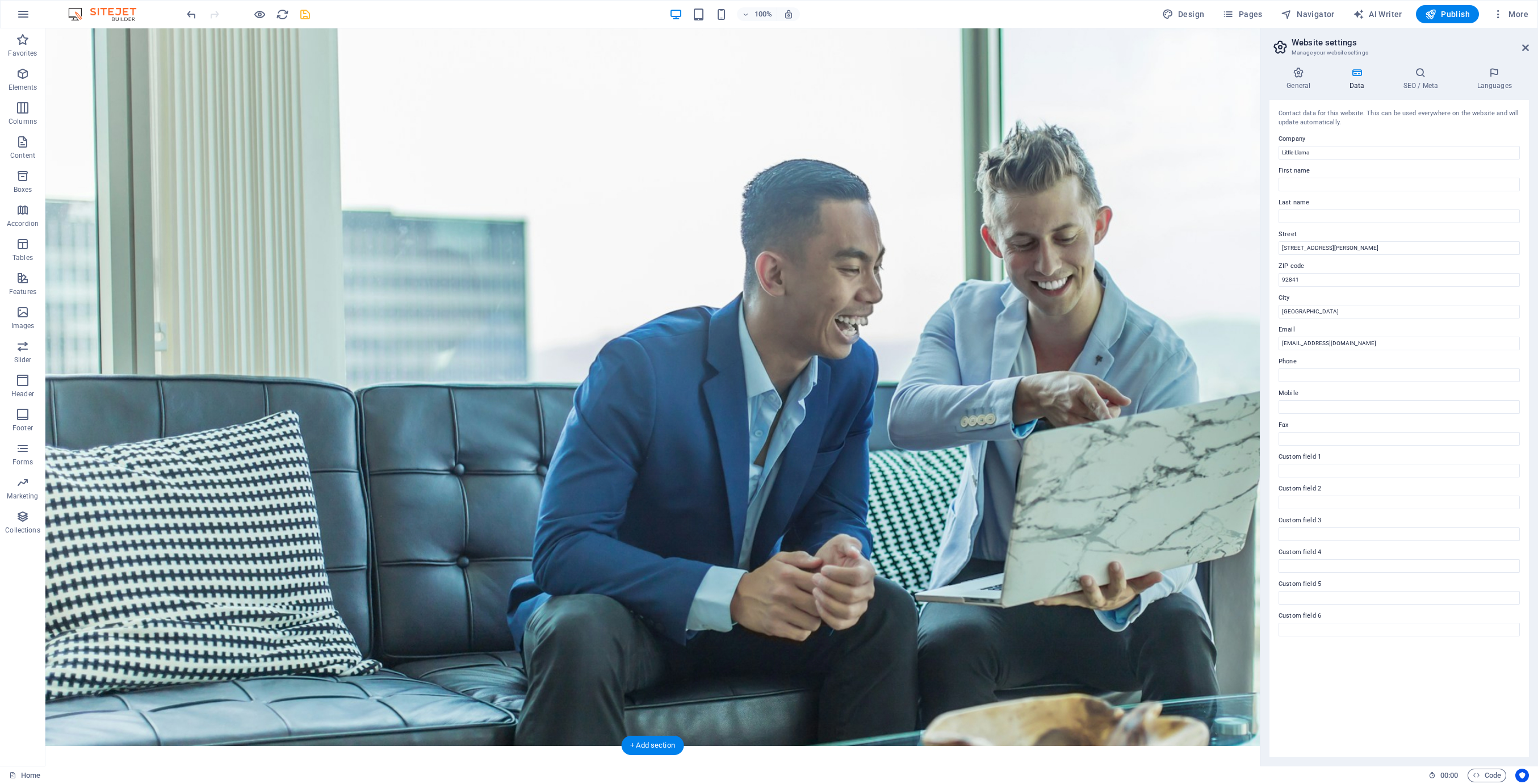
scroll to position [0, 0]
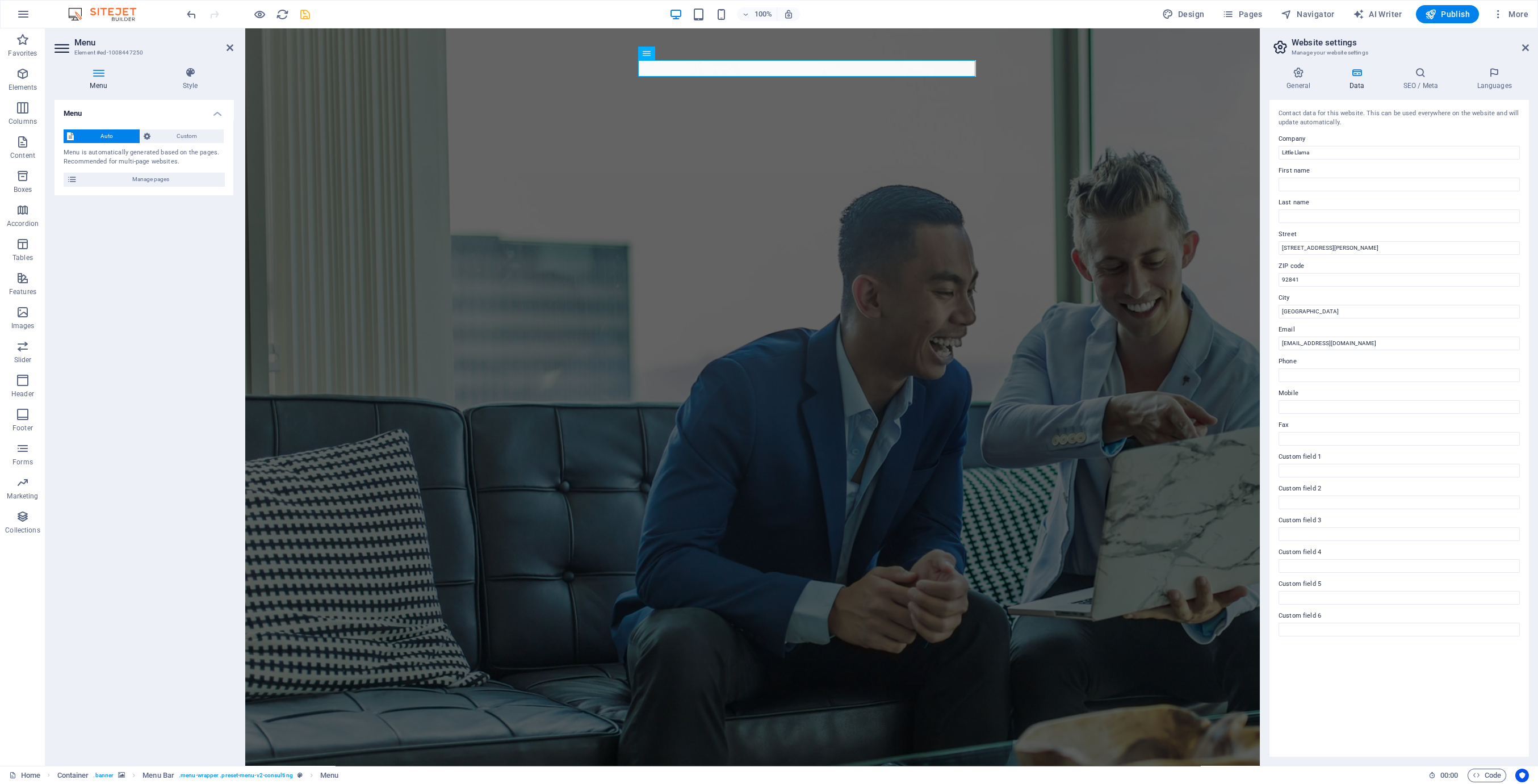
click at [175, 125] on div "Auto Custom Menu is automatically generated based on the pages. Recommended for…" at bounding box center [144, 157] width 179 height 75
click at [175, 131] on span "Custom" at bounding box center [187, 137] width 67 height 14
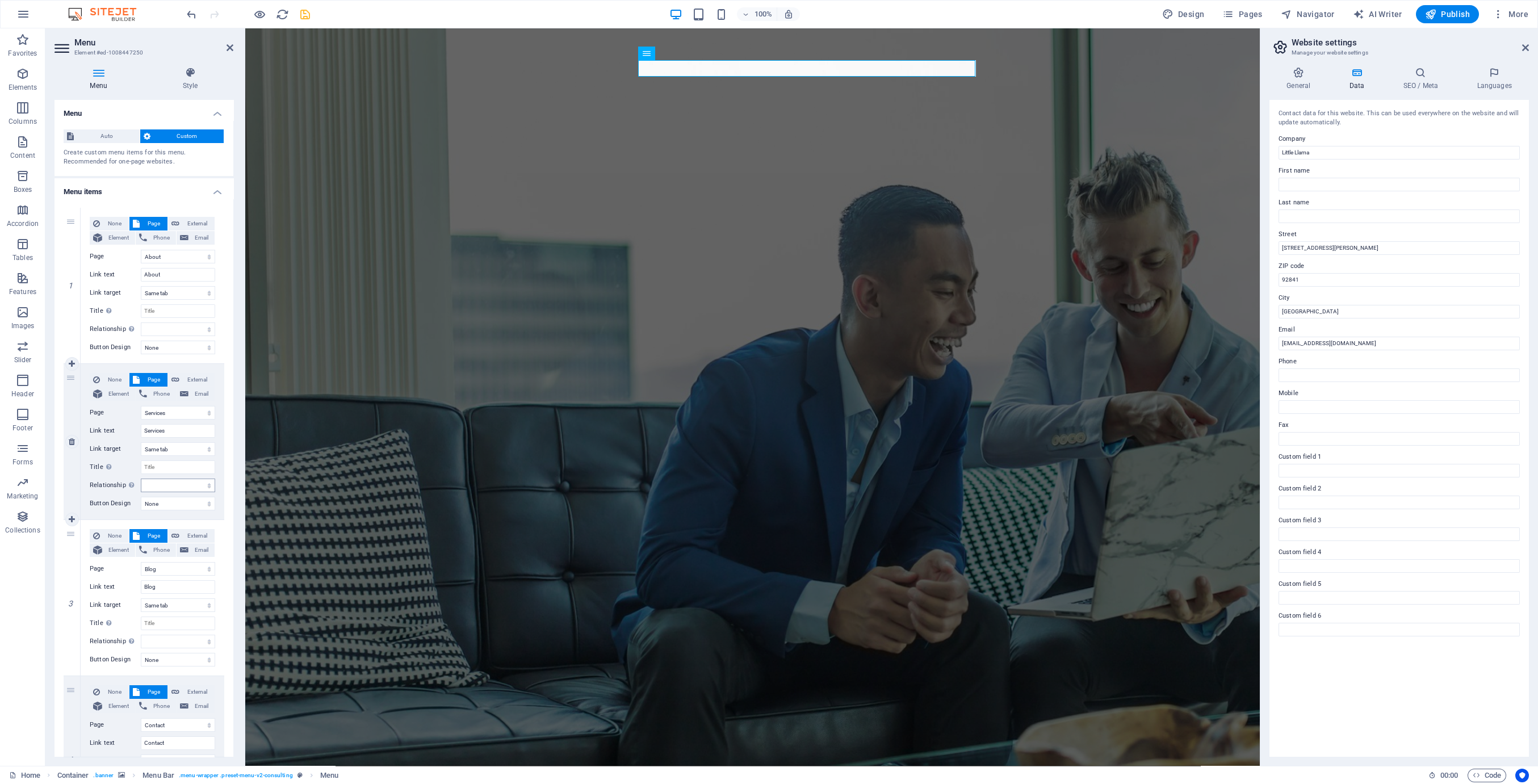
scroll to position [105, 0]
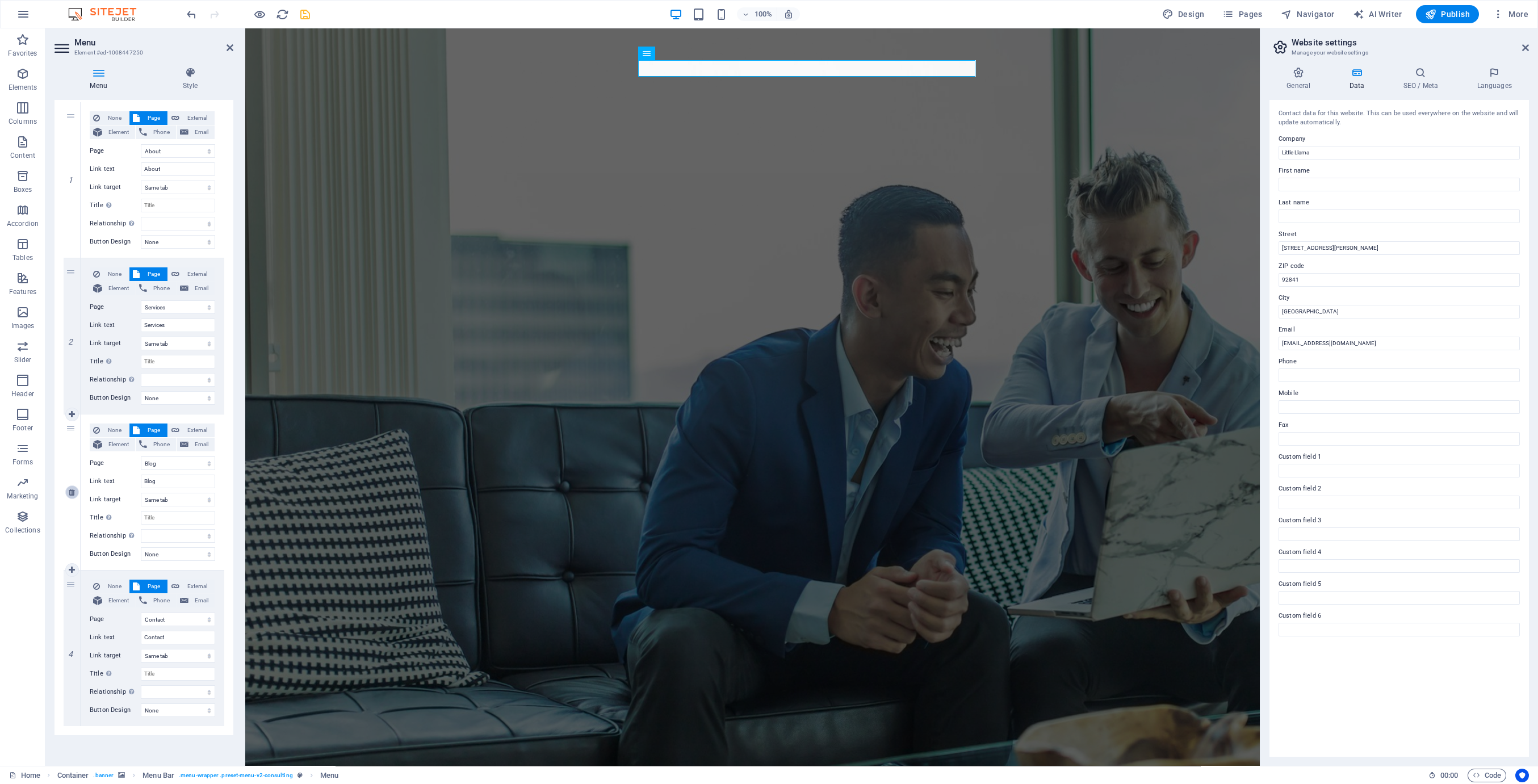
click at [70, 492] on icon at bounding box center [71, 491] width 6 height 8
select select
select select "4"
type input "Contact"
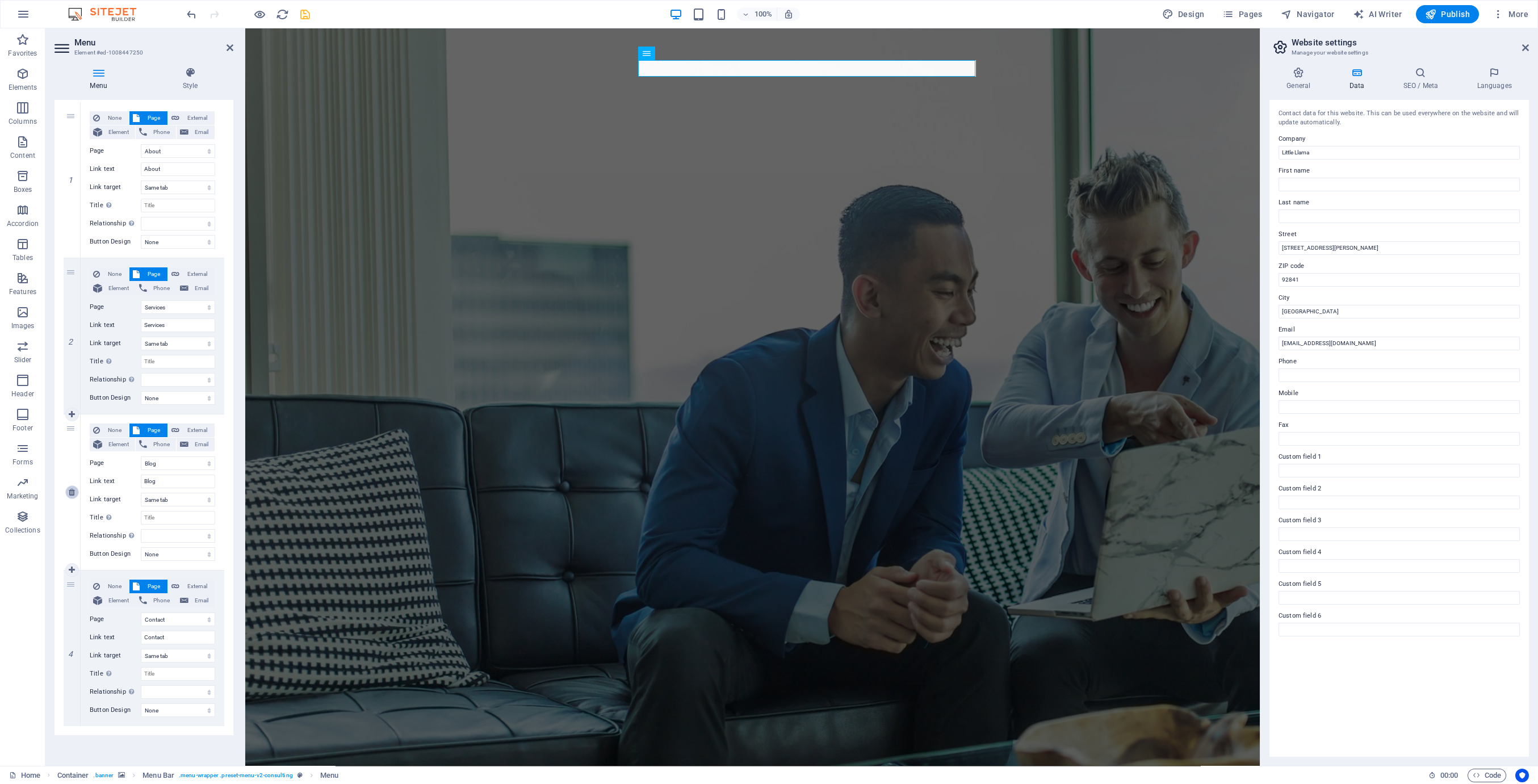
select select
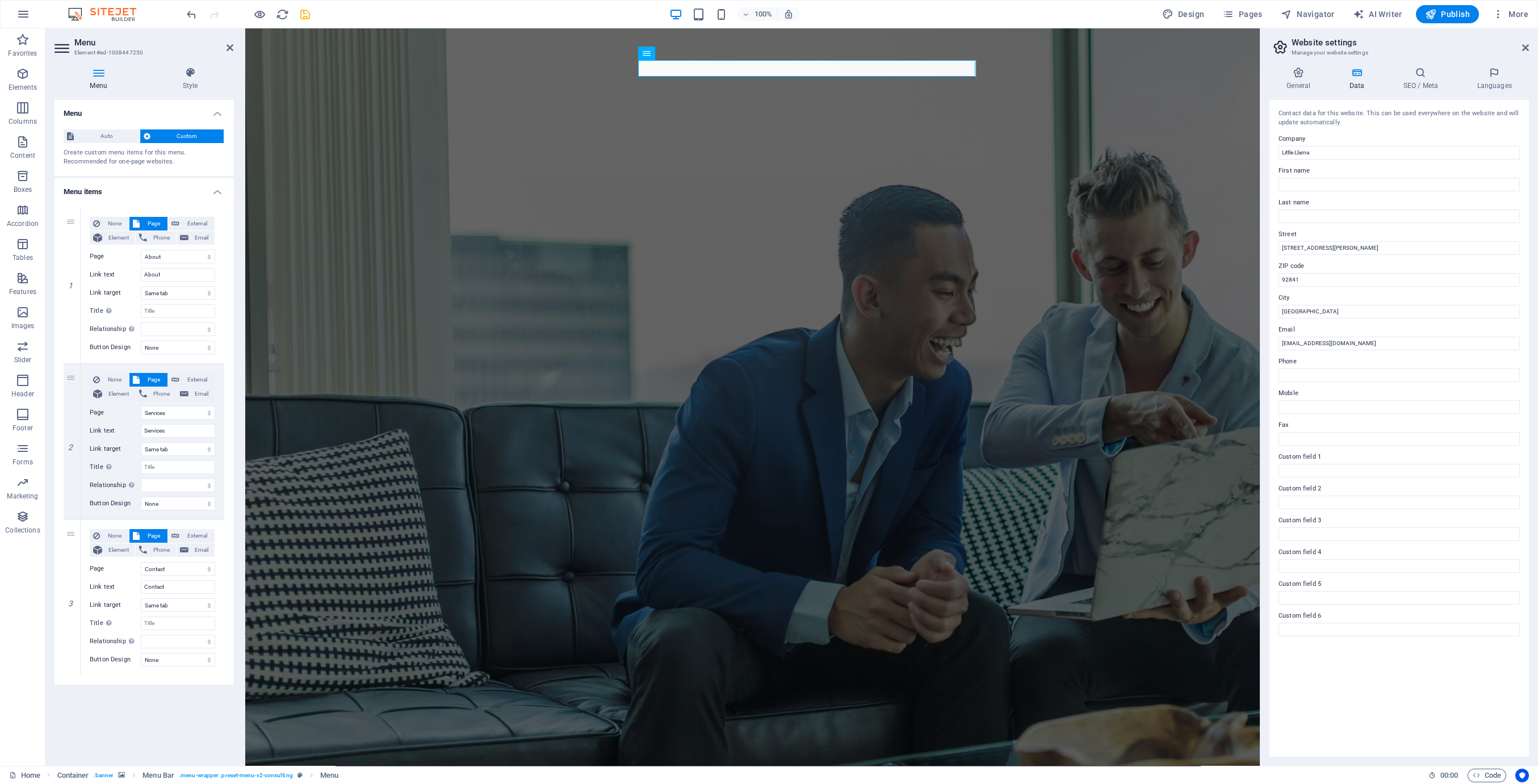
click at [211, 722] on div "Menu Auto Custom Create custom menu items for this menu. Recommended for one-pa…" at bounding box center [144, 428] width 179 height 657
click at [353, 692] on figure at bounding box center [753, 396] width 1014 height 737
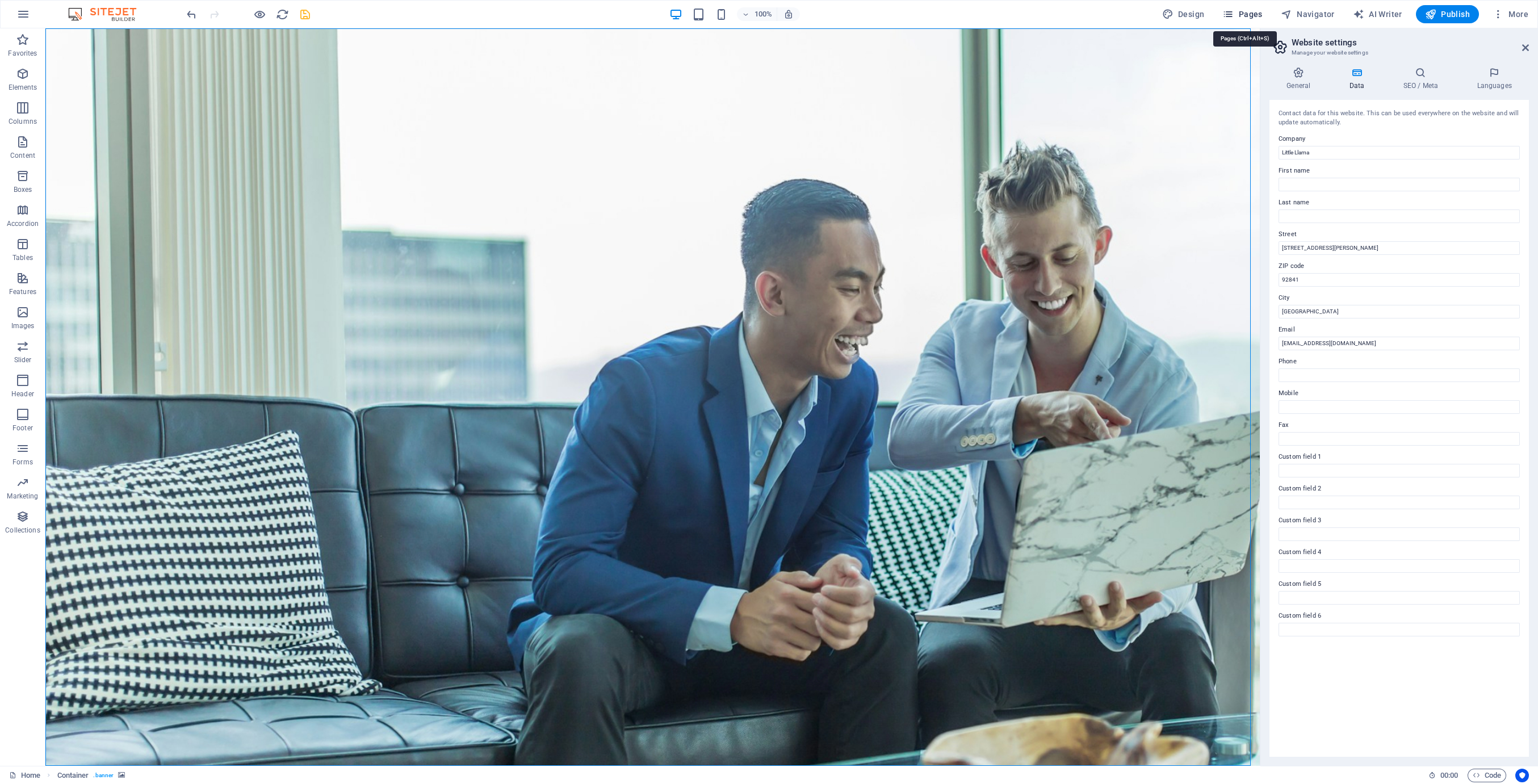
click at [1250, 16] on span "Pages" at bounding box center [1241, 14] width 39 height 11
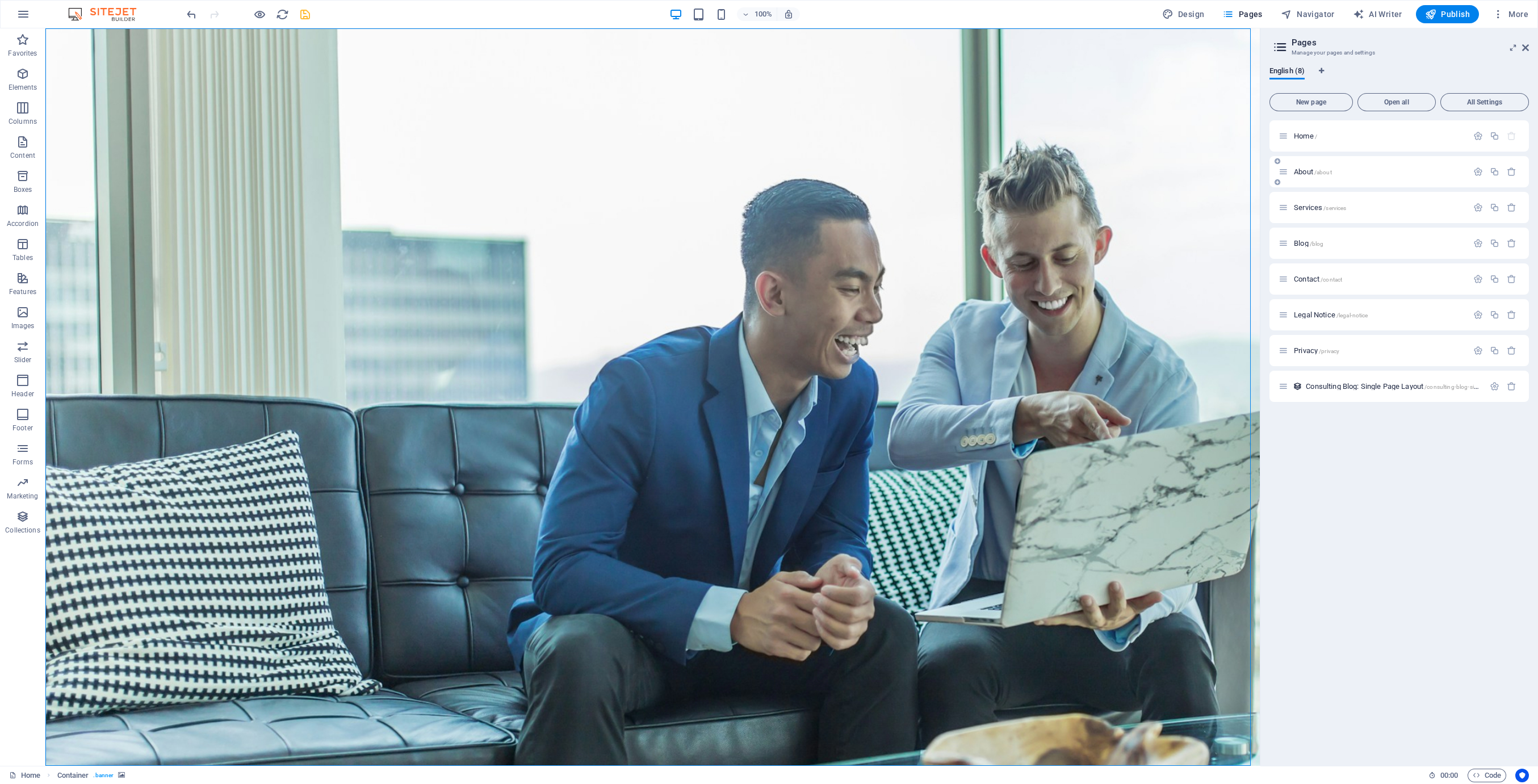
click at [1302, 173] on span "About /about" at bounding box center [1313, 172] width 38 height 9
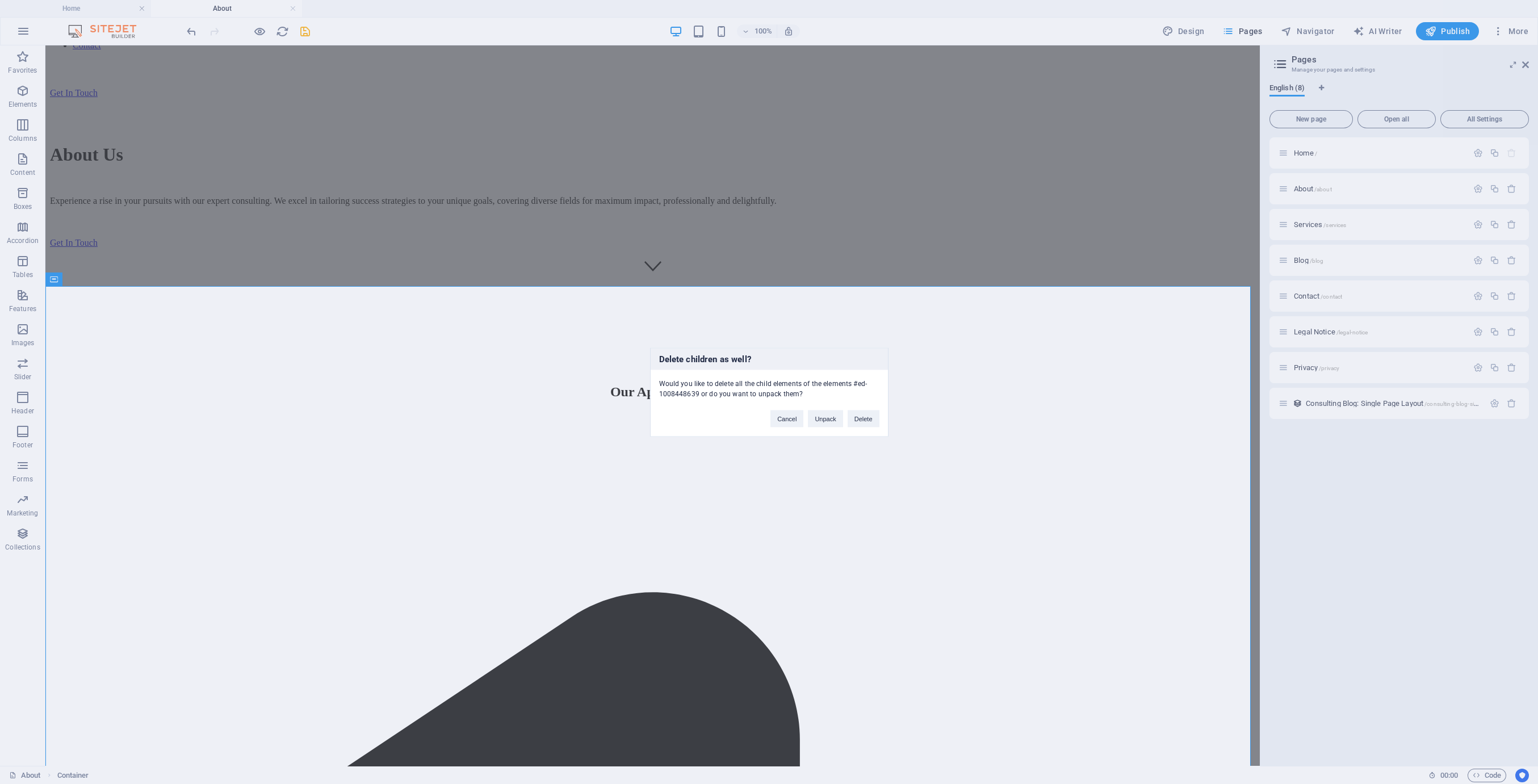
scroll to position [480, 0]
click at [862, 419] on button "Delete" at bounding box center [863, 417] width 32 height 17
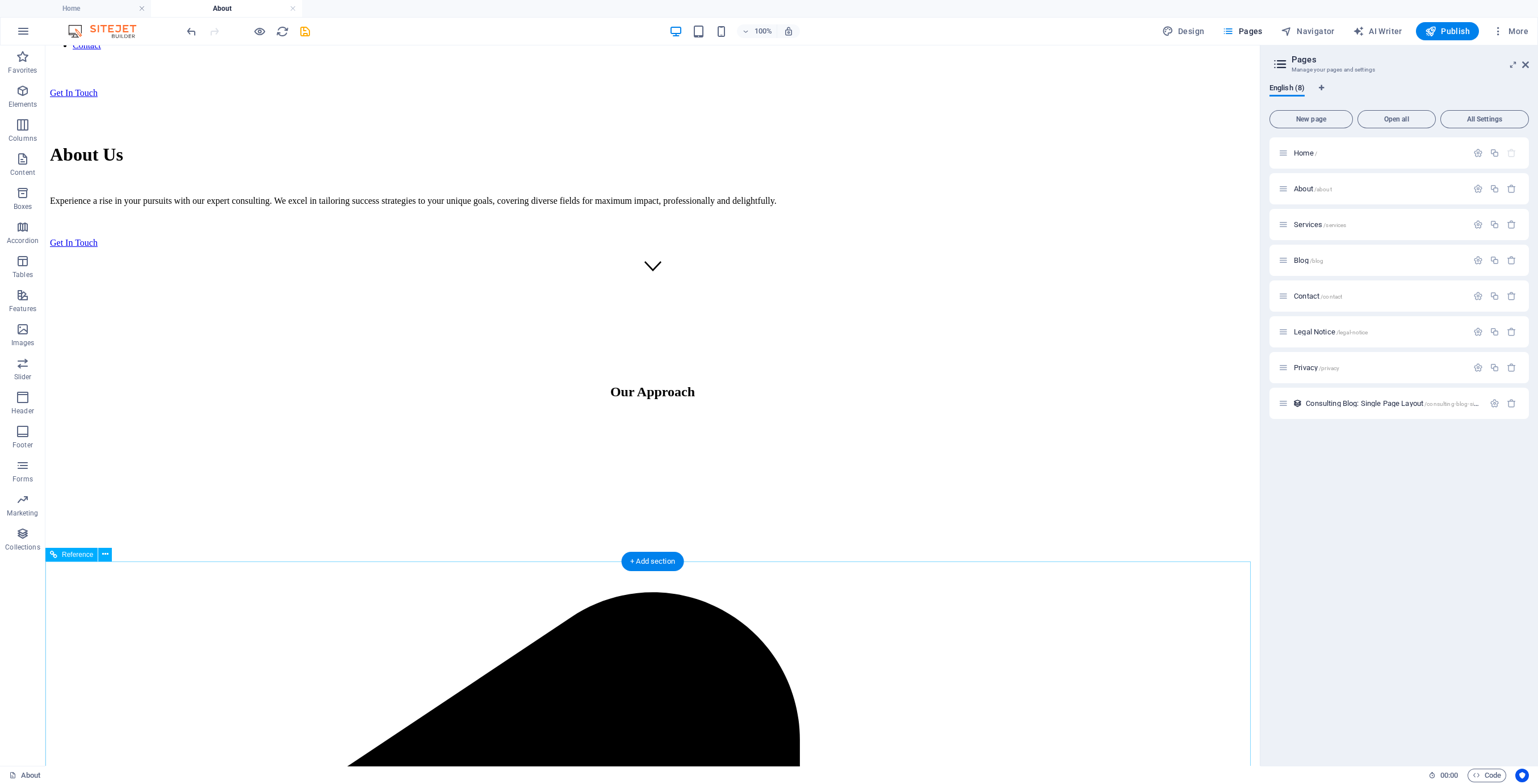
scroll to position [495, 0]
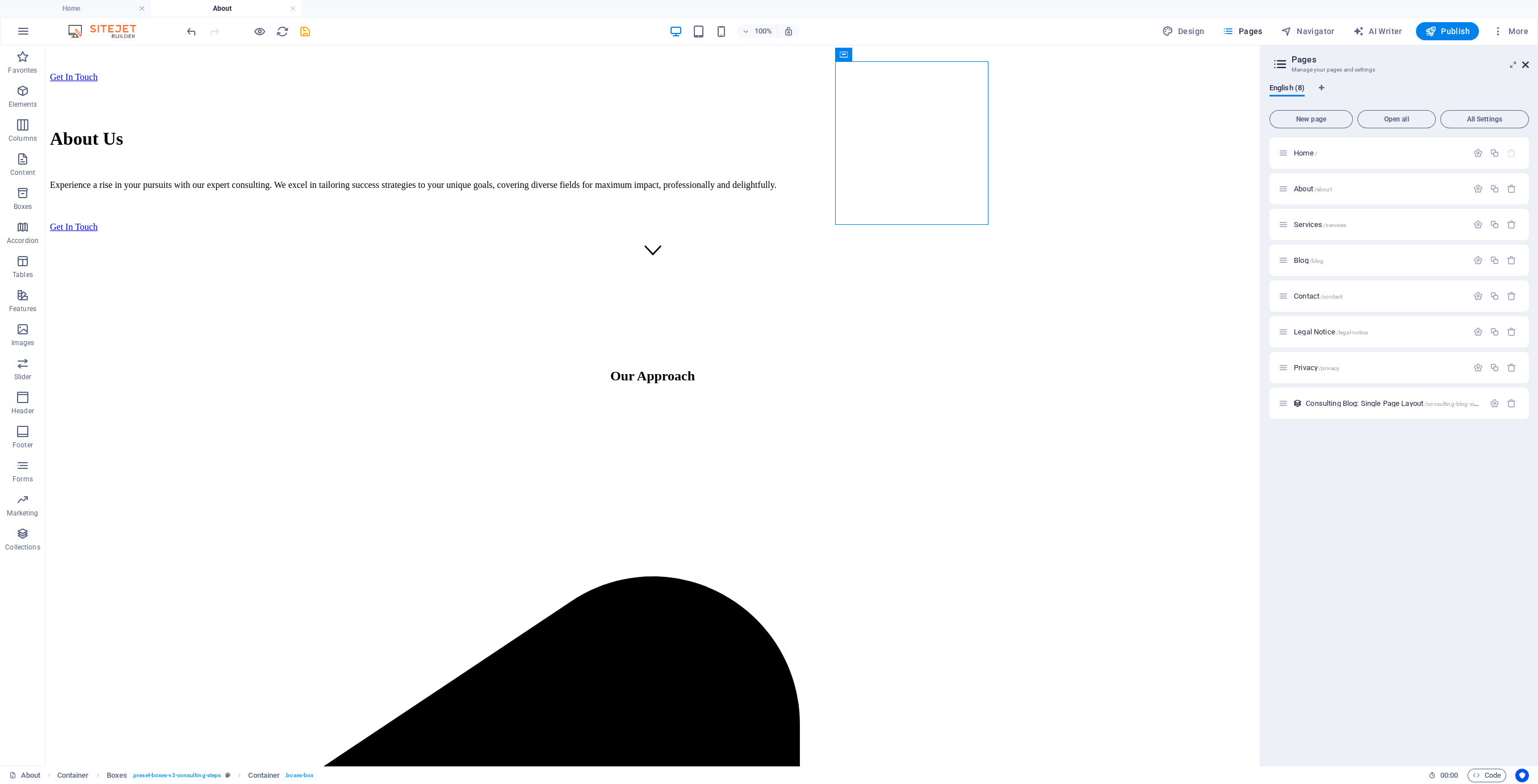
click at [1523, 62] on icon at bounding box center [1526, 65] width 7 height 9
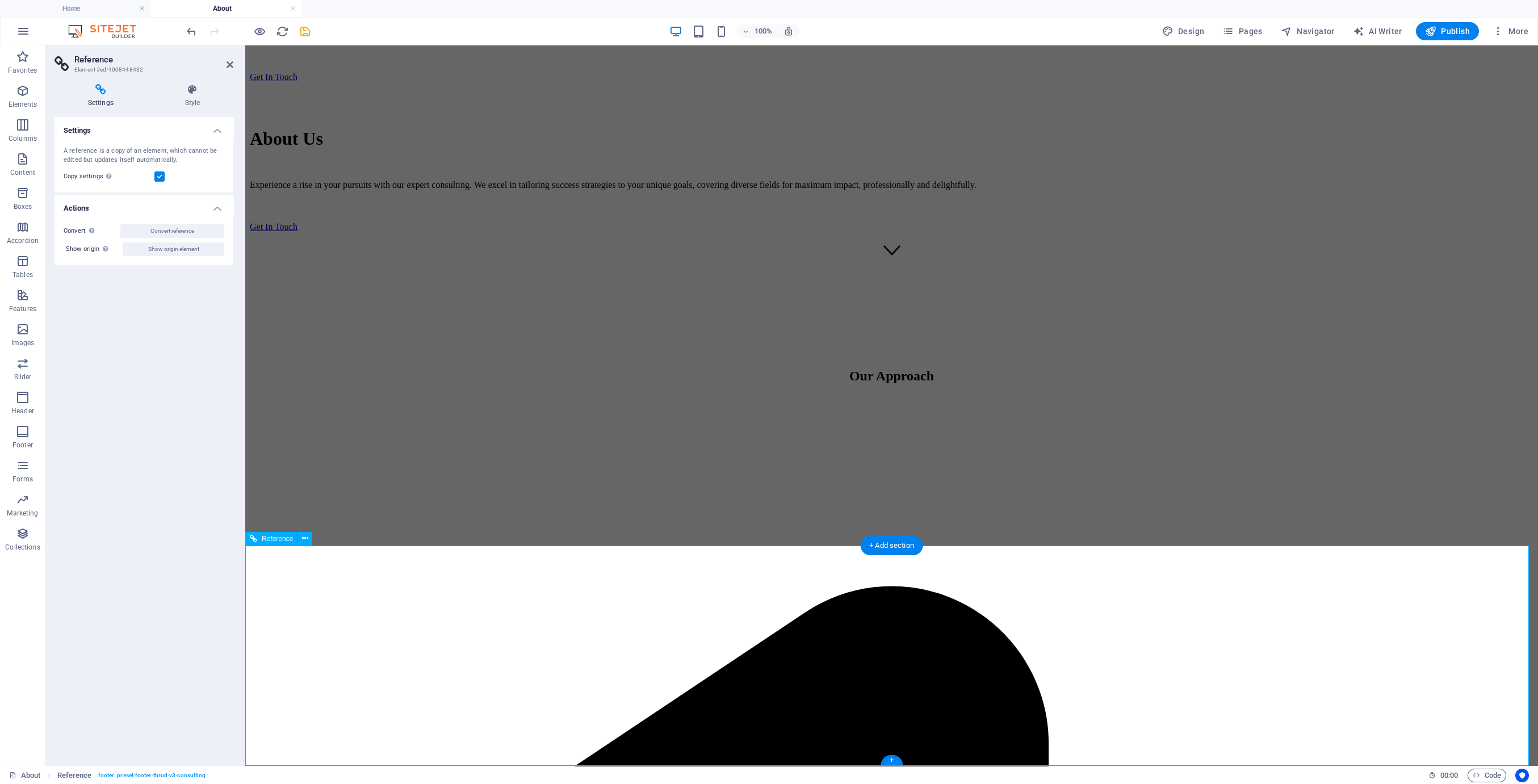
click at [194, 96] on h4 "Style" at bounding box center [192, 96] width 82 height 24
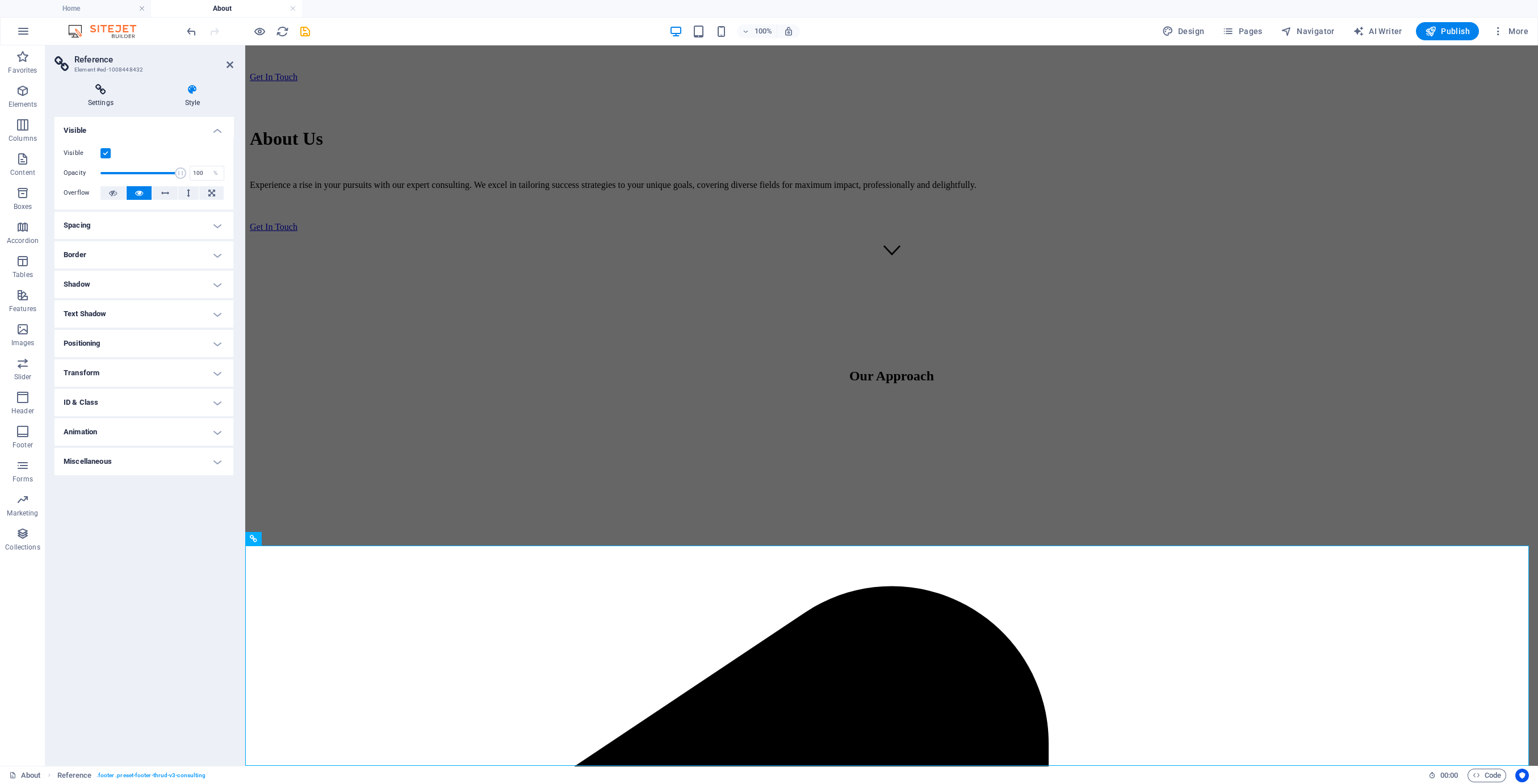
click at [103, 99] on h4 "Settings" at bounding box center [103, 96] width 97 height 24
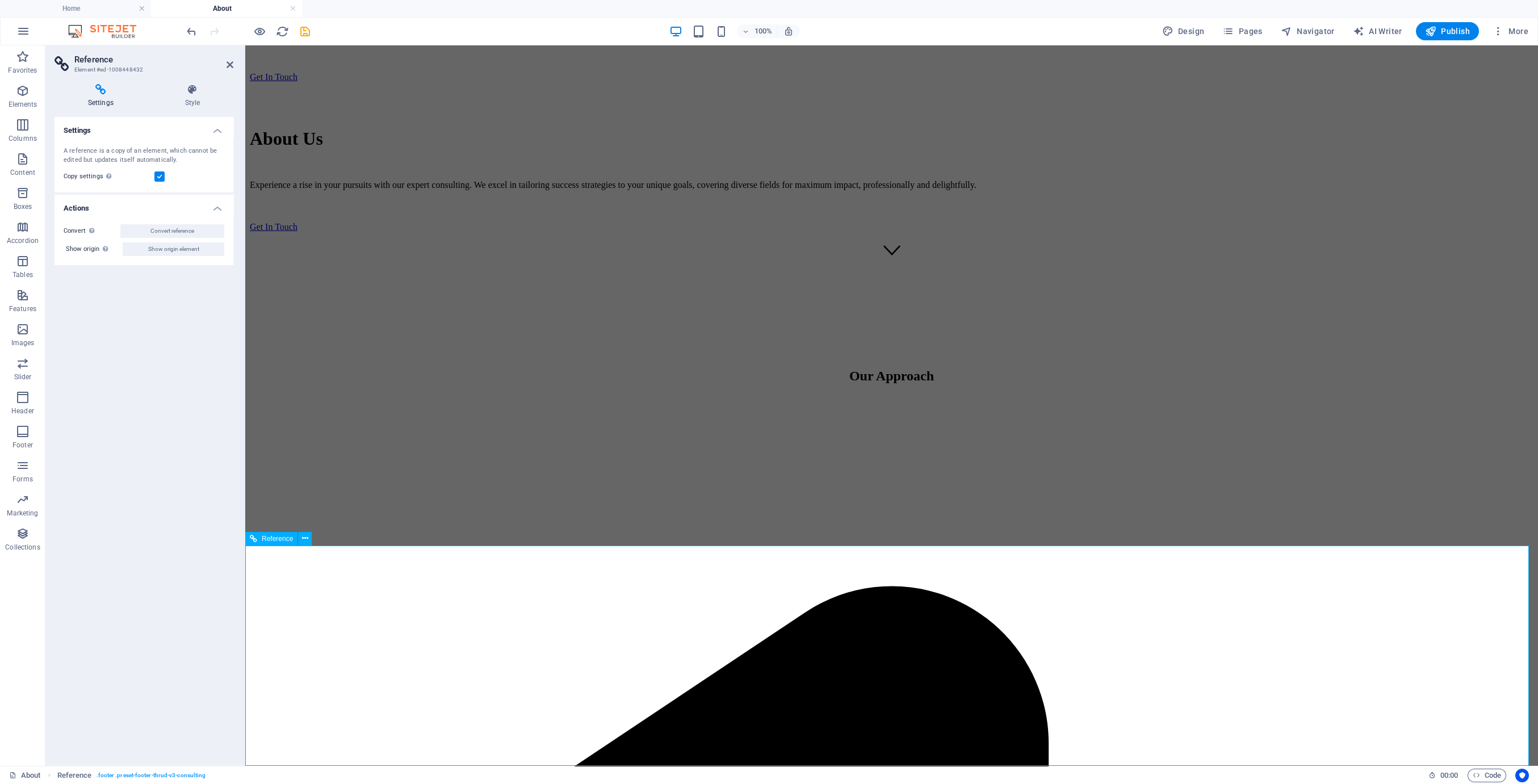
click at [308, 537] on icon at bounding box center [304, 538] width 6 height 12
click at [347, 562] on link "⏎ Edit" at bounding box center [347, 563] width 76 height 17
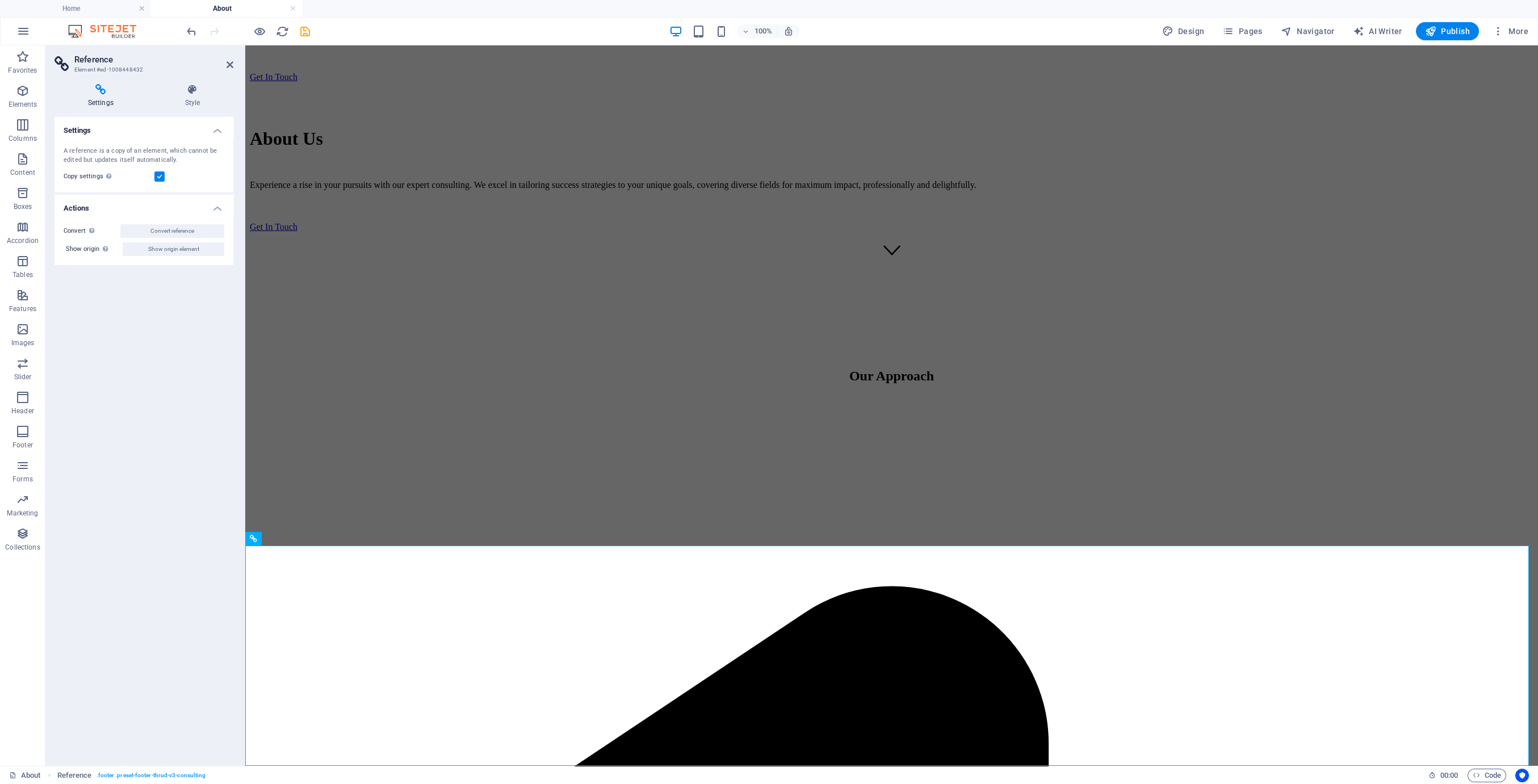
click at [157, 176] on label at bounding box center [160, 176] width 11 height 11
click at [0, 0] on input "Copy settings Use the same settings (flex, animation, position, style) as for t…" at bounding box center [0, 0] width 0 height 0
click at [178, 225] on span "Convert reference" at bounding box center [172, 232] width 44 height 14
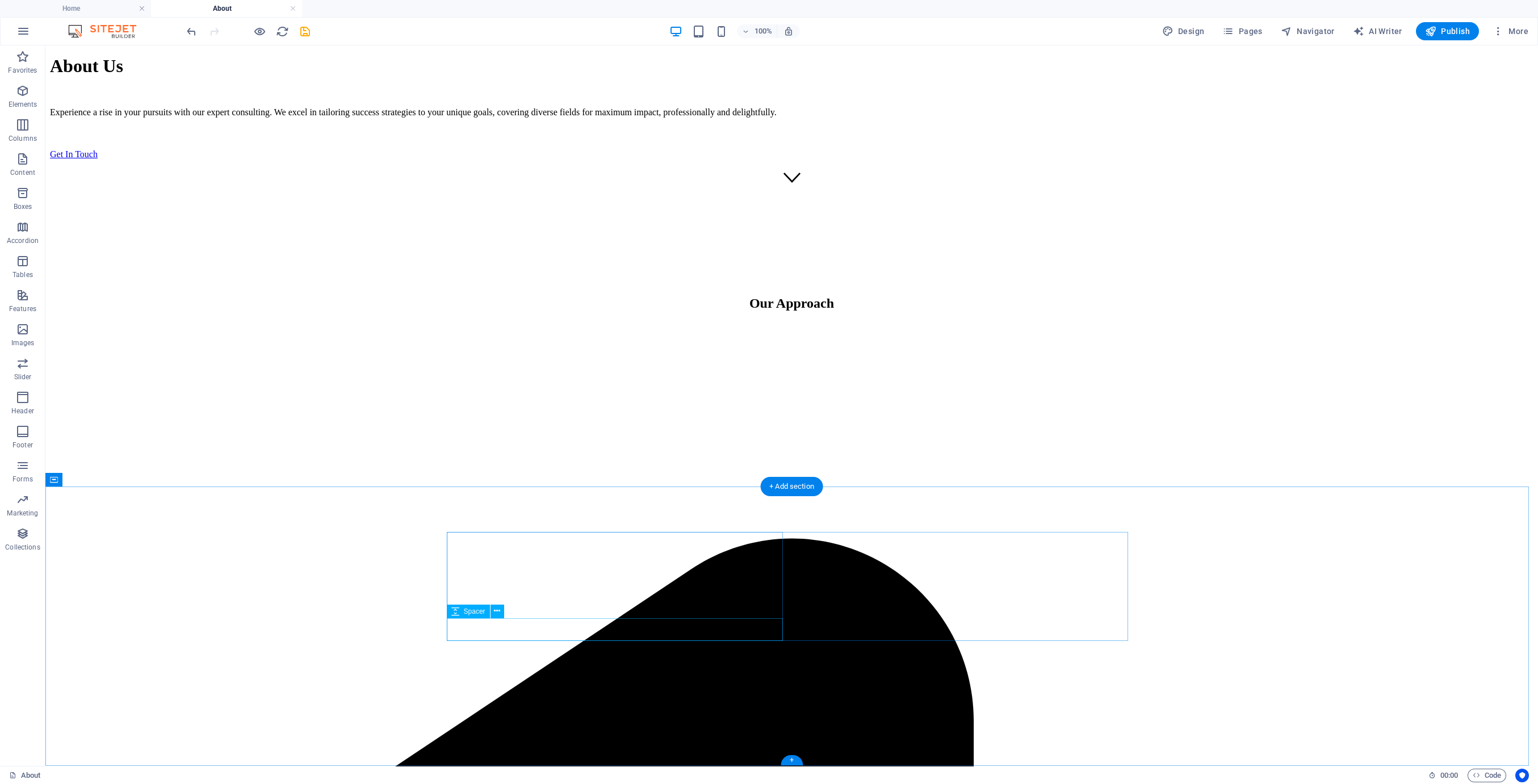
scroll to position [569, 0]
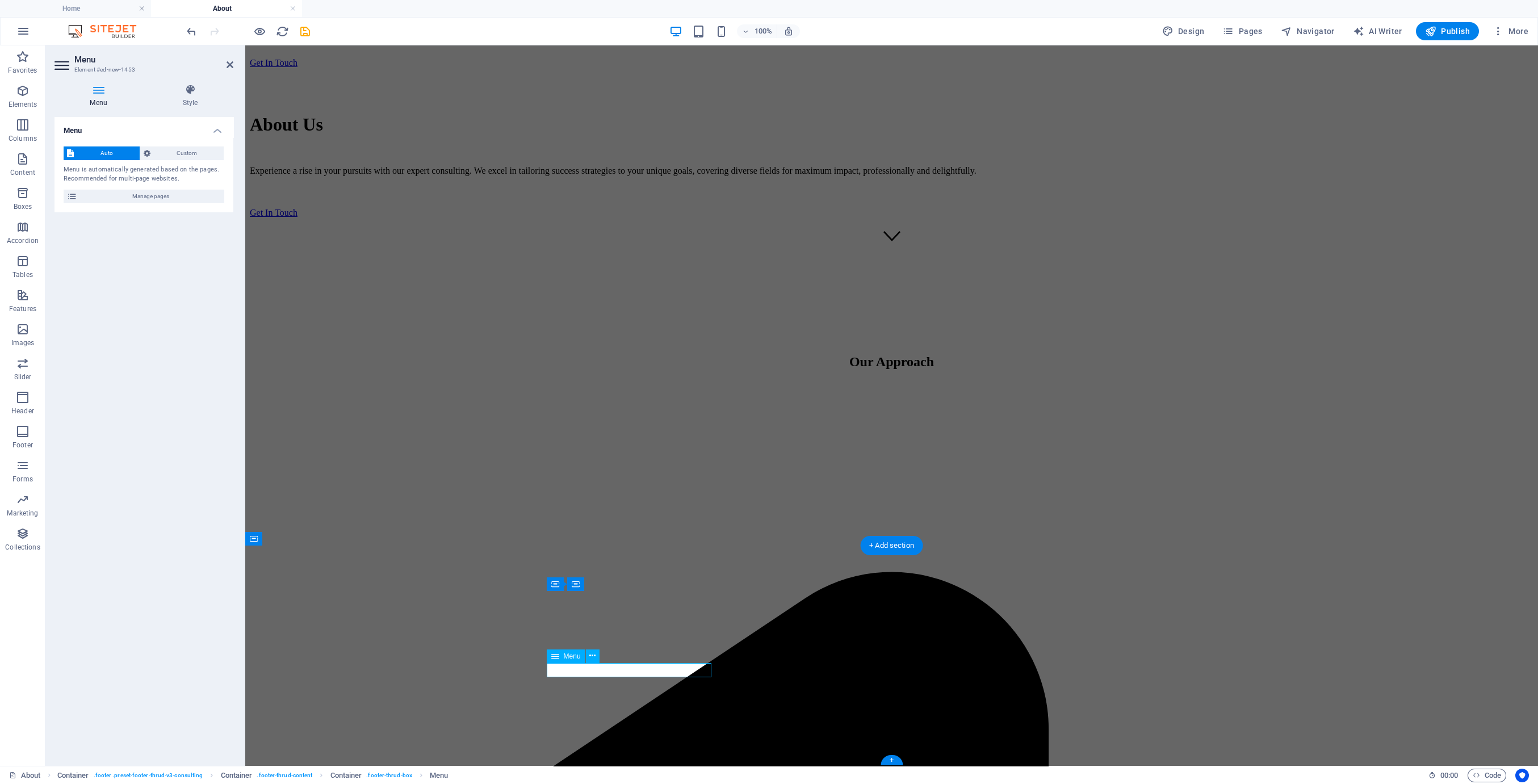
scroll to position [495, 0]
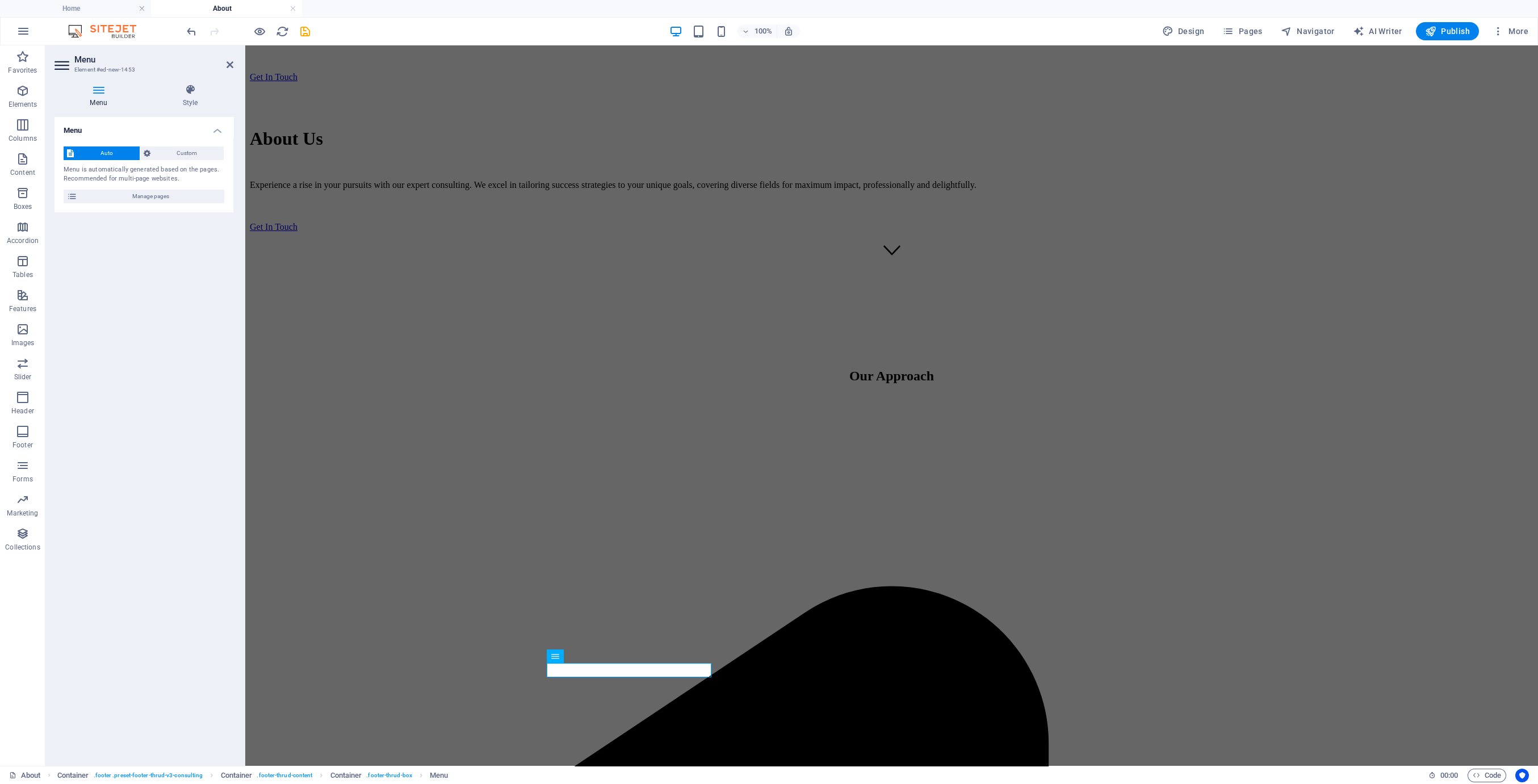
click at [173, 145] on div "Auto Custom Menu is automatically generated based on the pages. Recommended for…" at bounding box center [144, 175] width 179 height 75
click at [175, 157] on span "Custom" at bounding box center [187, 153] width 67 height 14
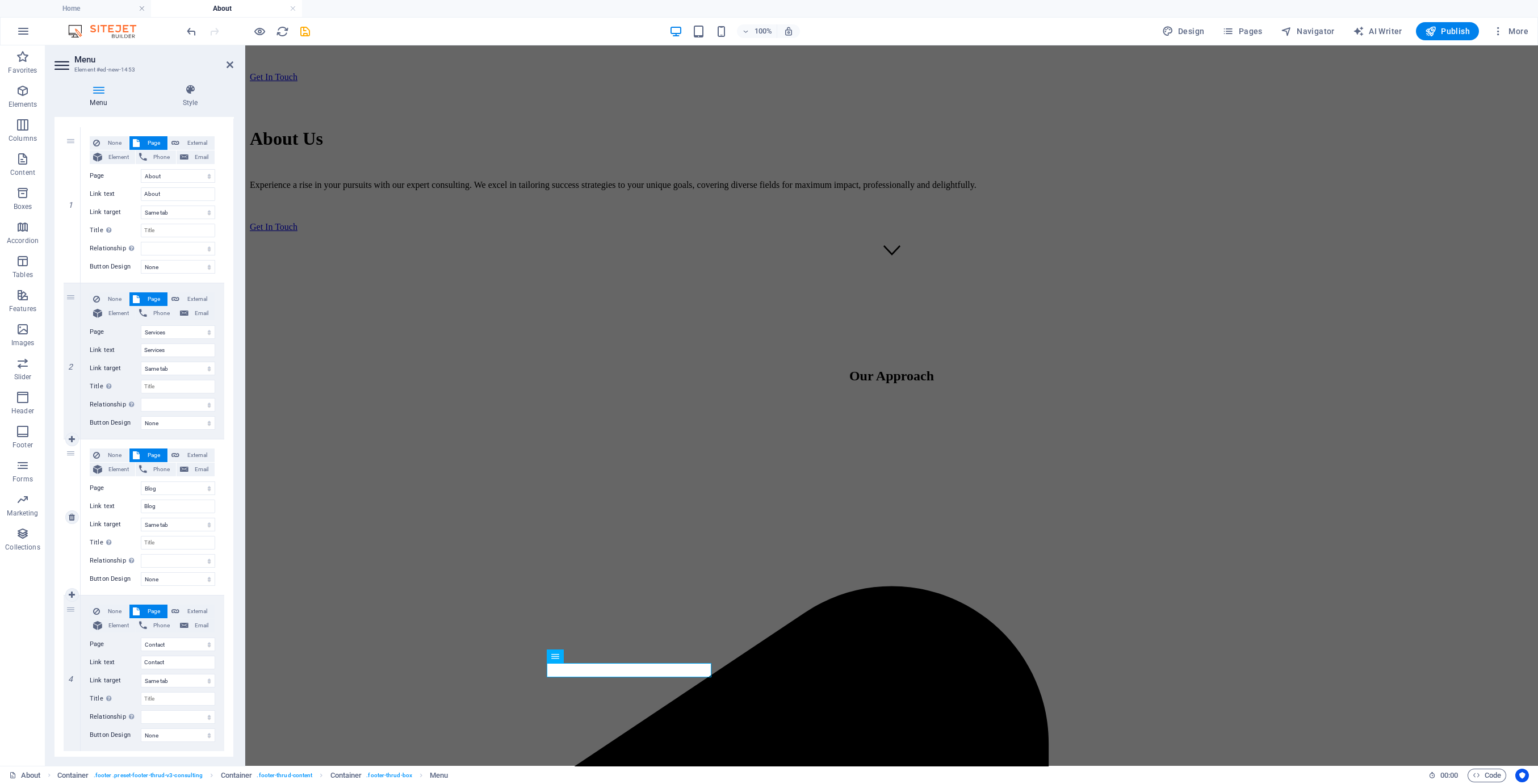
scroll to position [122, 0]
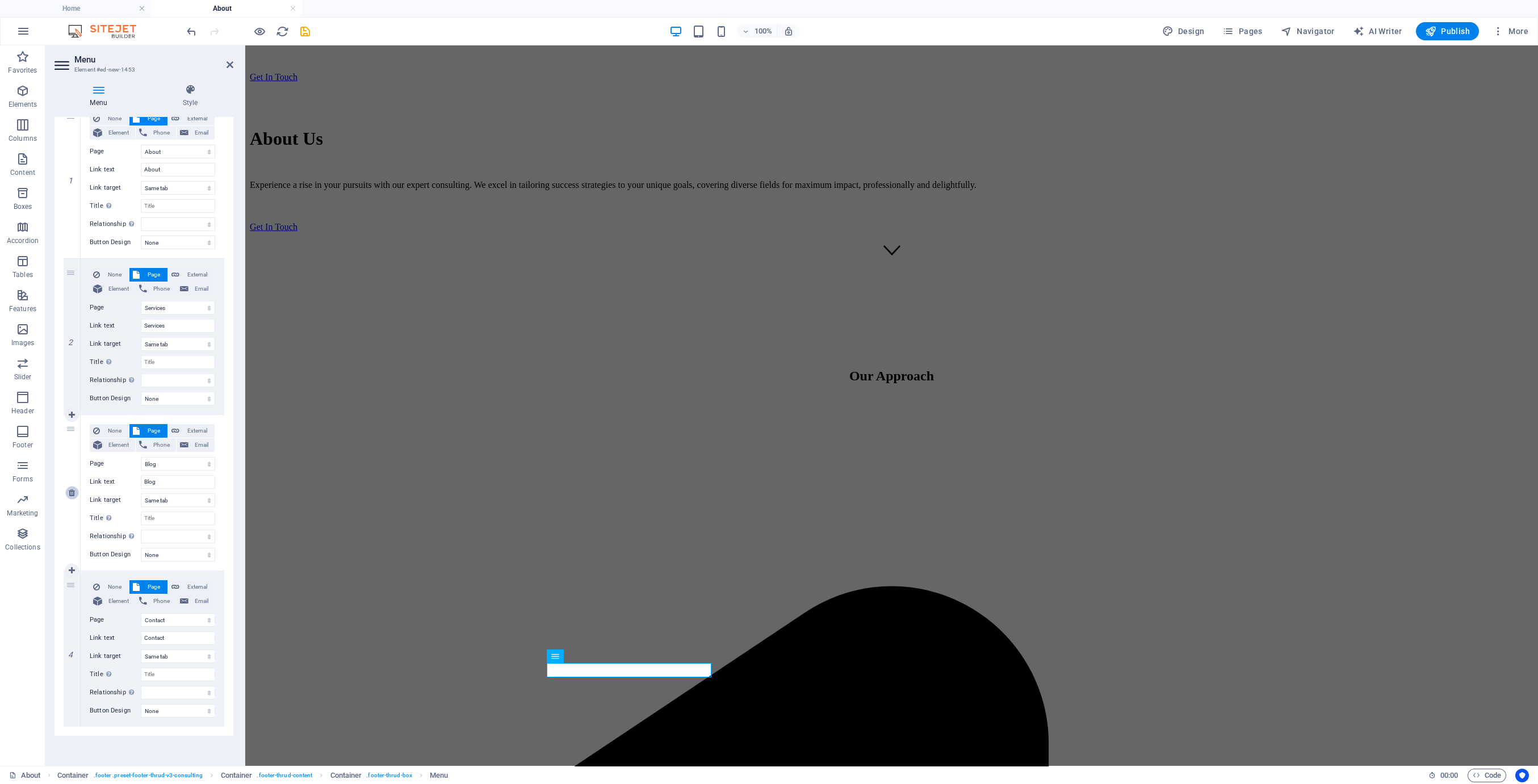
click at [69, 495] on icon at bounding box center [71, 492] width 6 height 8
select select
select select "4"
type input "Contact"
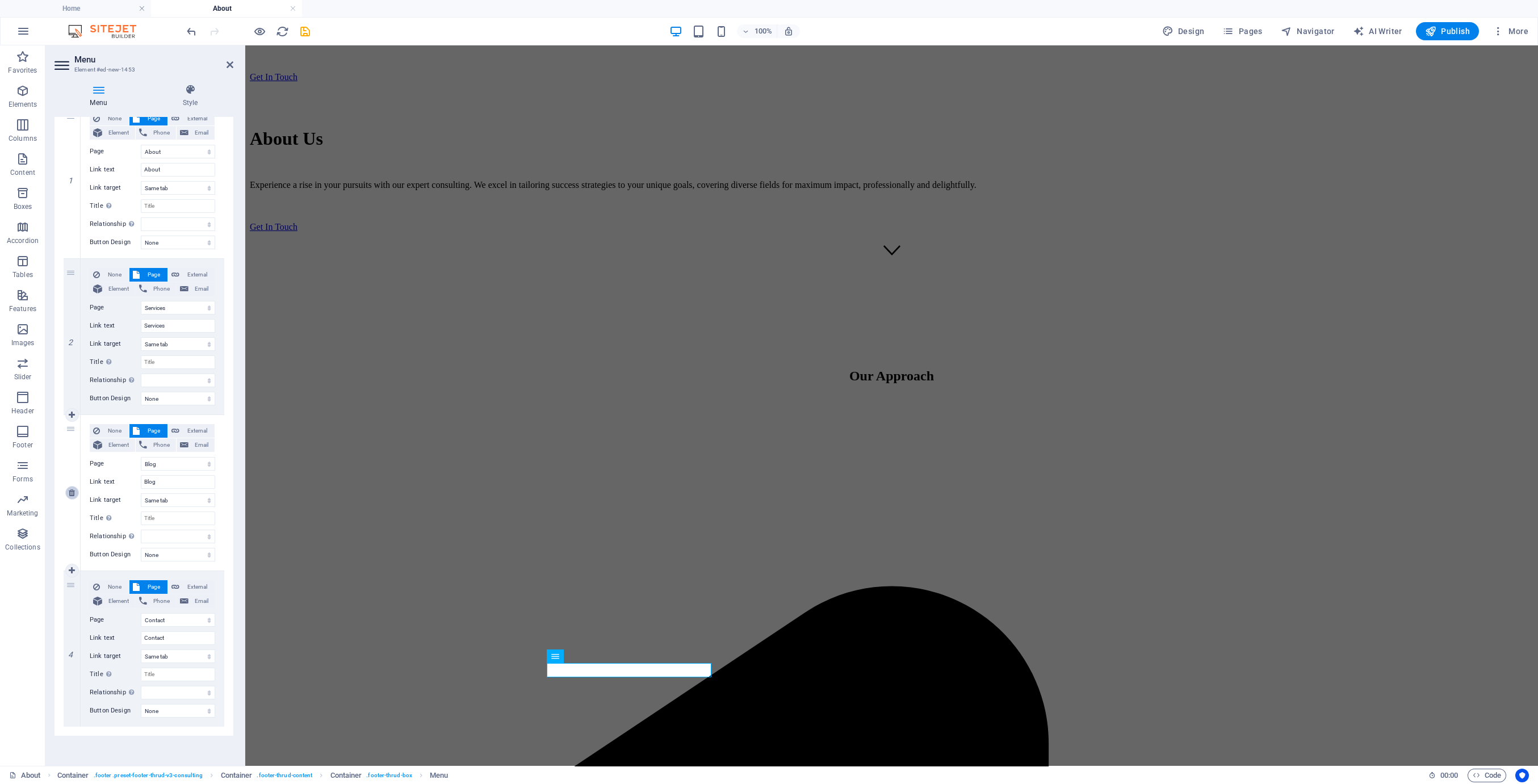
select select
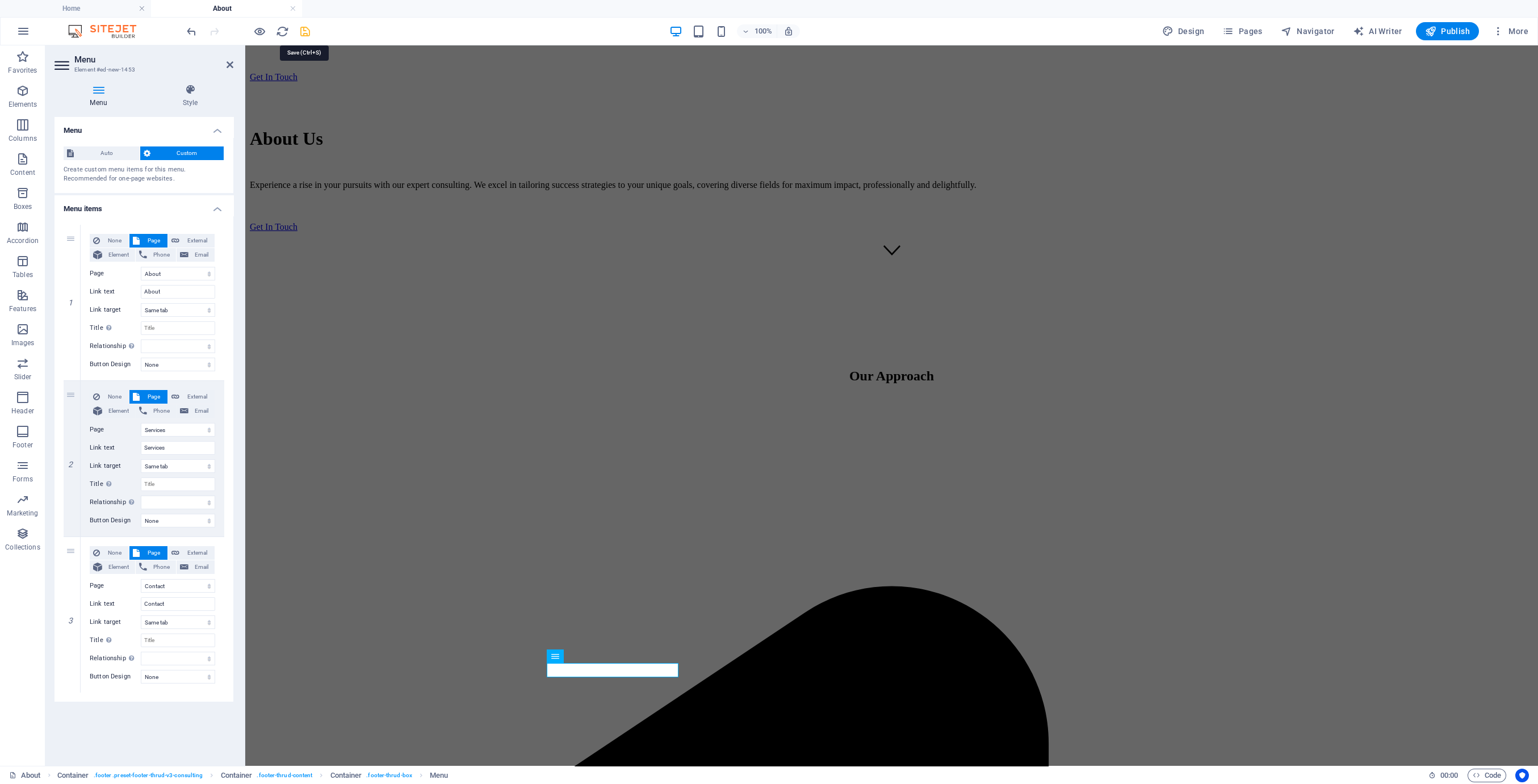
drag, startPoint x: 304, startPoint y: 29, endPoint x: 283, endPoint y: 153, distance: 125.8
click at [304, 29] on icon "save" at bounding box center [304, 31] width 13 height 13
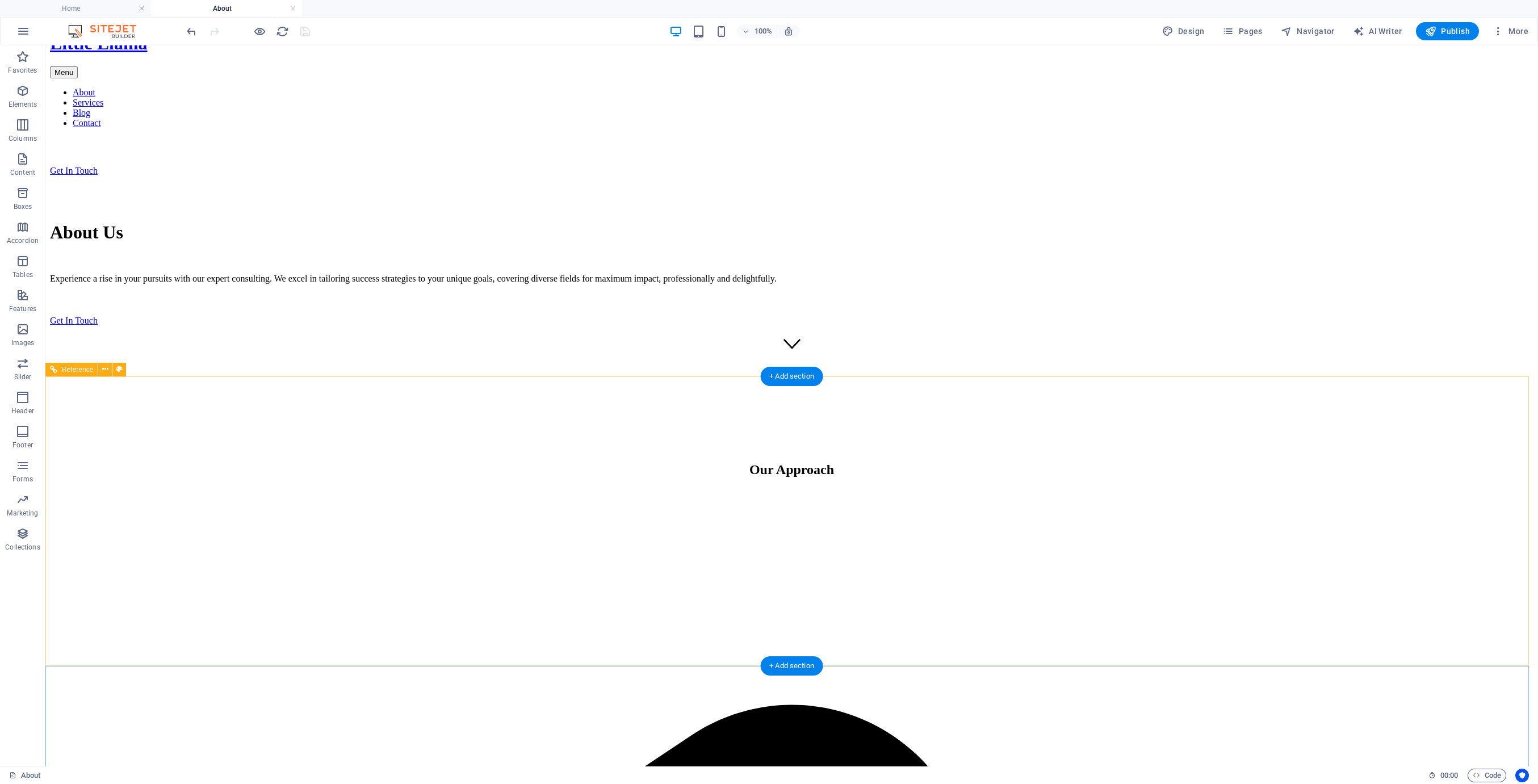
scroll to position [510, 0]
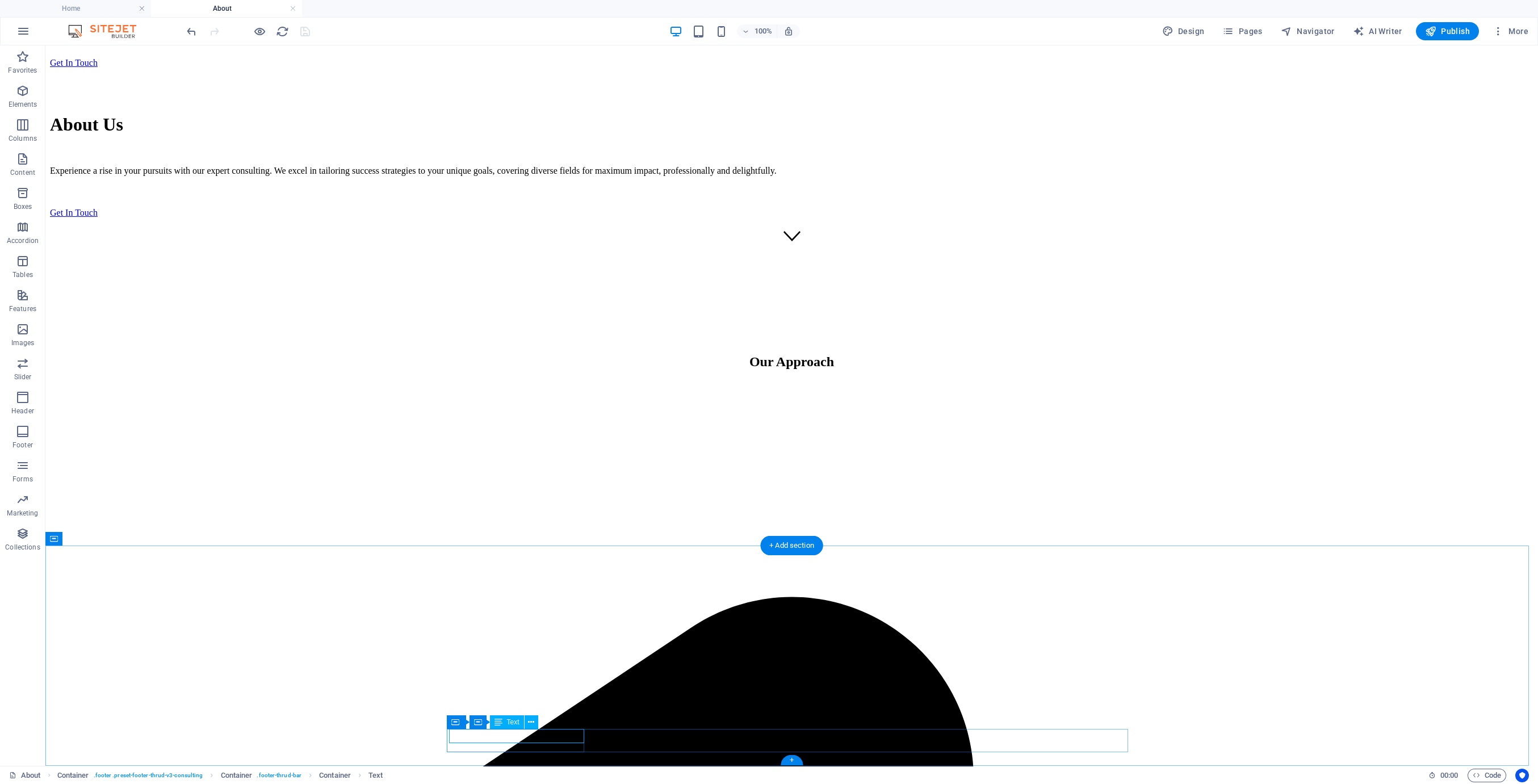
scroll to position [495, 0]
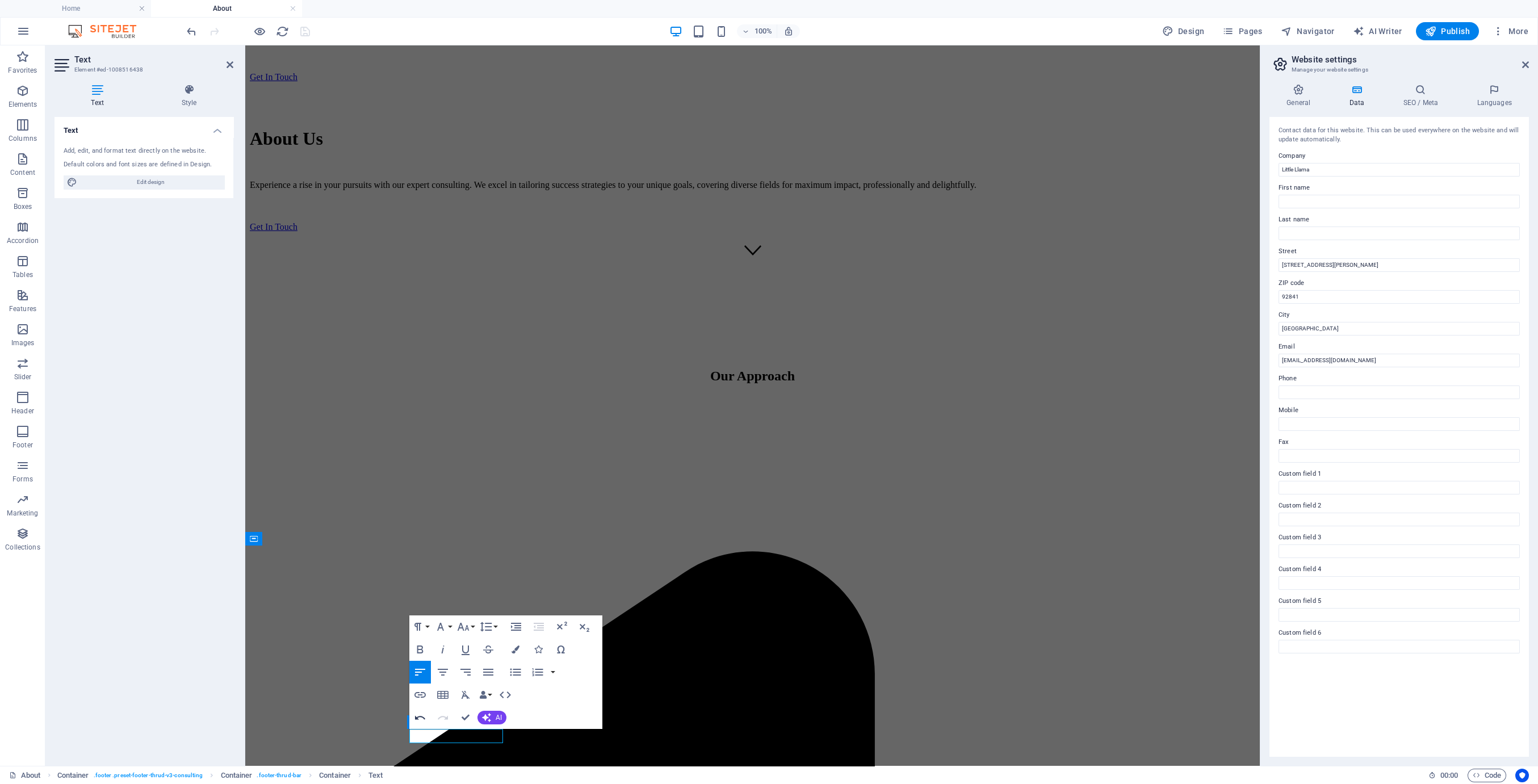
click at [418, 720] on icon "button" at bounding box center [420, 717] width 14 height 14
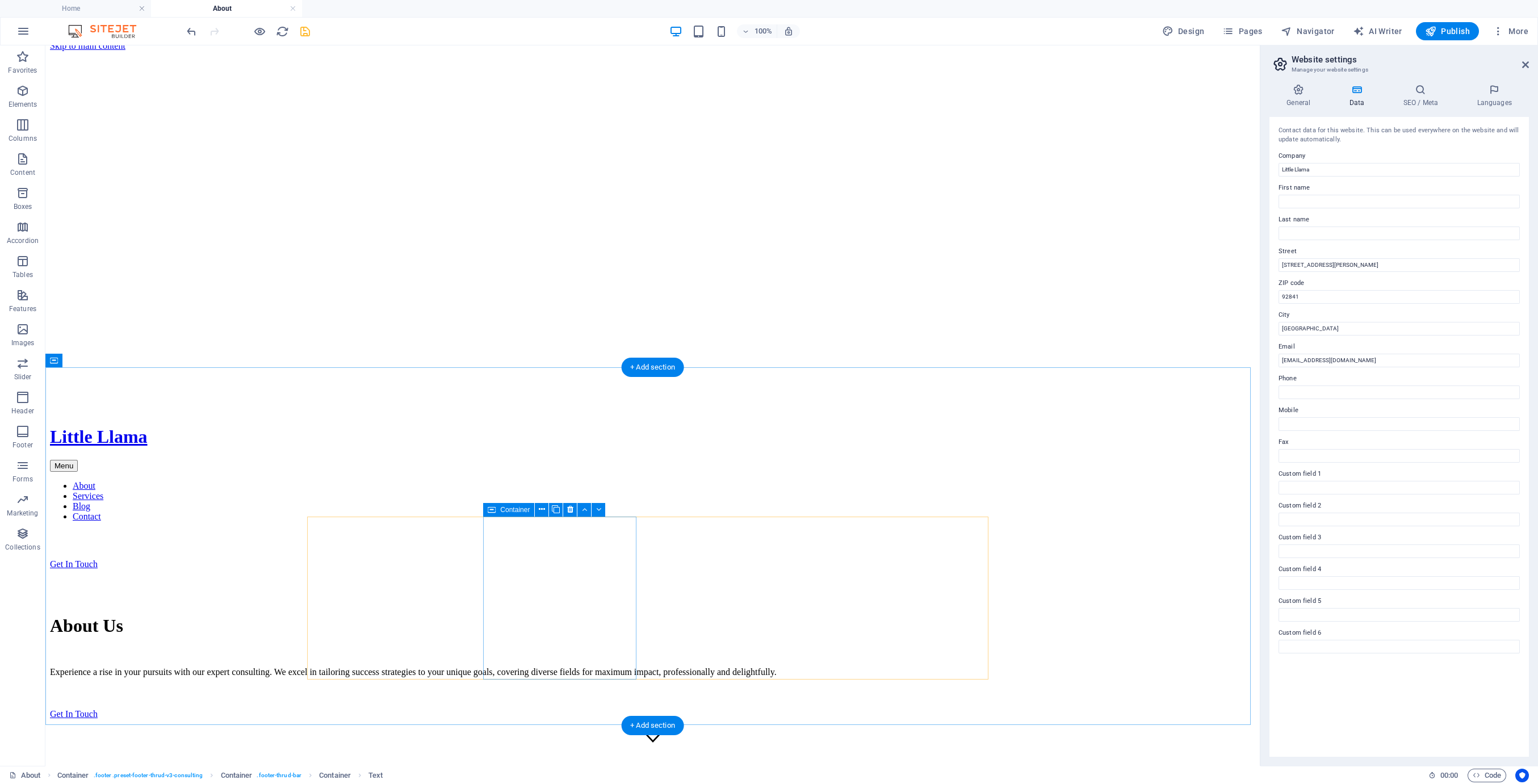
scroll to position [0, 0]
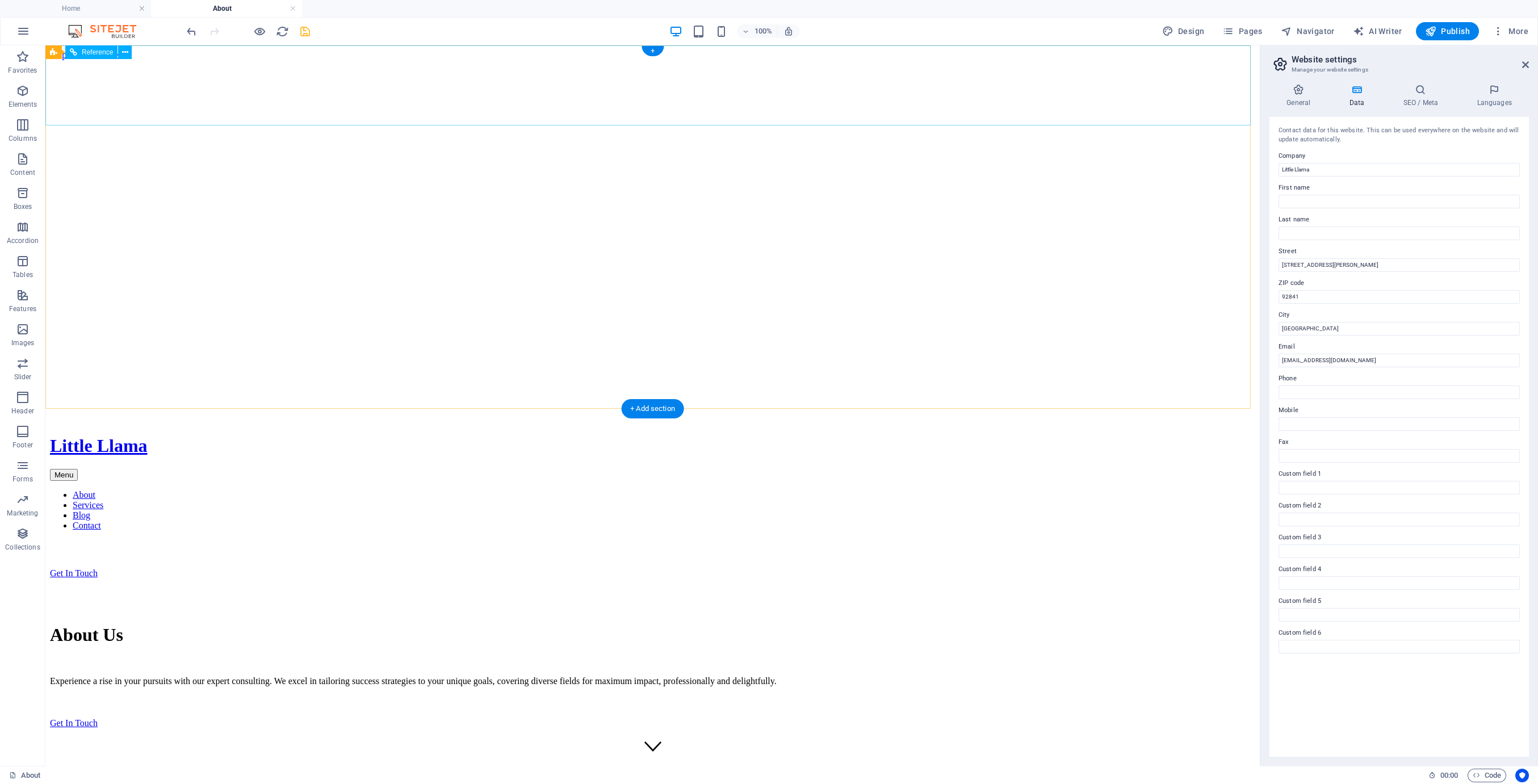
click at [812, 489] on nav "About Services Blog Contact" at bounding box center [653, 510] width 1205 height 41
click at [812, 489] on nav "About Services Blog Contact" at bounding box center [653, 510] width 1205 height 41
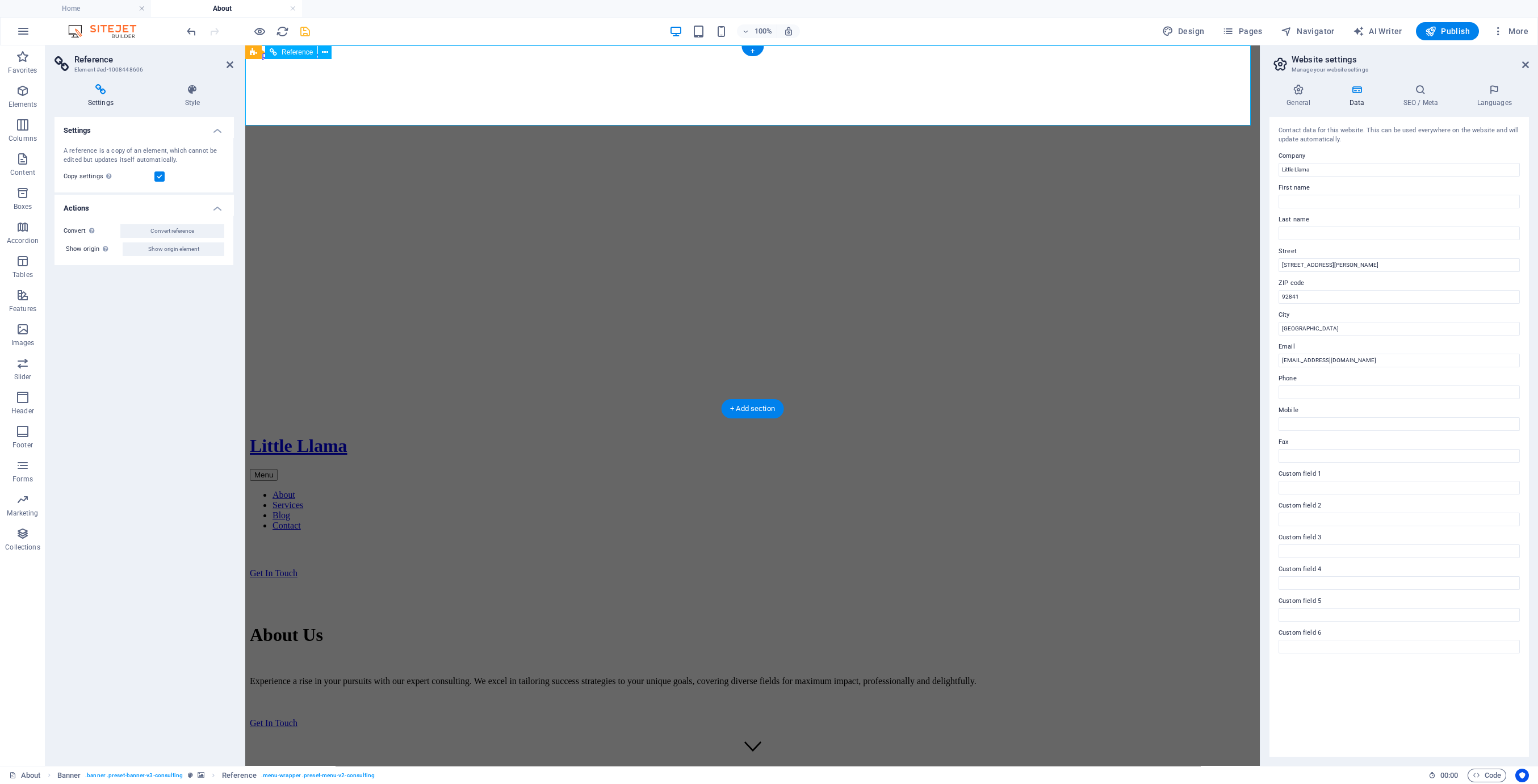
click at [889, 489] on nav "About Services Blog Contact" at bounding box center [753, 510] width 1005 height 41
click at [893, 489] on nav "About Services Blog Contact" at bounding box center [753, 510] width 1005 height 41
click at [161, 175] on label at bounding box center [160, 176] width 11 height 11
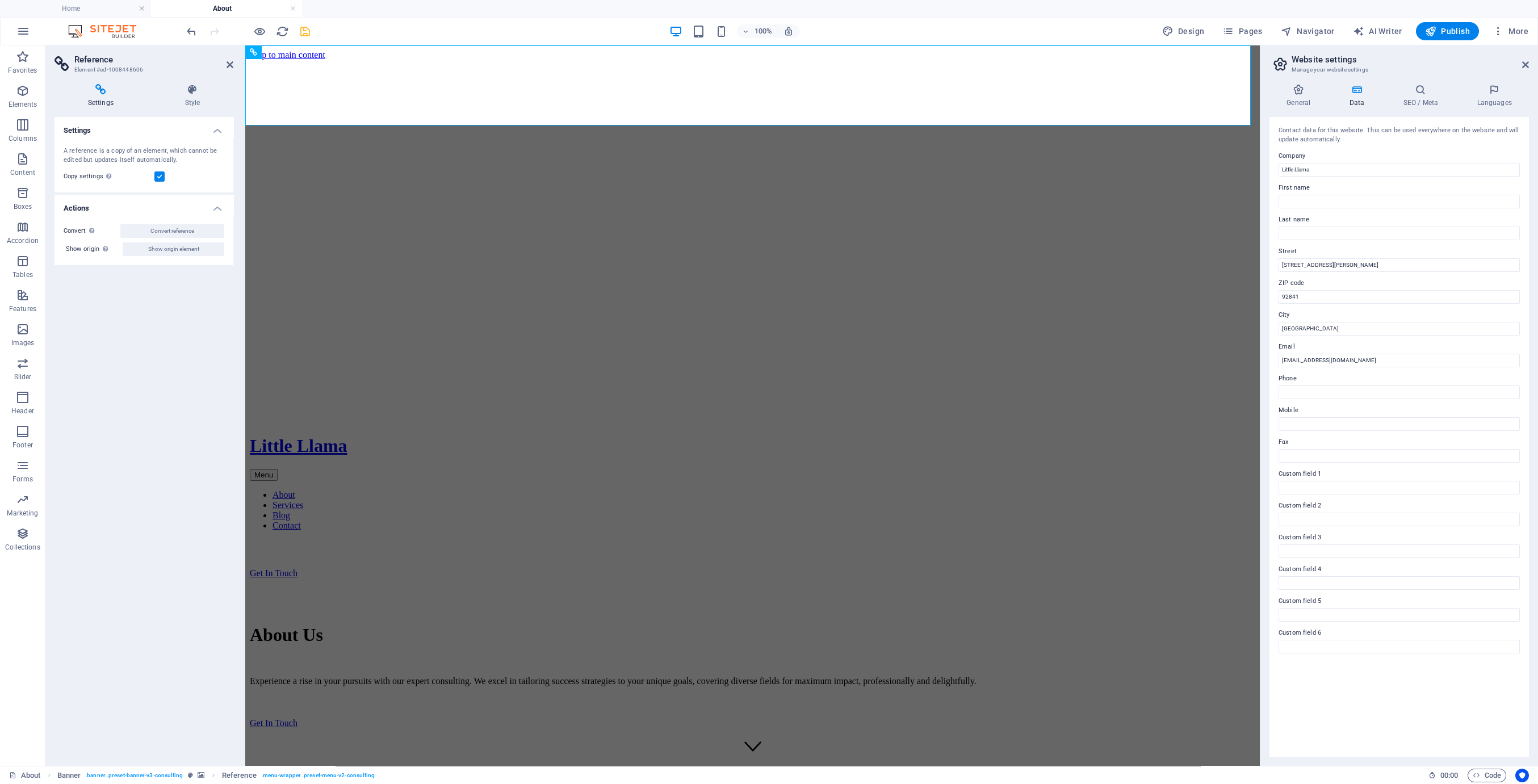
click at [0, 0] on input "Copy settings Use the same settings (flex, animation, position, style) as for t…" at bounding box center [0, 0] width 0 height 0
click at [197, 227] on button "Convert reference" at bounding box center [172, 232] width 104 height 14
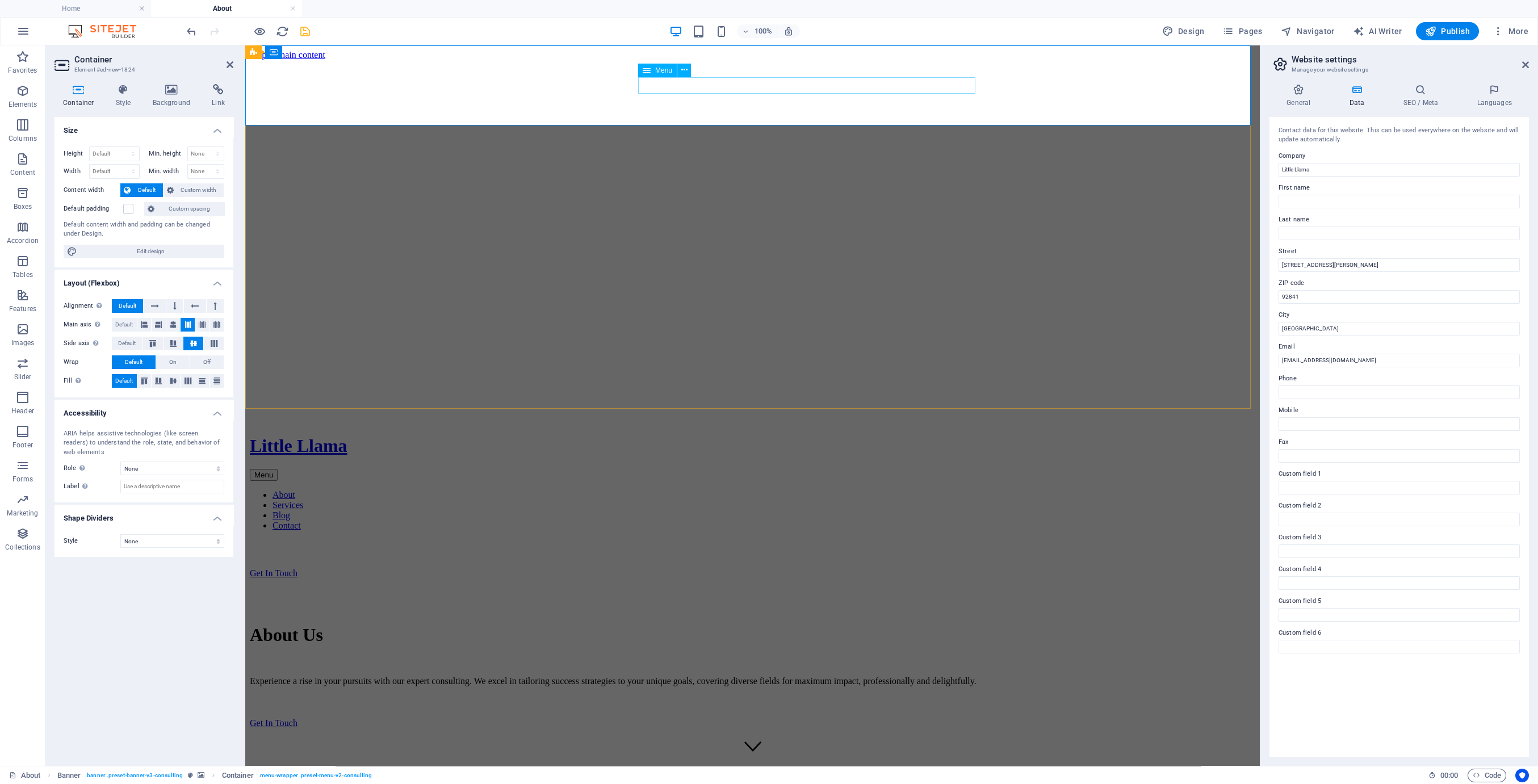
click at [892, 489] on nav "About Services Blog Contact" at bounding box center [753, 510] width 1005 height 41
select select "1"
select select
select select "2"
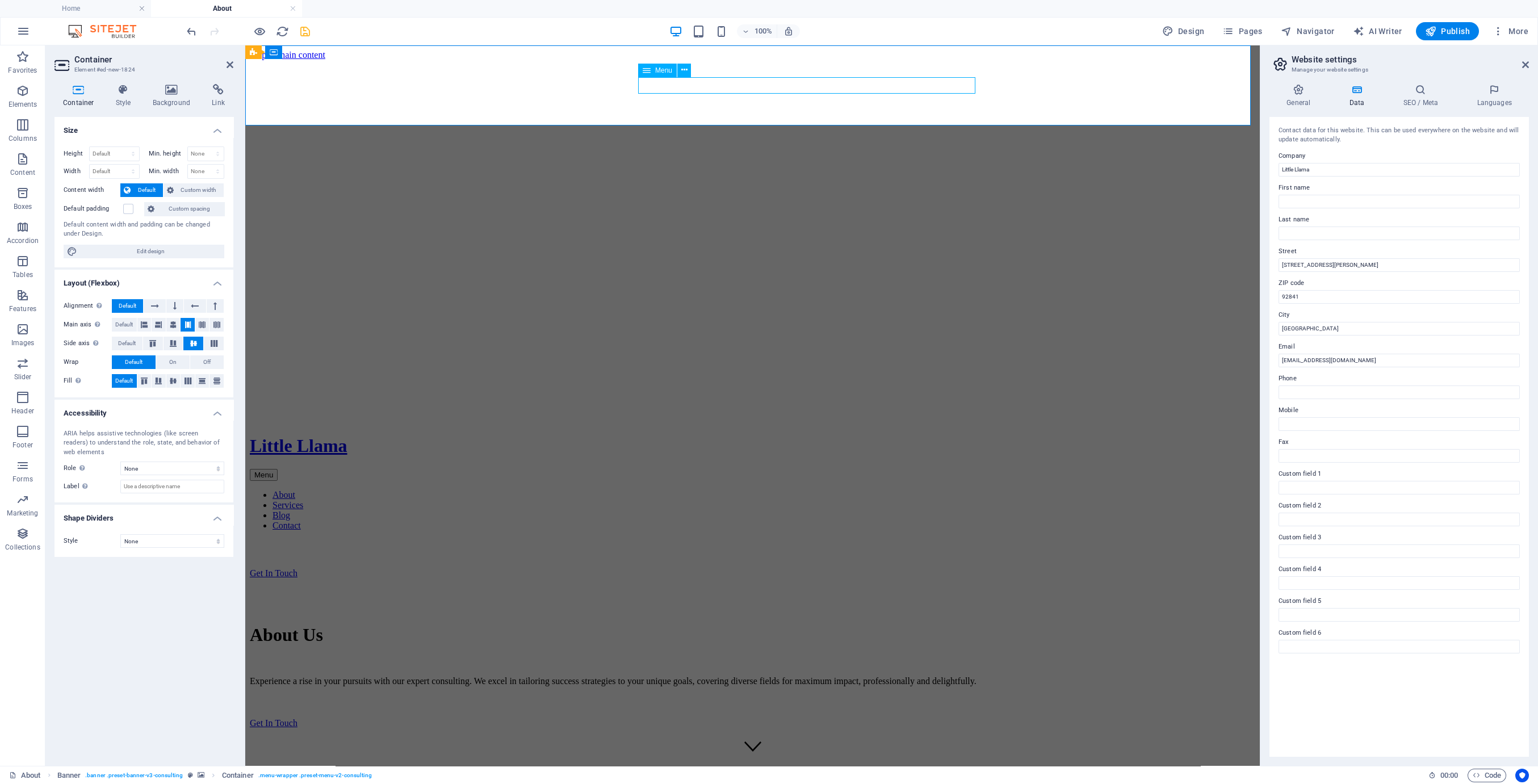
select select
select select "3"
select select
select select "4"
select select
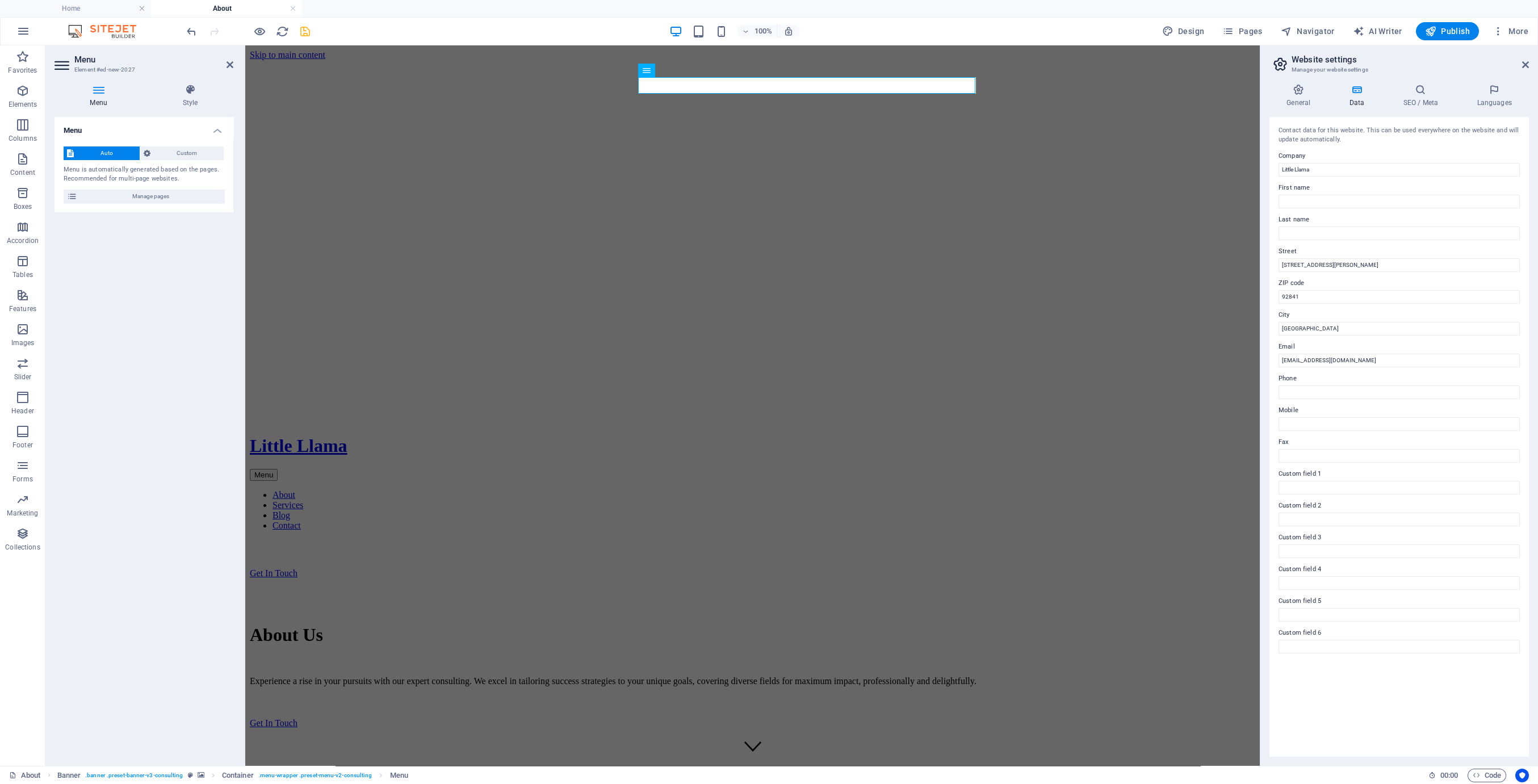
click at [159, 142] on div "Auto Custom Menu is automatically generated based on the pages. Recommended for…" at bounding box center [144, 175] width 179 height 75
click at [160, 147] on span "Custom" at bounding box center [187, 153] width 67 height 14
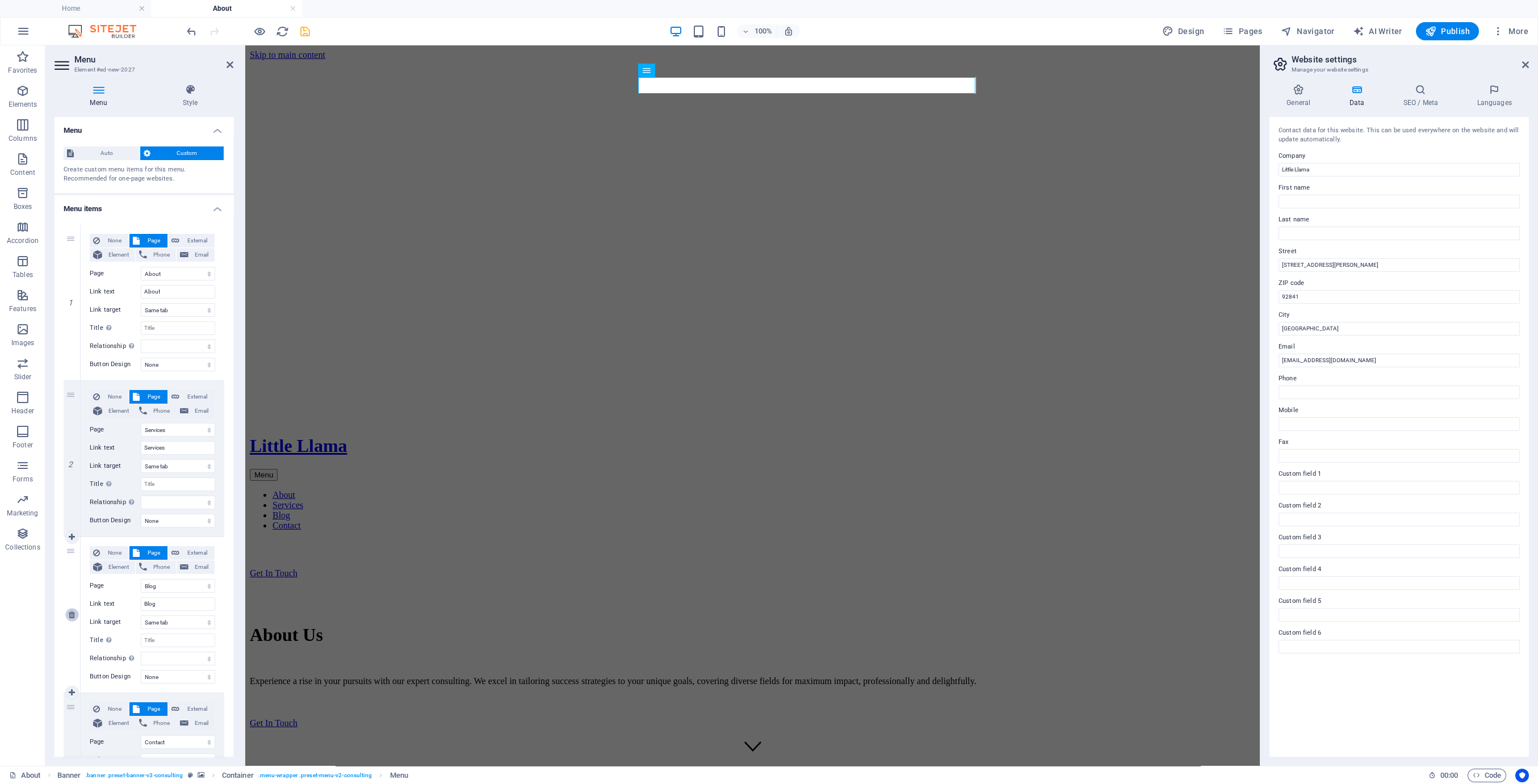
click at [72, 613] on icon at bounding box center [71, 614] width 6 height 8
select select
select select "4"
type input "Contact"
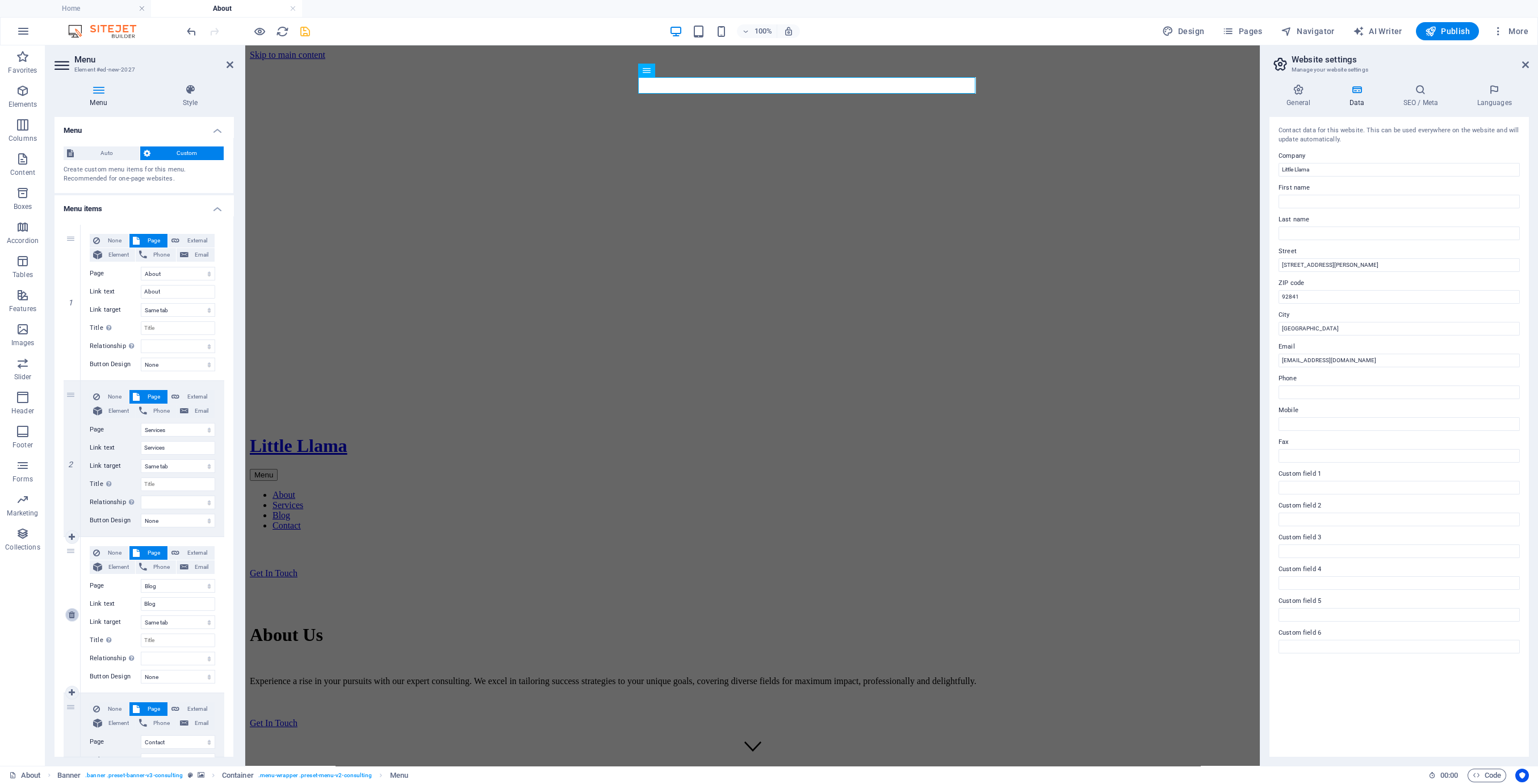
select select
drag, startPoint x: 304, startPoint y: 30, endPoint x: 261, endPoint y: 7, distance: 48.8
click at [304, 30] on icon "save" at bounding box center [304, 31] width 13 height 13
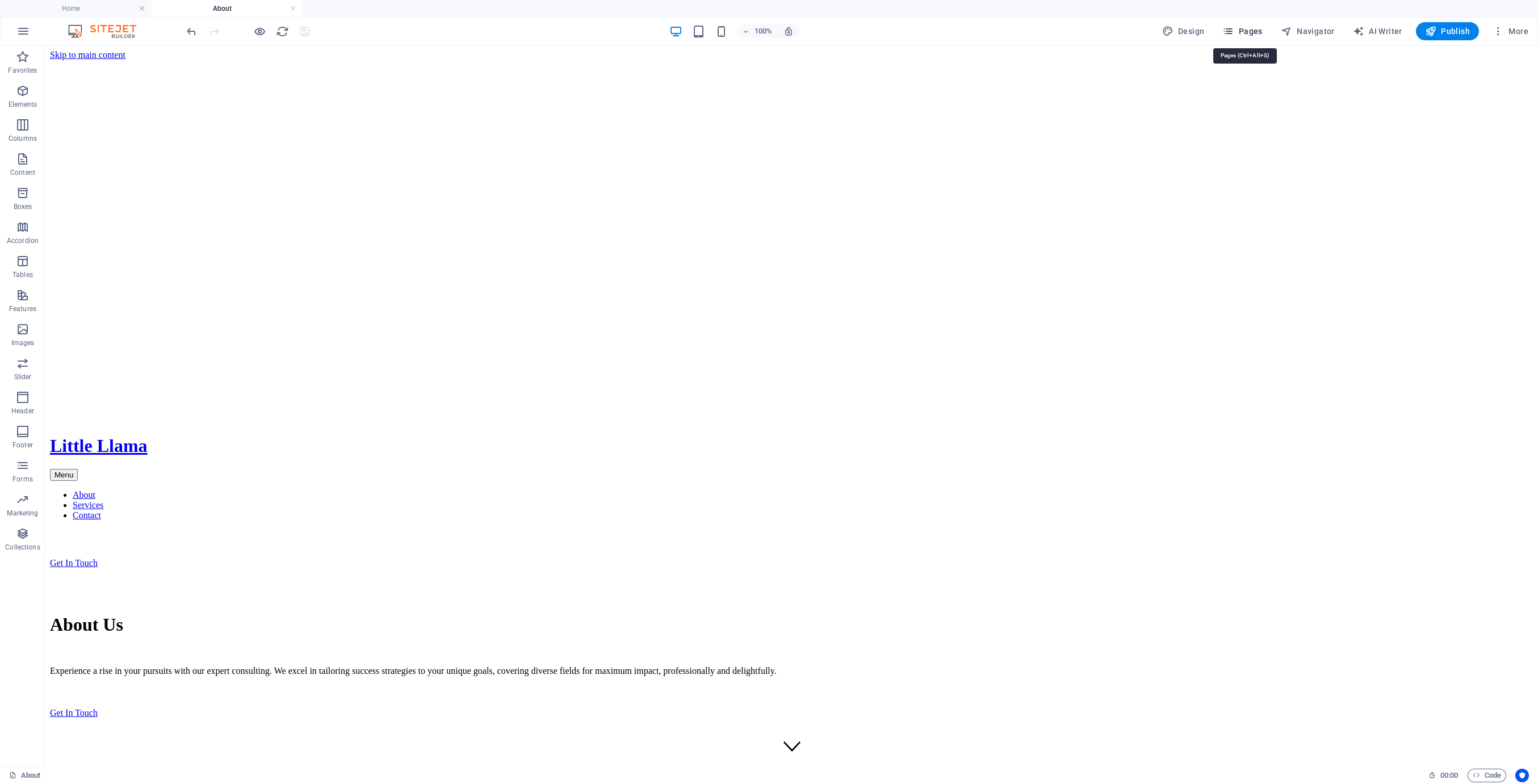
click at [1256, 31] on span "Pages" at bounding box center [1241, 31] width 39 height 11
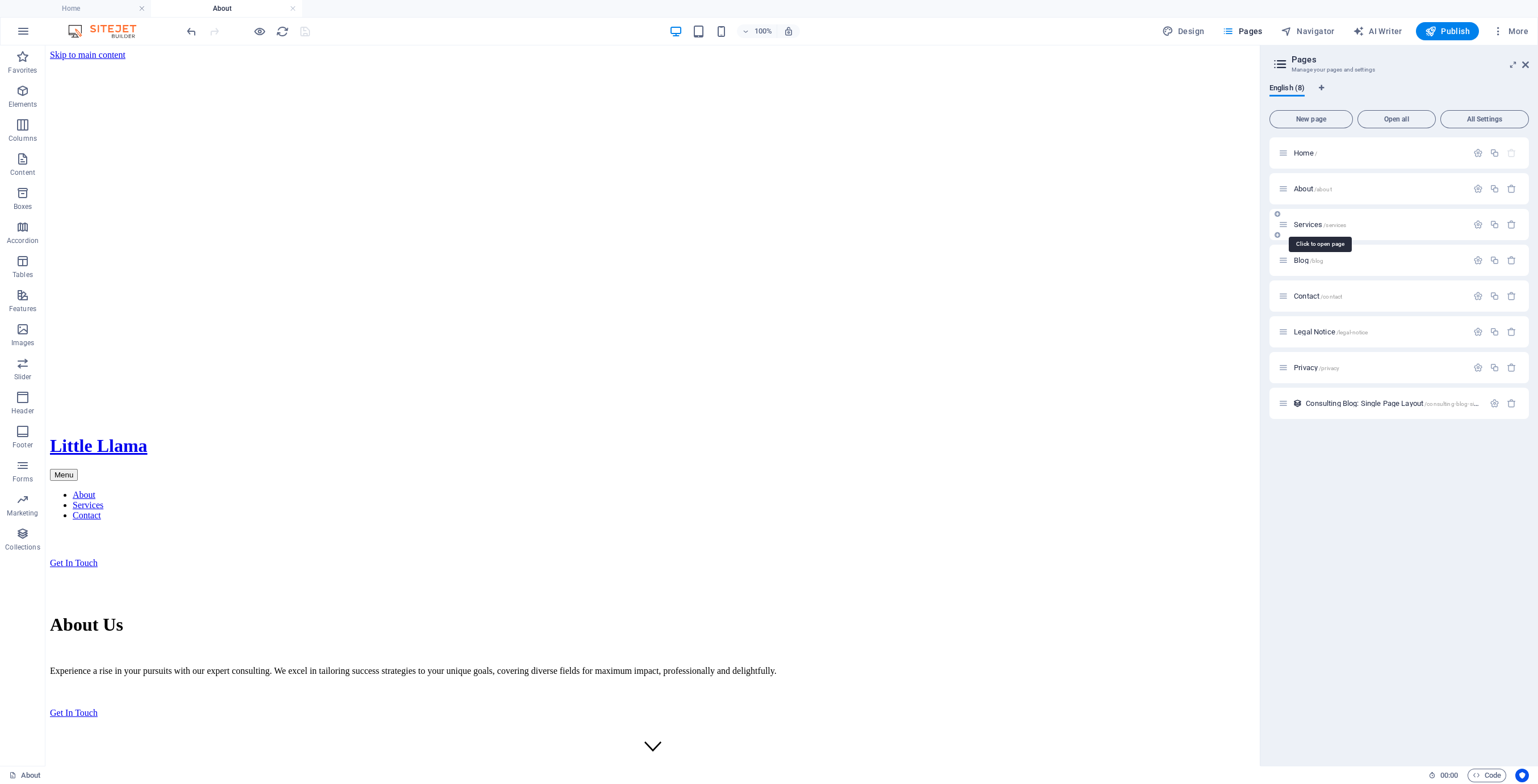
click at [1312, 223] on span "Services /services" at bounding box center [1320, 225] width 53 height 9
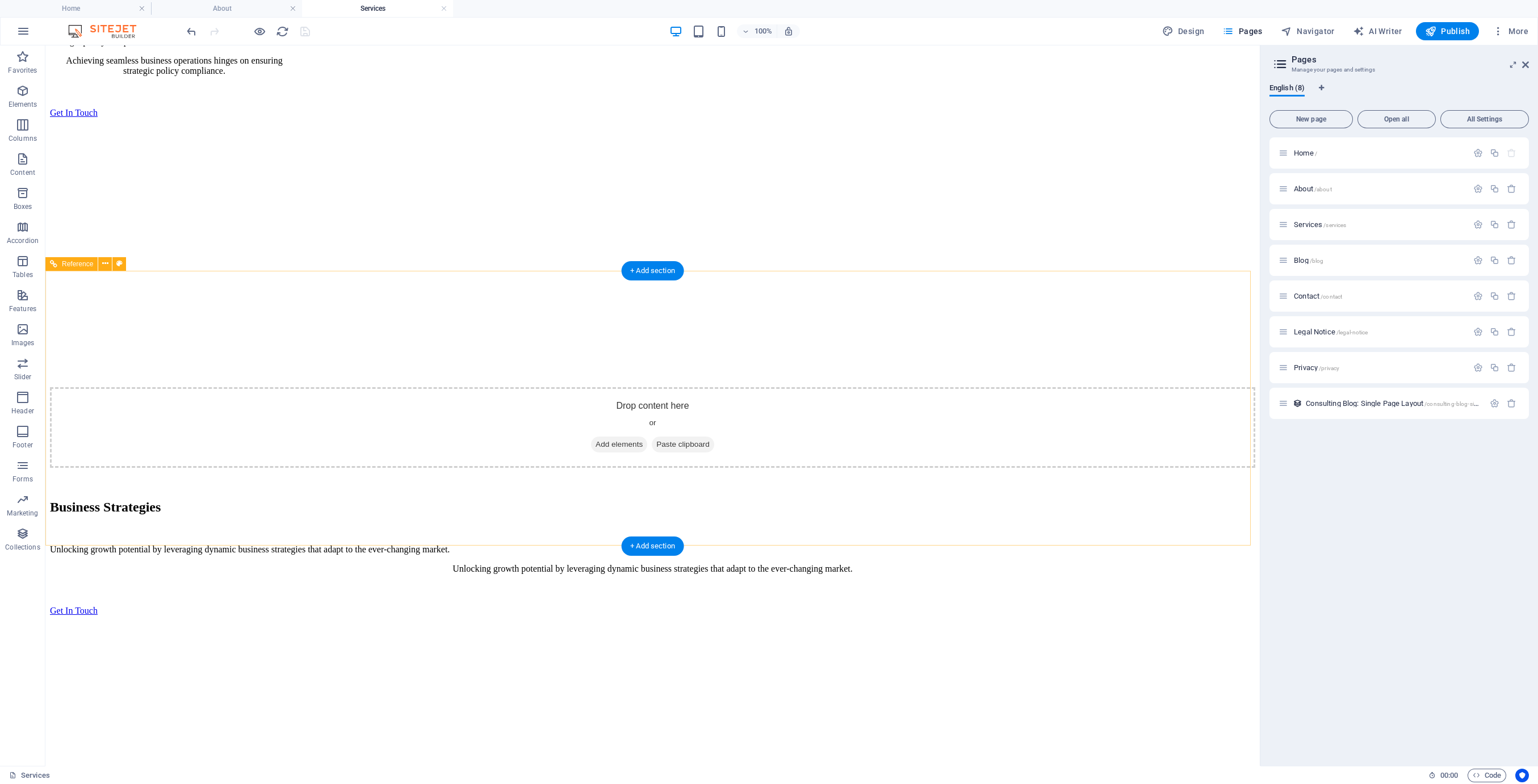
scroll to position [2320, 0]
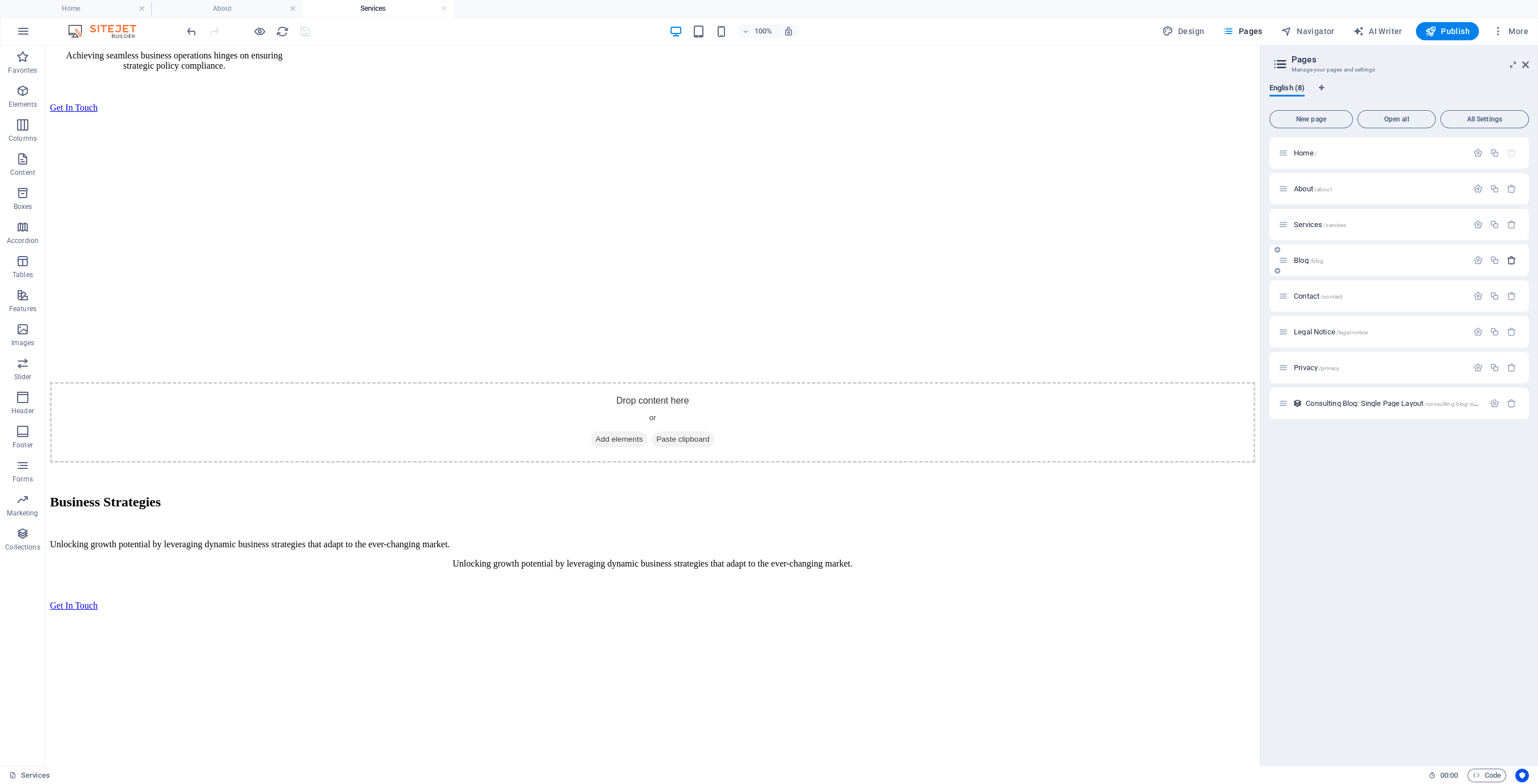
click at [1508, 260] on icon "button" at bounding box center [1511, 260] width 10 height 10
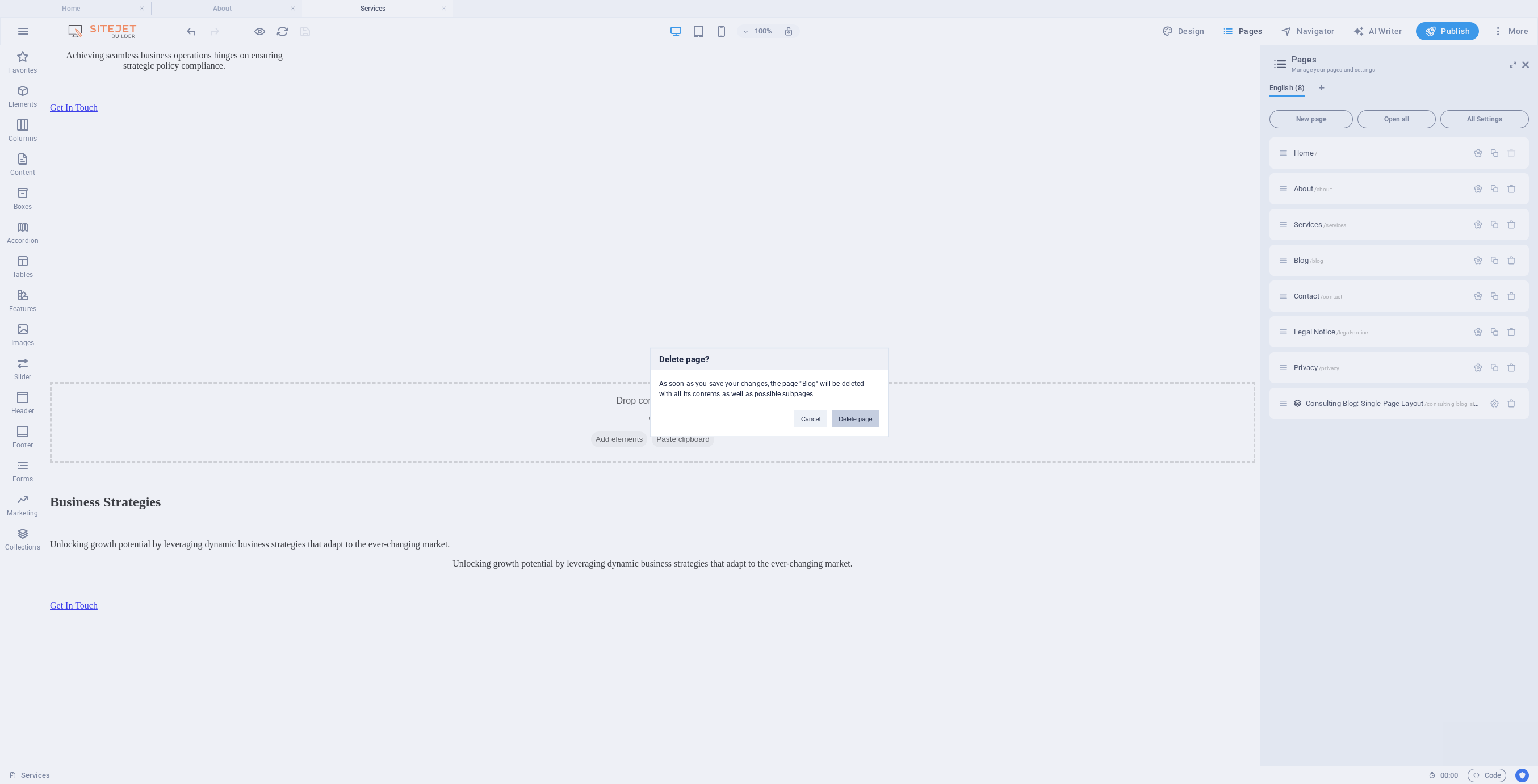
click at [845, 414] on button "Delete page" at bounding box center [855, 417] width 47 height 17
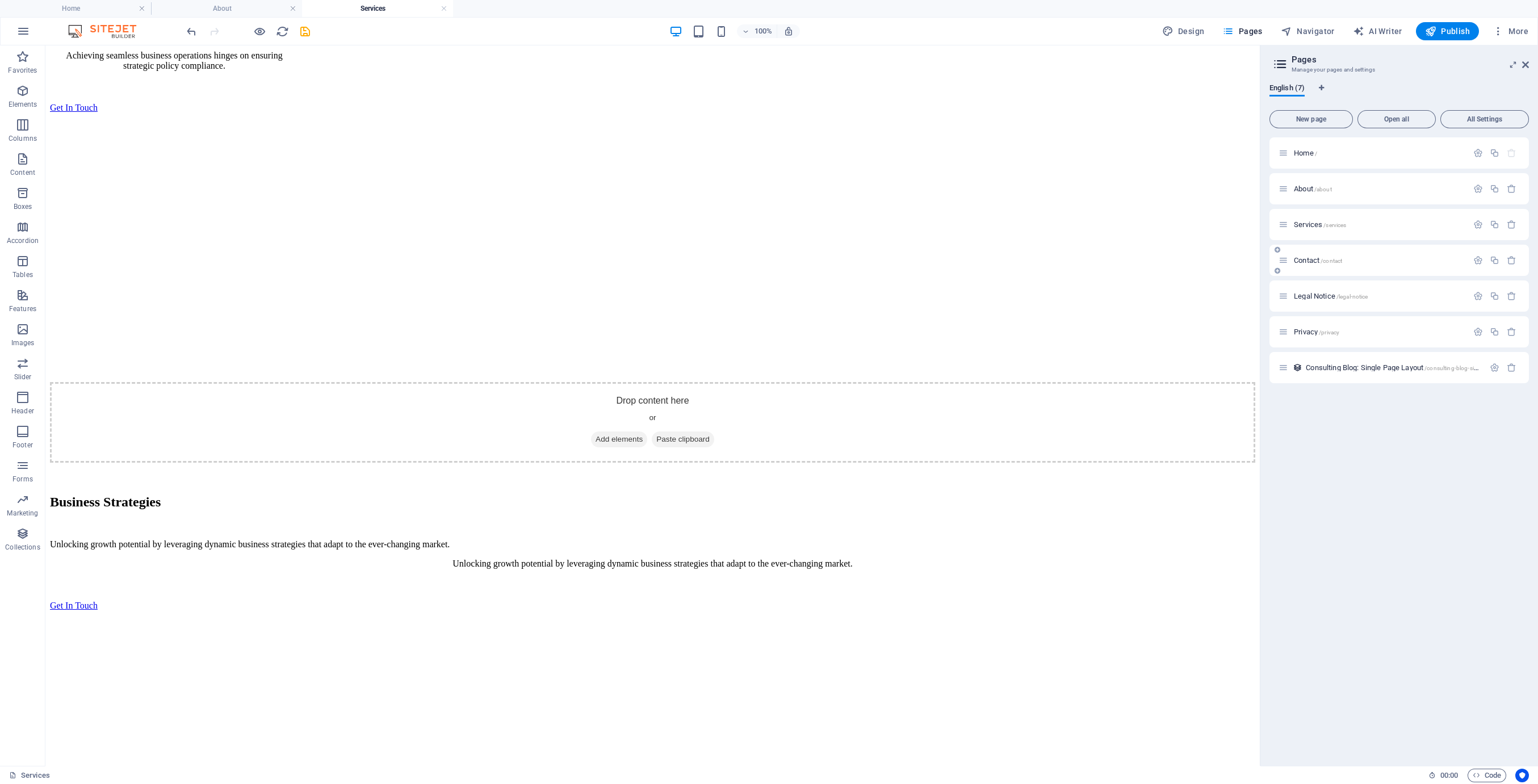
click at [1306, 262] on span "Contact /contact" at bounding box center [1318, 260] width 48 height 9
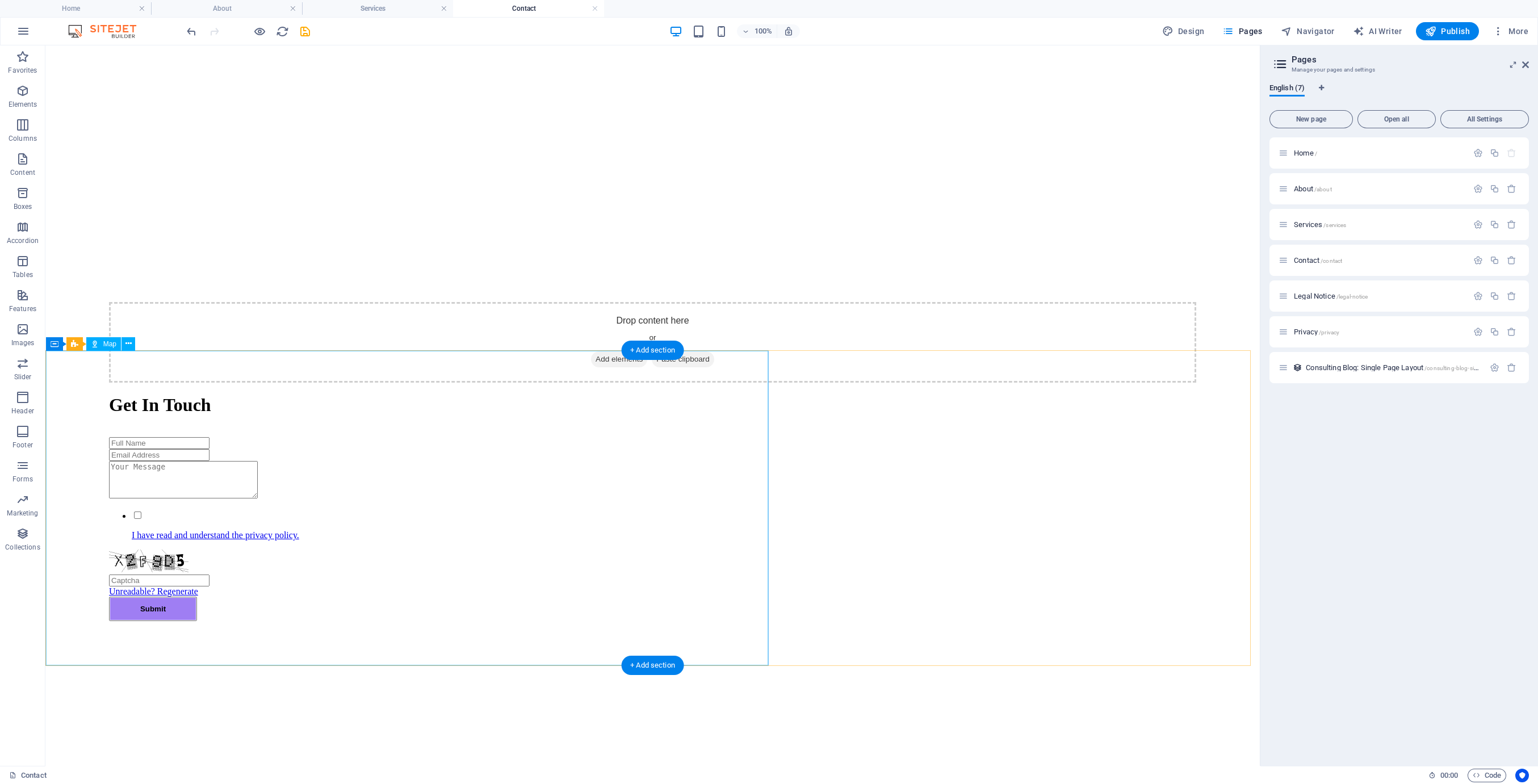
scroll to position [260, 0]
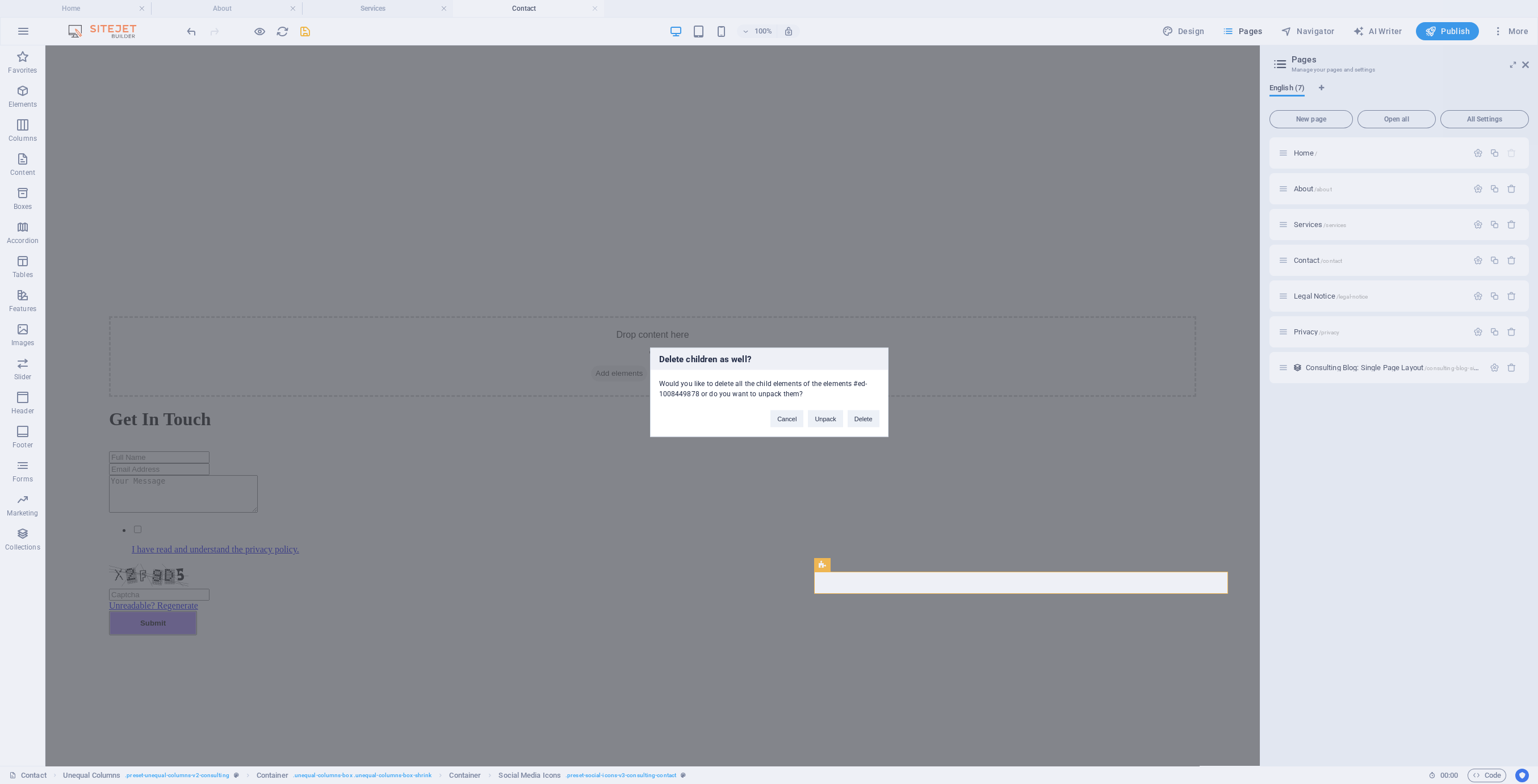
click at [876, 427] on div "Cancel Unpack Delete" at bounding box center [824, 412] width 125 height 29
click at [863, 422] on button "Delete" at bounding box center [863, 417] width 32 height 17
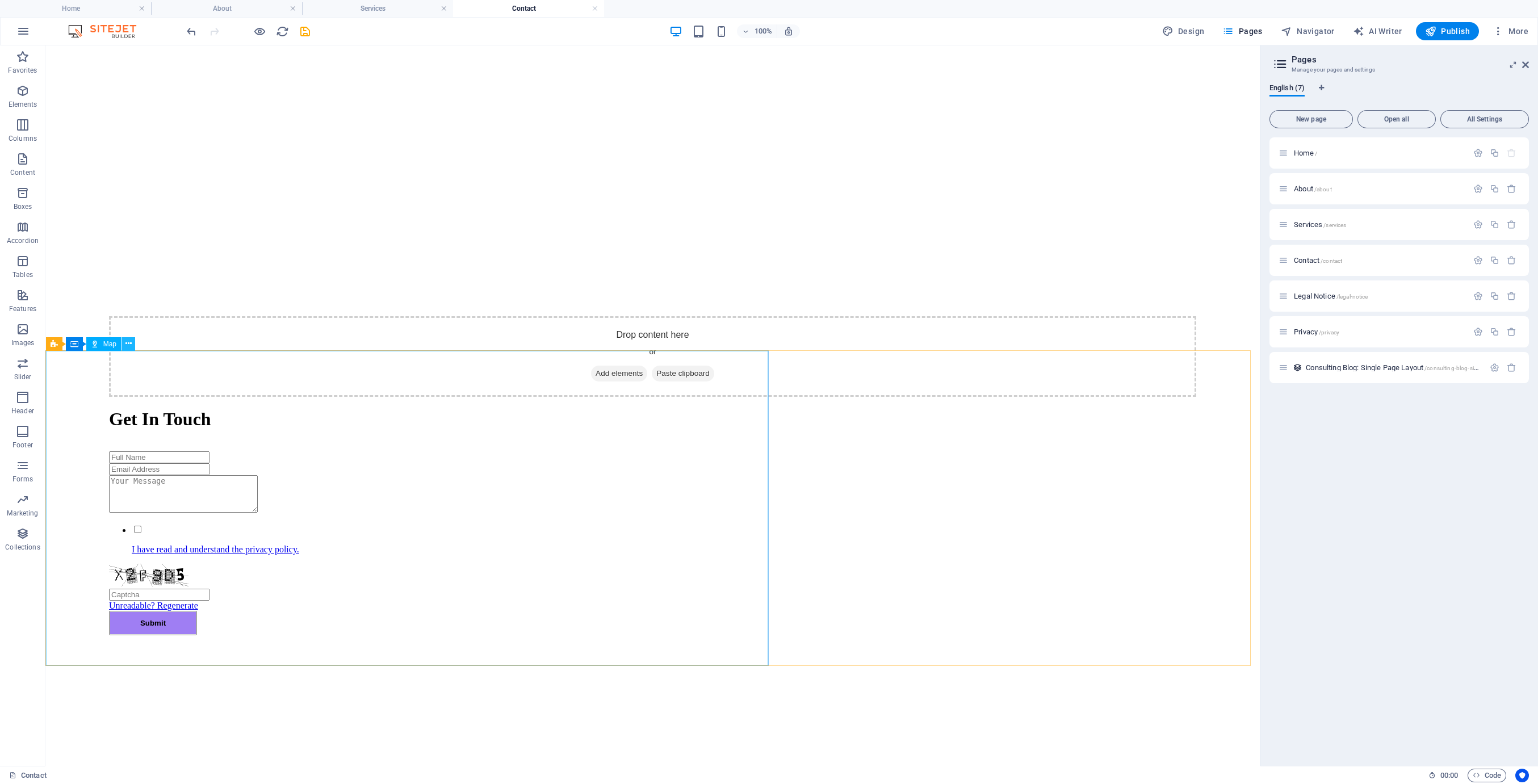
click at [123, 342] on button at bounding box center [128, 344] width 14 height 14
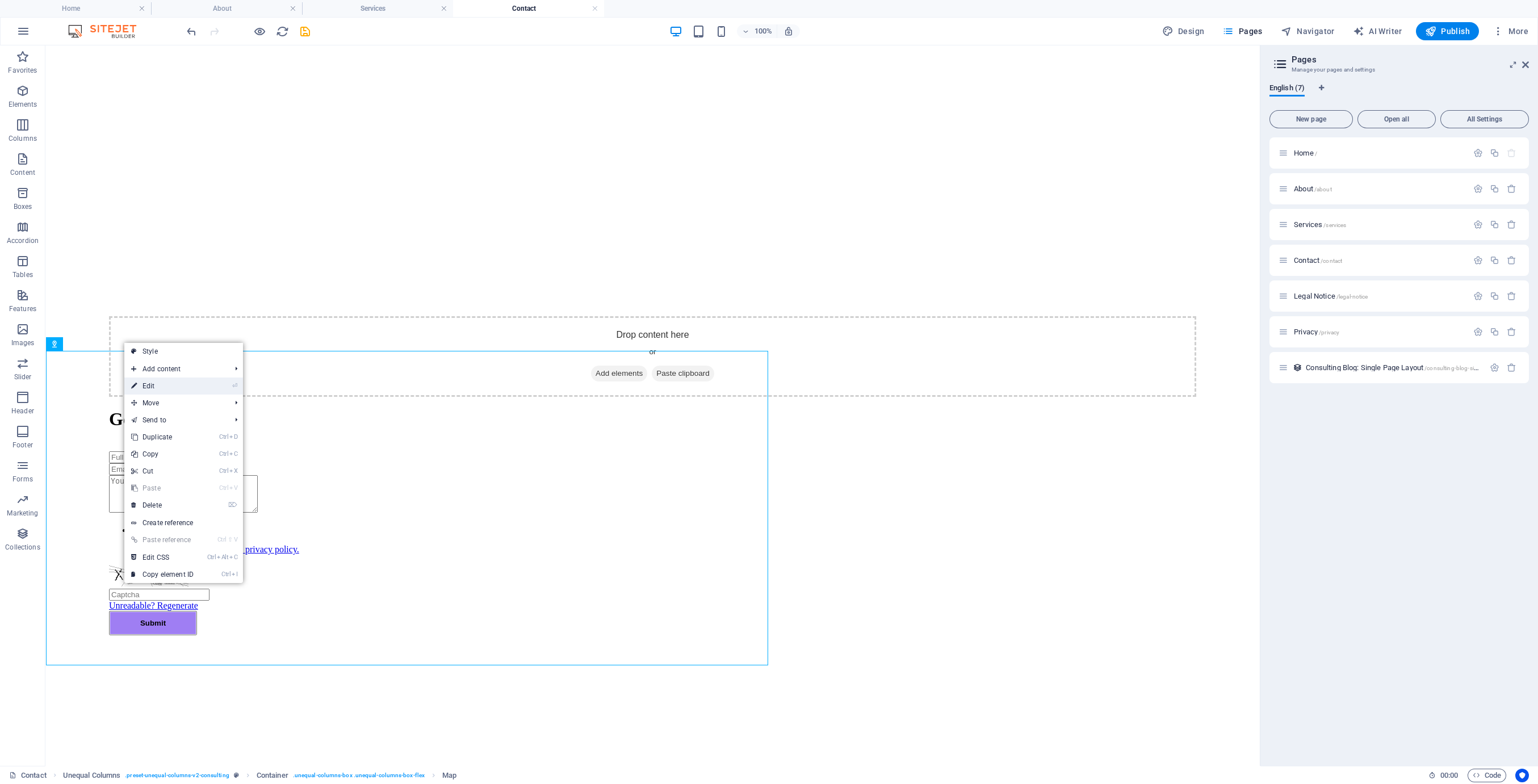
click at [165, 385] on link "⏎ Edit" at bounding box center [162, 385] width 76 height 17
select select "1"
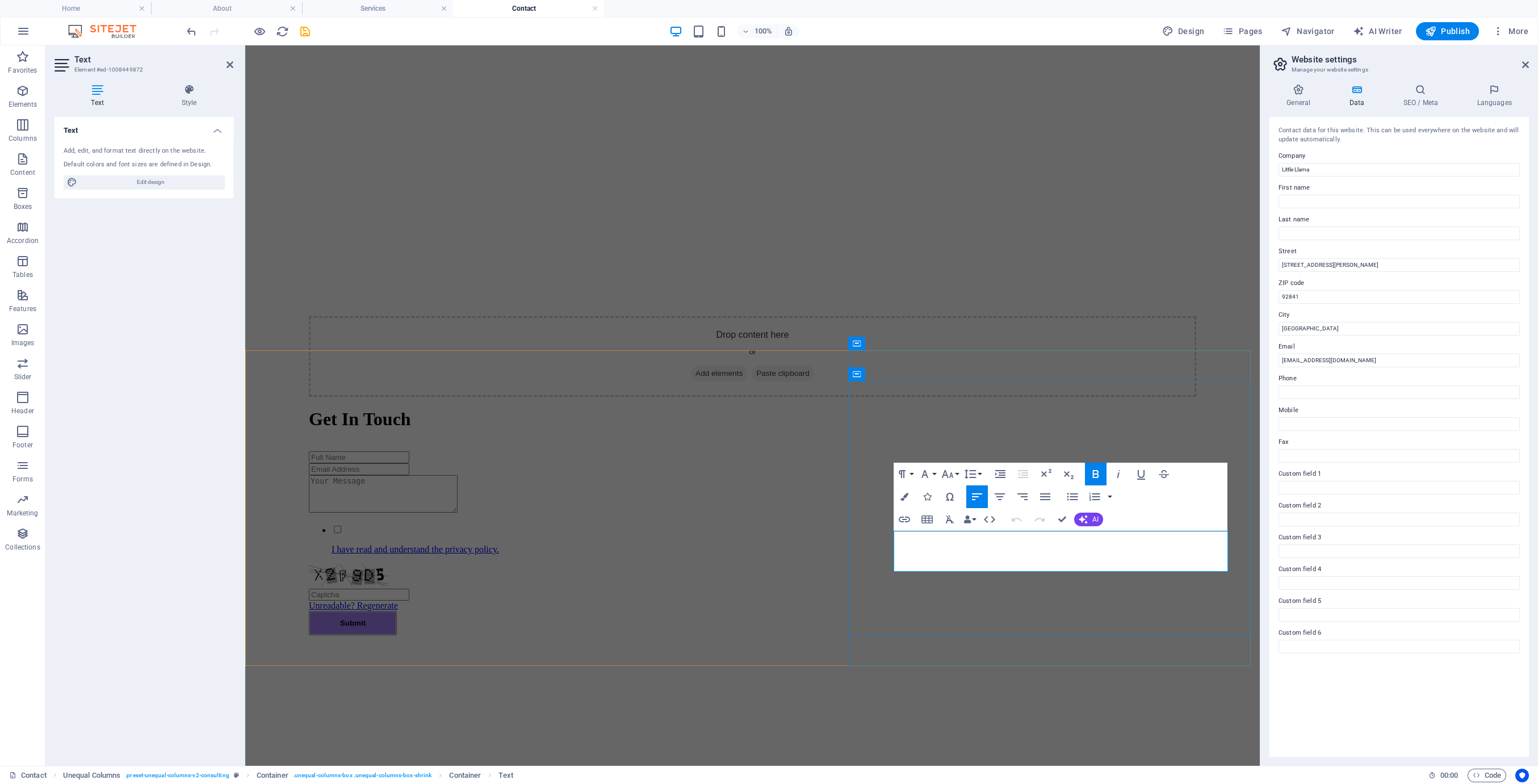
drag, startPoint x: 1342, startPoint y: 357, endPoint x: 1295, endPoint y: 367, distance: 48.1
click at [1295, 367] on div "Contact data for this website. This can be used everywhere on the website and w…" at bounding box center [1399, 436] width 260 height 639
type input "[EMAIL_ADDRESS][DOMAIN_NAME]"
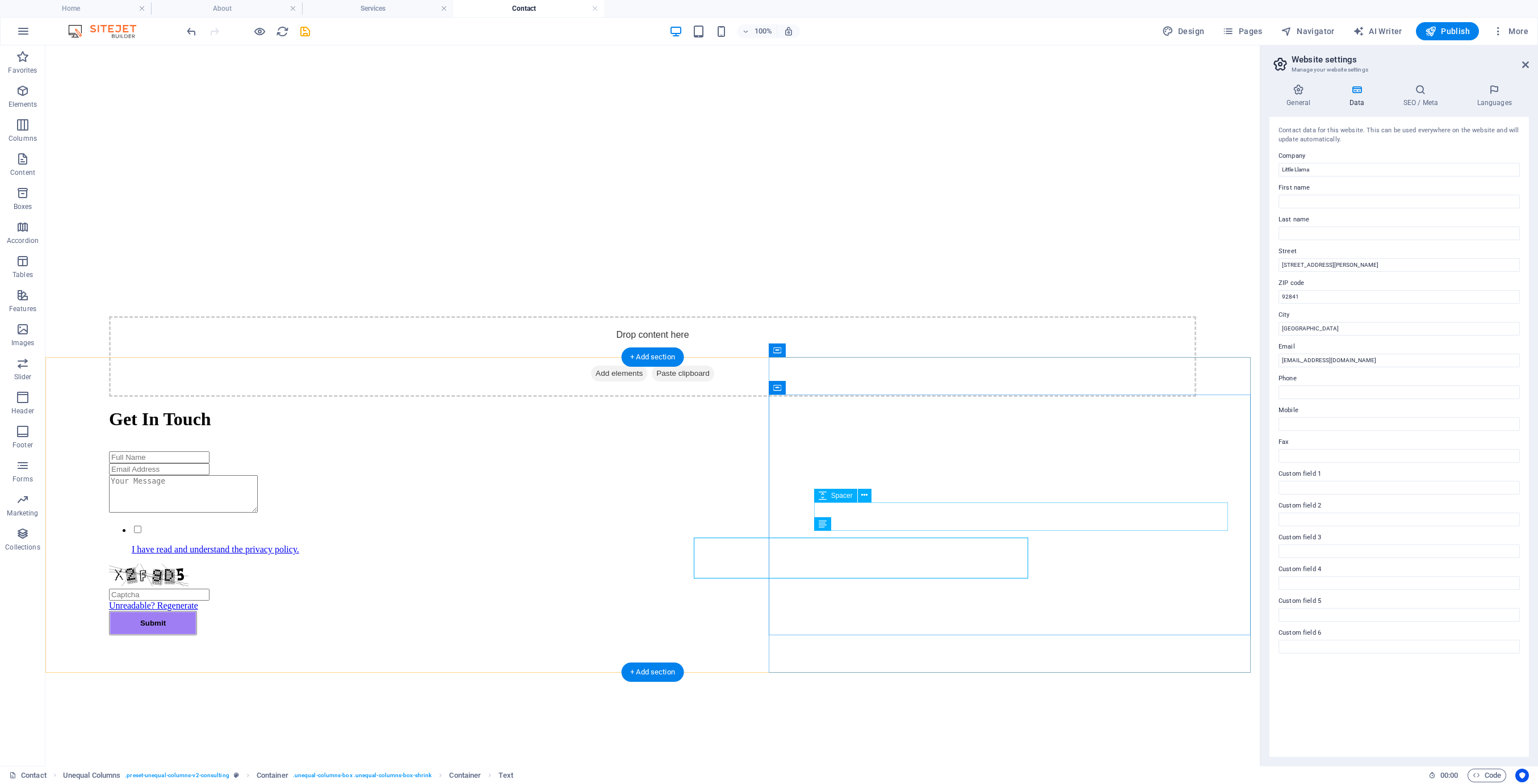
scroll to position [253, 0]
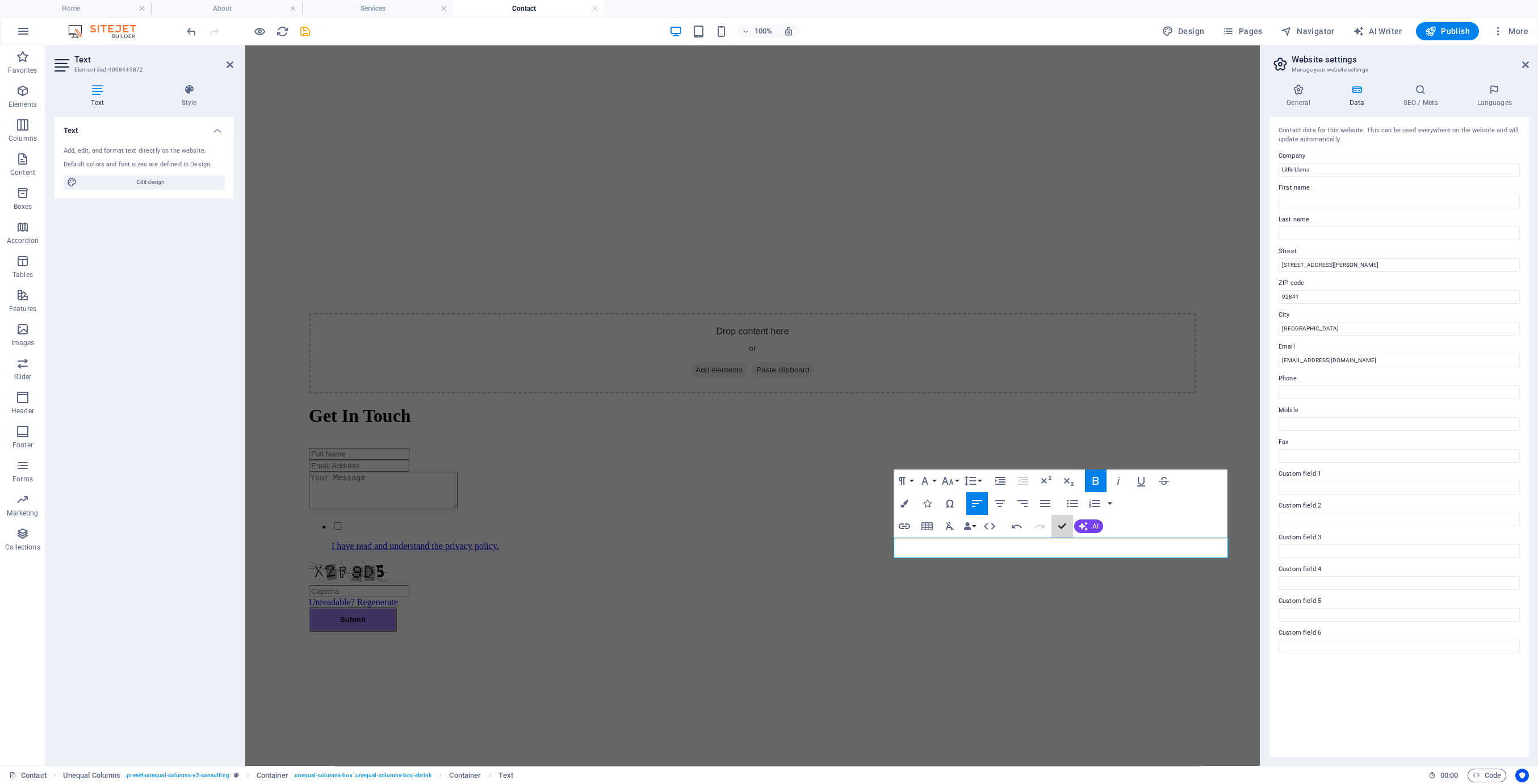
scroll to position [255, 0]
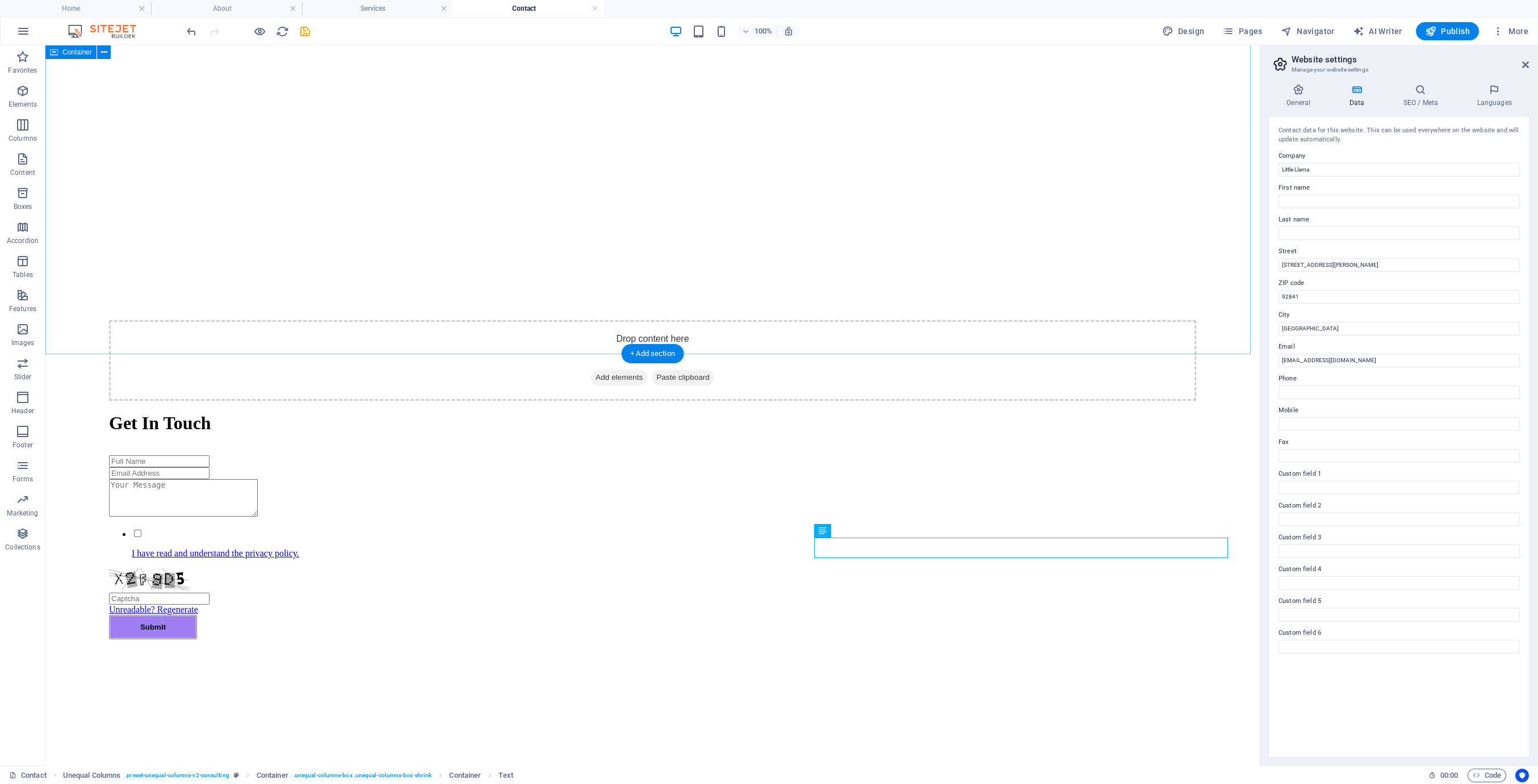
click at [612, 319] on div "Drop content here or Add elements Paste clipboard Get In Touch I have read and …" at bounding box center [653, 351] width 1205 height 803
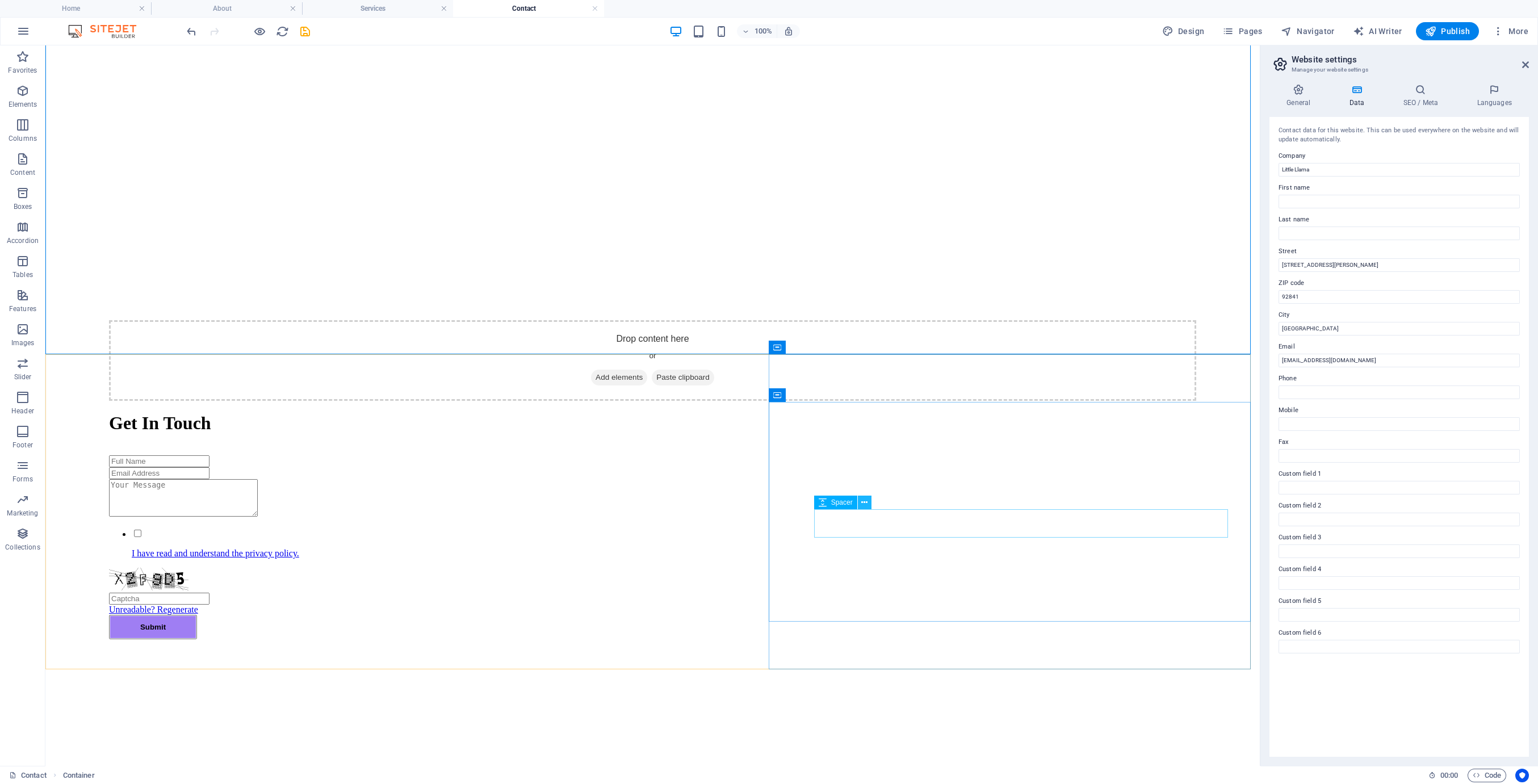
click at [864, 506] on icon at bounding box center [864, 502] width 6 height 12
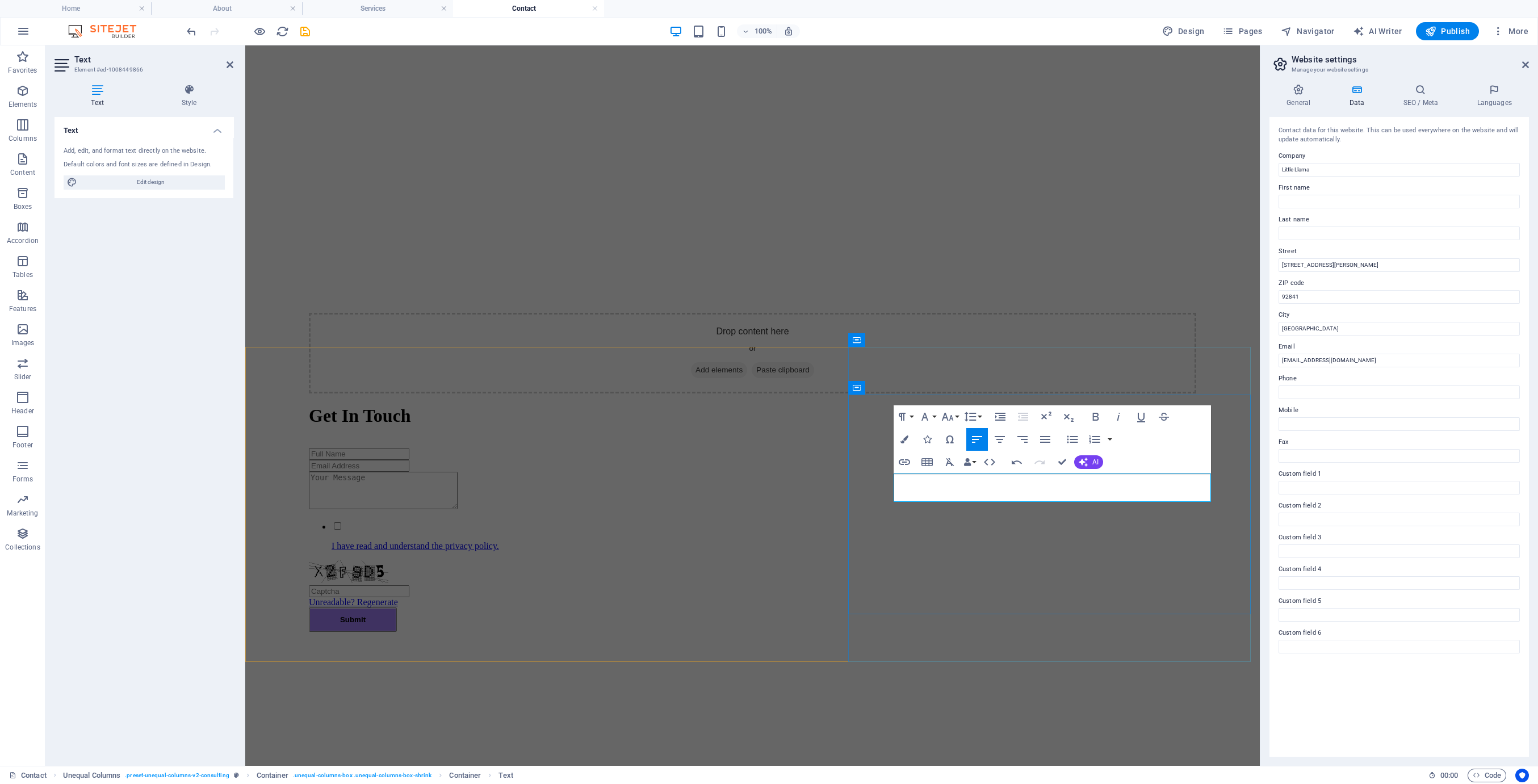
scroll to position [466, 2]
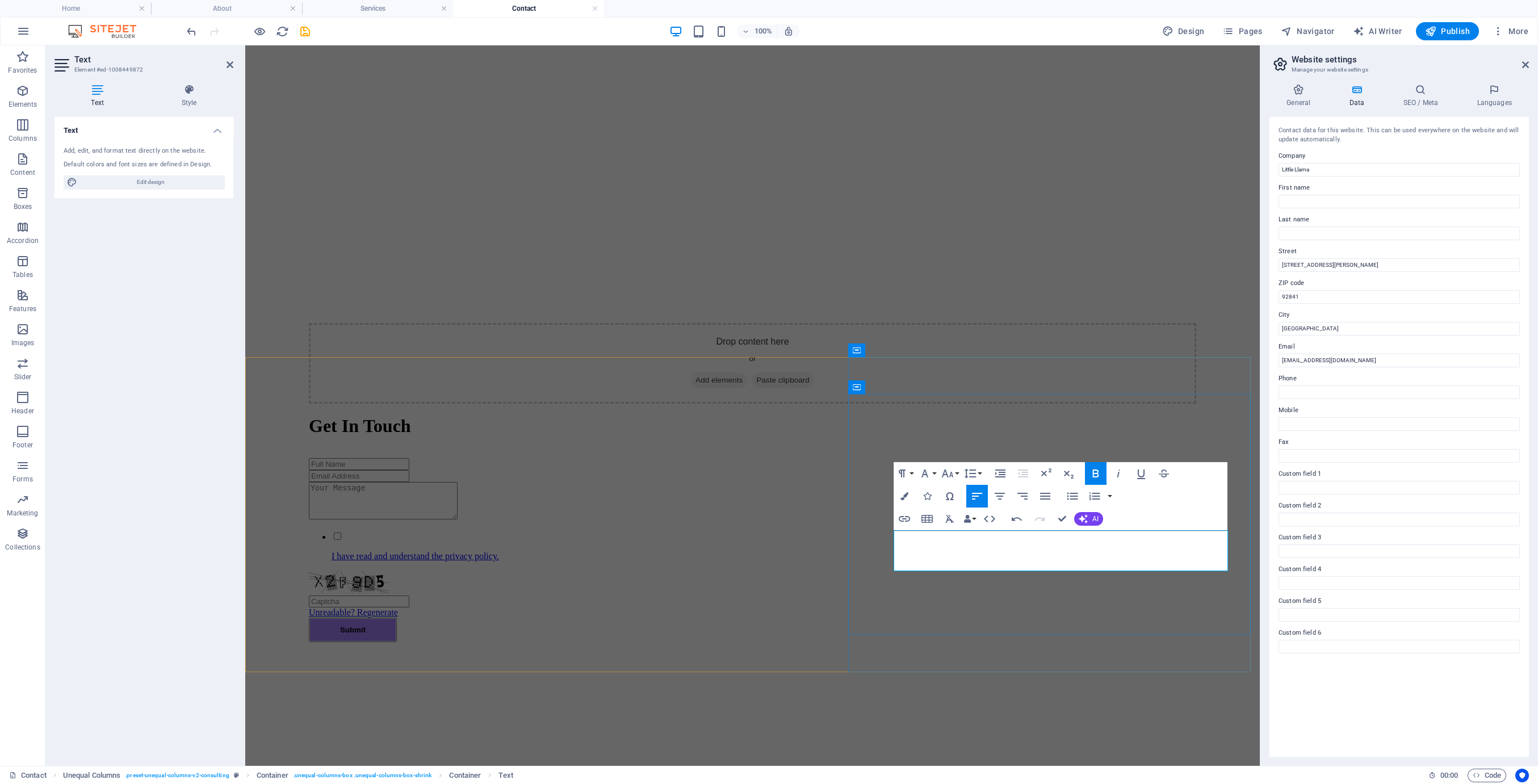
scroll to position [0, 3]
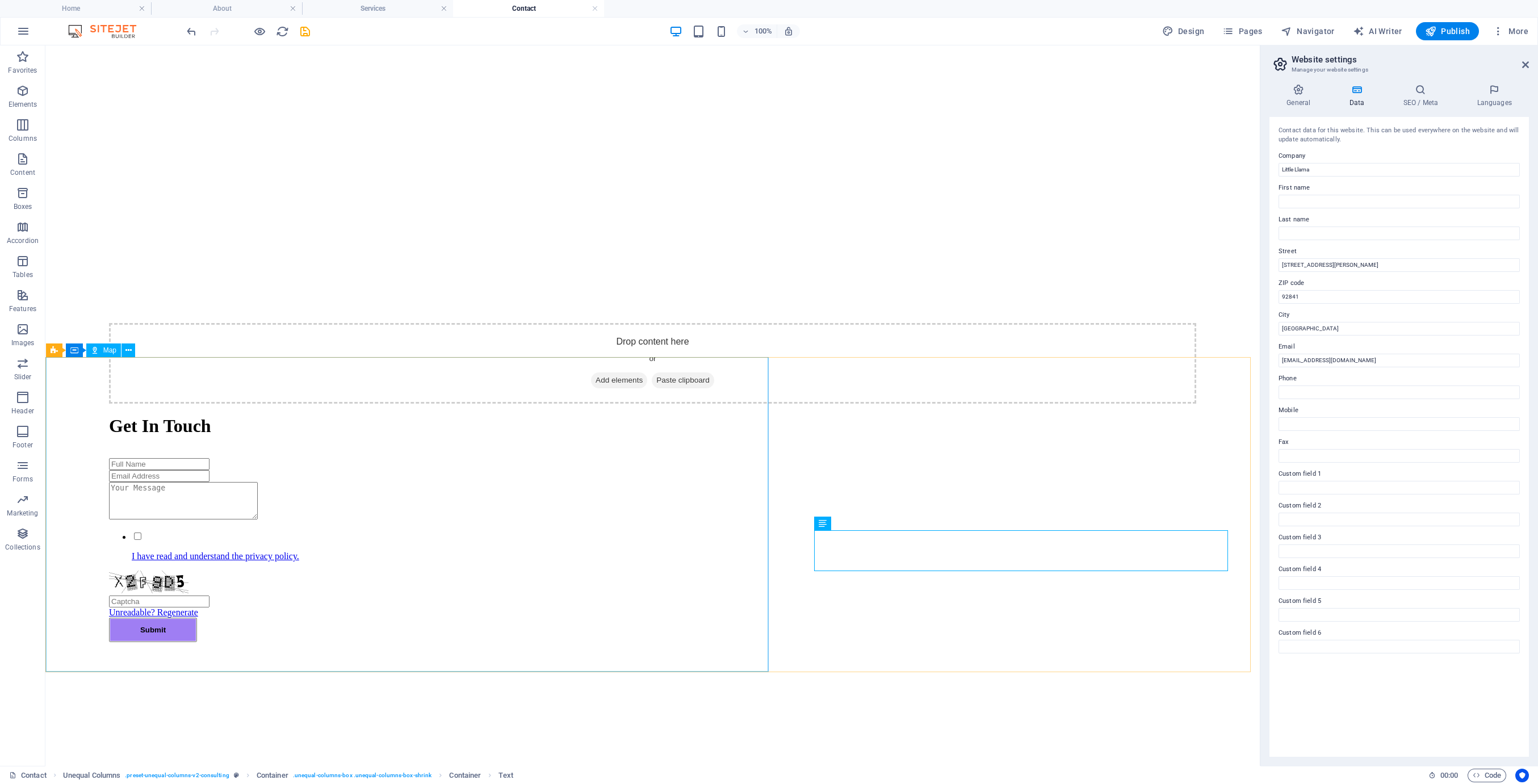
click at [107, 346] on span "Map" at bounding box center [110, 350] width 13 height 7
click at [126, 350] on icon at bounding box center [128, 351] width 6 height 12
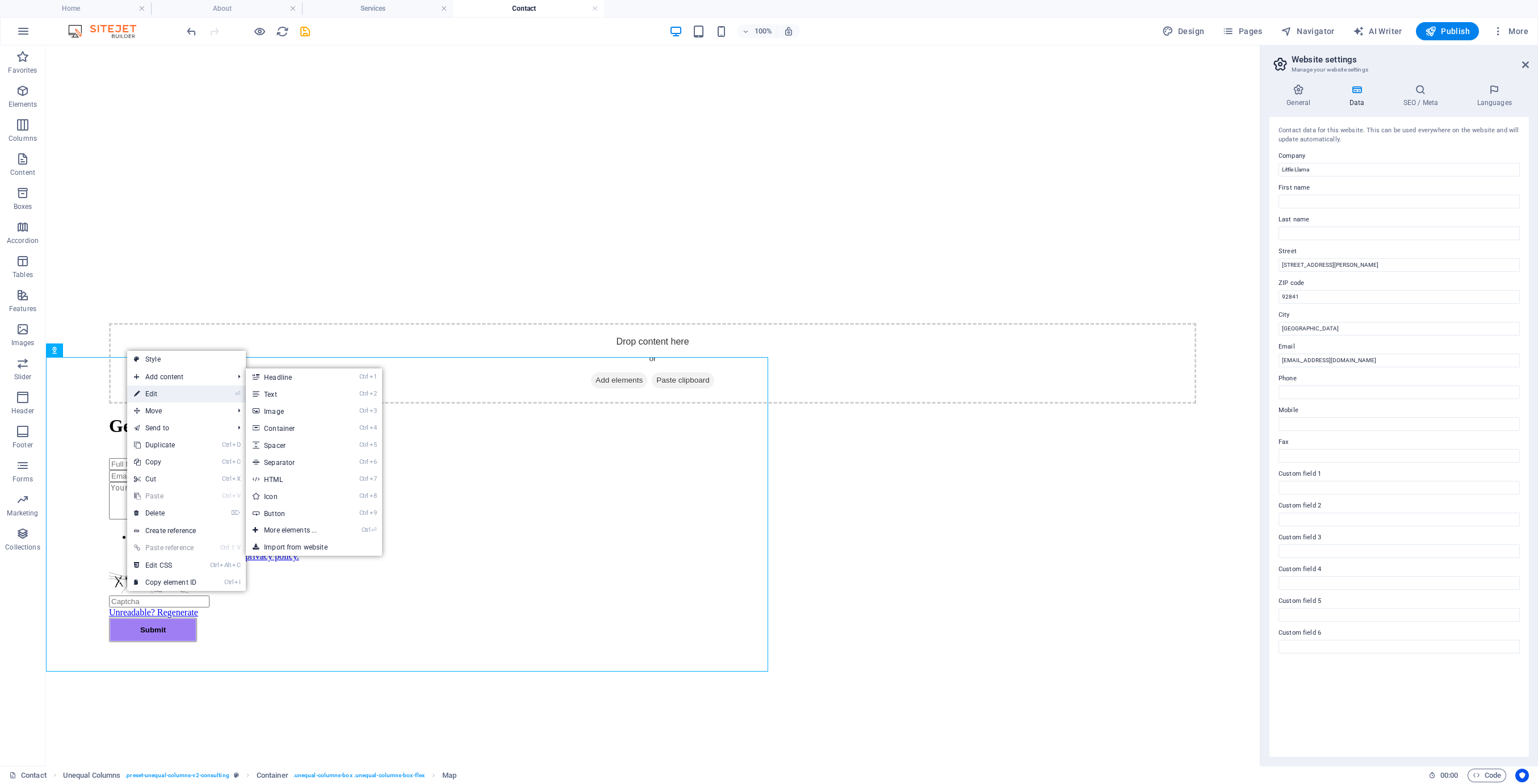
click at [158, 387] on link "⏎ Edit" at bounding box center [165, 393] width 76 height 17
select select "1"
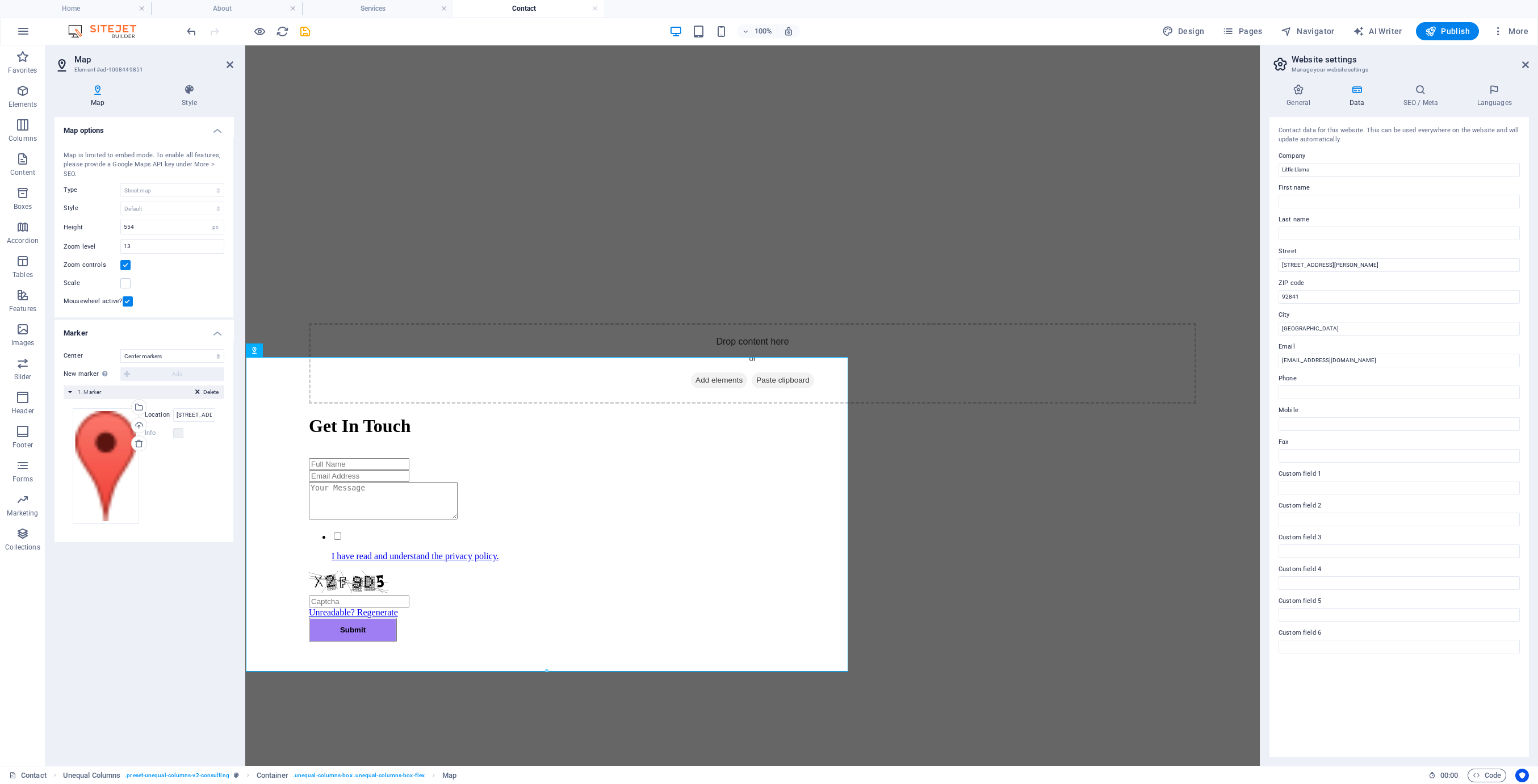
click at [161, 409] on label "Location" at bounding box center [159, 415] width 28 height 14
click at [173, 409] on input "[STREET_ADDRESS]" at bounding box center [194, 415] width 42 height 14
click at [196, 417] on input "[STREET_ADDRESS]" at bounding box center [194, 415] width 42 height 14
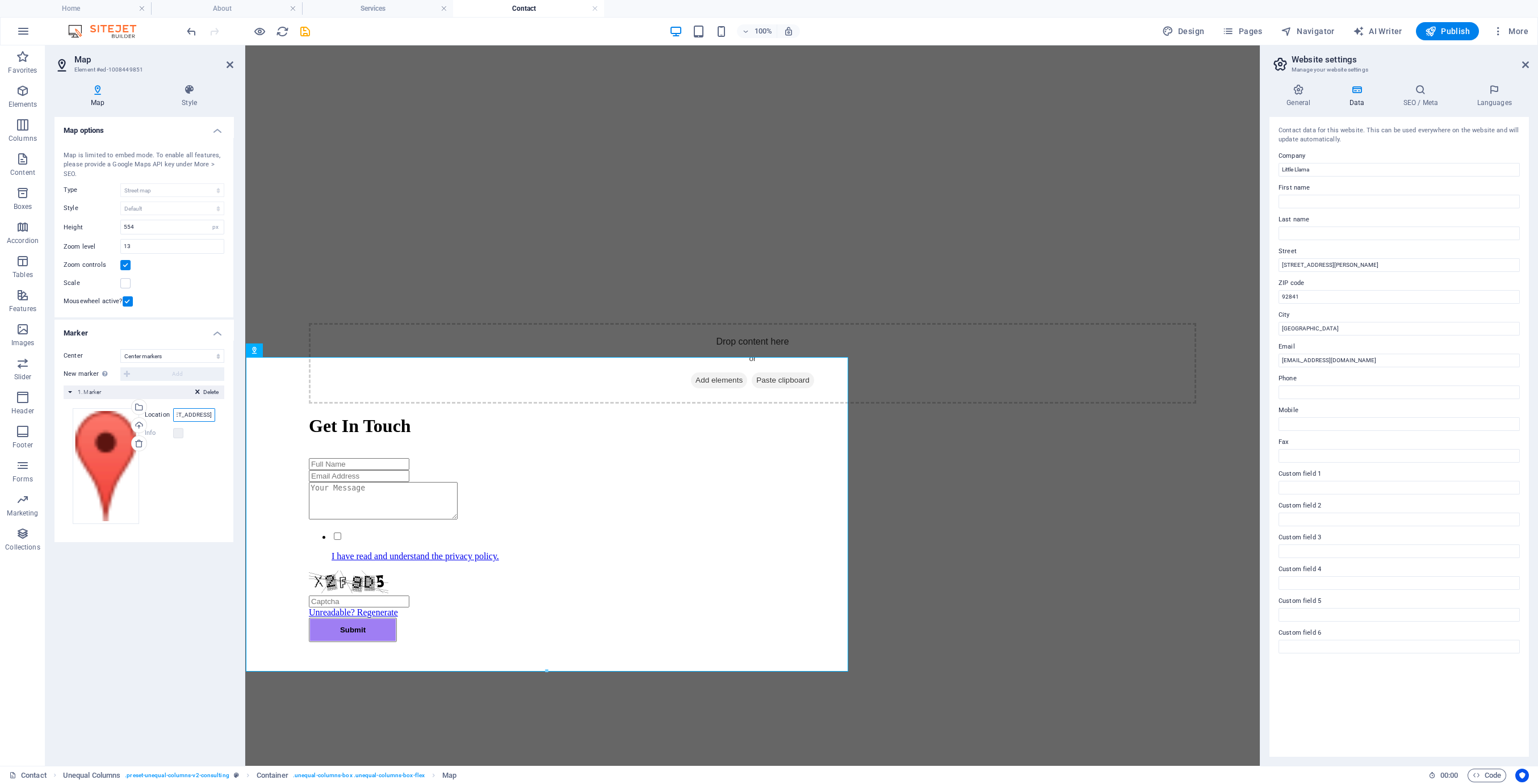
click at [196, 417] on input "[STREET_ADDRESS]" at bounding box center [194, 415] width 42 height 14
paste input "[STREET_ADDRESS][PERSON_NAME]"
type input "[STREET_ADDRESS][PERSON_NAME]"
click at [177, 642] on div "Map options Map center [STREET_ADDRESS] Map is limited to embed mode. To enable…" at bounding box center [144, 436] width 179 height 639
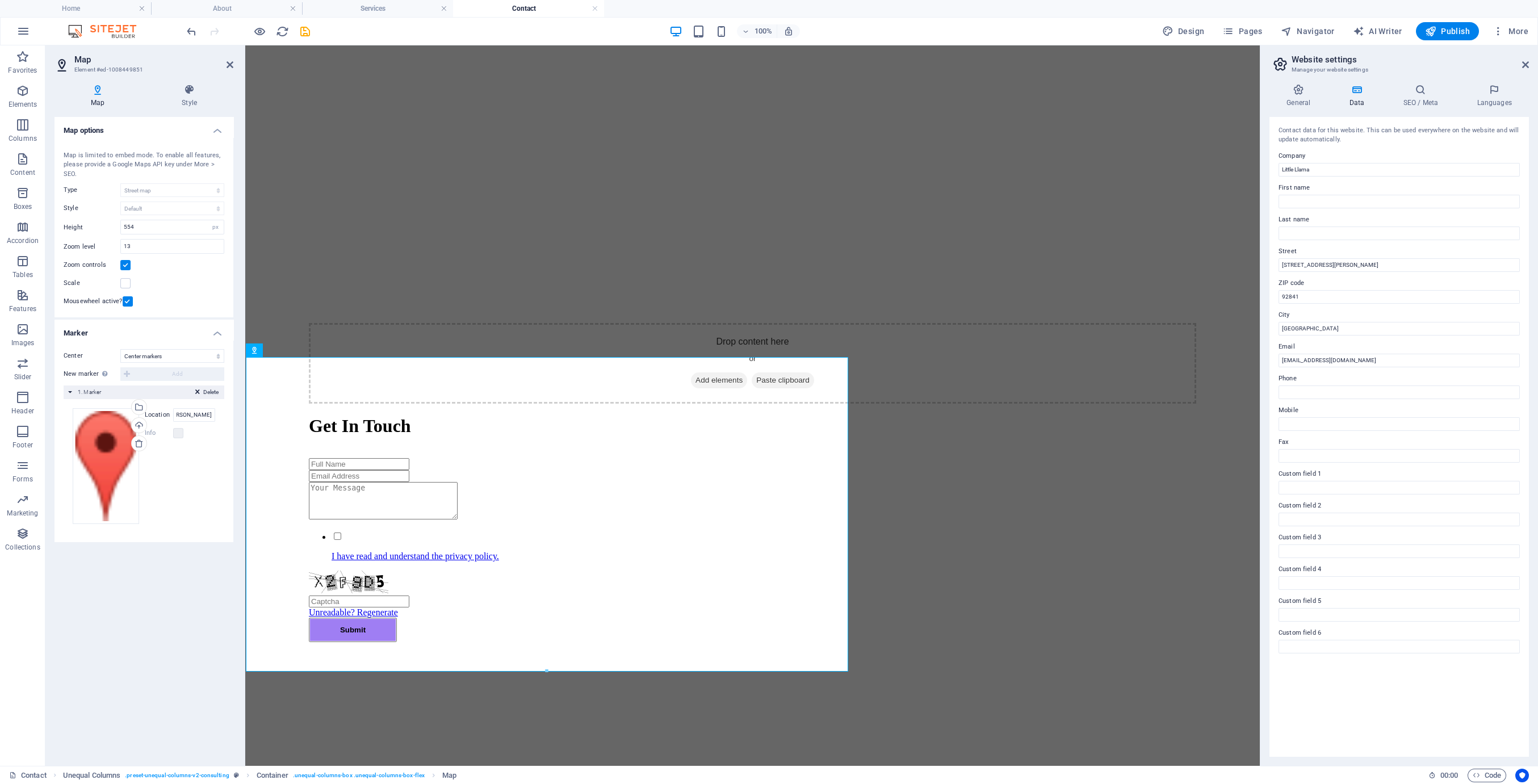
scroll to position [0, 0]
click at [307, 33] on icon "save" at bounding box center [304, 31] width 13 height 13
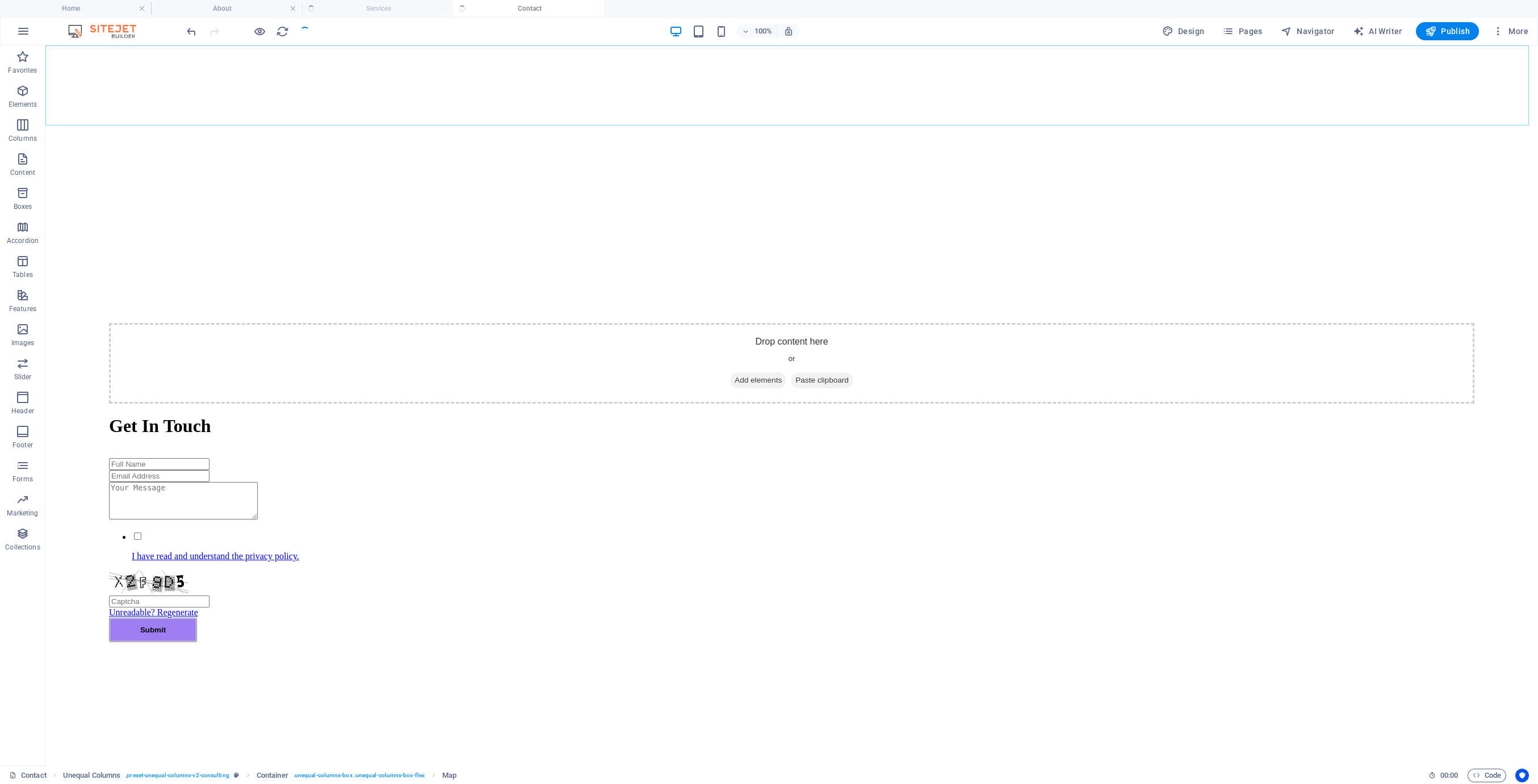
checkbox input "false"
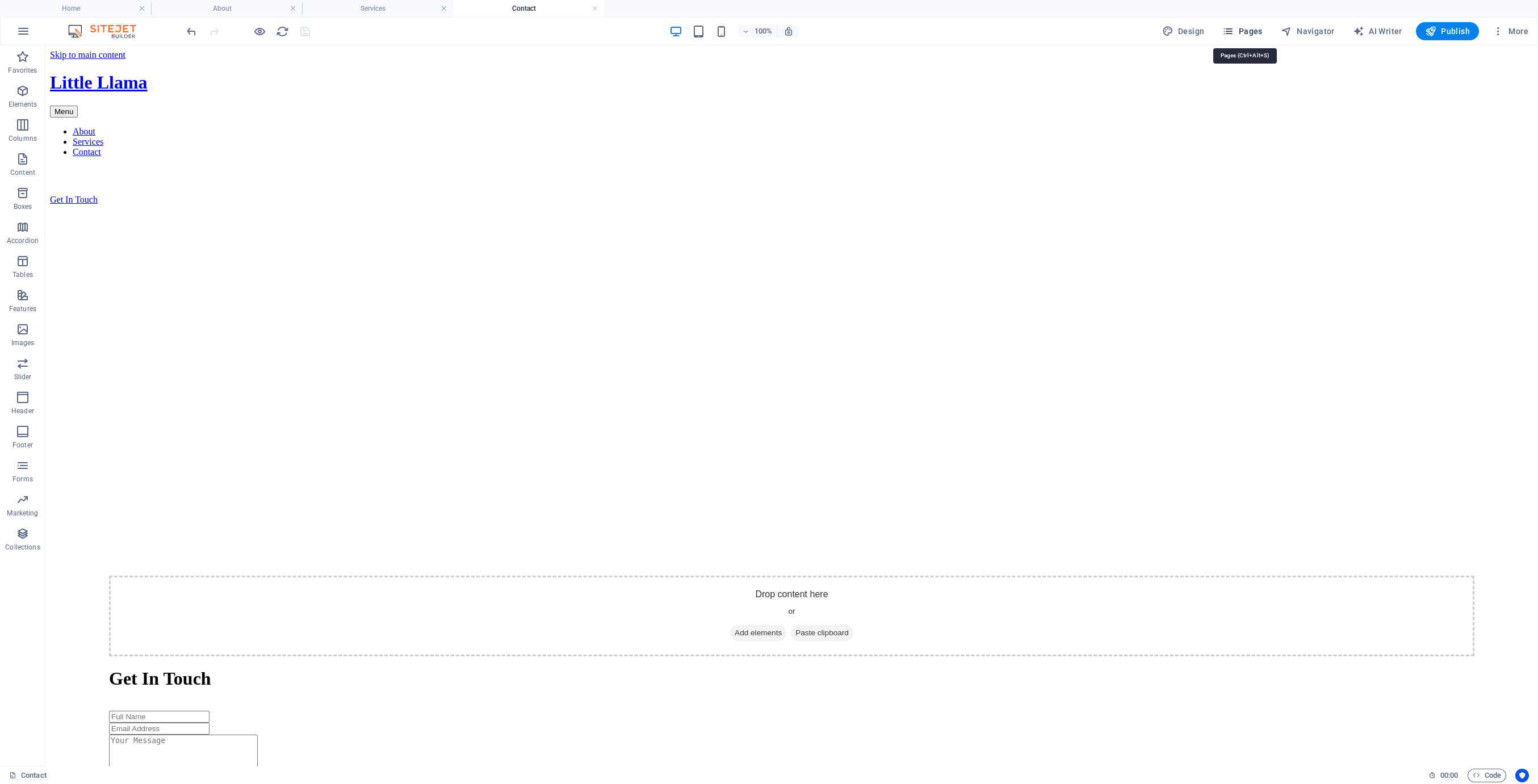
click at [1247, 25] on span "Pages" at bounding box center [1241, 31] width 39 height 11
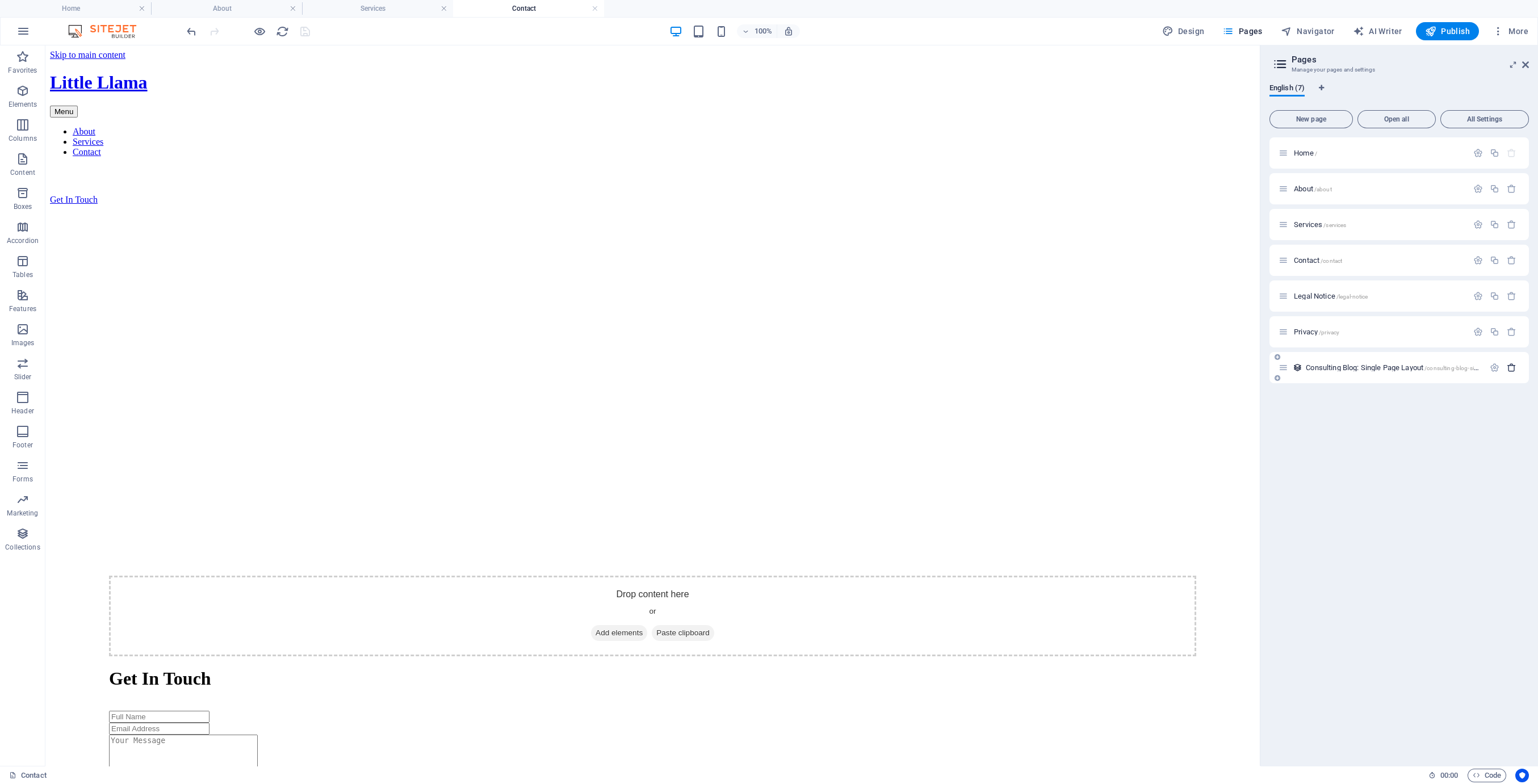
click at [1514, 367] on icon "button" at bounding box center [1511, 367] width 10 height 10
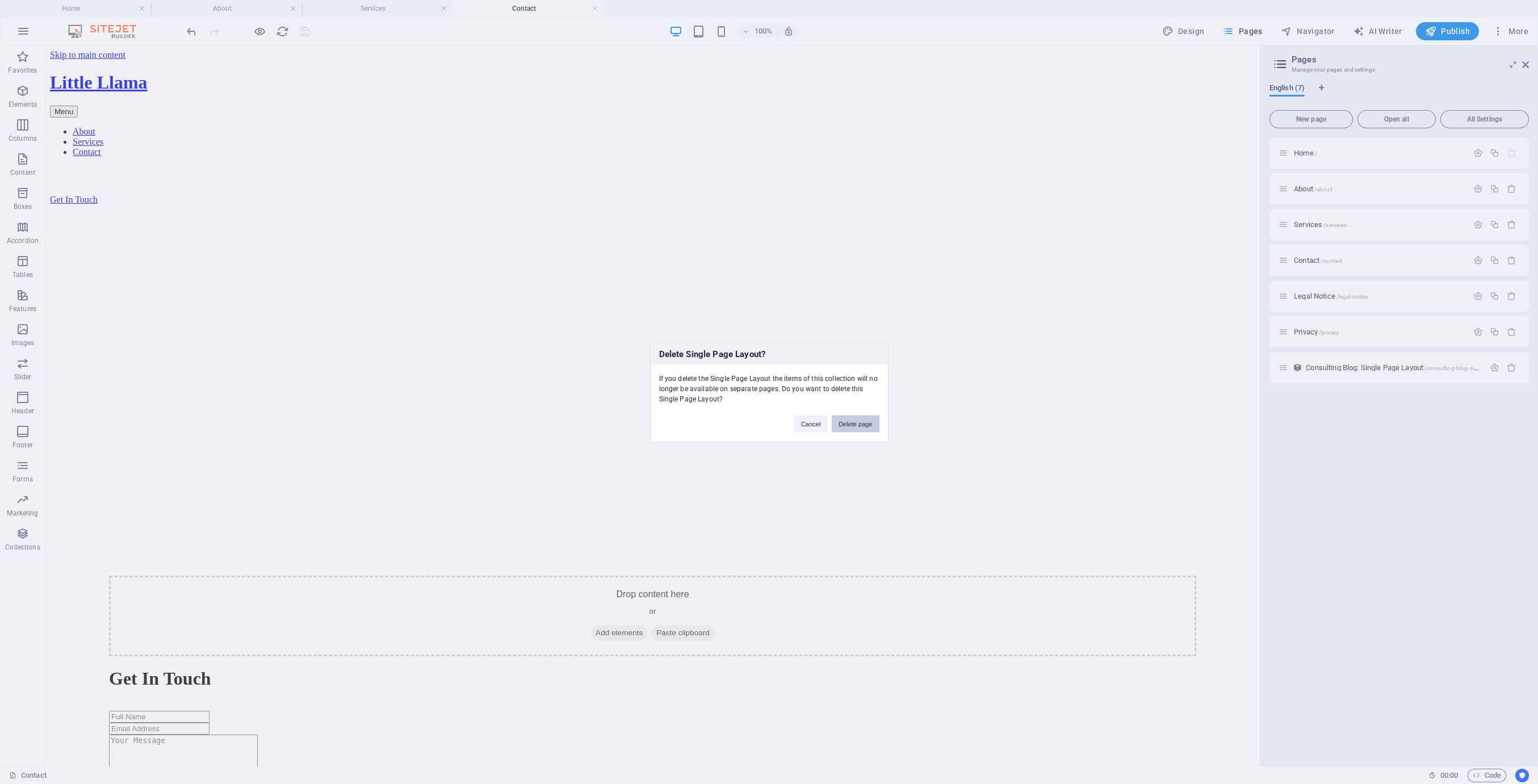
click at [841, 420] on button "Delete page" at bounding box center [855, 423] width 47 height 17
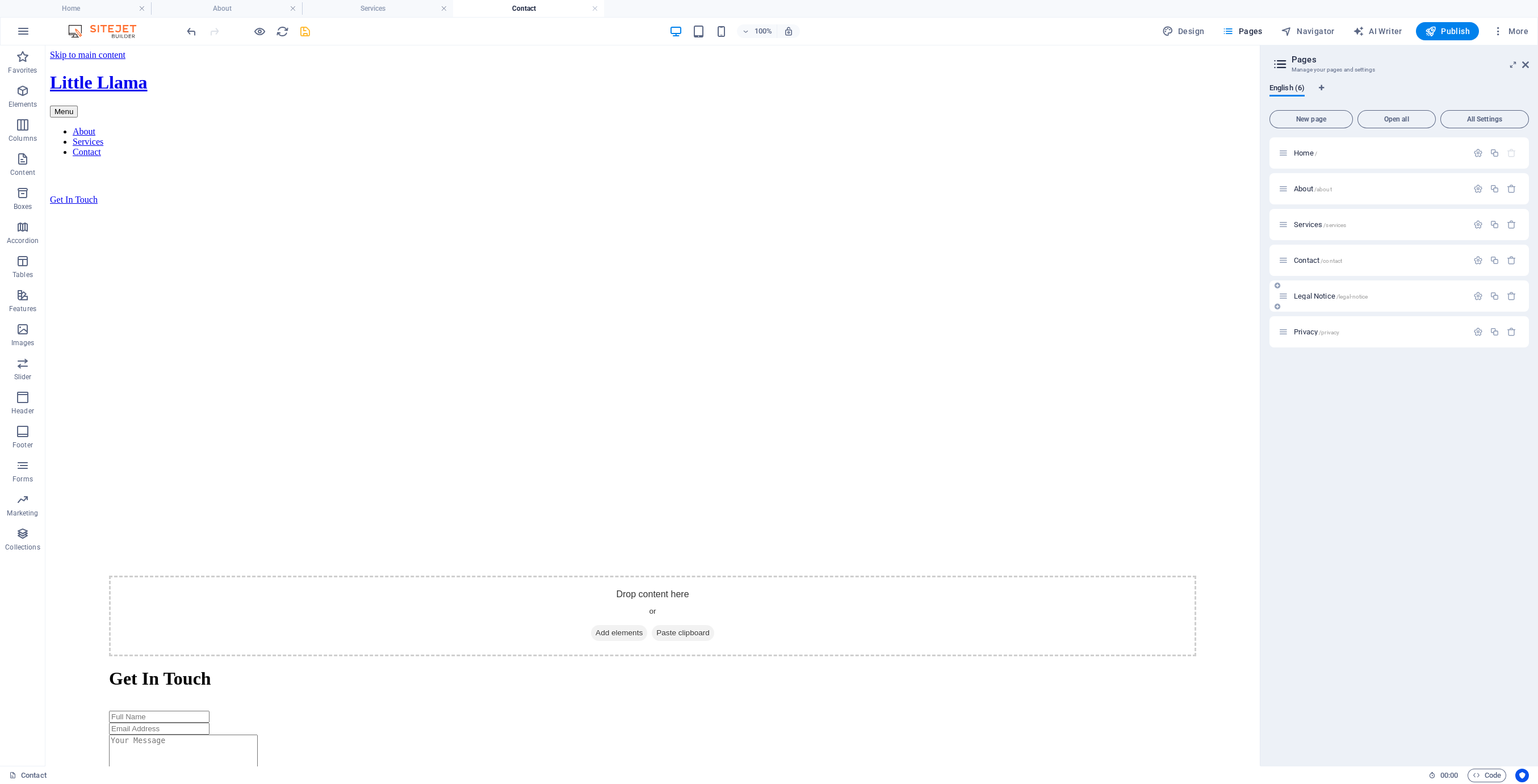
click at [1313, 301] on div "Legal Notice /legal-notice" at bounding box center [1372, 296] width 189 height 13
click at [1313, 296] on span "Legal Notice /legal-notice" at bounding box center [1331, 296] width 74 height 9
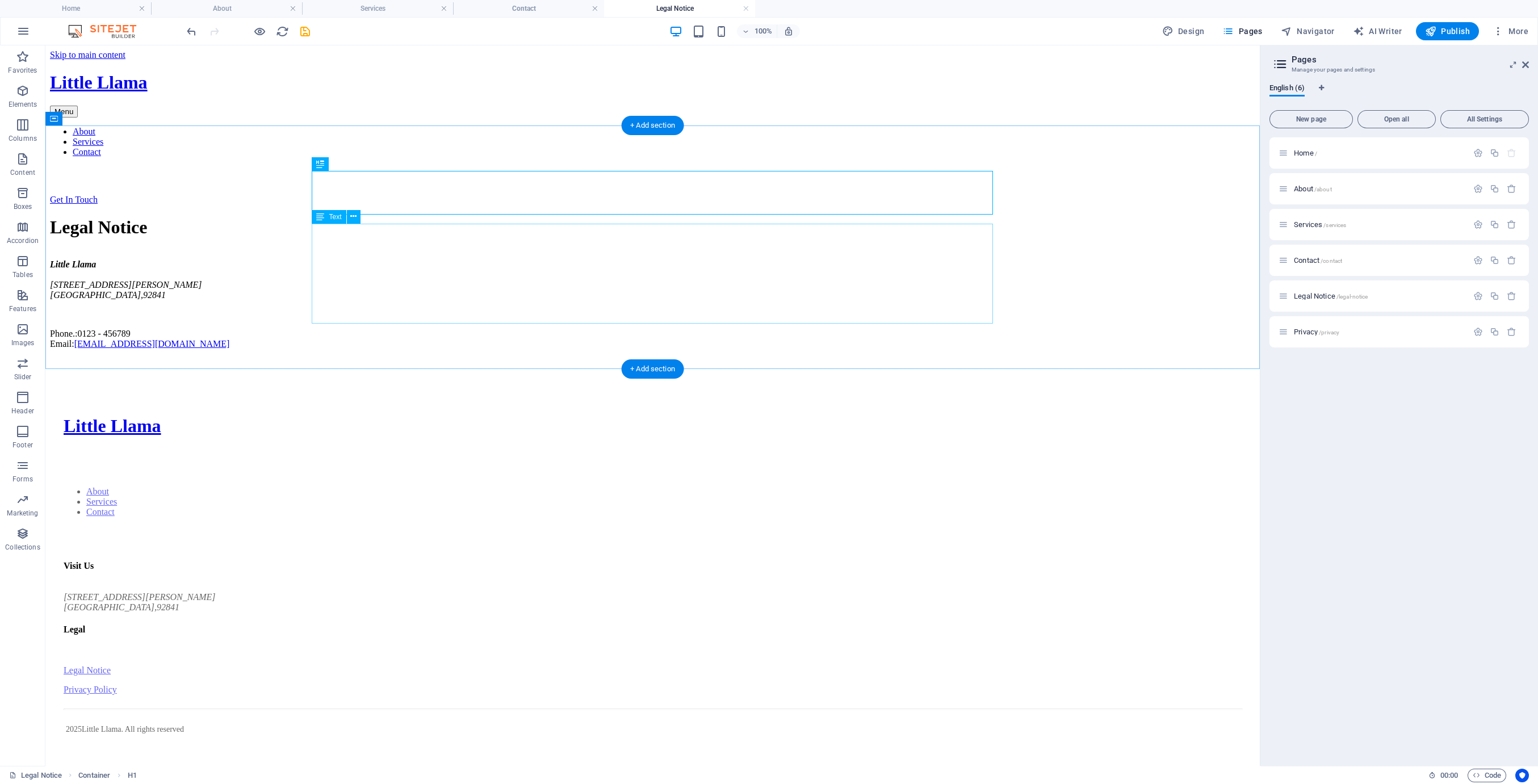
click at [453, 293] on div "Little Llama [STREET_ADDRESS][PERSON_NAME] Phone.: 0123 - 456789 Email: [EMAIL_…" at bounding box center [653, 304] width 1205 height 89
click at [428, 300] on div "Little Llama [STREET_ADDRESS][PERSON_NAME] Phone.: 0123 - 456789 Email: [EMAIL_…" at bounding box center [653, 304] width 1205 height 89
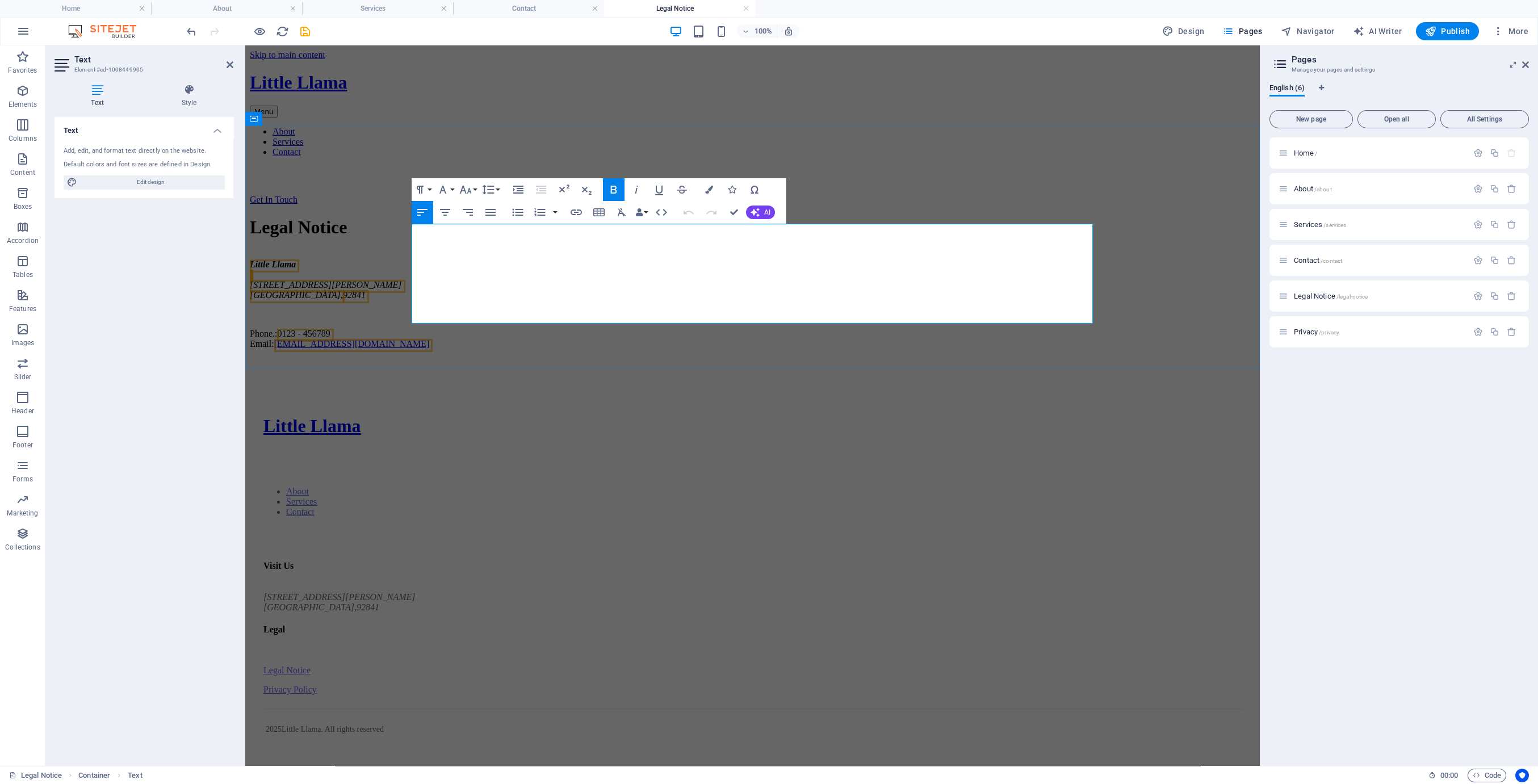
click at [581, 329] on p "Phone.: 0123 - 456789 Email: [EMAIL_ADDRESS][DOMAIN_NAME]" at bounding box center [753, 339] width 1005 height 20
click at [575, 329] on p "Ph Email: [EMAIL_ADDRESS][DOMAIN_NAME]" at bounding box center [753, 339] width 1005 height 20
click at [1120, 348] on div "Legal Notice Little Llama [STREET_ADDRESS][PERSON_NAME] ​ Email: [EMAIL_ADDRESS…" at bounding box center [753, 282] width 1005 height 132
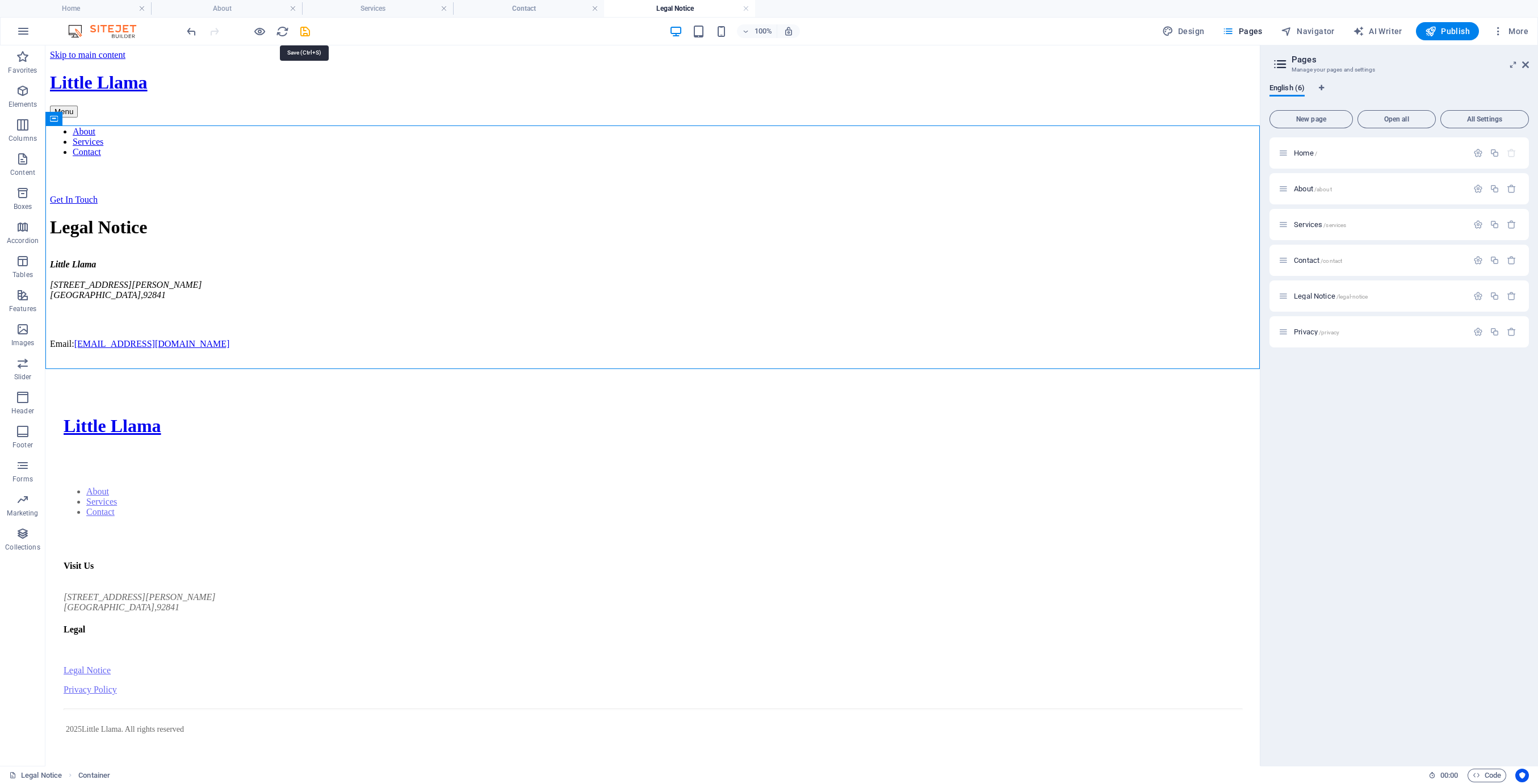
click at [304, 32] on icon "save" at bounding box center [304, 31] width 13 height 13
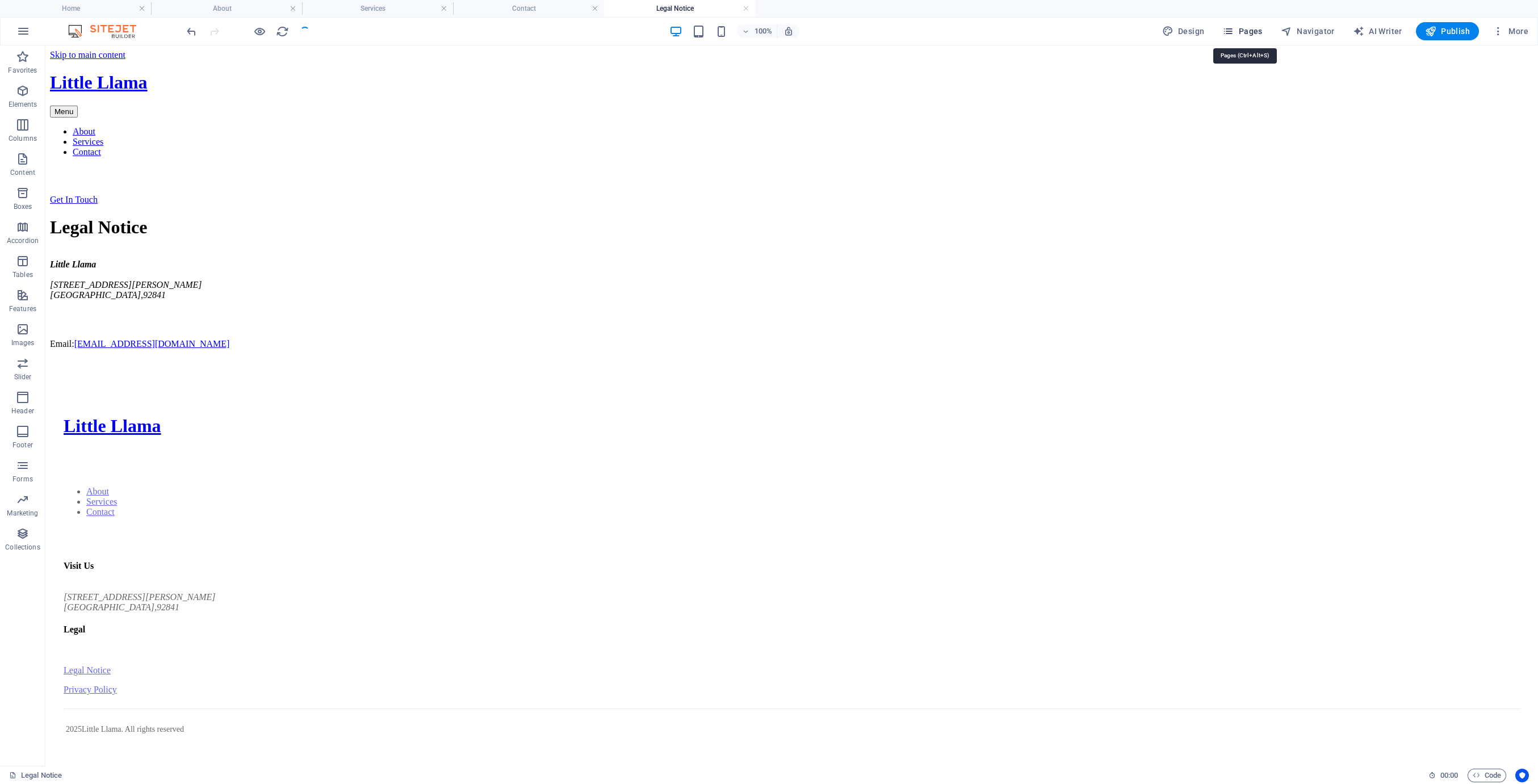
click at [1245, 37] on button "Pages" at bounding box center [1242, 31] width 49 height 18
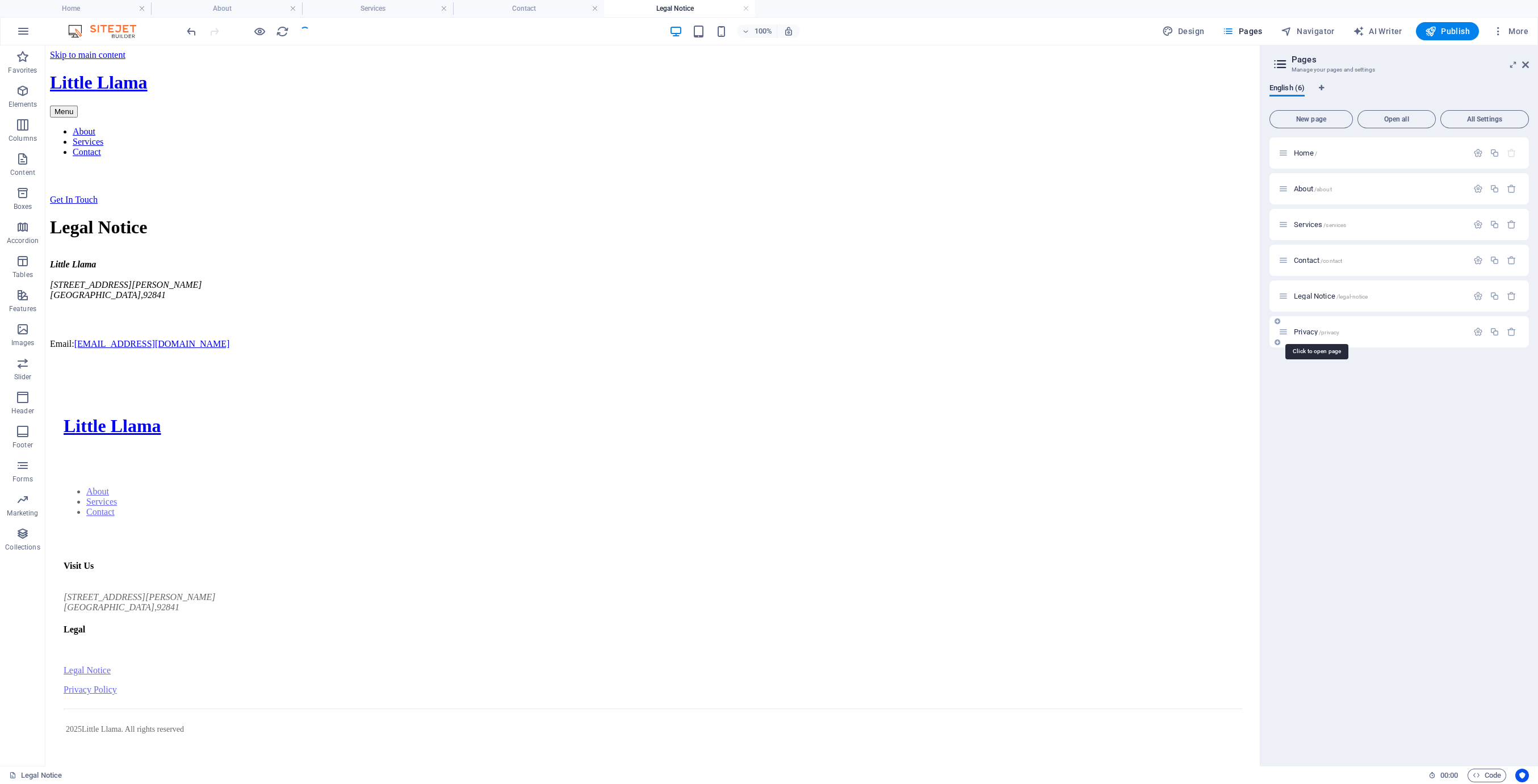
click at [1312, 329] on span "Privacy /privacy" at bounding box center [1317, 331] width 46 height 9
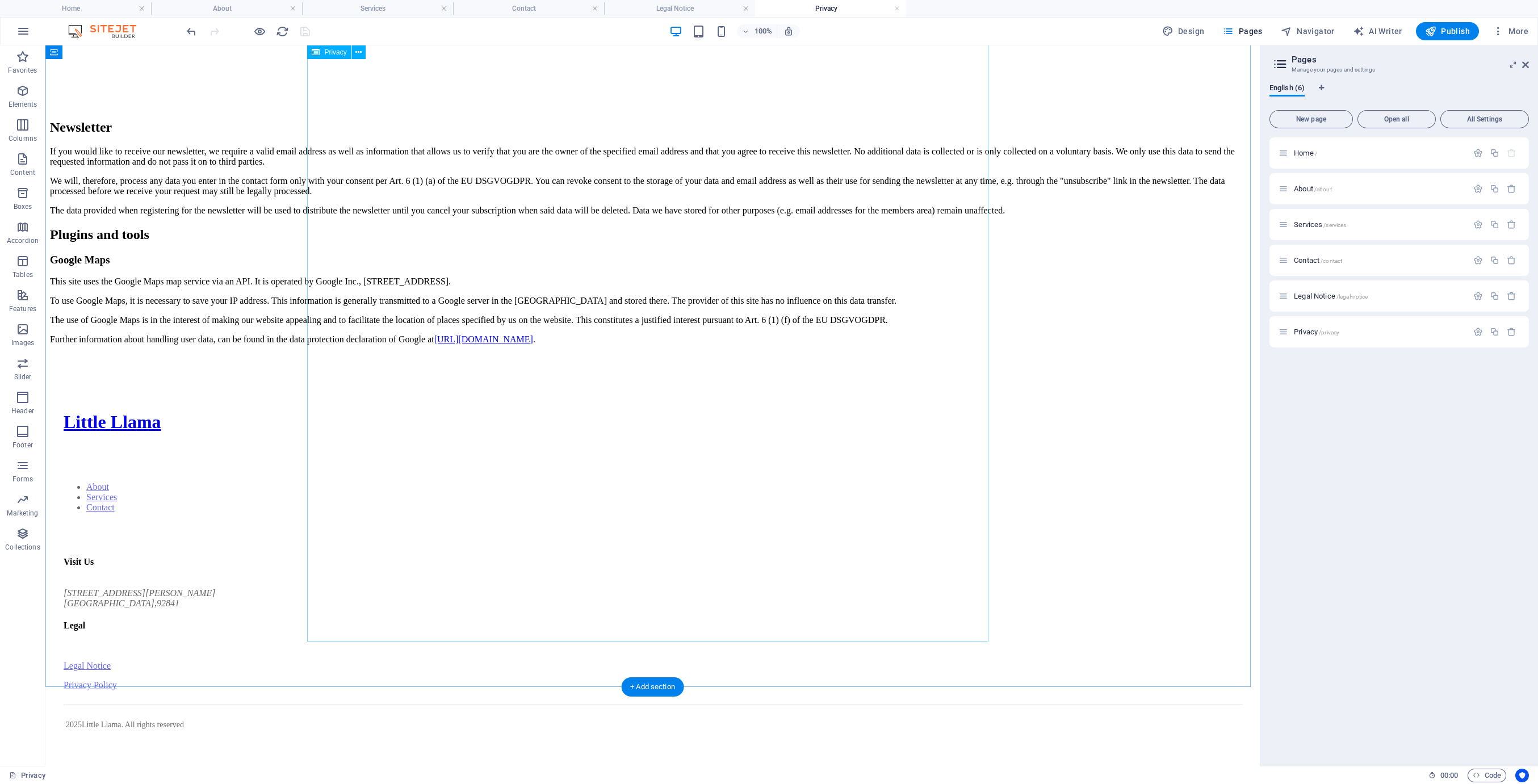
scroll to position [3122, 0]
click at [1445, 30] on span "Publish" at bounding box center [1447, 31] width 45 height 11
